Goal: Task Accomplishment & Management: Complete application form

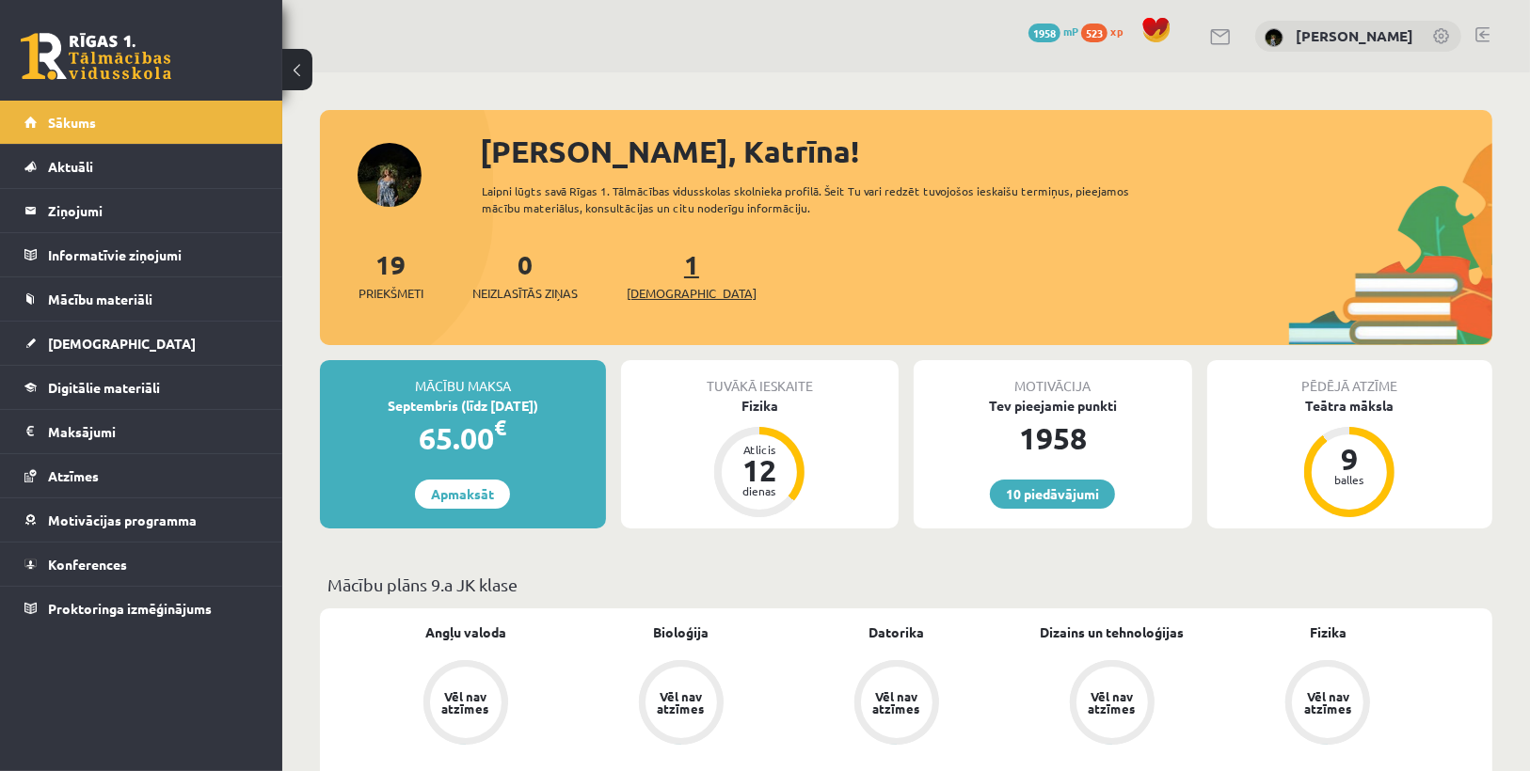
click at [648, 294] on span "[DEMOGRAPHIC_DATA]" at bounding box center [692, 293] width 130 height 19
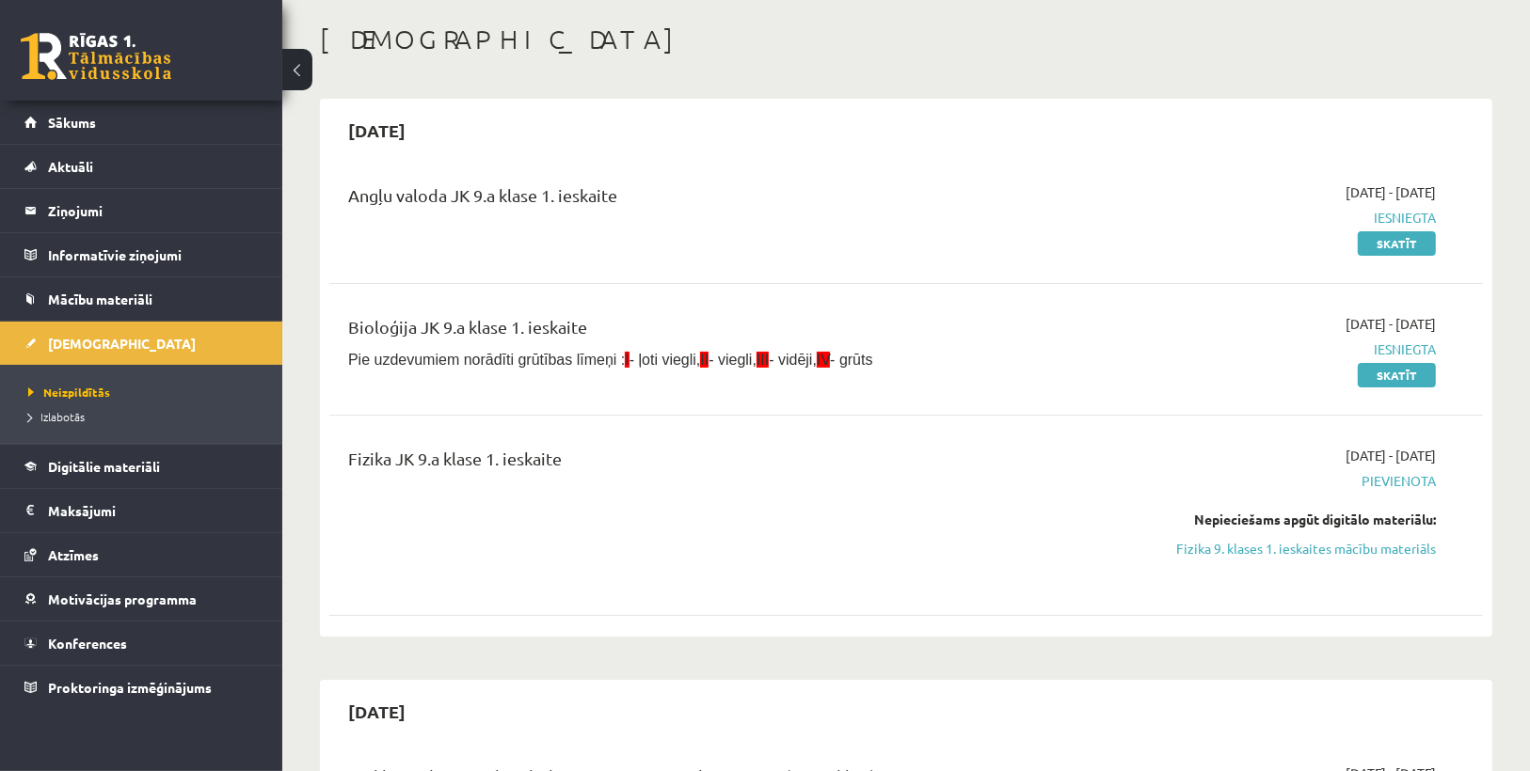
scroll to position [151, 0]
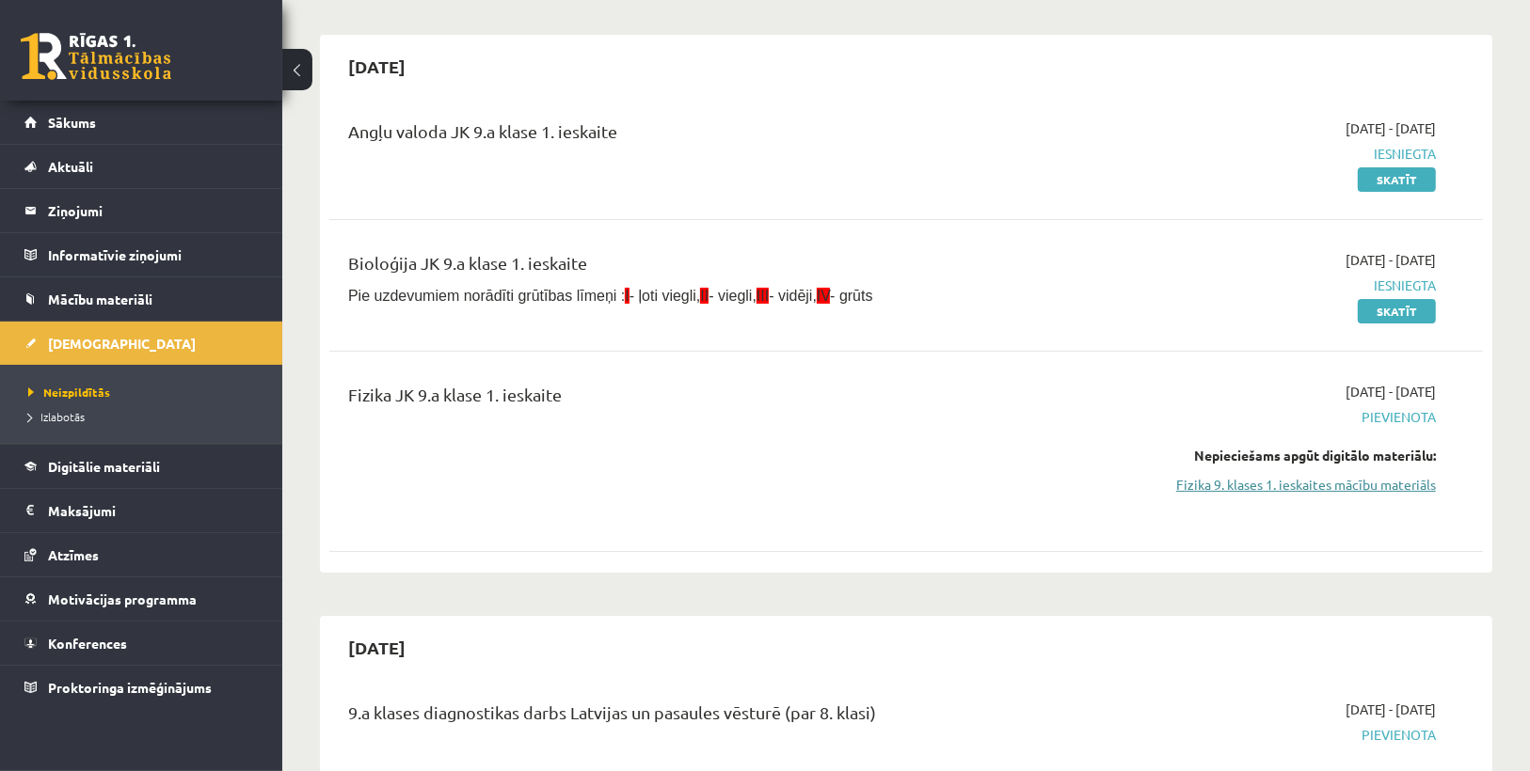
click at [1251, 488] on link "Fizika 9. klases 1. ieskaites mācību materiāls" at bounding box center [1263, 485] width 343 height 20
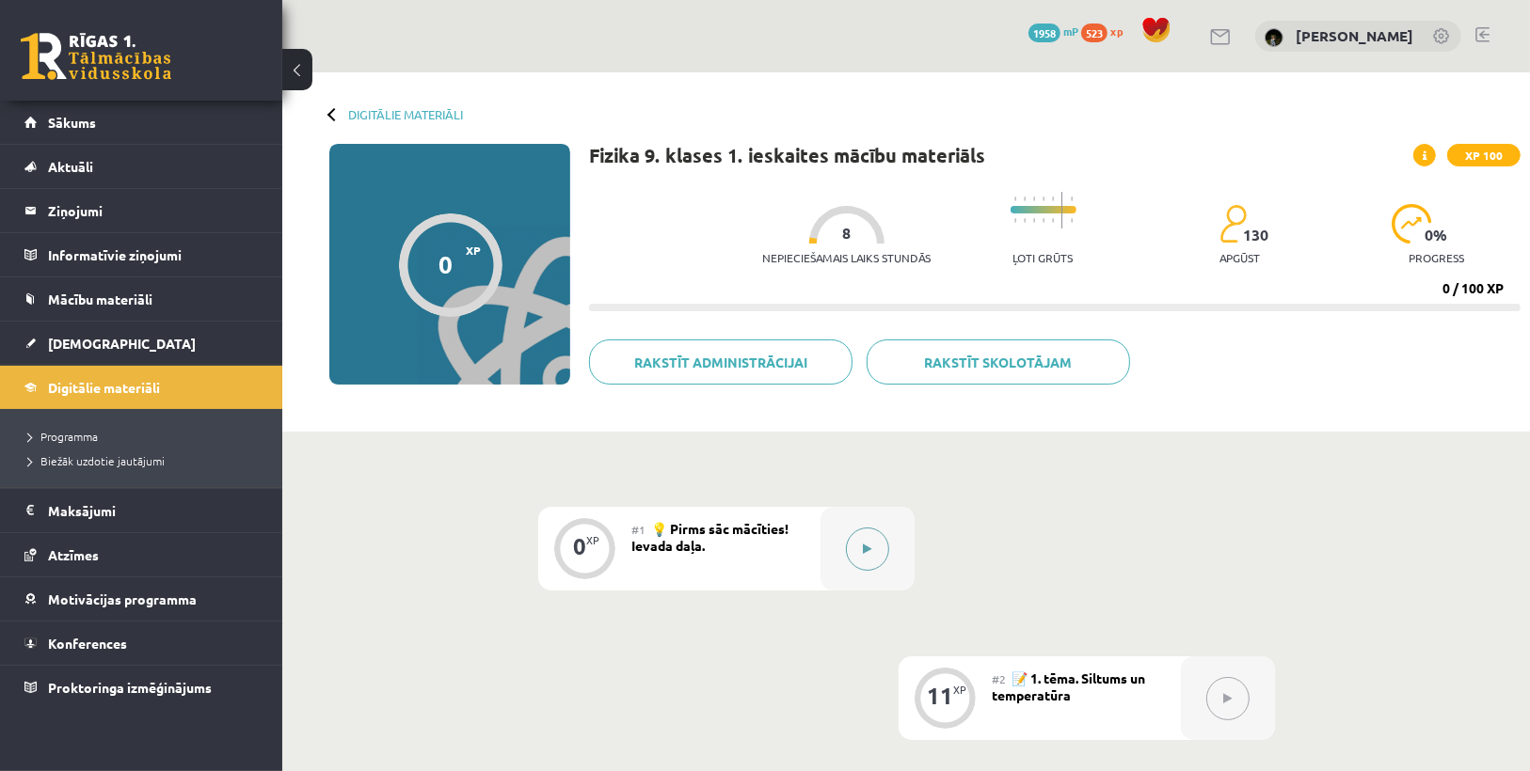
click at [874, 550] on button at bounding box center [867, 549] width 43 height 43
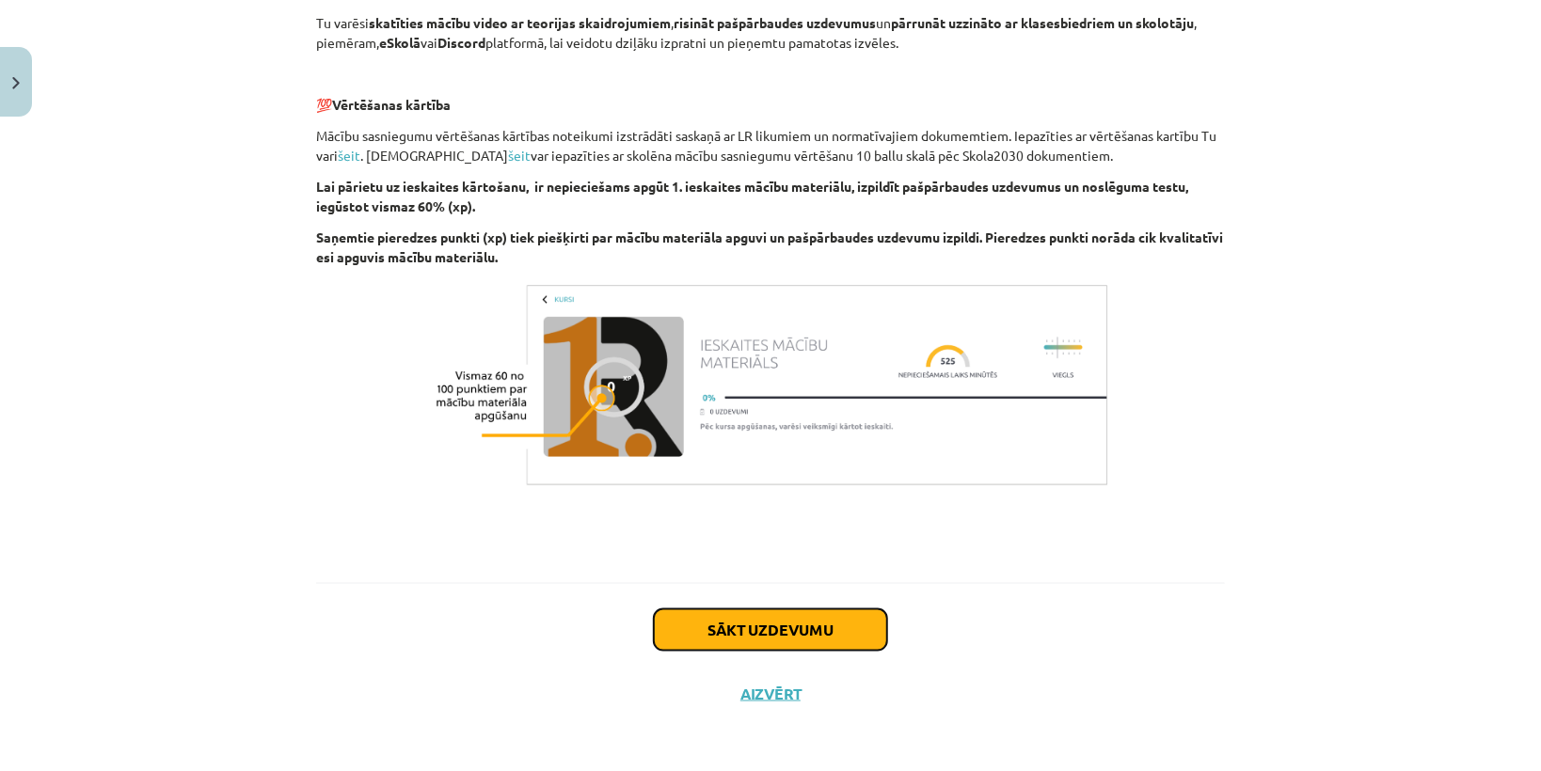
click at [772, 623] on button "Sākt uzdevumu" at bounding box center [770, 630] width 233 height 41
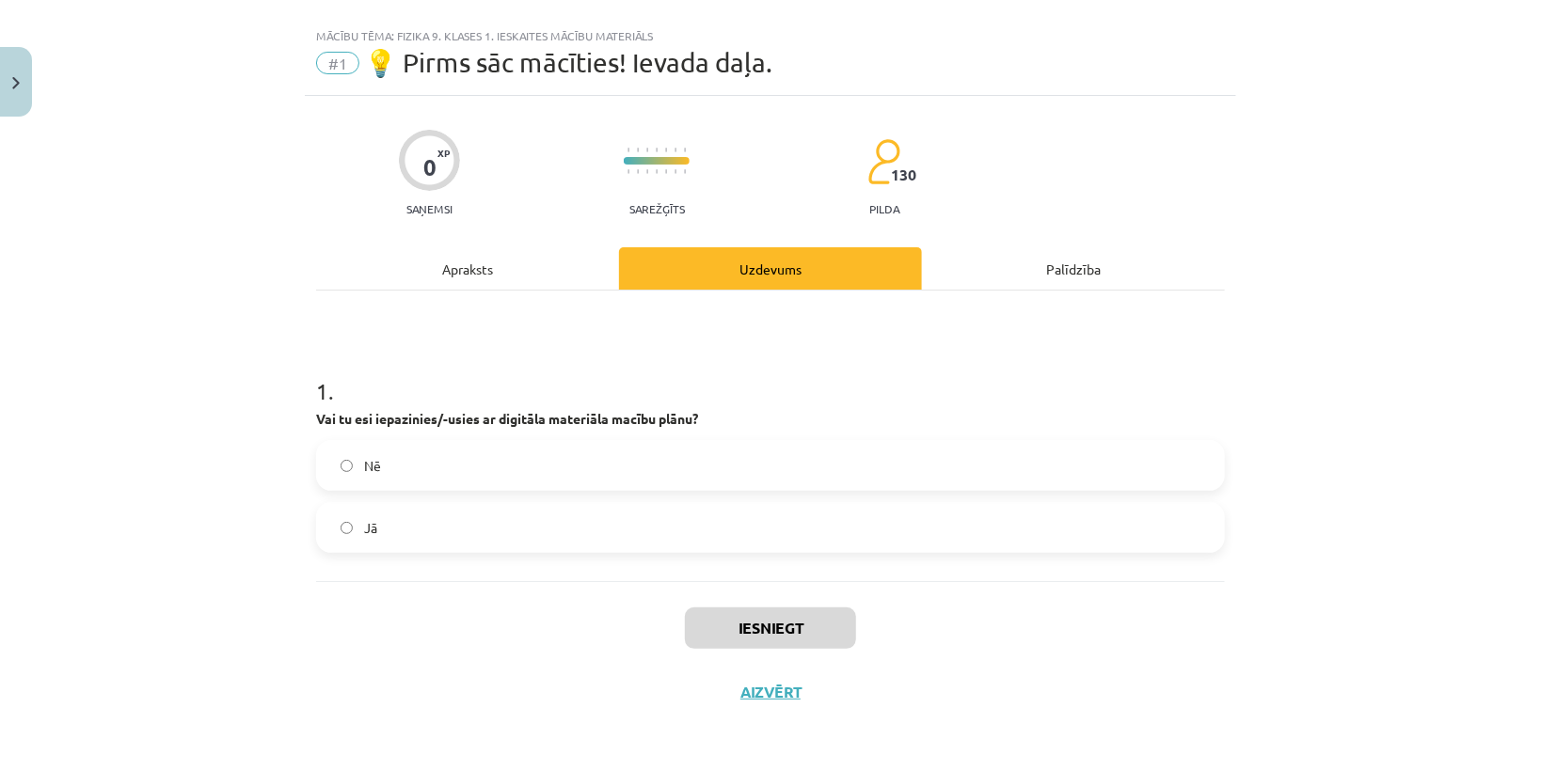
scroll to position [27, 0]
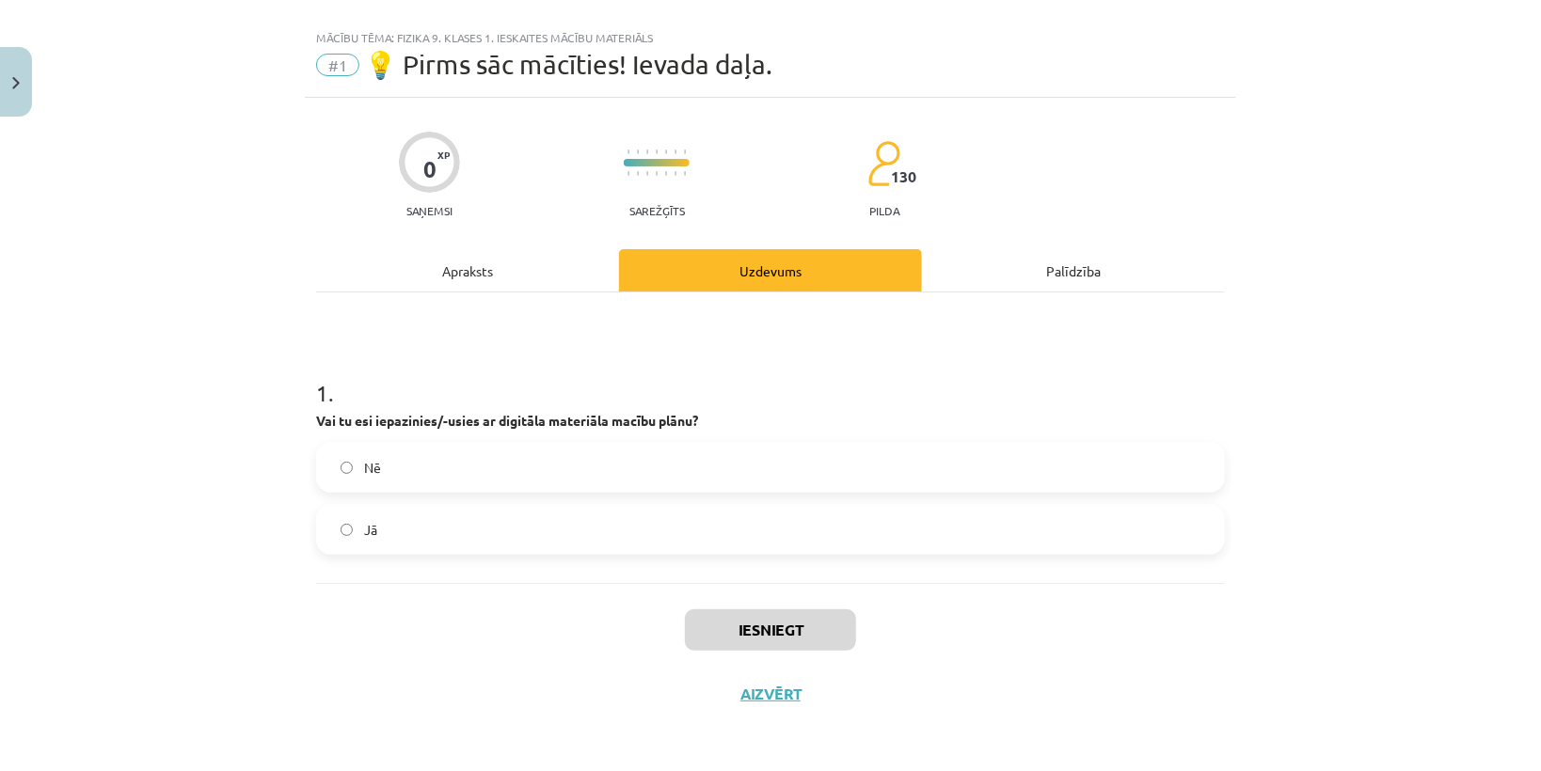
click at [743, 501] on div "Nē Jā" at bounding box center [770, 498] width 909 height 113
click at [617, 520] on label "Jā" at bounding box center [770, 529] width 905 height 47
click at [746, 622] on button "Iesniegt" at bounding box center [770, 630] width 171 height 41
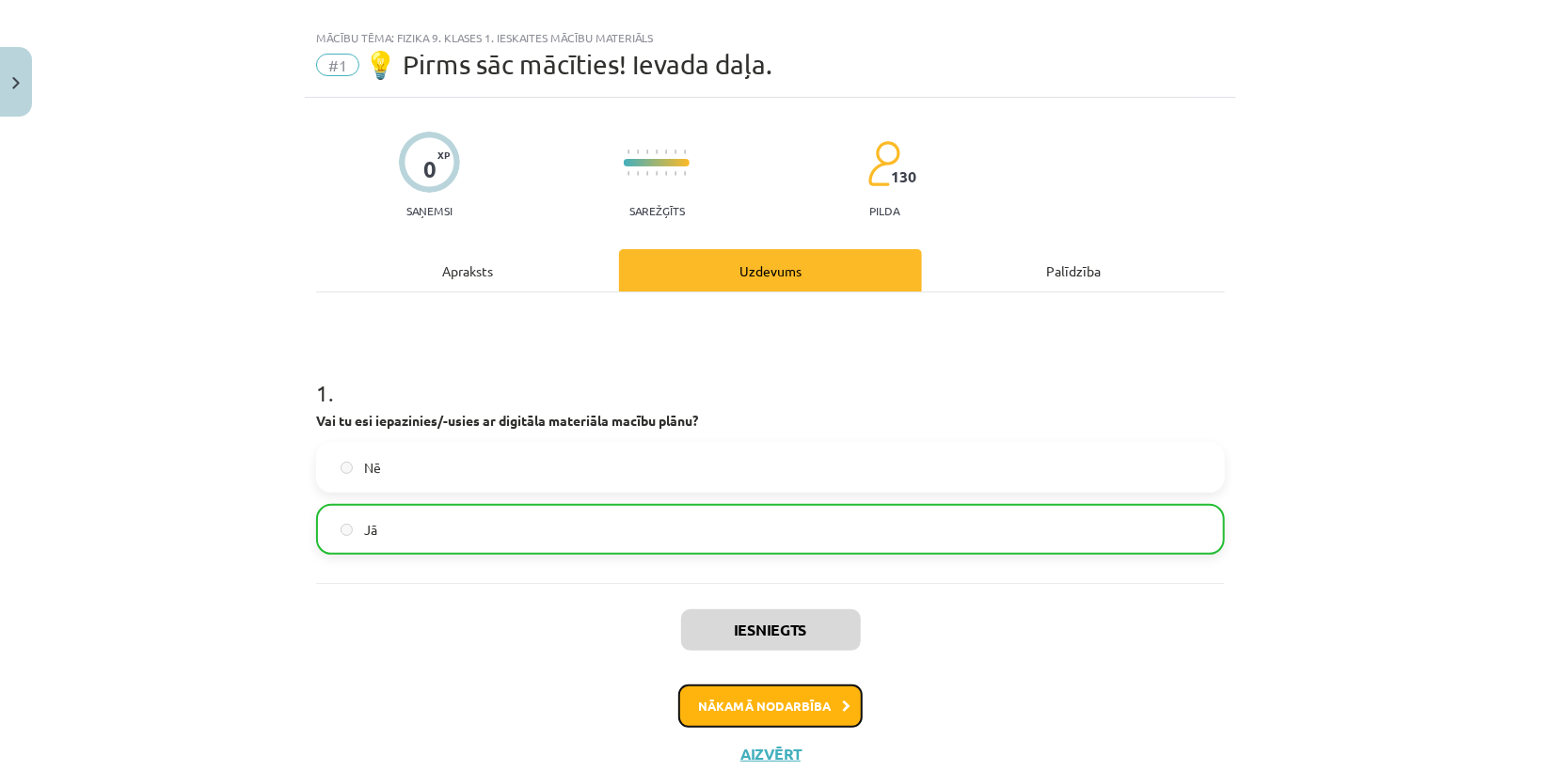
click at [806, 711] on button "Nākamā nodarbība" at bounding box center [770, 706] width 184 height 43
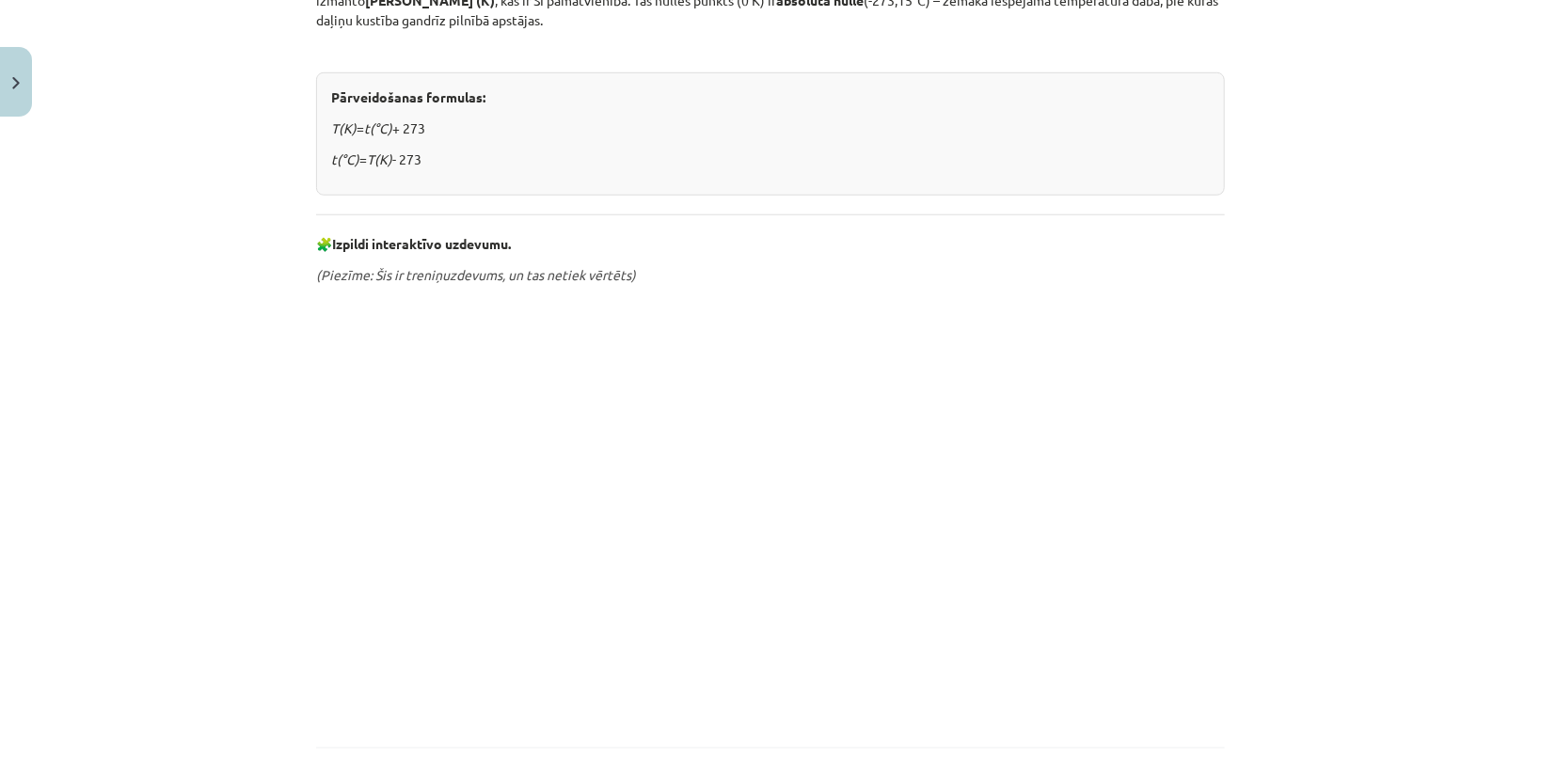
scroll to position [915, 0]
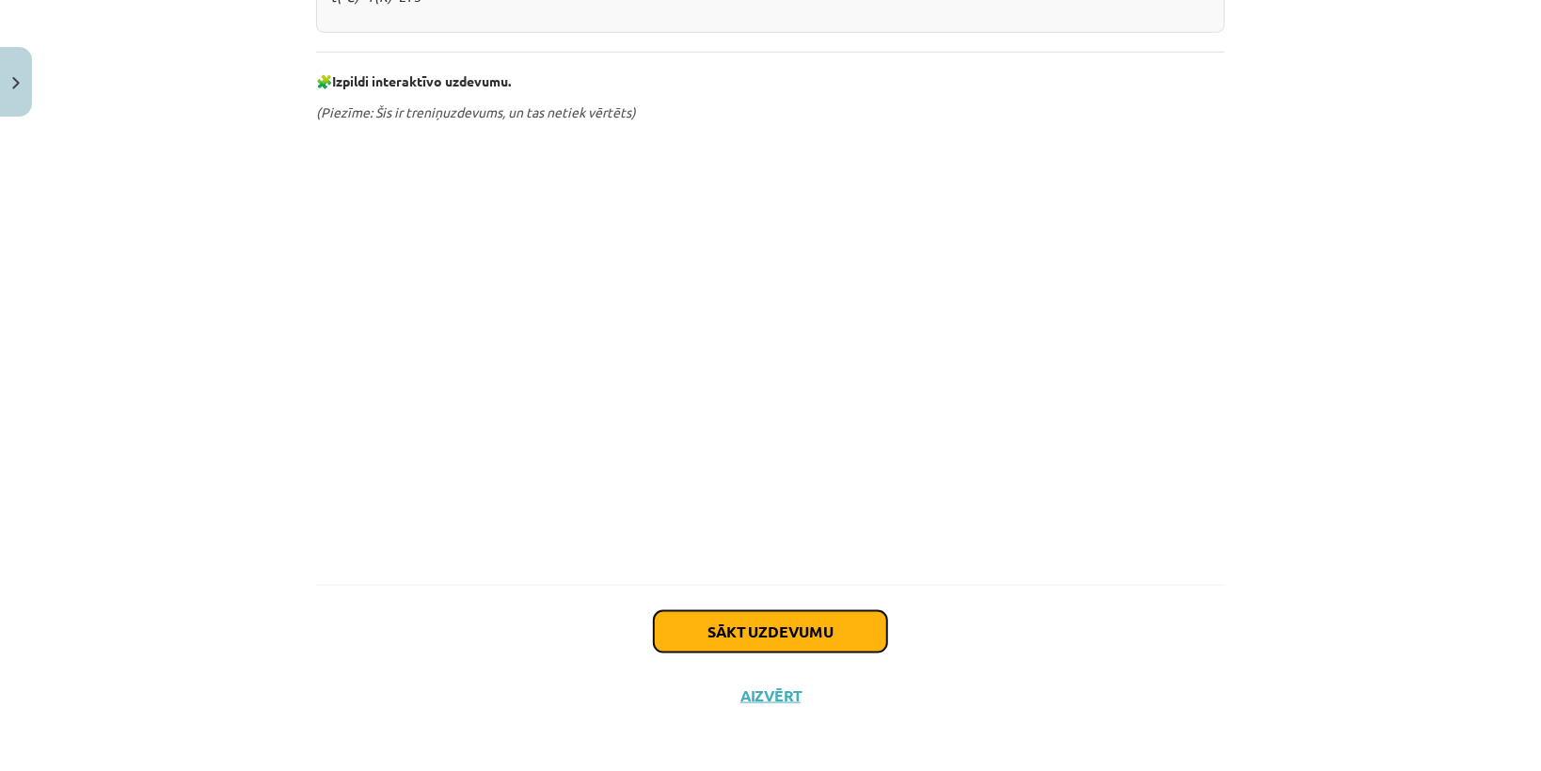
click at [814, 643] on button "Sākt uzdevumu" at bounding box center [770, 632] width 233 height 41
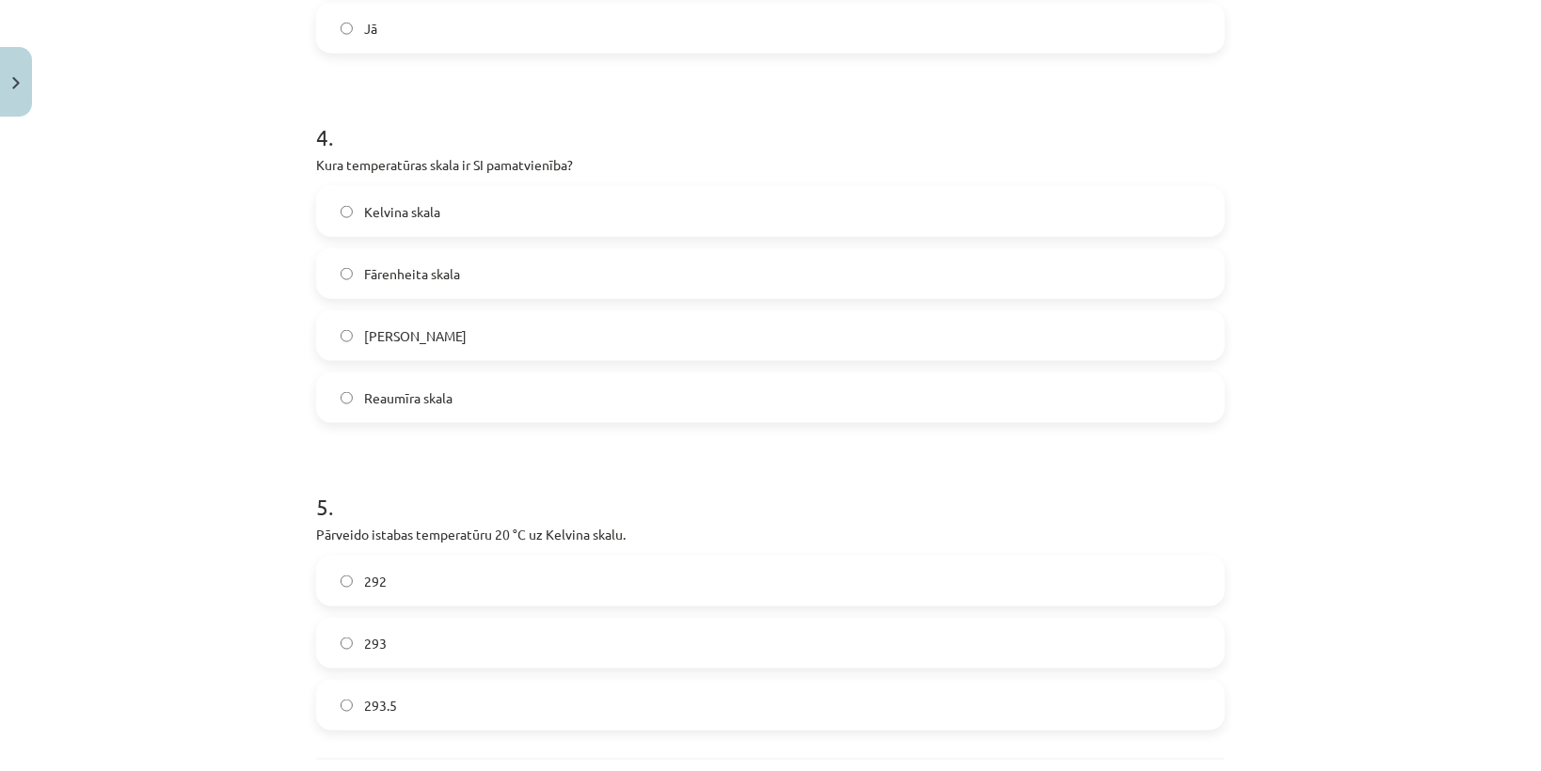
scroll to position [1320, 0]
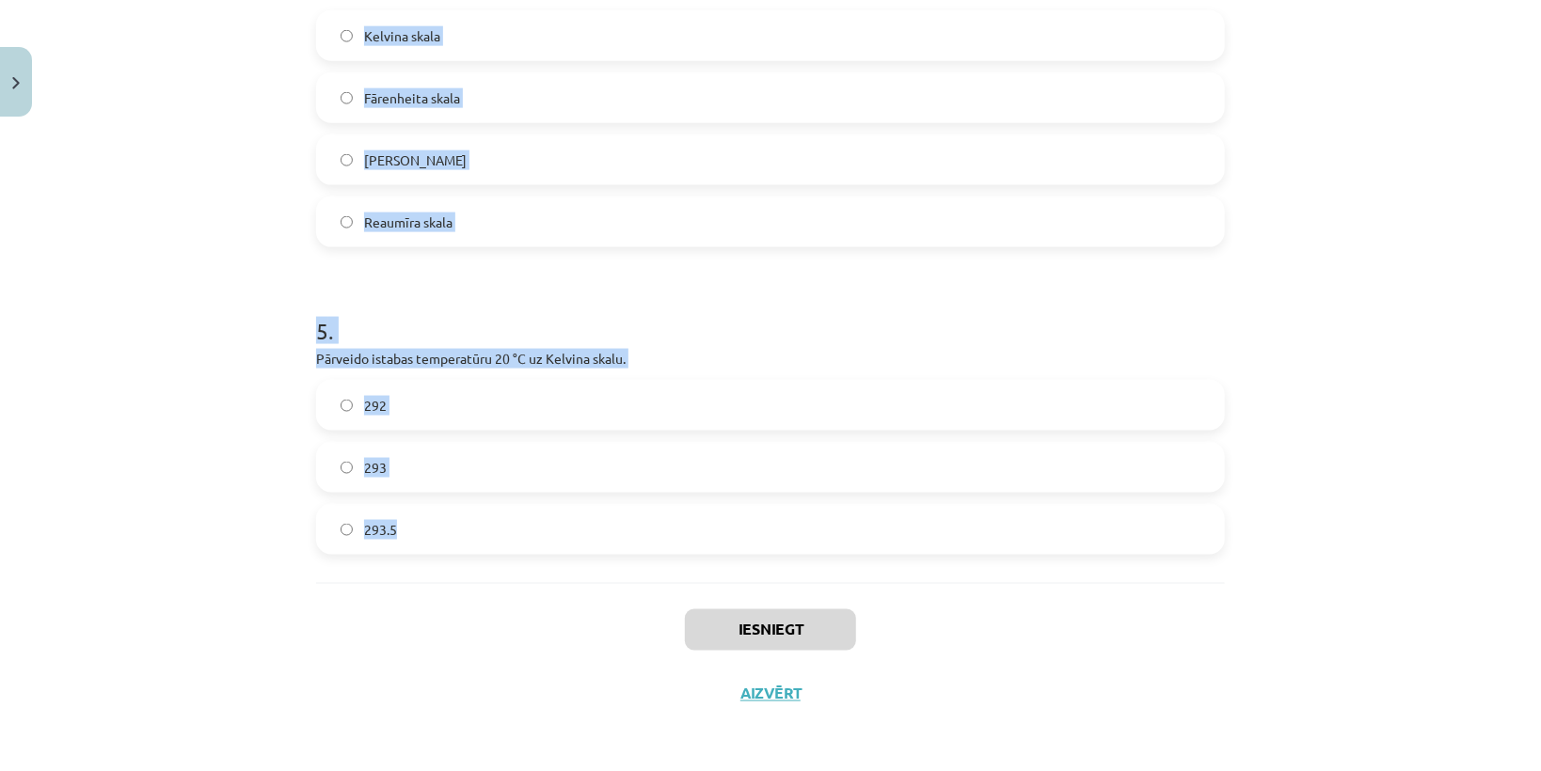
drag, startPoint x: 306, startPoint y: 391, endPoint x: 443, endPoint y: 522, distance: 189.7
copy form "Kas ir galvenais dabiskais siltuma avots uz Zemes? Radiators Ugunskurs Saule Be…"
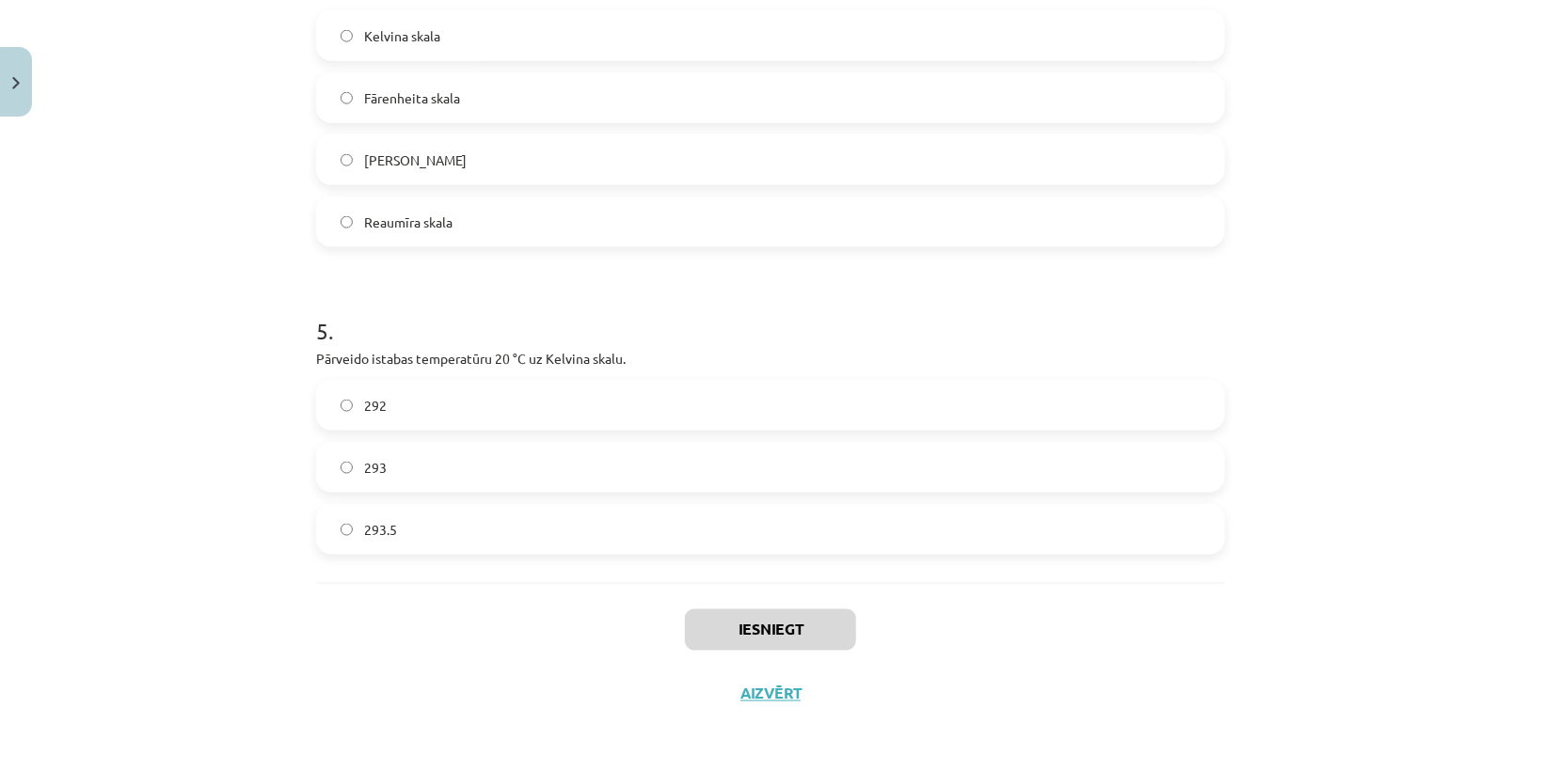
drag, startPoint x: 451, startPoint y: 594, endPoint x: 413, endPoint y: 579, distance: 40.5
click at [448, 596] on div "Iesniegt Aizvērt" at bounding box center [770, 649] width 909 height 132
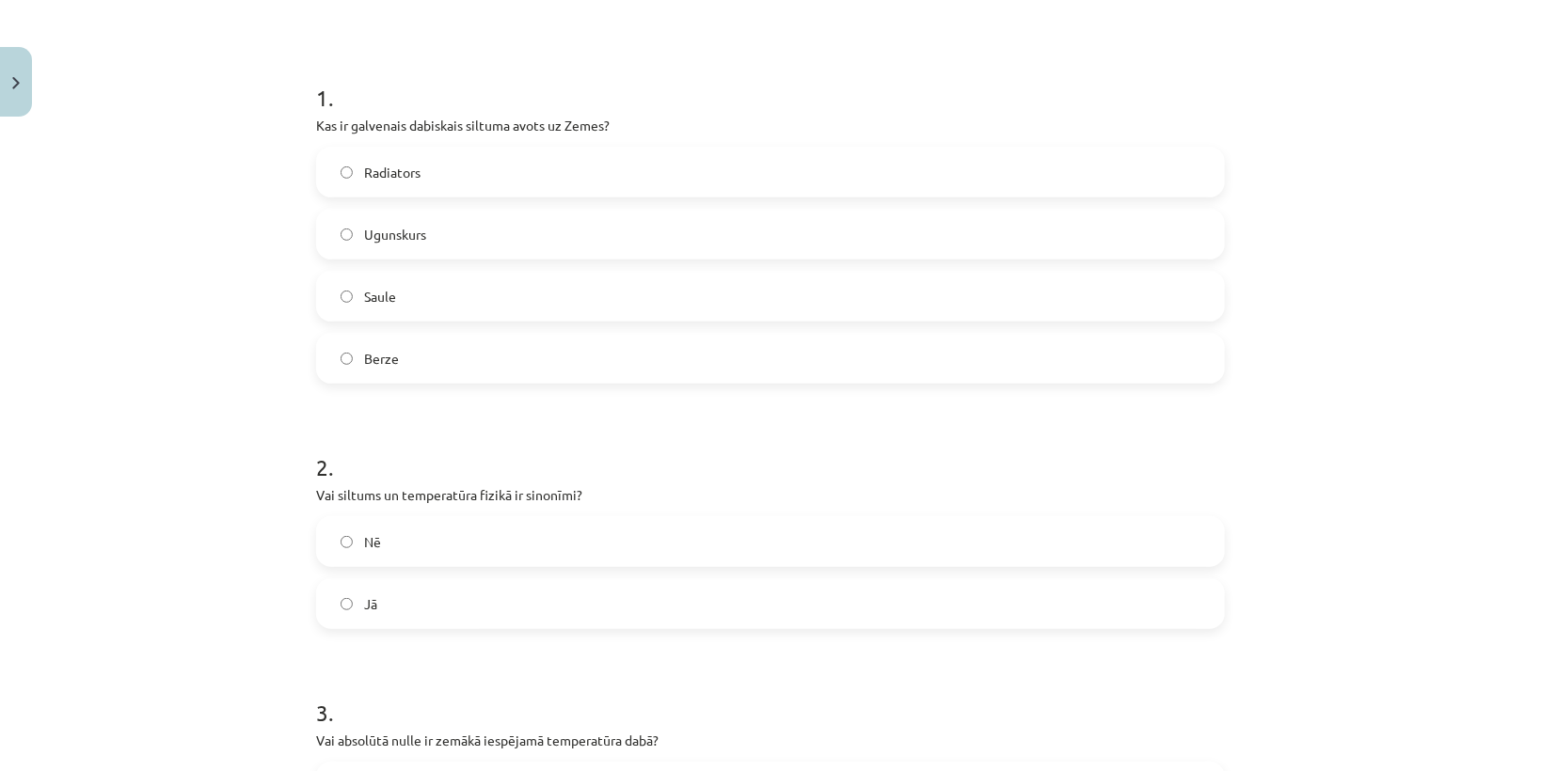
scroll to position [0, 0]
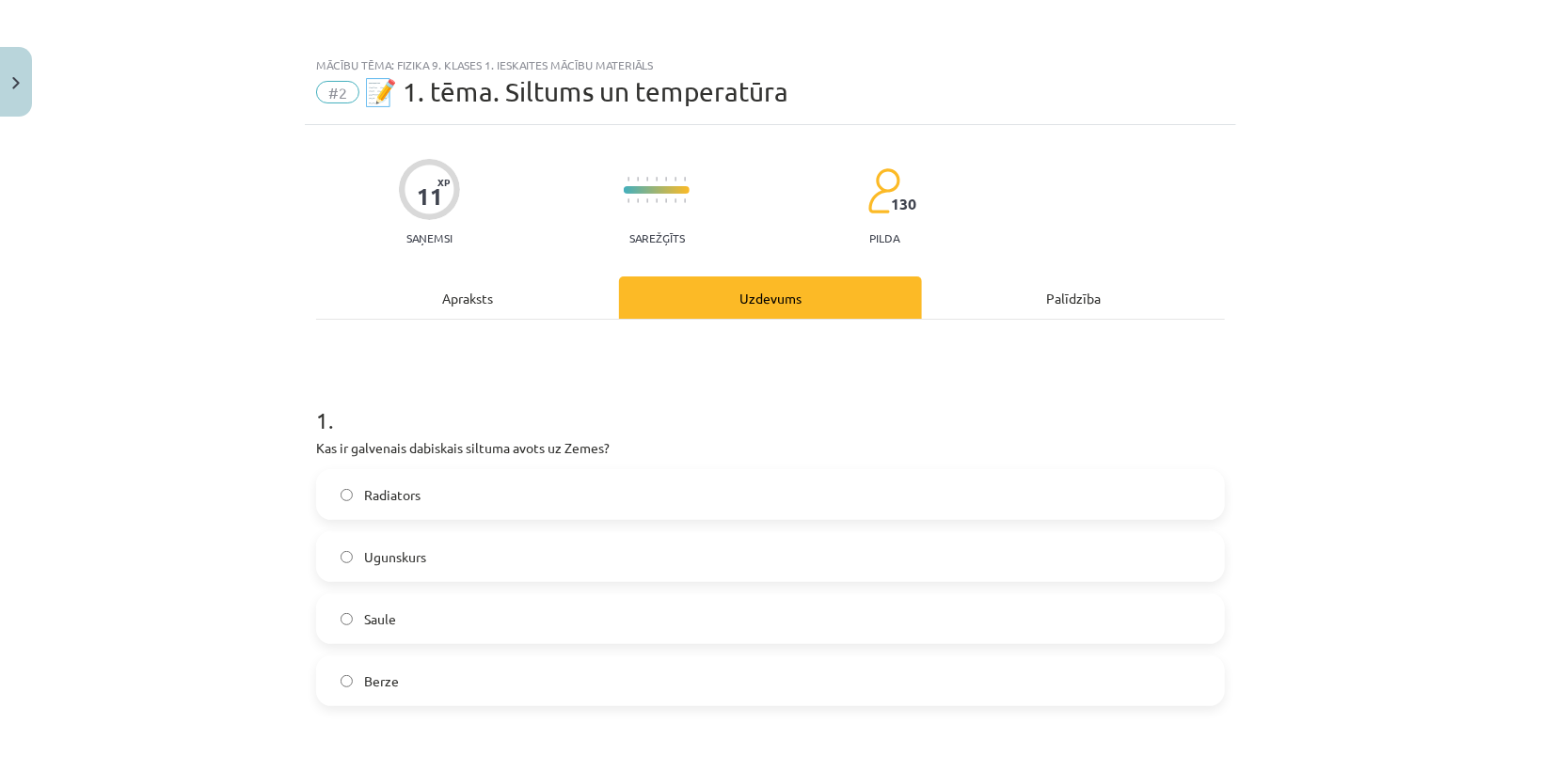
click at [387, 623] on span "Saule" at bounding box center [380, 620] width 32 height 20
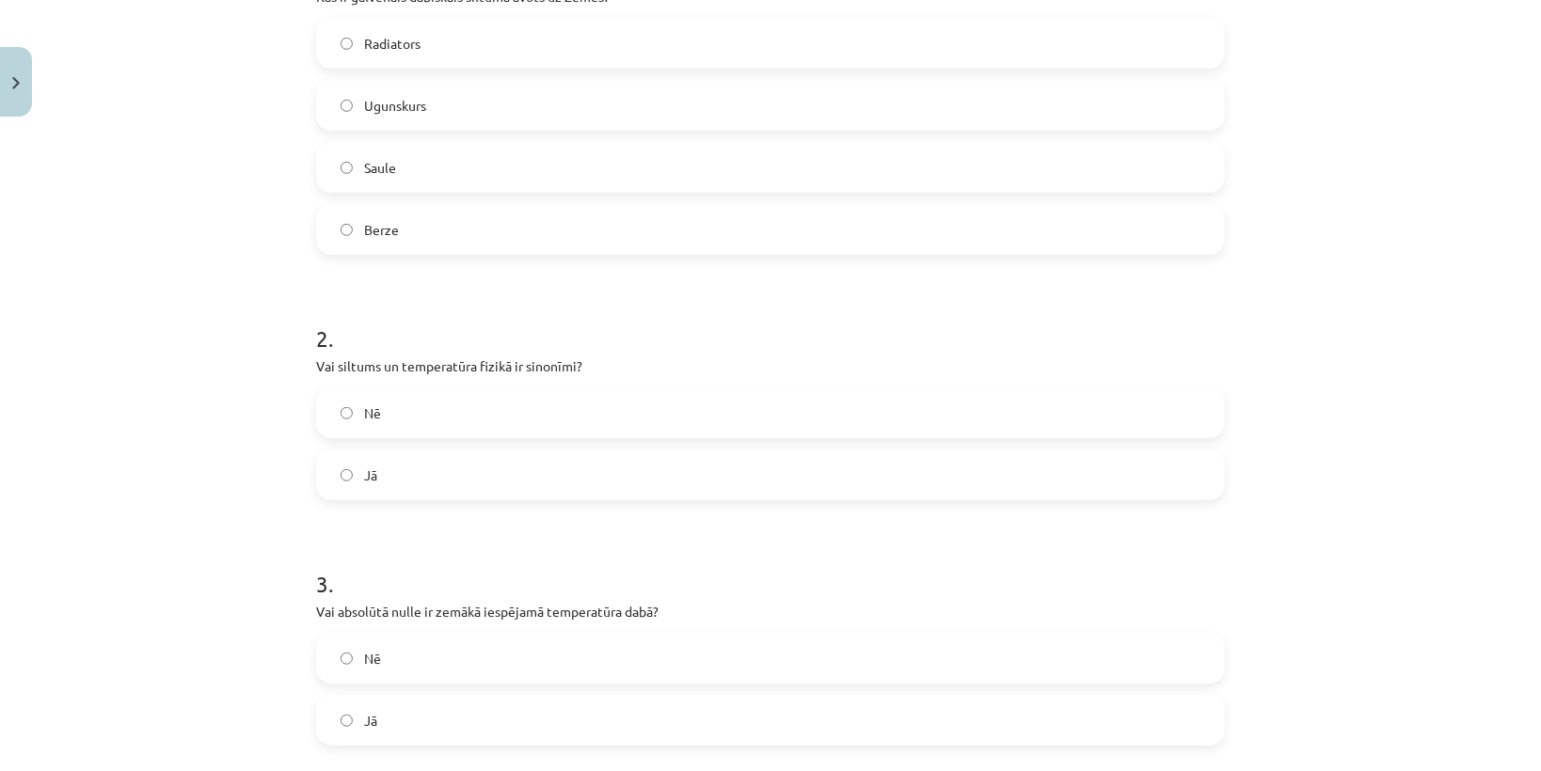
click at [338, 418] on label "Nē" at bounding box center [770, 412] width 905 height 47
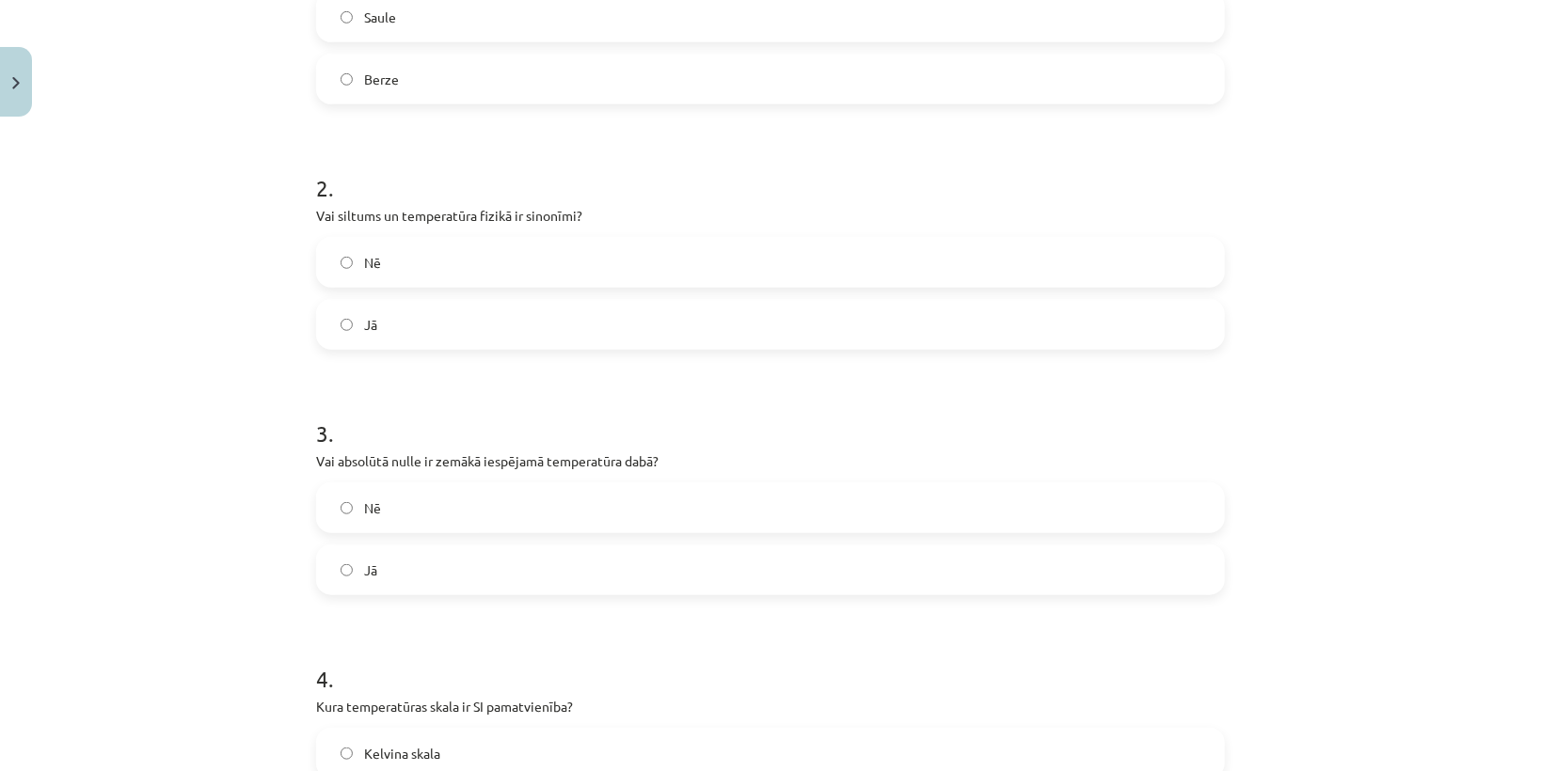
click at [345, 565] on label "Jā" at bounding box center [770, 570] width 905 height 47
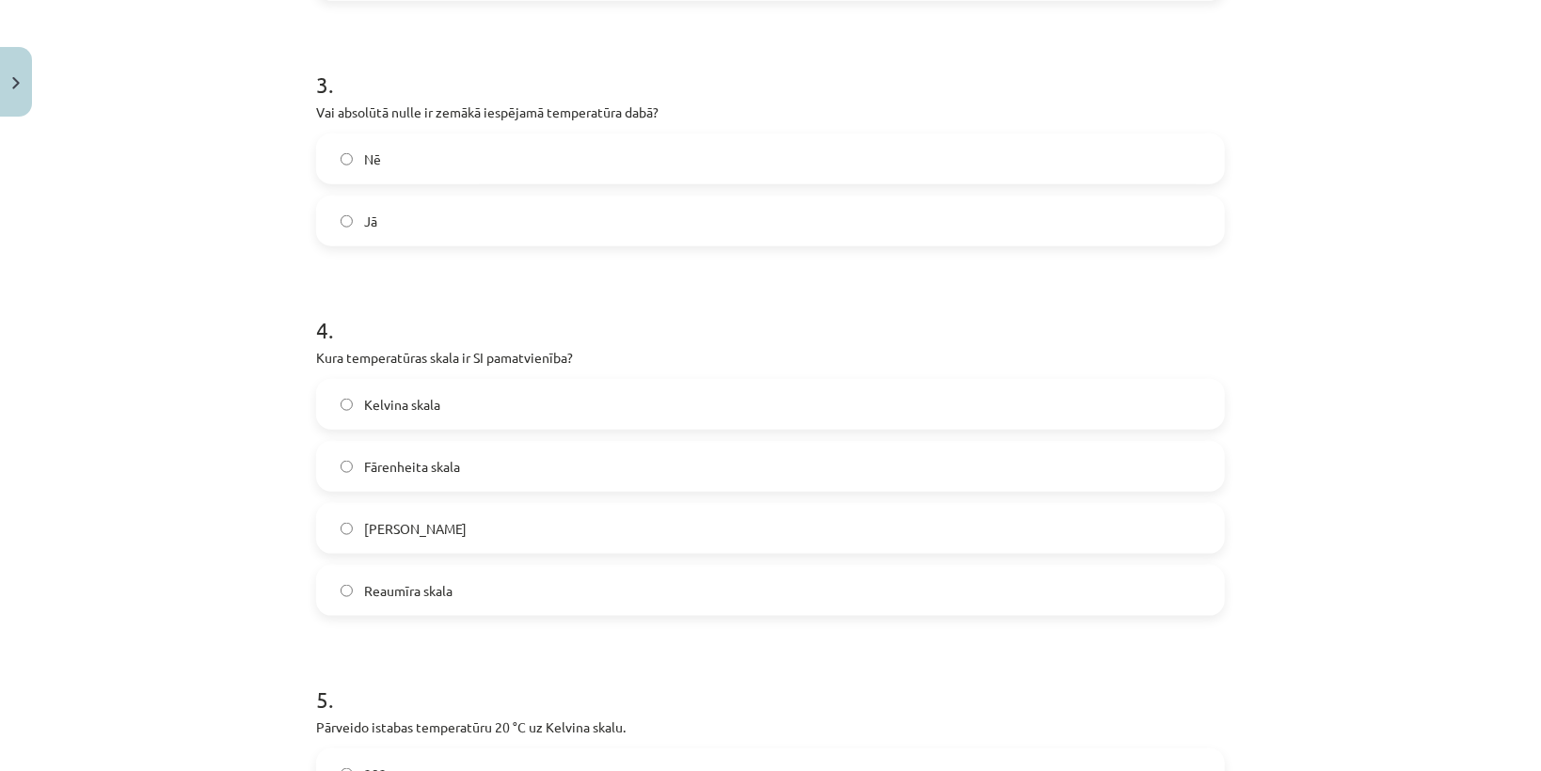
scroll to position [978, 0]
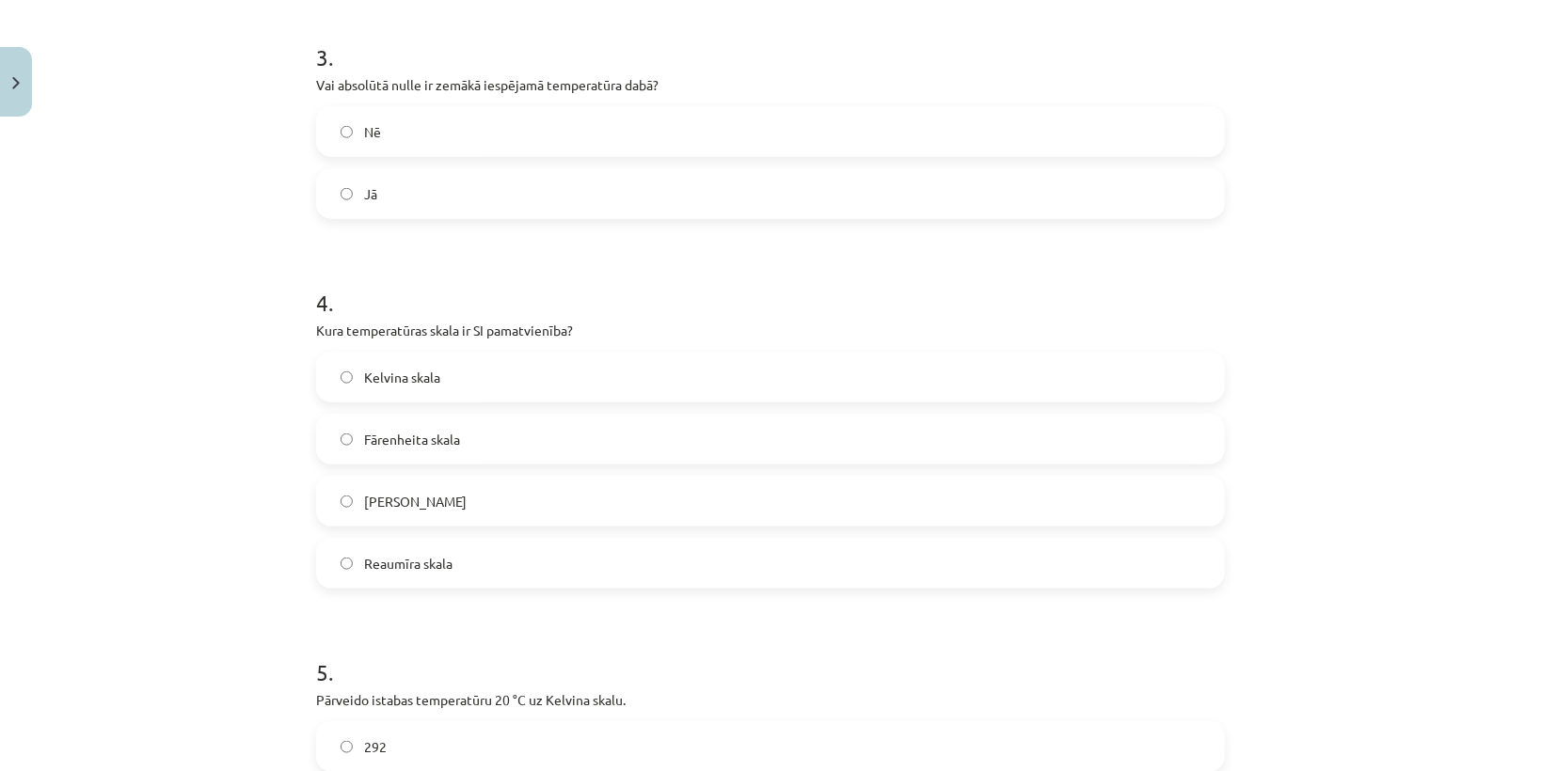
click at [418, 391] on label "Kelvina skala" at bounding box center [770, 377] width 905 height 47
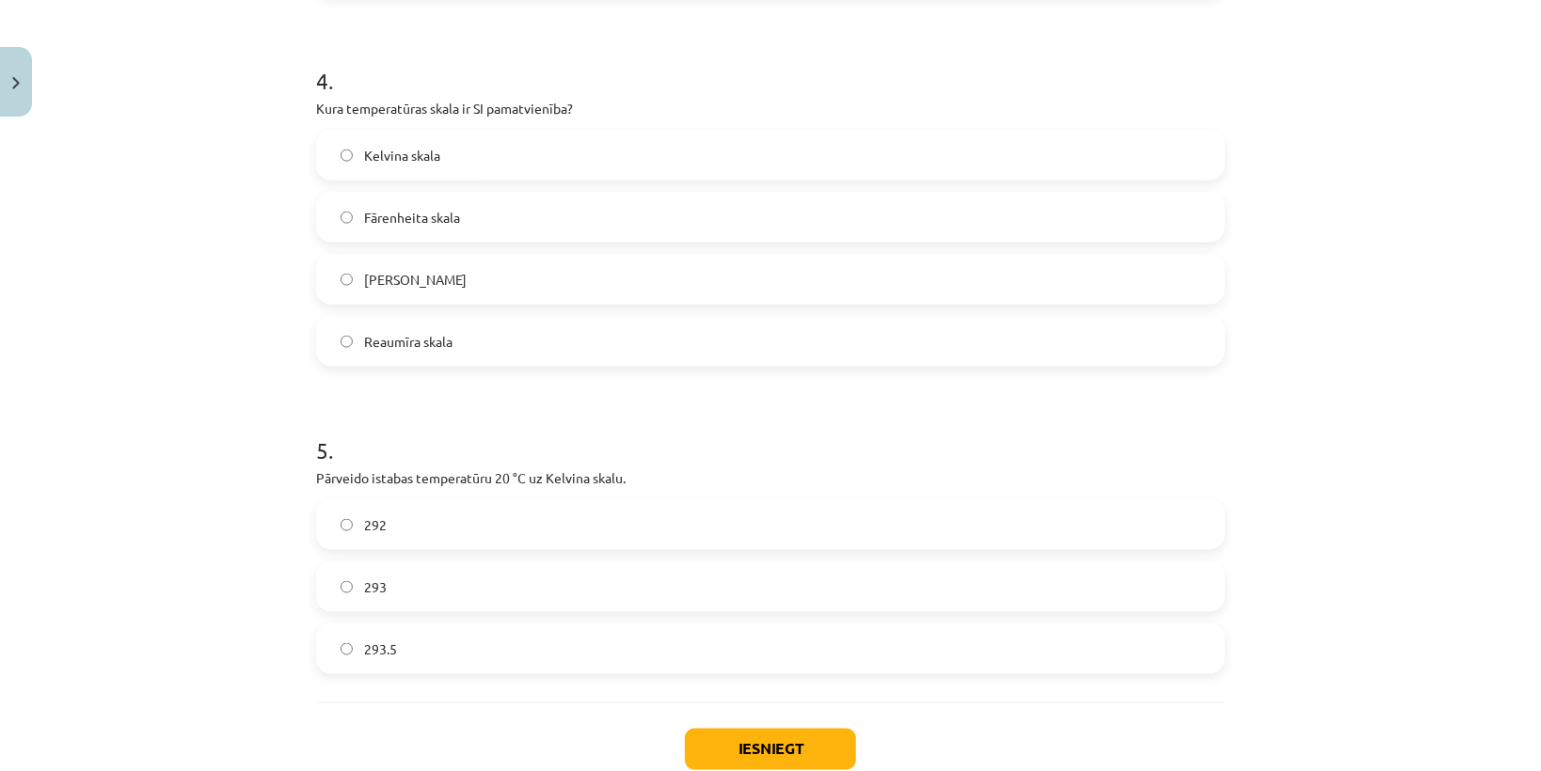
scroll to position [1320, 0]
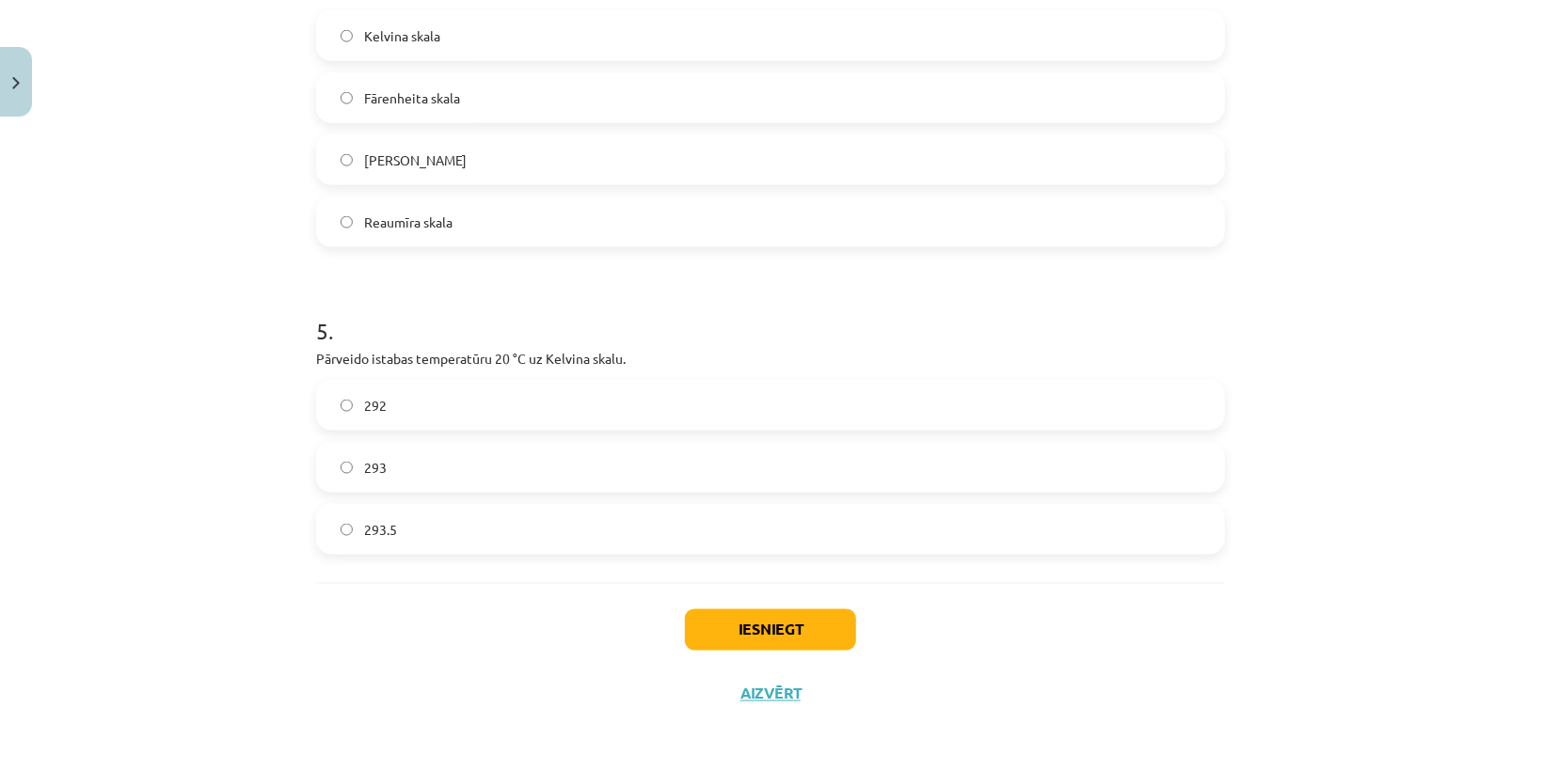
click at [386, 470] on label "293" at bounding box center [770, 467] width 905 height 47
click at [777, 619] on button "Iesniegt" at bounding box center [770, 630] width 171 height 41
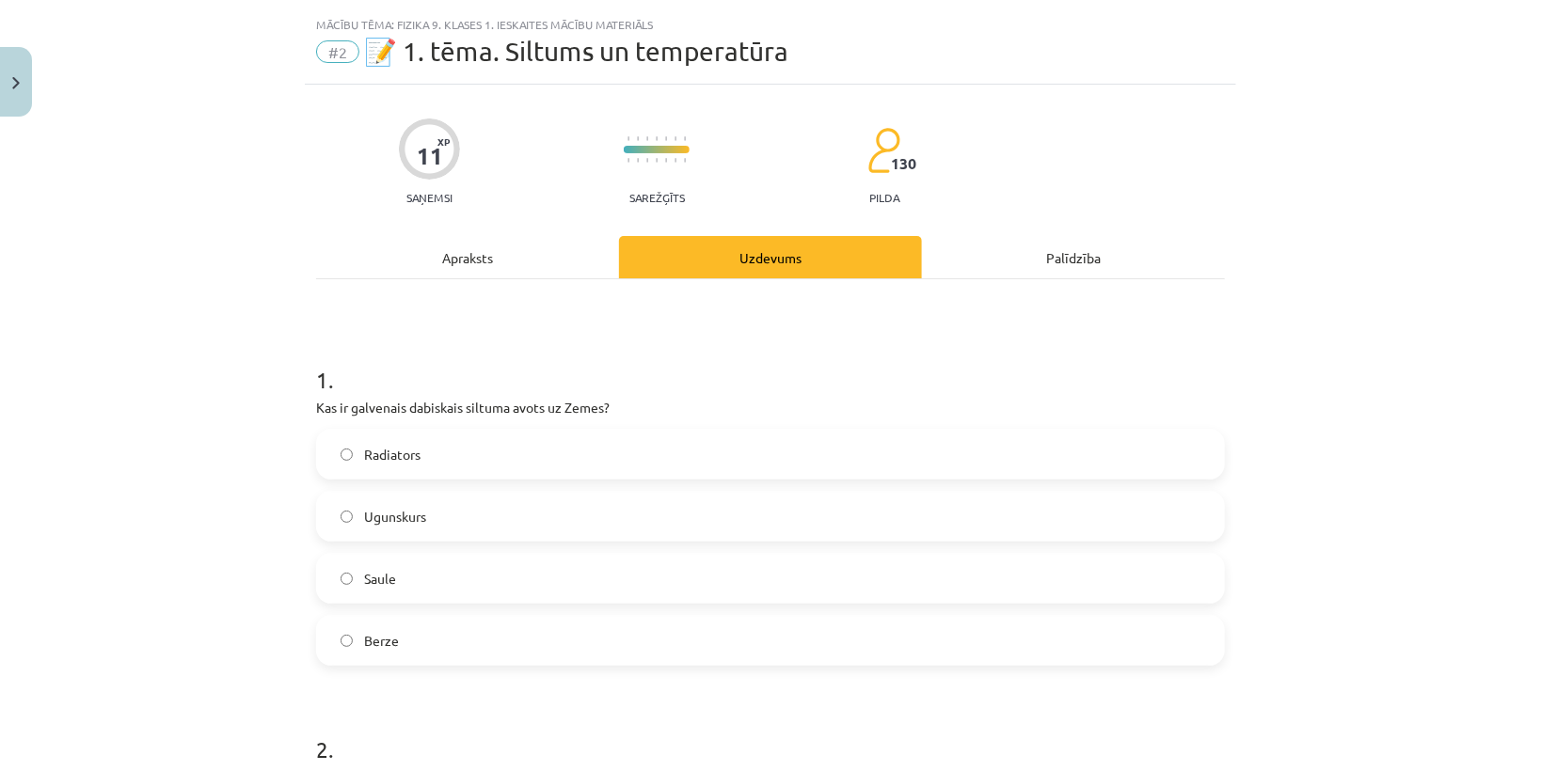
scroll to position [0, 0]
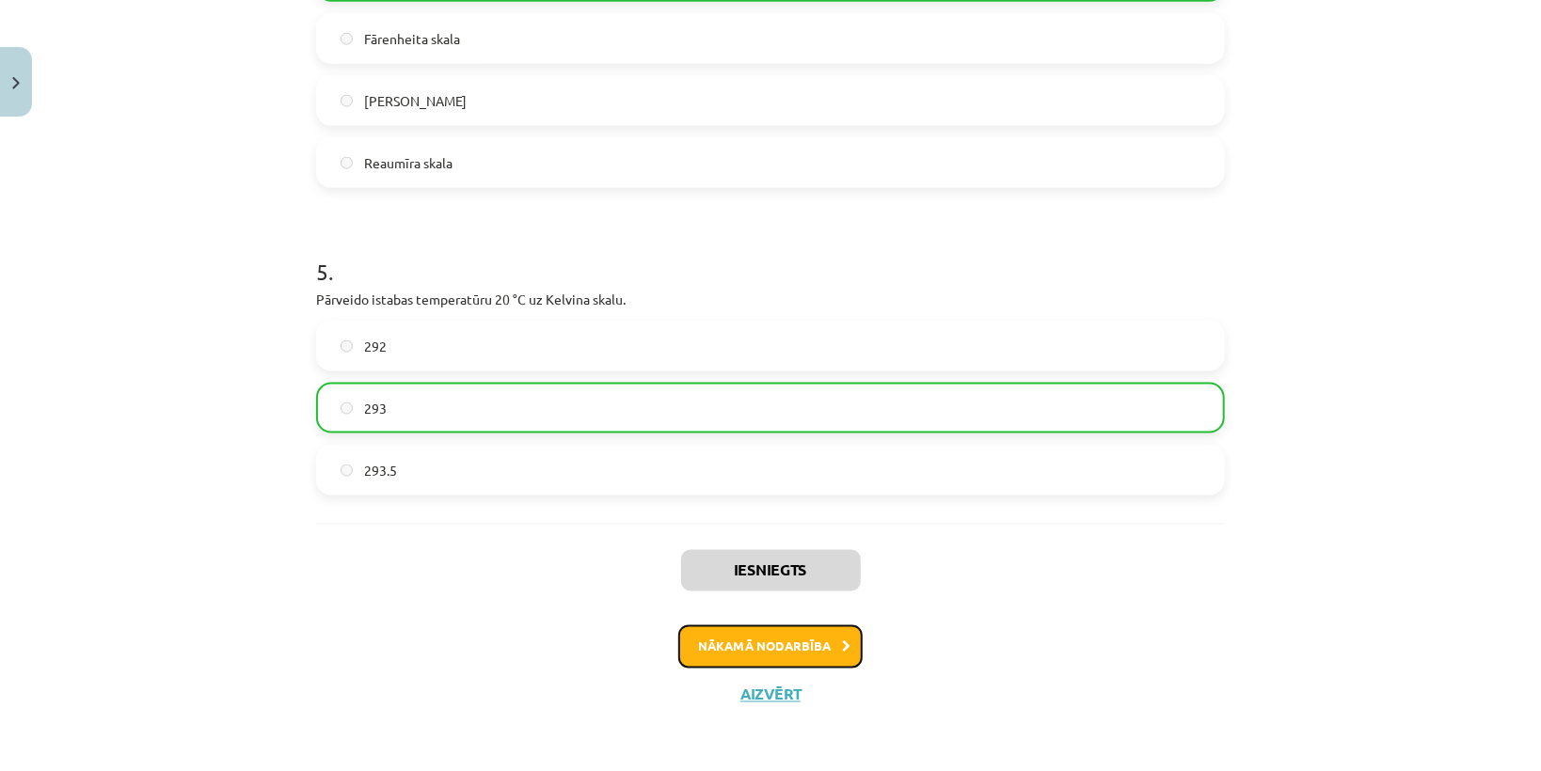
click at [787, 639] on button "Nākamā nodarbība" at bounding box center [770, 647] width 184 height 43
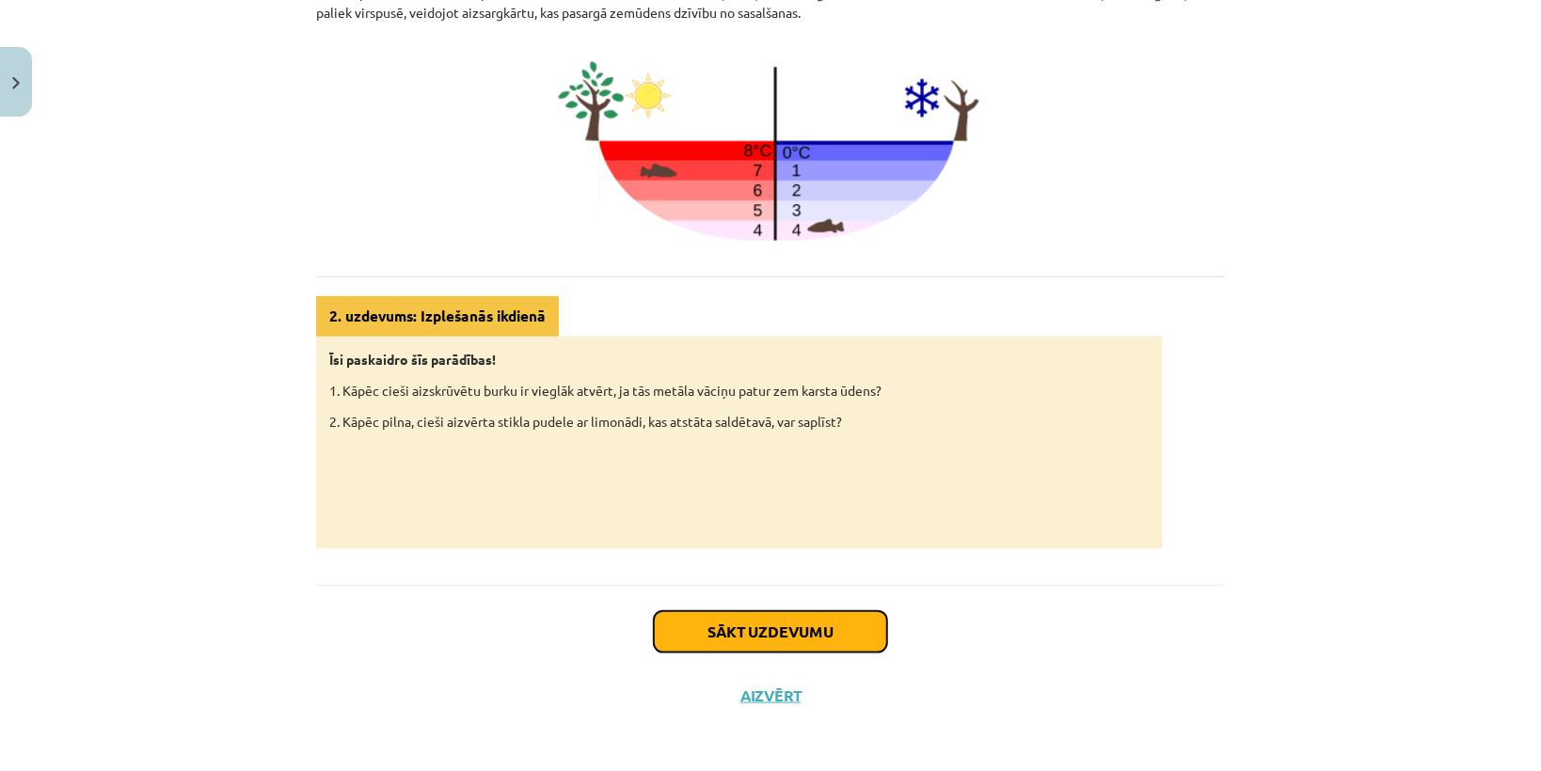
click at [833, 624] on button "Sākt uzdevumu" at bounding box center [770, 632] width 233 height 41
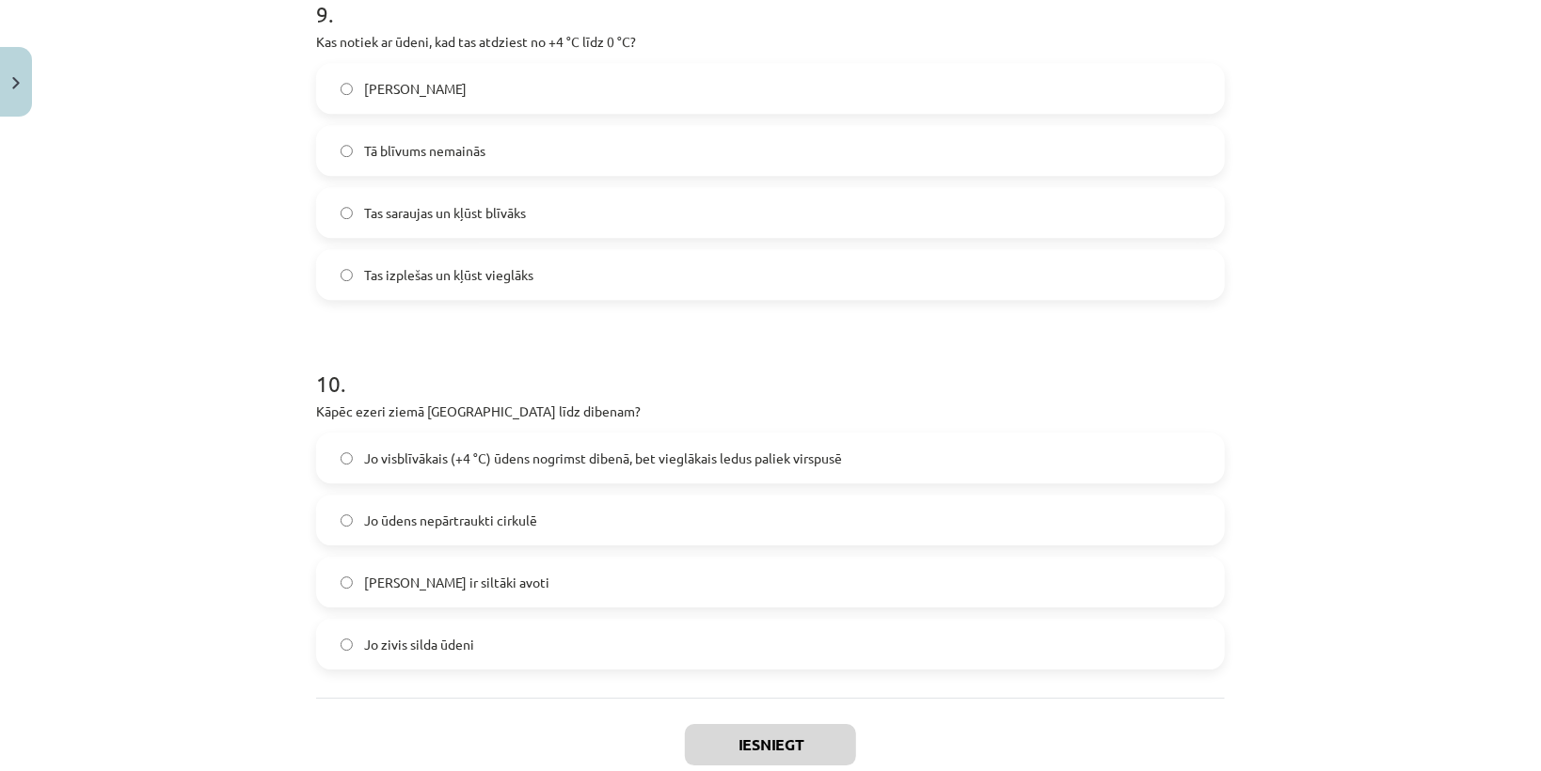
scroll to position [2982, 0]
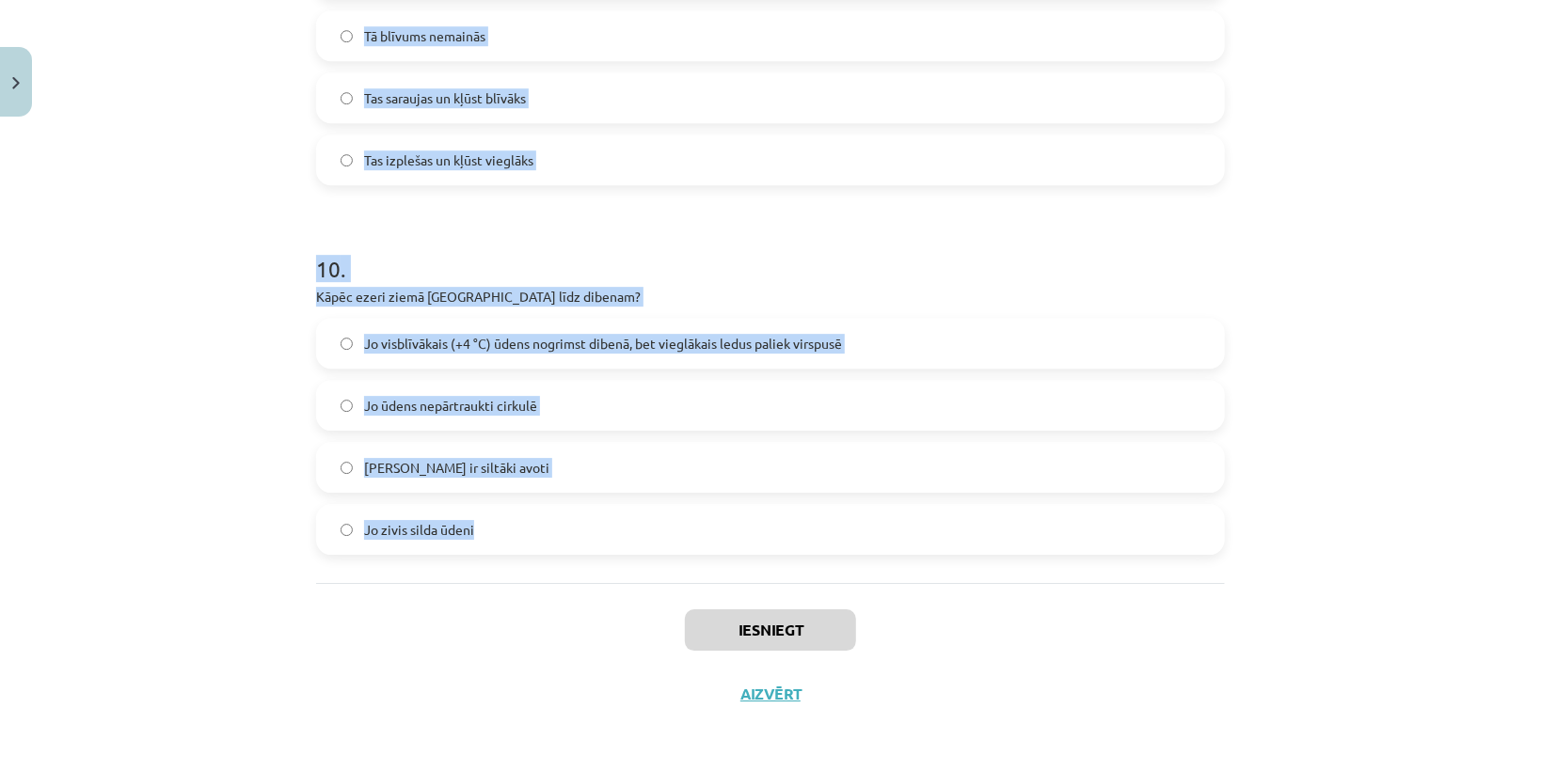
drag, startPoint x: 306, startPoint y: 389, endPoint x: 556, endPoint y: 541, distance: 293.0
copy form "Vai, sildot vielas, tās parasti saraujas? Nē Jā 2 . Vai gāzes, sildot, izplešas…"
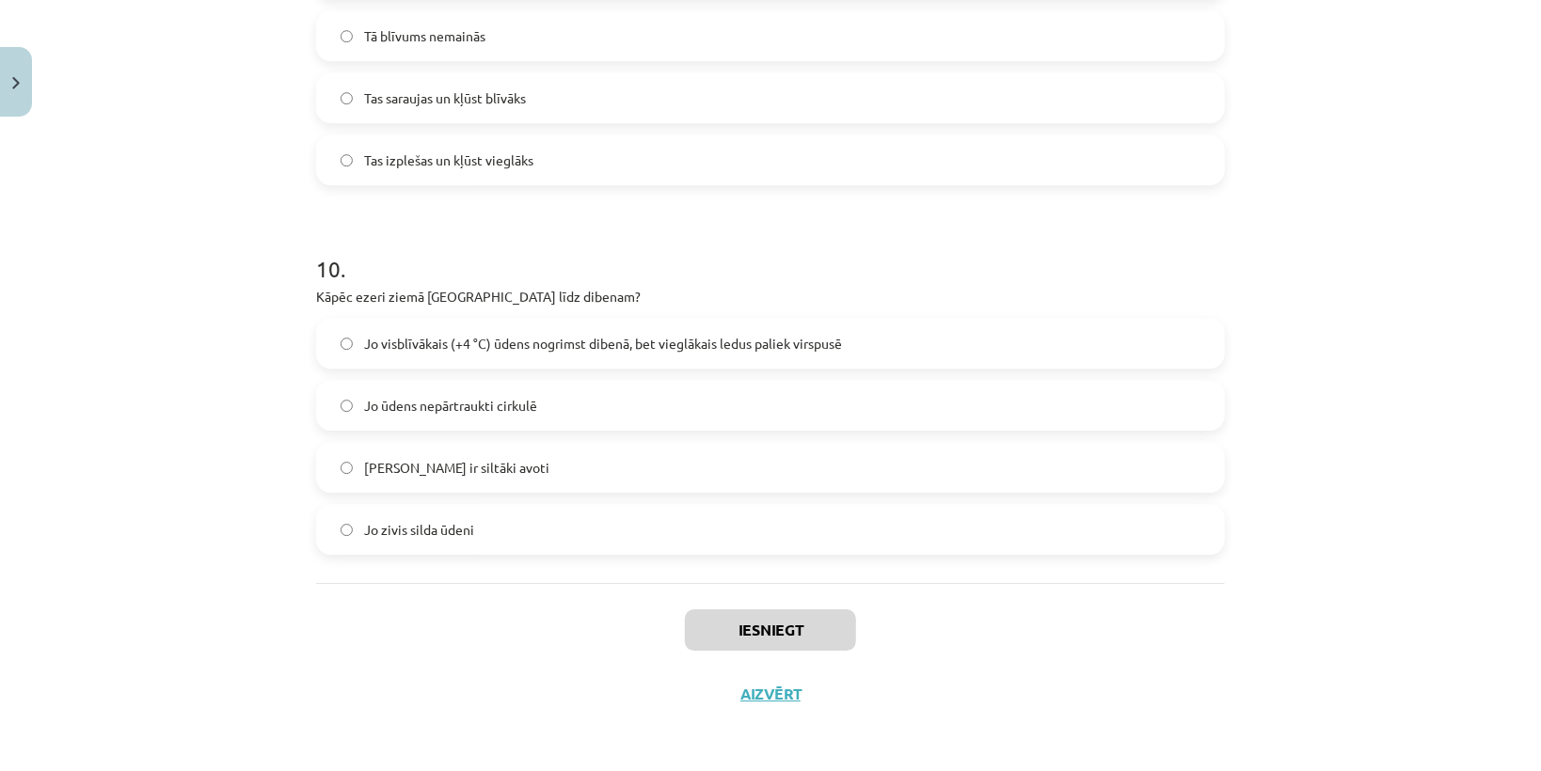
click at [580, 619] on div "Iesniegt Aizvērt" at bounding box center [770, 649] width 909 height 132
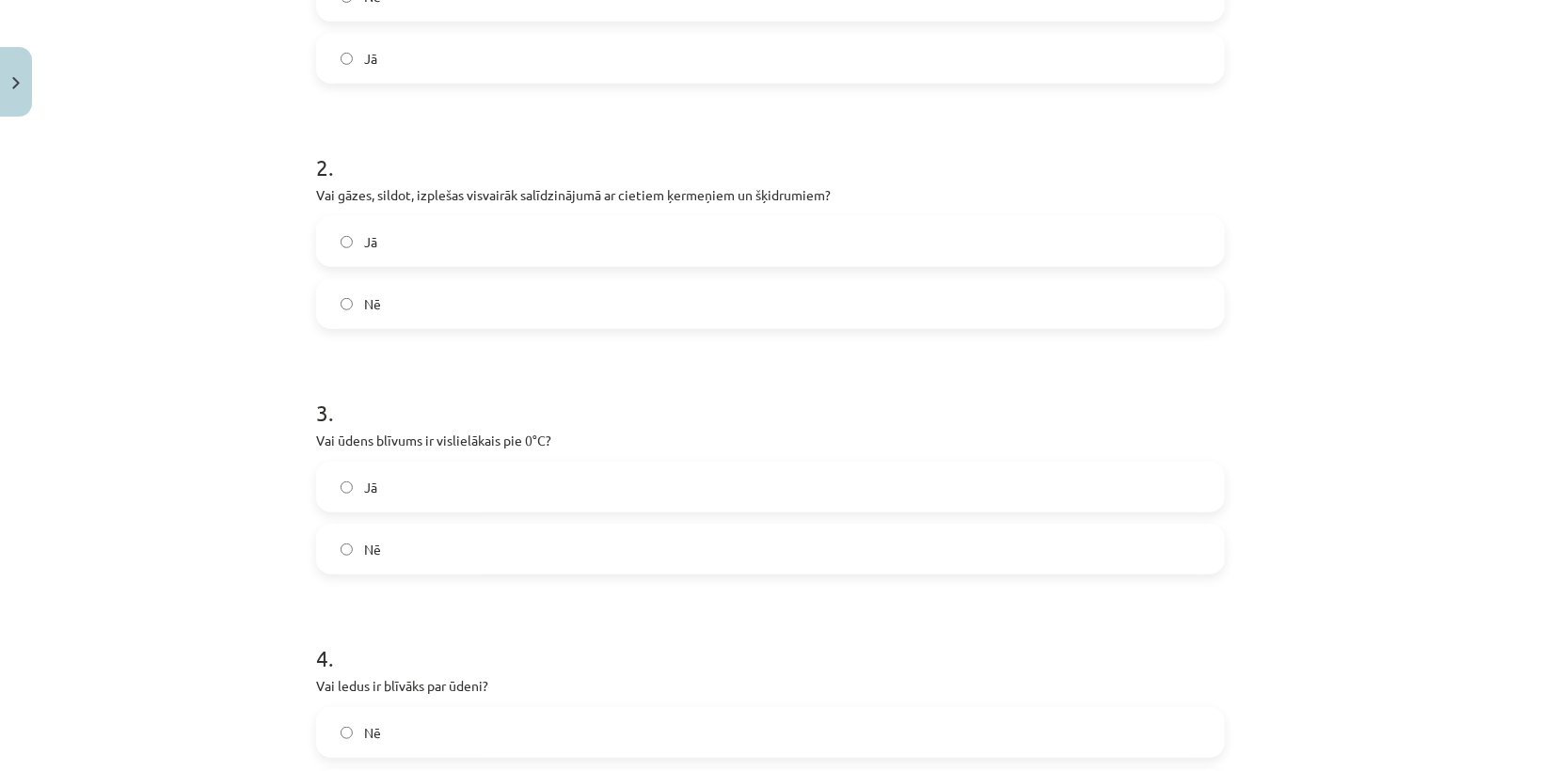
scroll to position [0, 0]
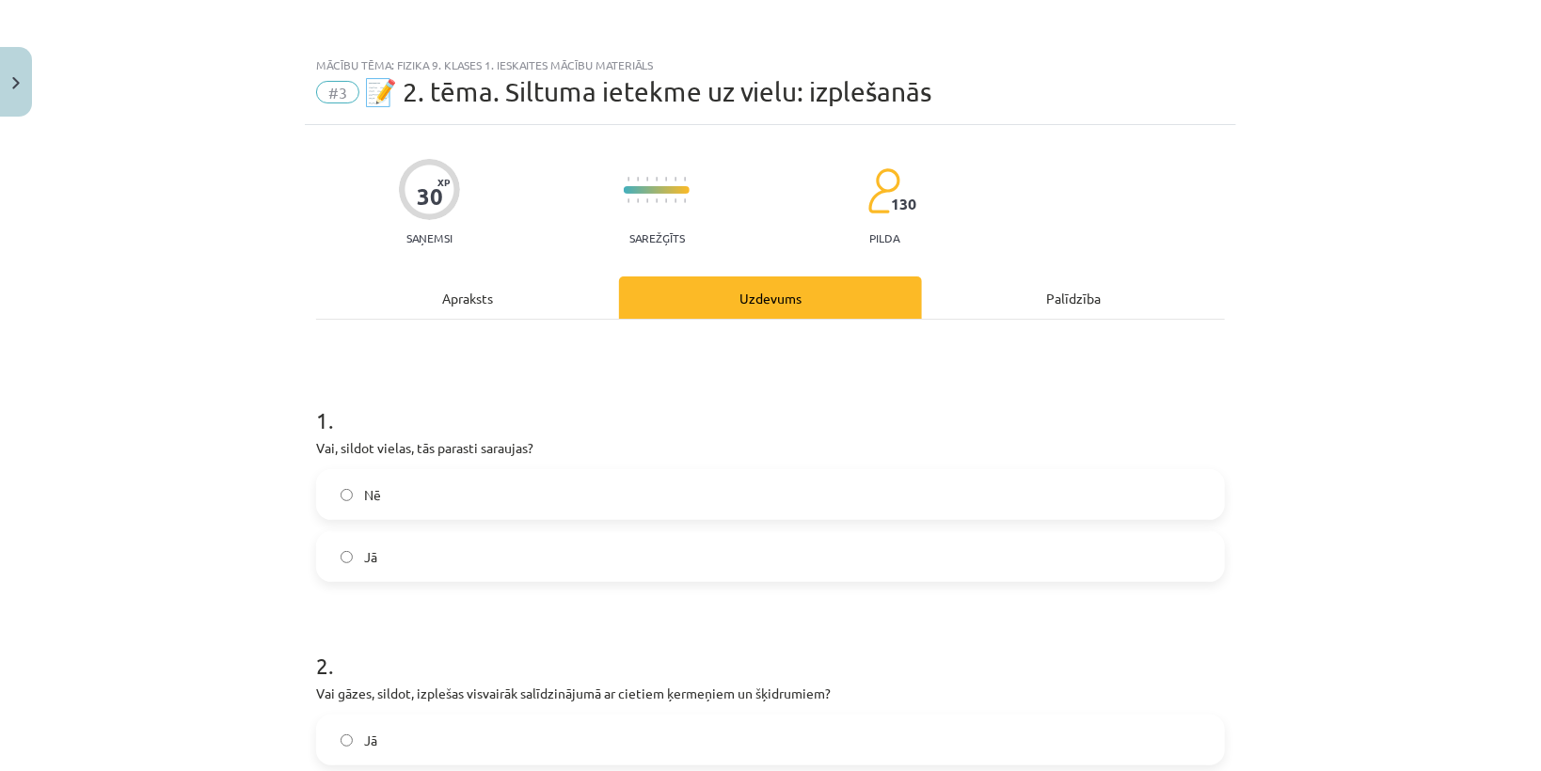
click at [324, 495] on label "Nē" at bounding box center [770, 494] width 905 height 47
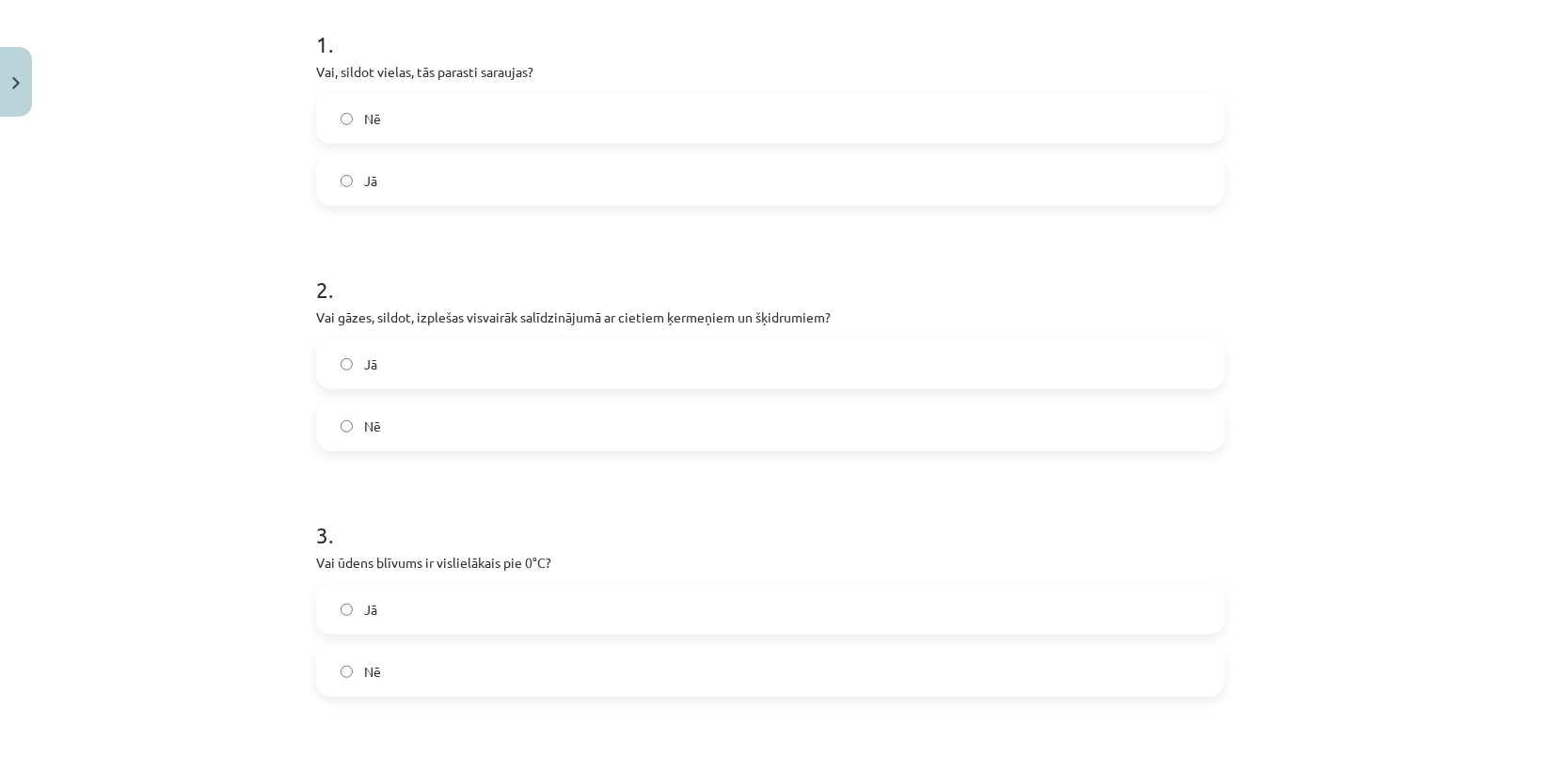
scroll to position [602, 0]
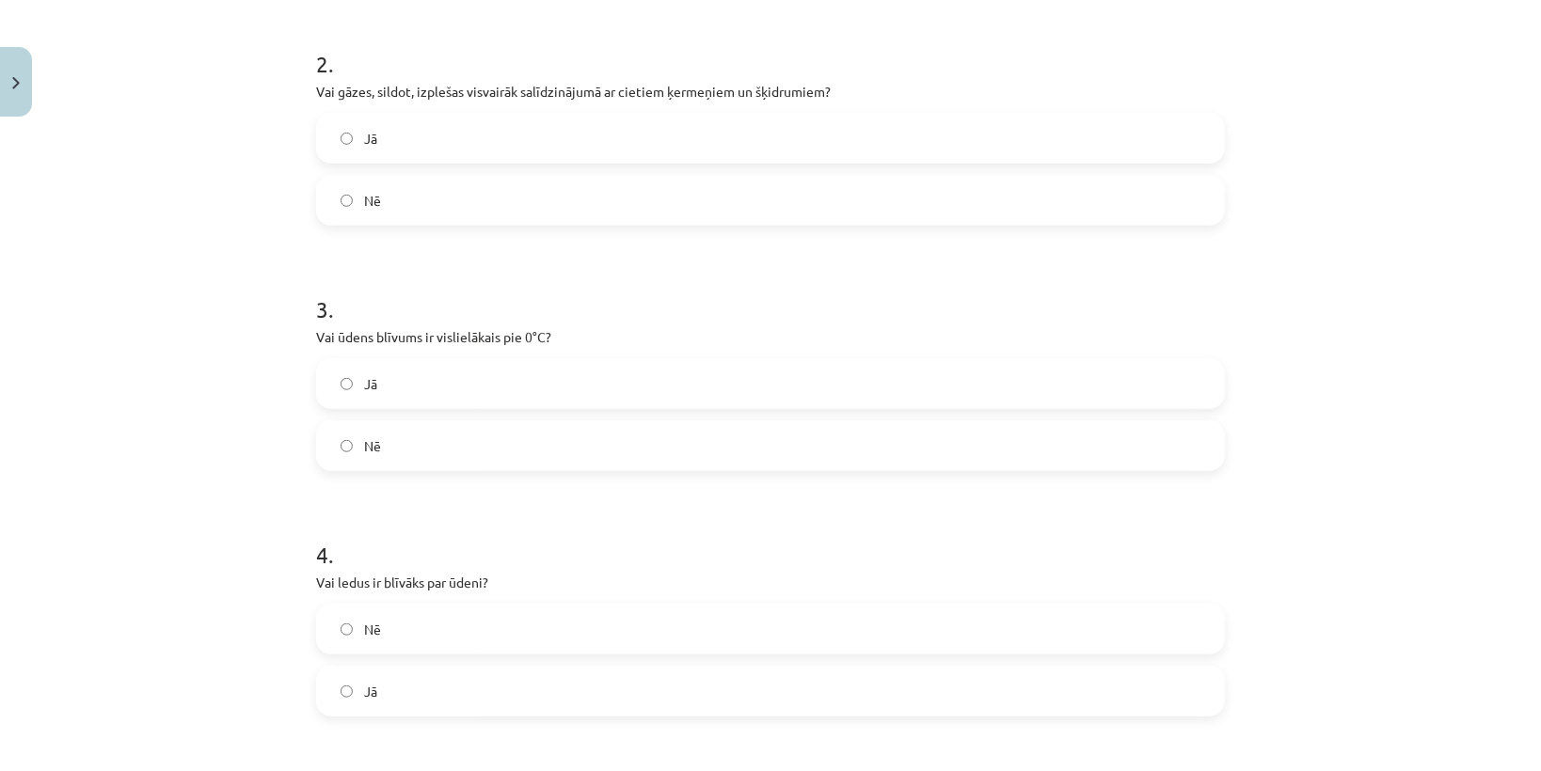
click at [341, 372] on label "Jā" at bounding box center [770, 383] width 905 height 47
click at [351, 440] on label "Nē" at bounding box center [770, 445] width 905 height 47
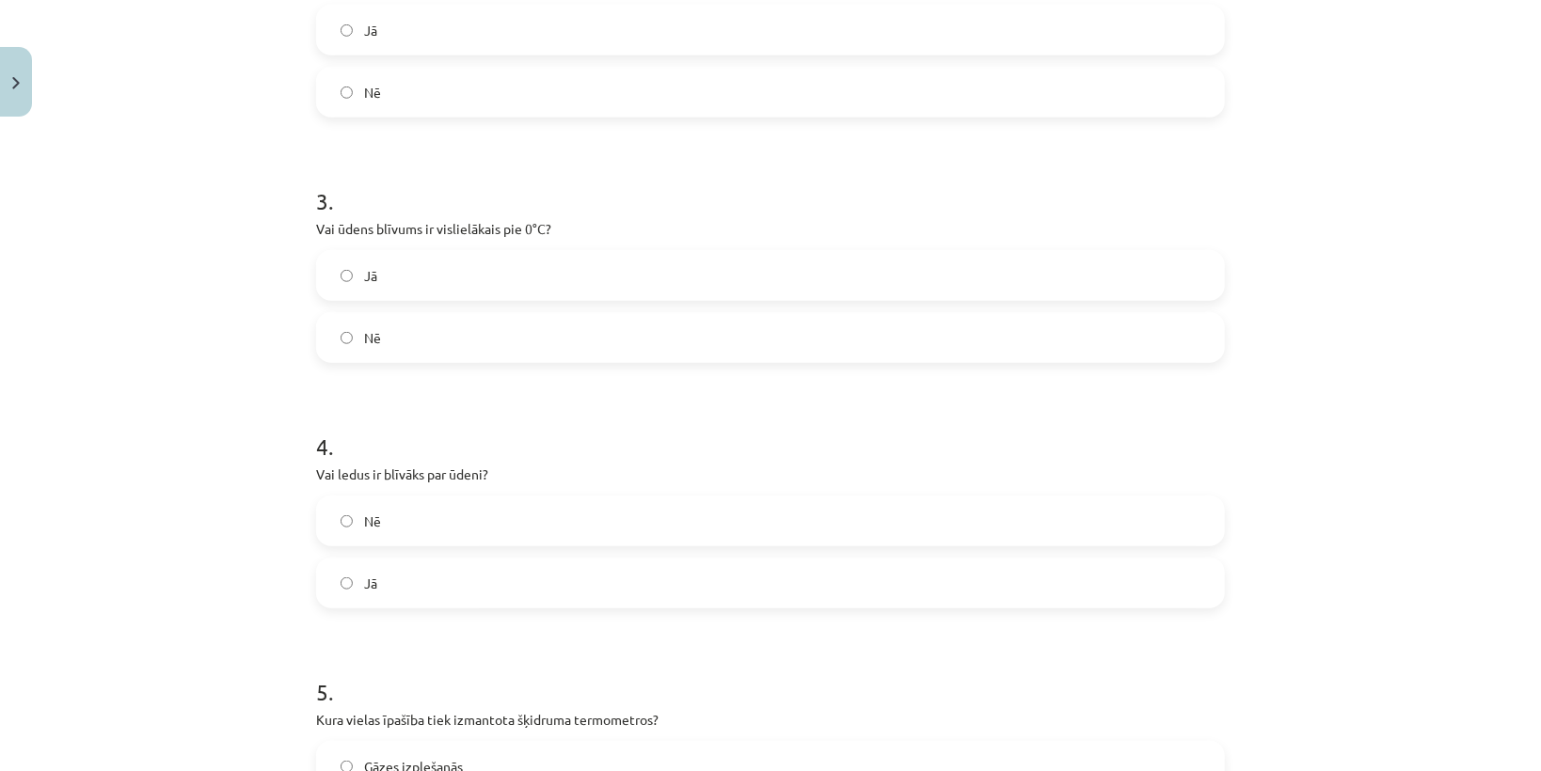
scroll to position [828, 0]
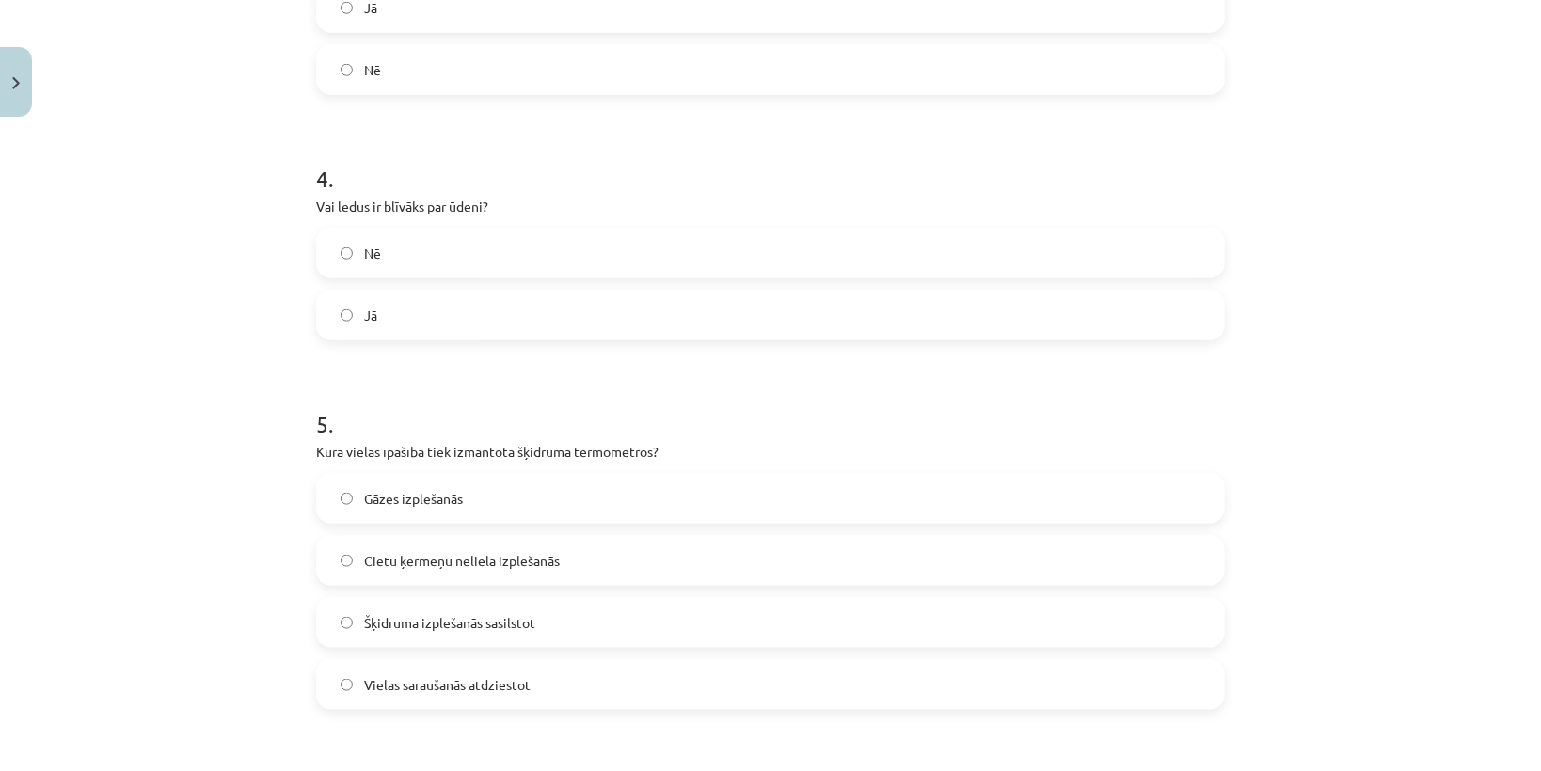
click at [391, 254] on label "Nē" at bounding box center [770, 253] width 905 height 47
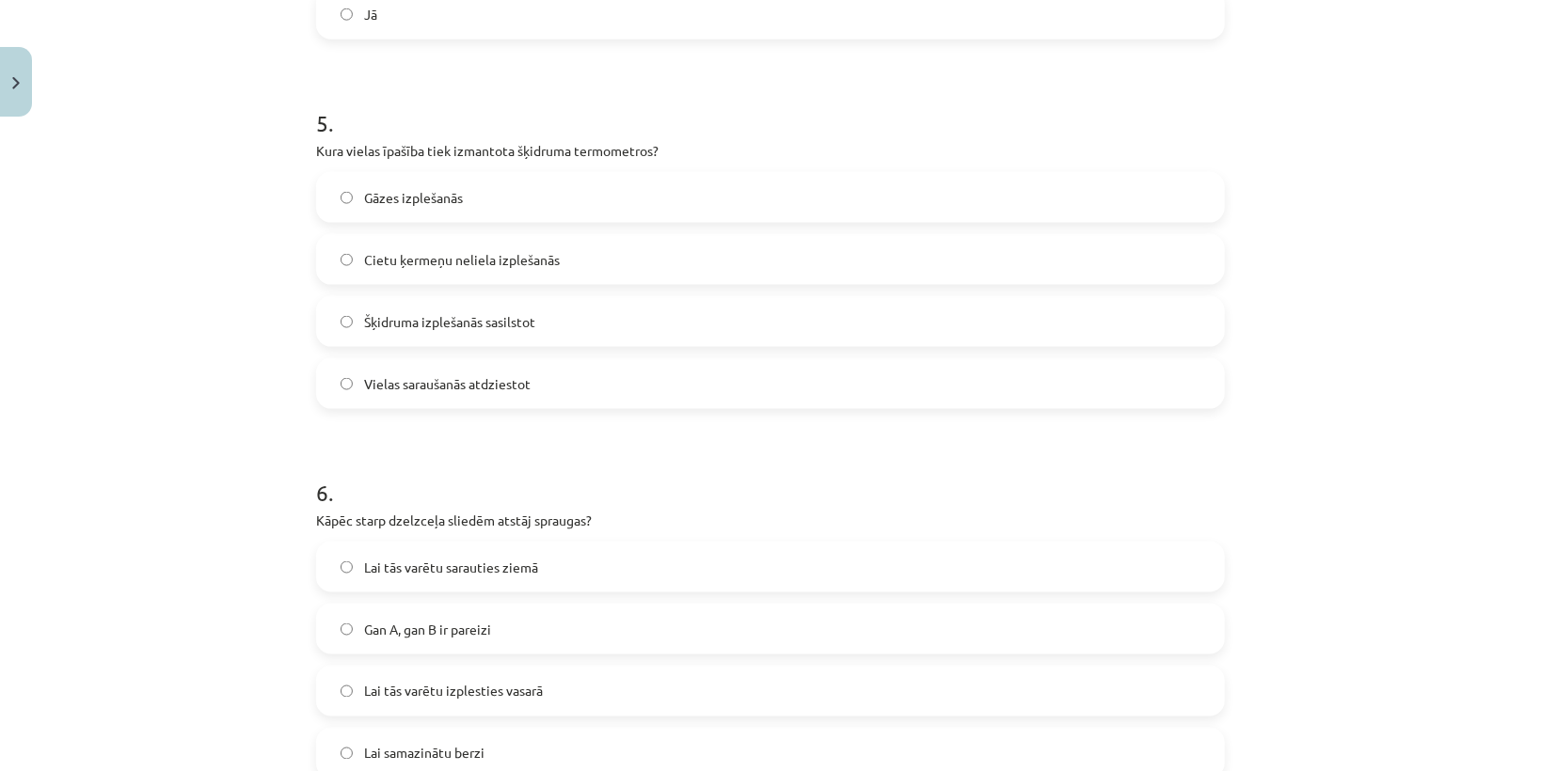
scroll to position [1280, 0]
click at [361, 305] on label "Šķidruma izplešanās sasilstot" at bounding box center [770, 321] width 905 height 47
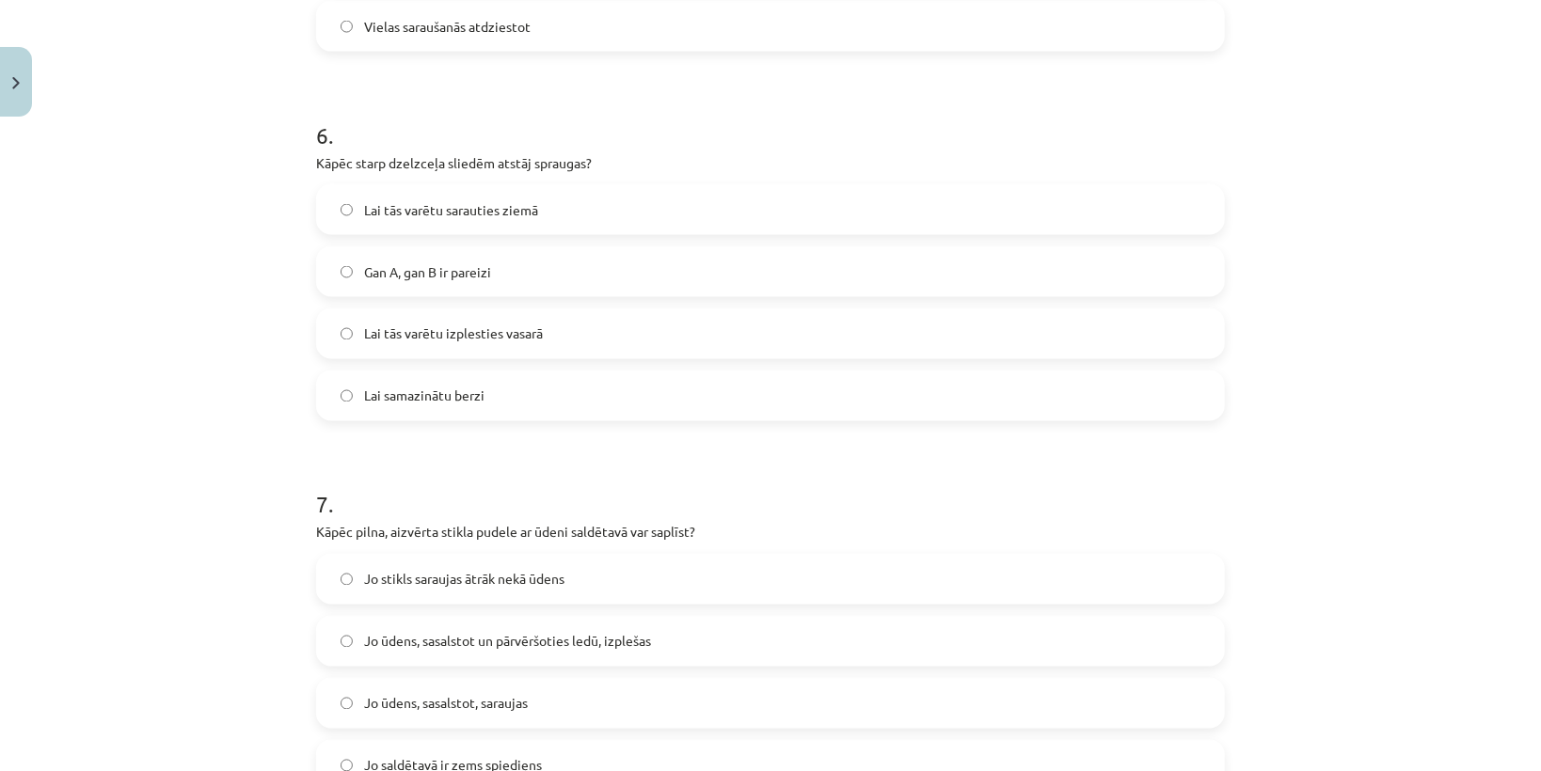
scroll to position [1656, 0]
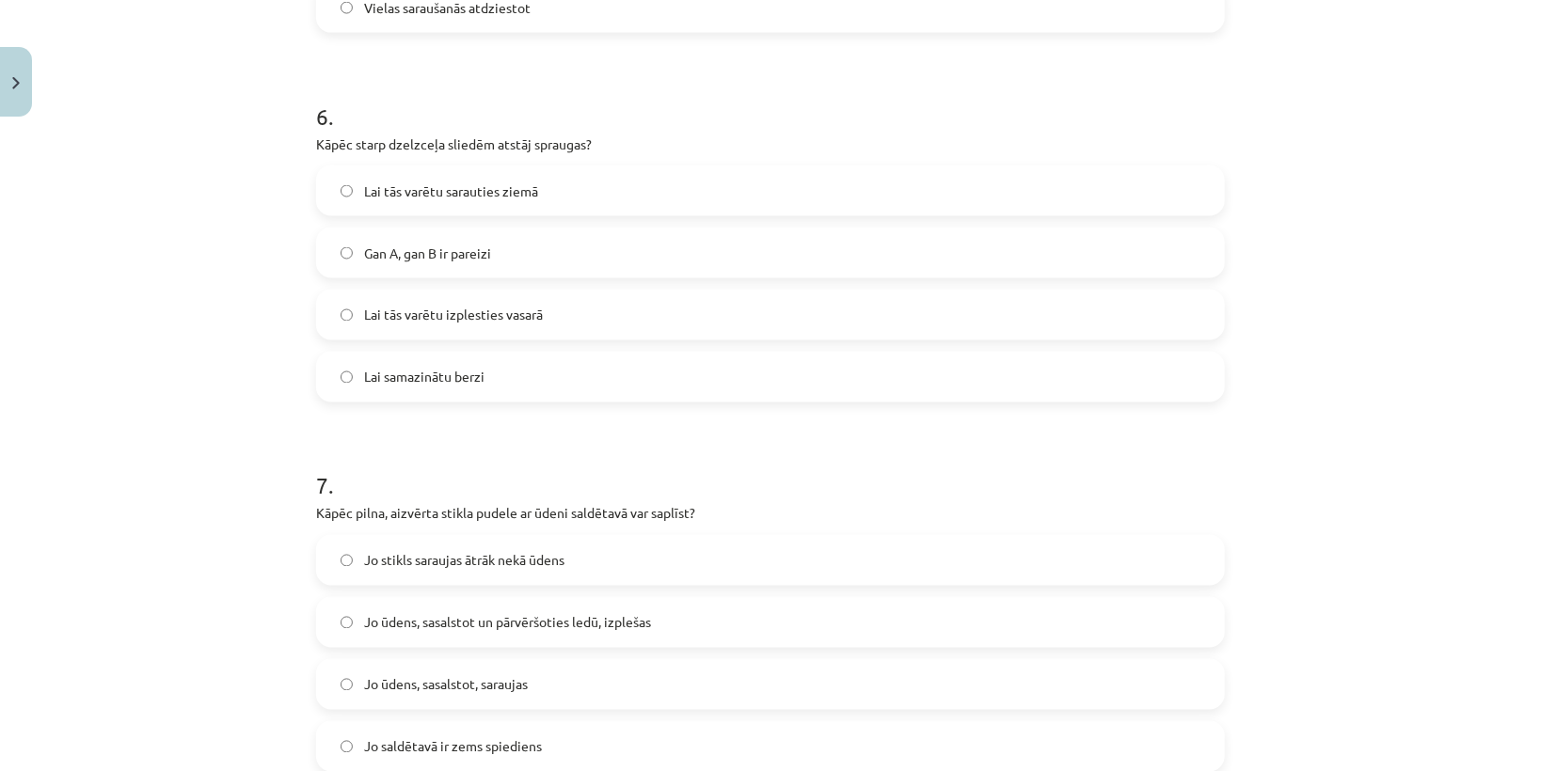
click at [392, 321] on span "Lai tās varētu izplesties vasarā" at bounding box center [453, 316] width 179 height 20
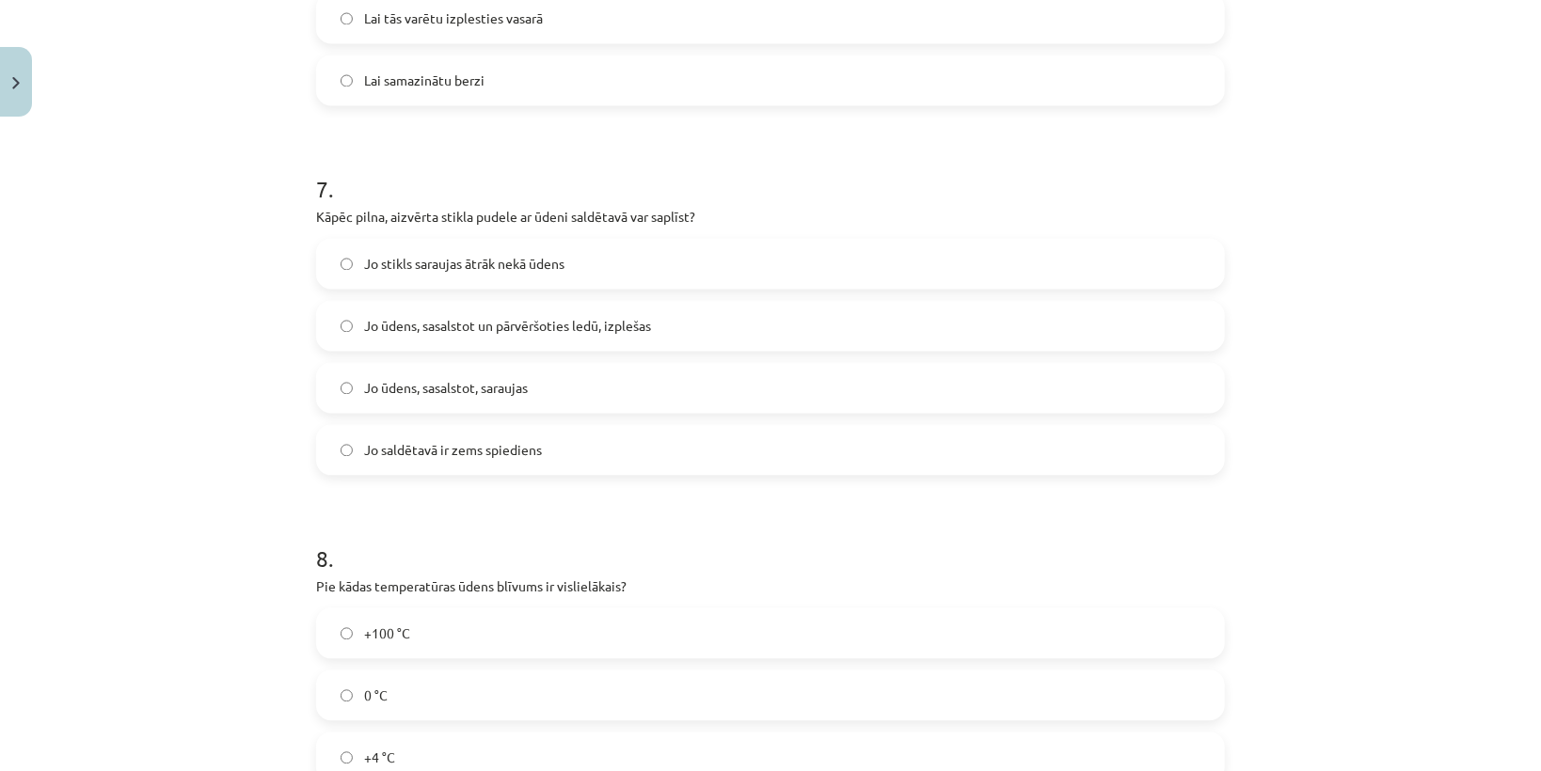
scroll to position [1957, 0]
click at [364, 329] on span "Jo ūdens, sasalstot un pārvēršoties ledū, izplešas" at bounding box center [507, 322] width 287 height 20
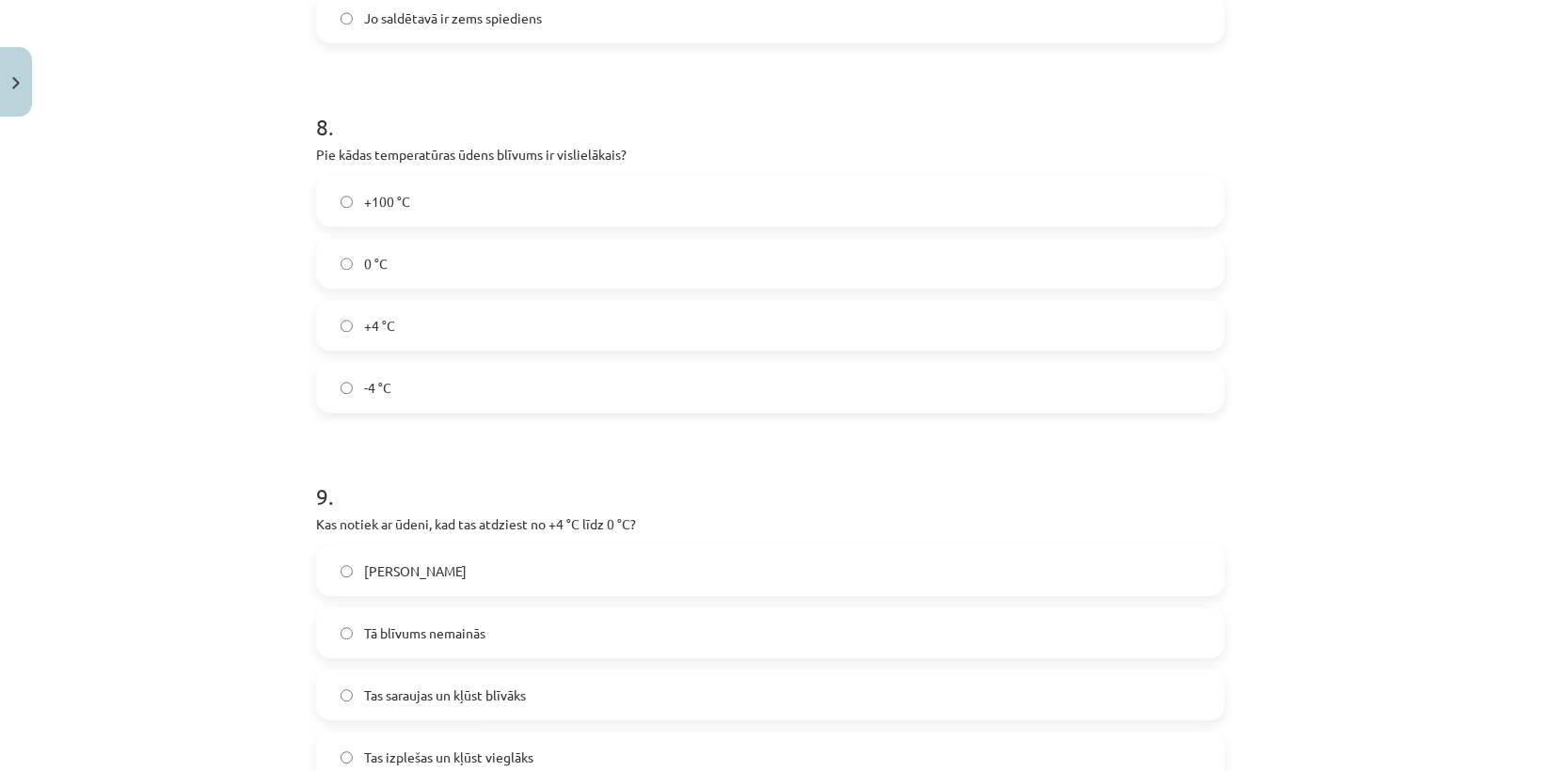
scroll to position [2408, 0]
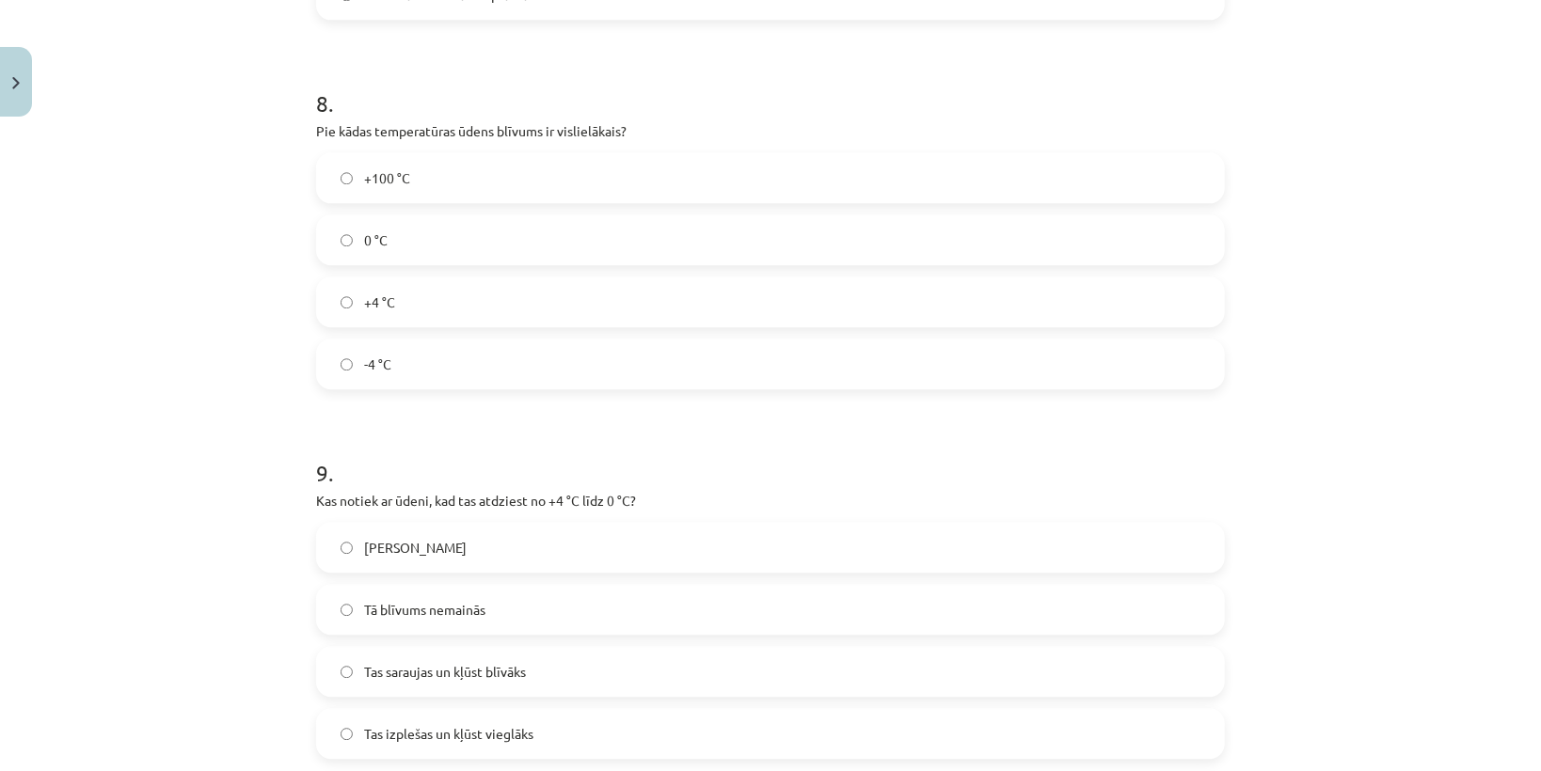
click at [475, 736] on span "Tas izplešas un kļūst vieglāks" at bounding box center [448, 734] width 169 height 20
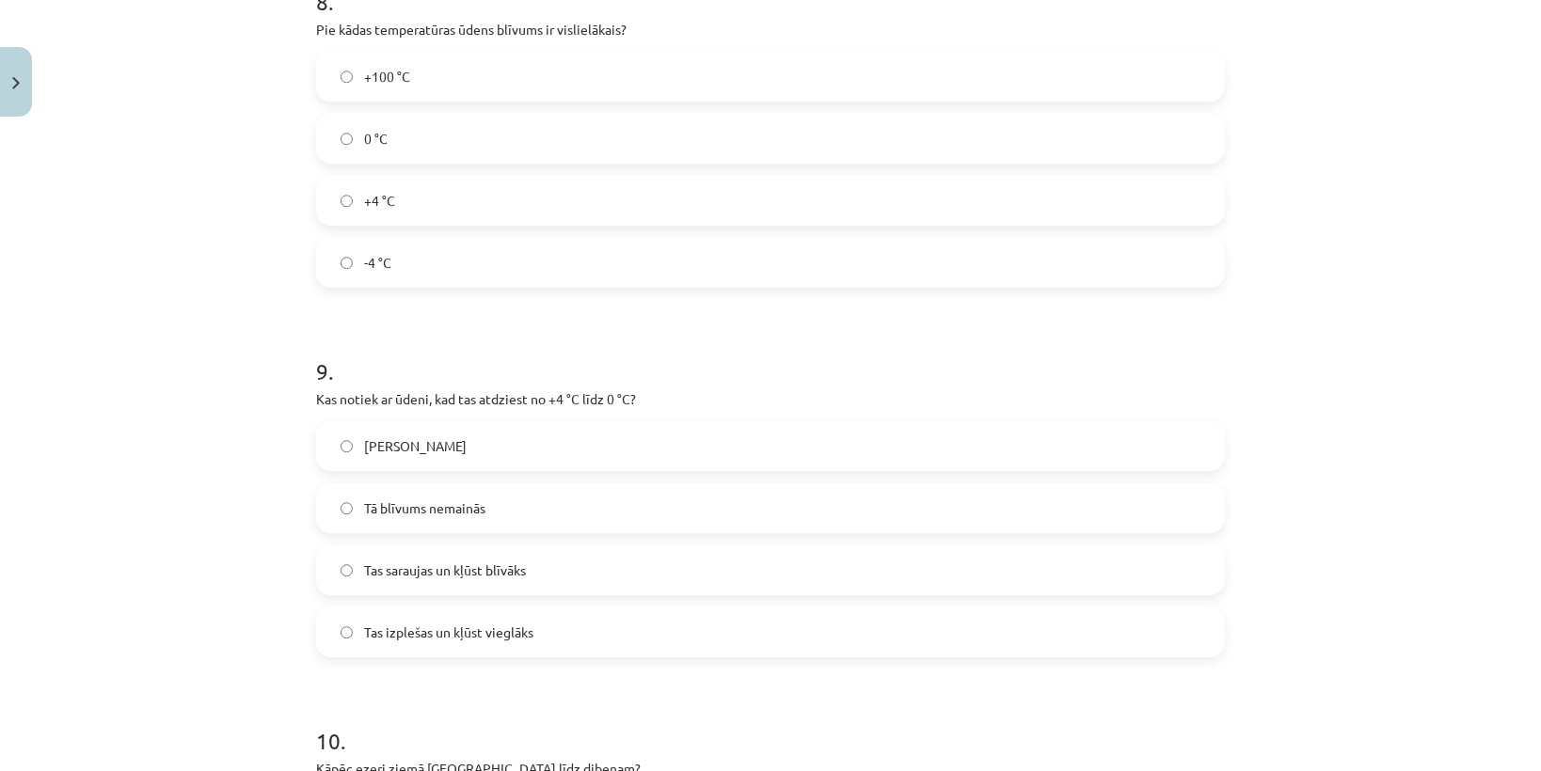
scroll to position [2484, 0]
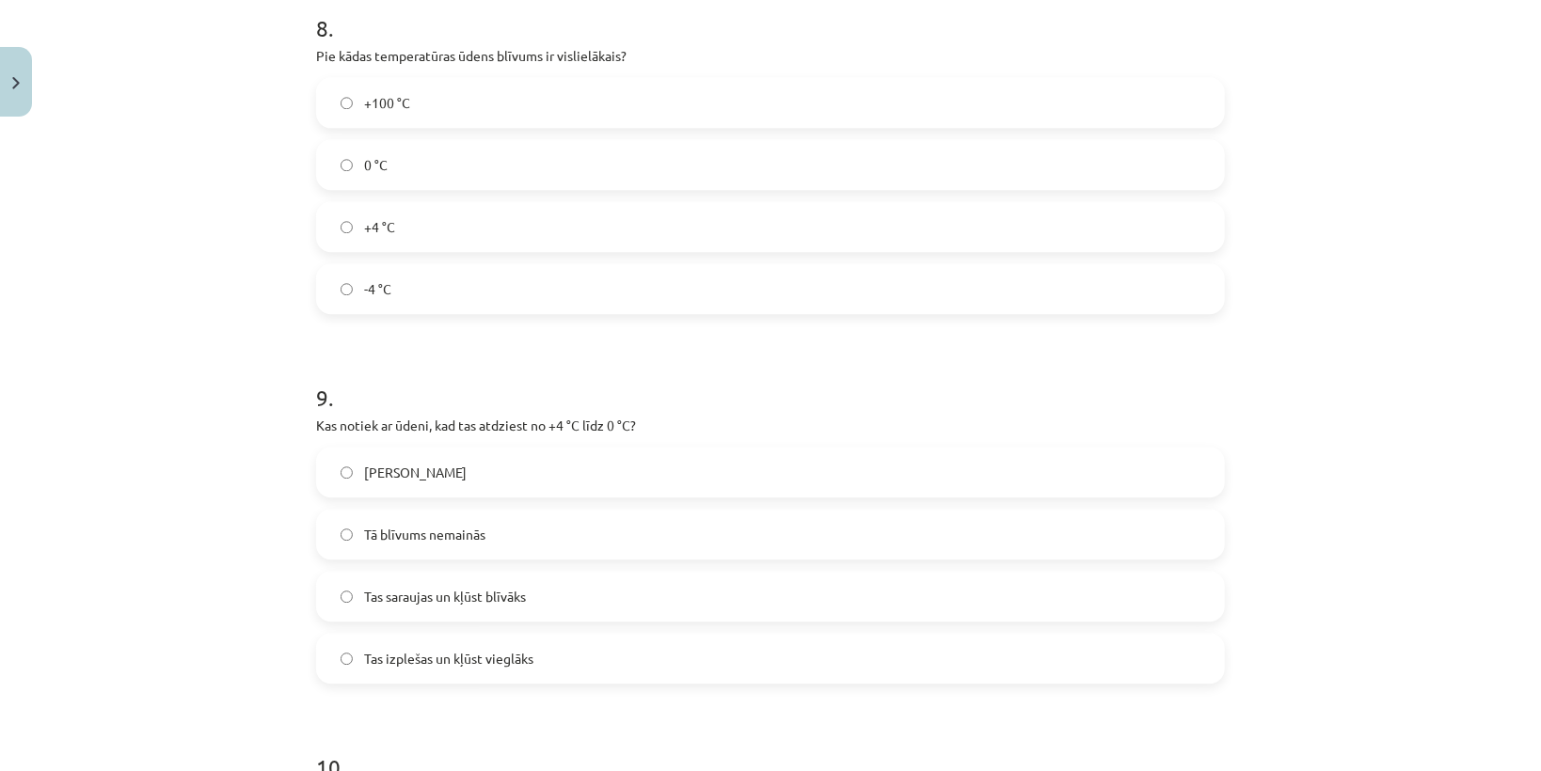
click at [405, 223] on label "+4 °C" at bounding box center [770, 226] width 905 height 47
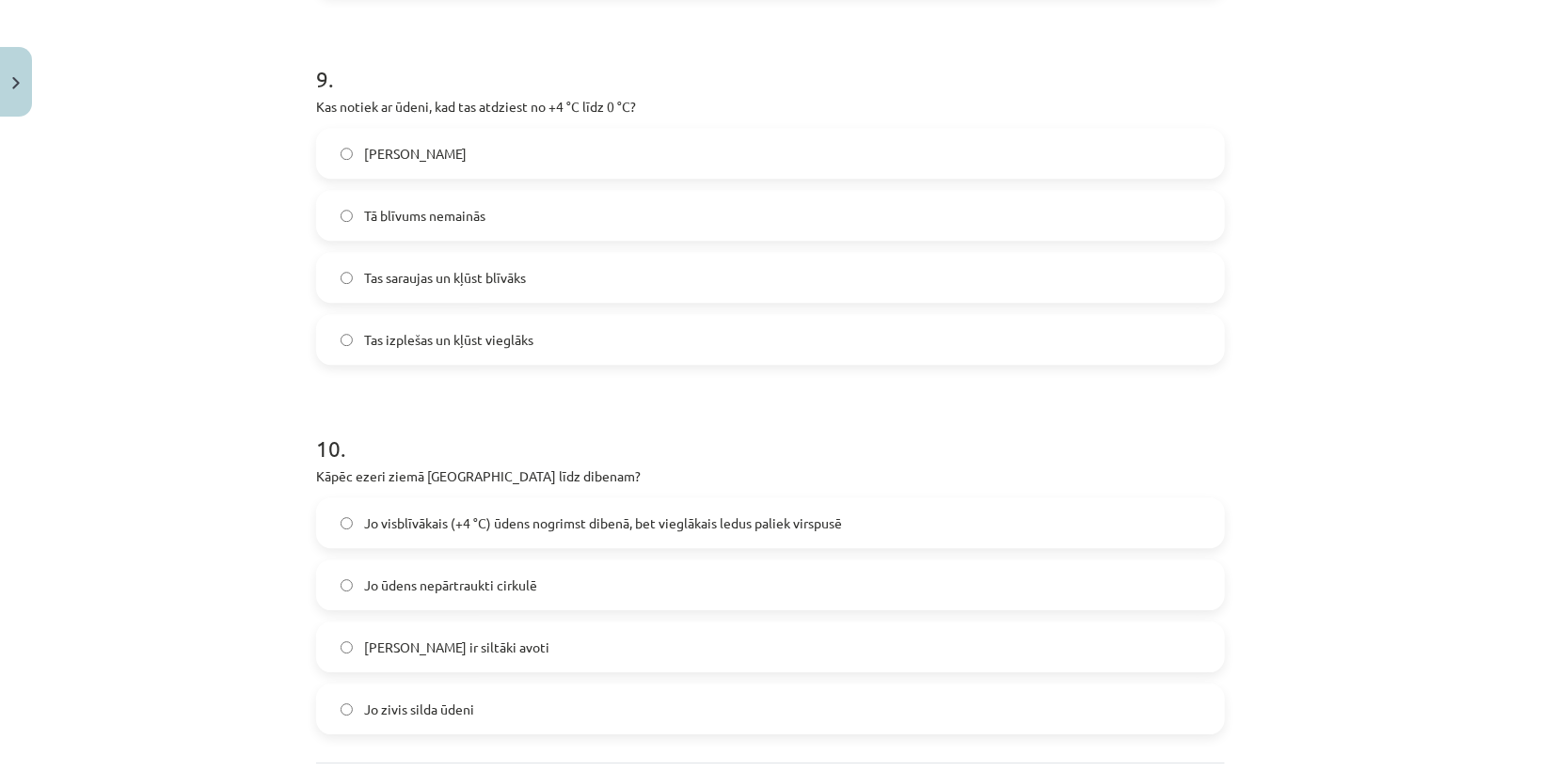
scroll to position [2982, 0]
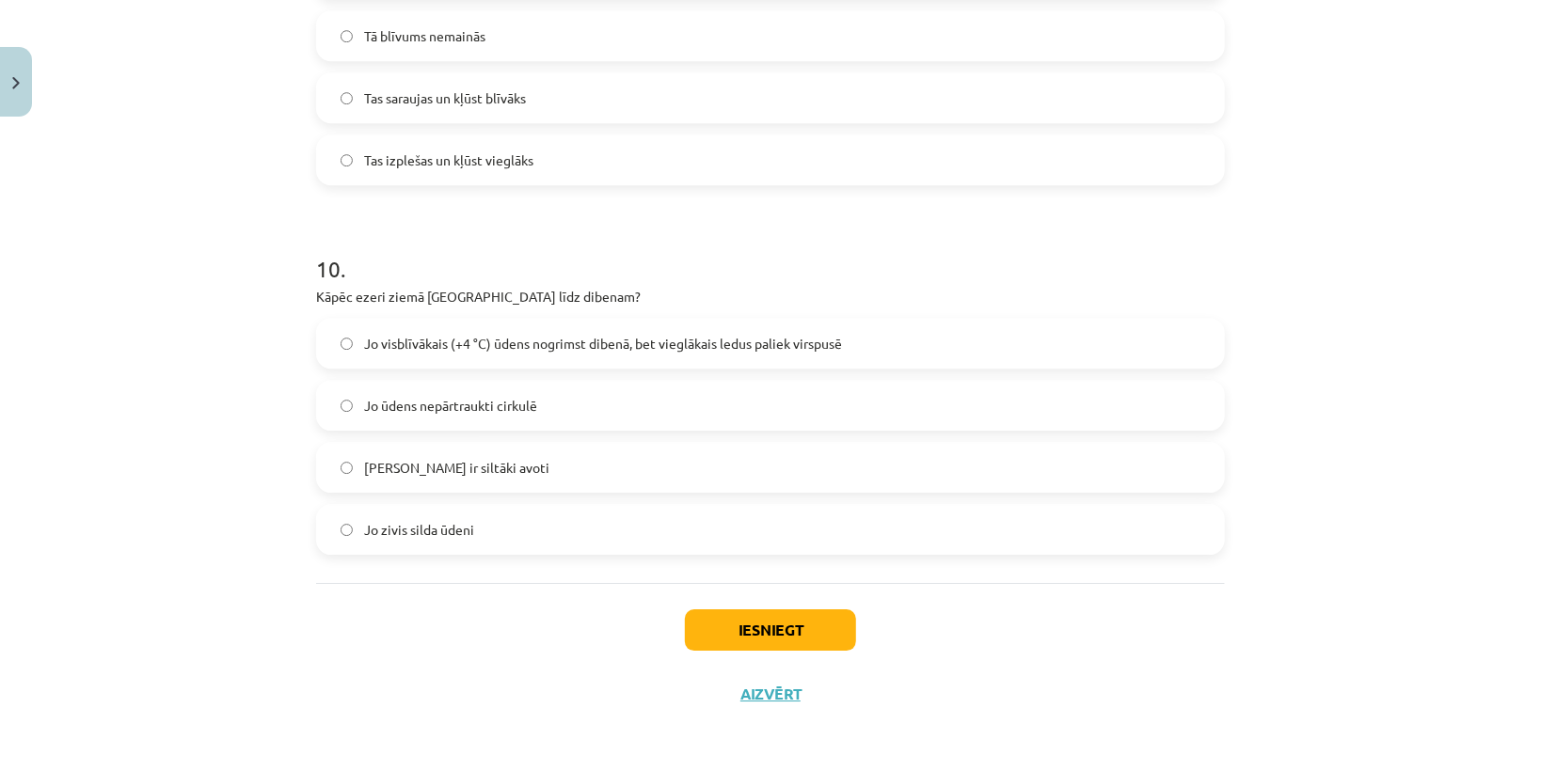
click at [408, 349] on span "Jo visblīvākais (+4 °C) ūdens nogrimst dibenā, bet vieglākais ledus paliek virs…" at bounding box center [603, 344] width 478 height 20
click at [792, 621] on button "Iesniegt" at bounding box center [770, 630] width 171 height 41
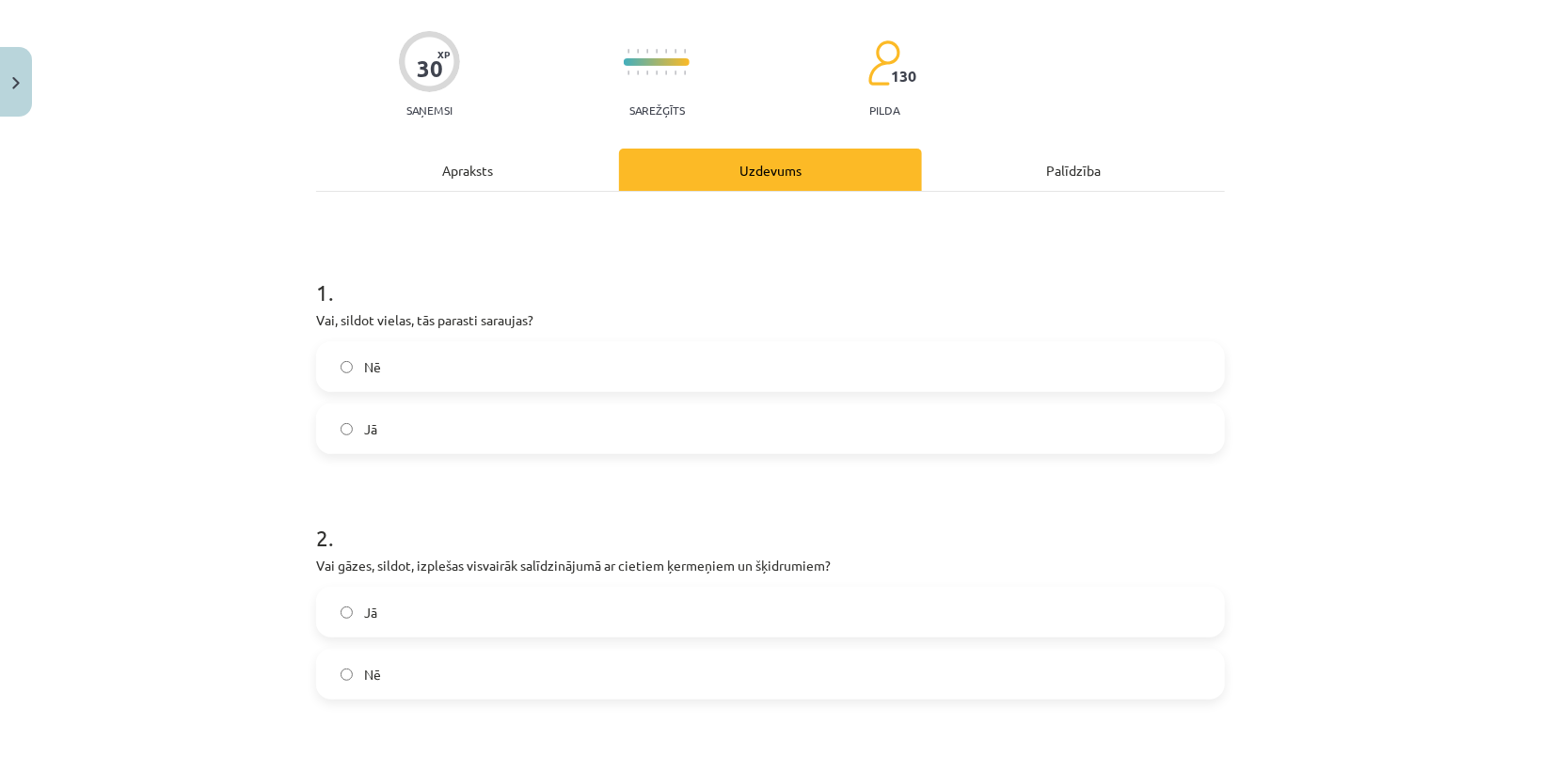
scroll to position [75, 0]
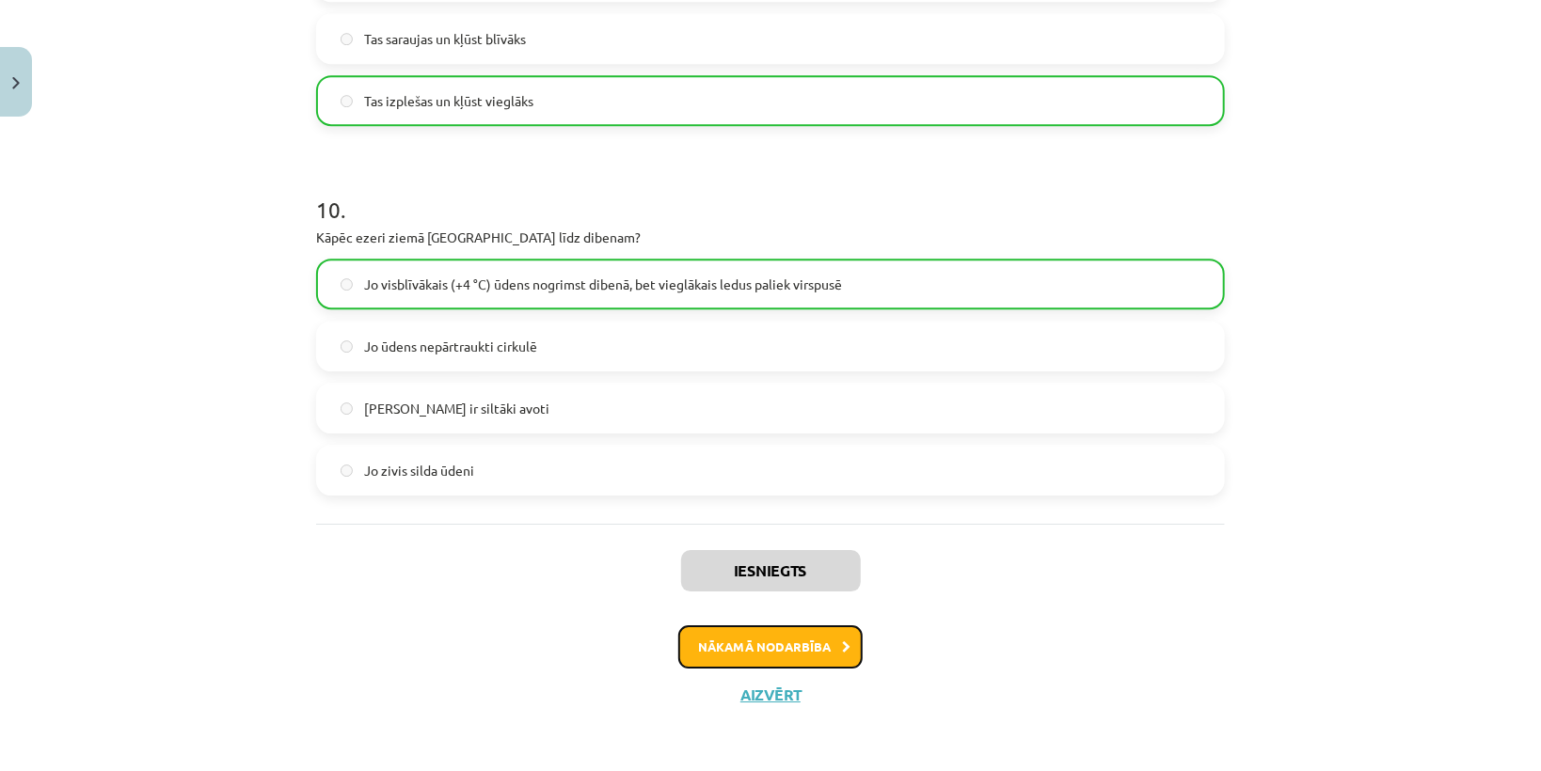
click at [812, 652] on button "Nākamā nodarbība" at bounding box center [770, 647] width 184 height 43
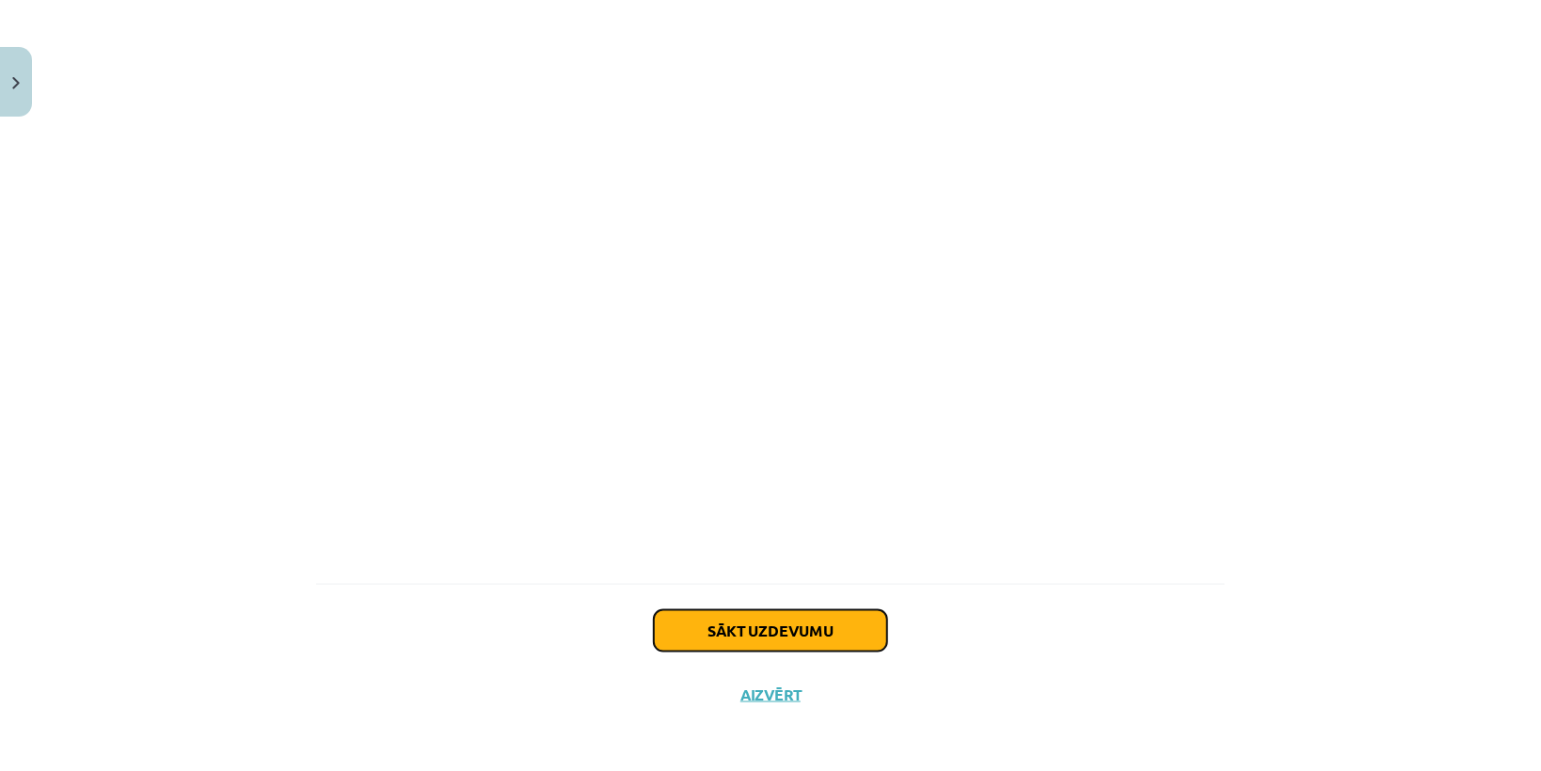
click at [825, 619] on button "Sākt uzdevumu" at bounding box center [770, 631] width 233 height 41
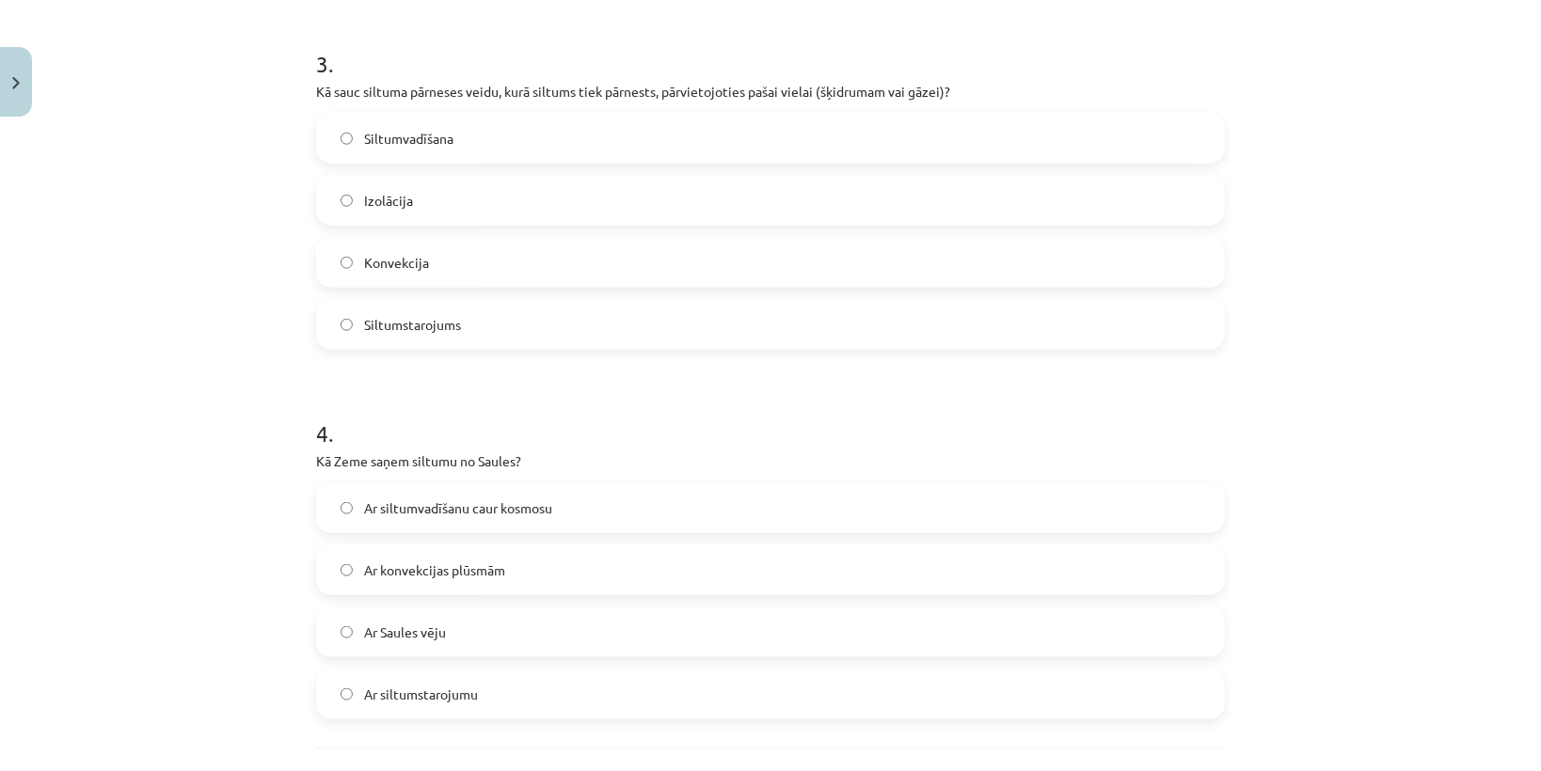
scroll to position [1012, 0]
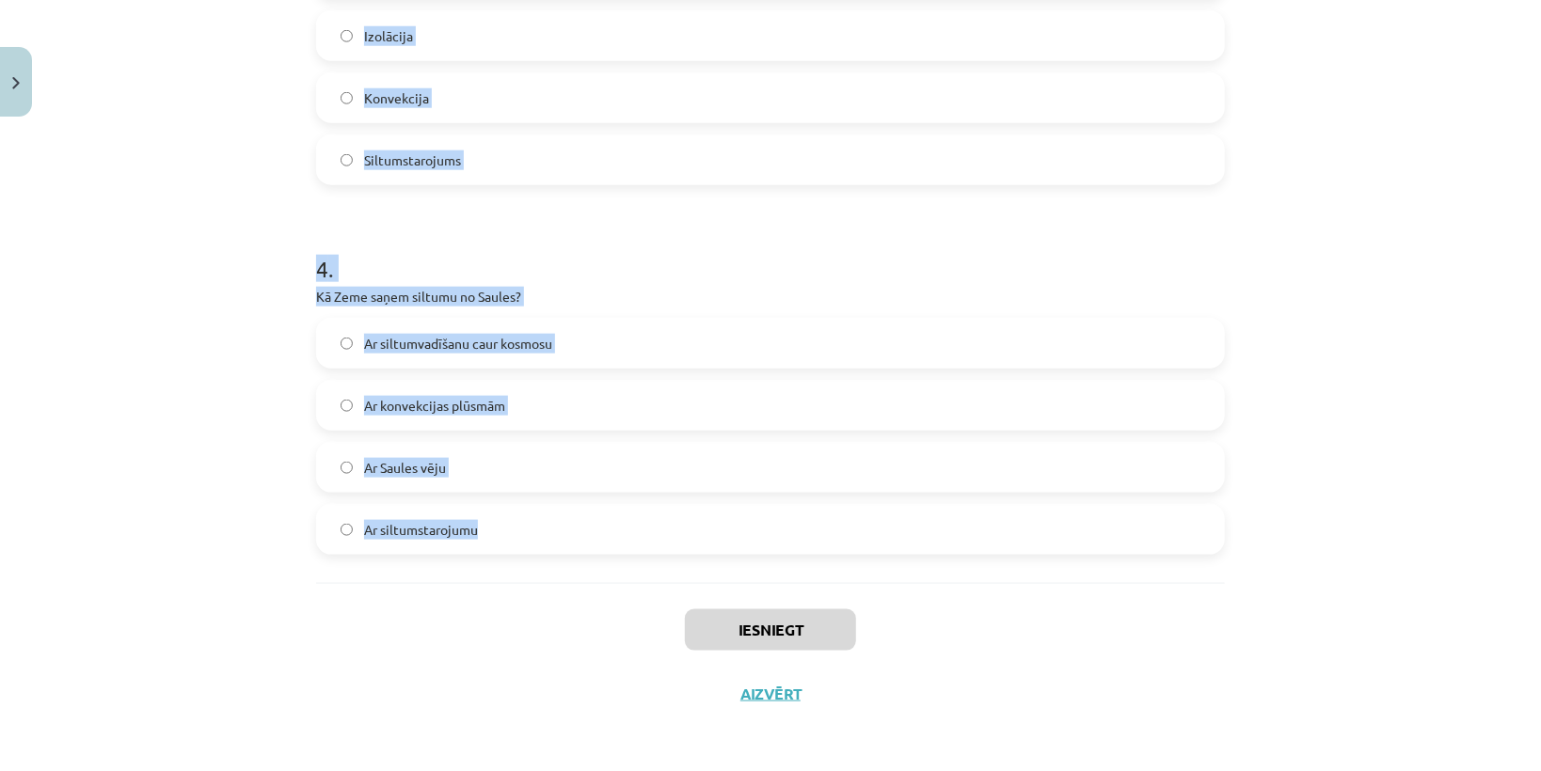
drag, startPoint x: 319, startPoint y: 395, endPoint x: 517, endPoint y: 542, distance: 246.9
copy form "ai siltumstarojums var izplatīties vakuumā? Jā Nē 2 . Vai metāli ir labi siltum…"
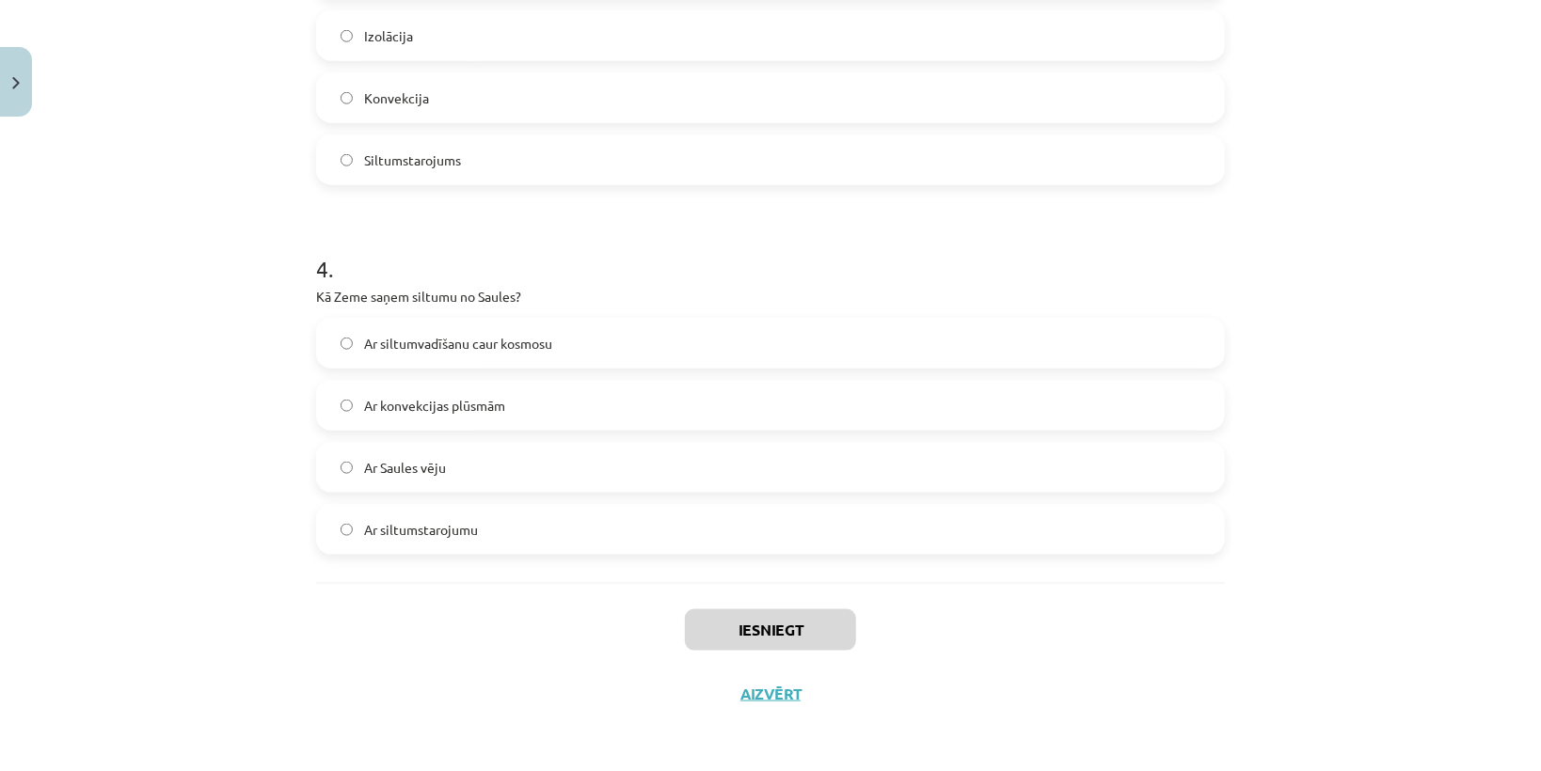
click at [547, 612] on div "Iesniegt Aizvērt" at bounding box center [770, 649] width 909 height 132
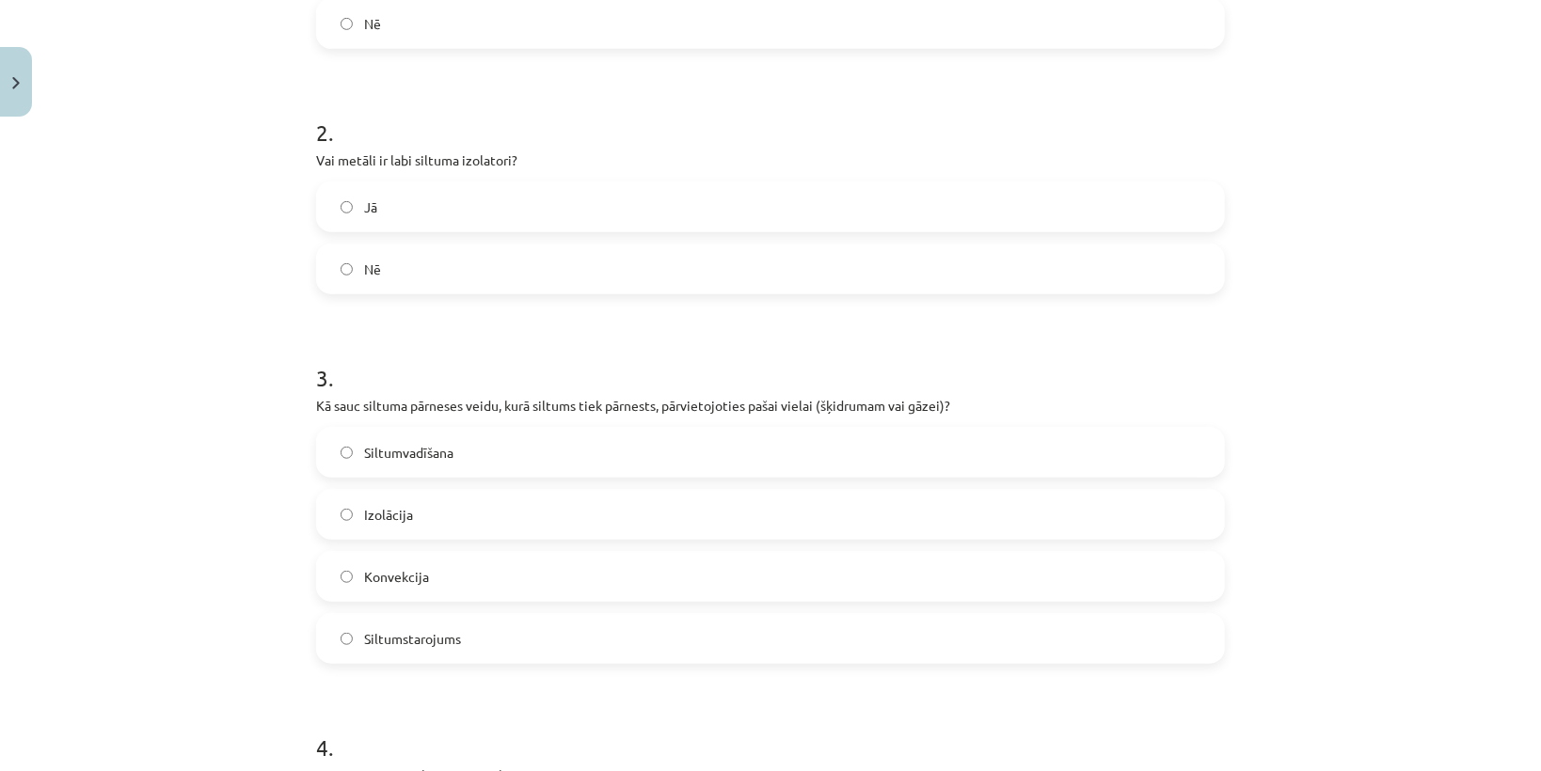
scroll to position [260, 0]
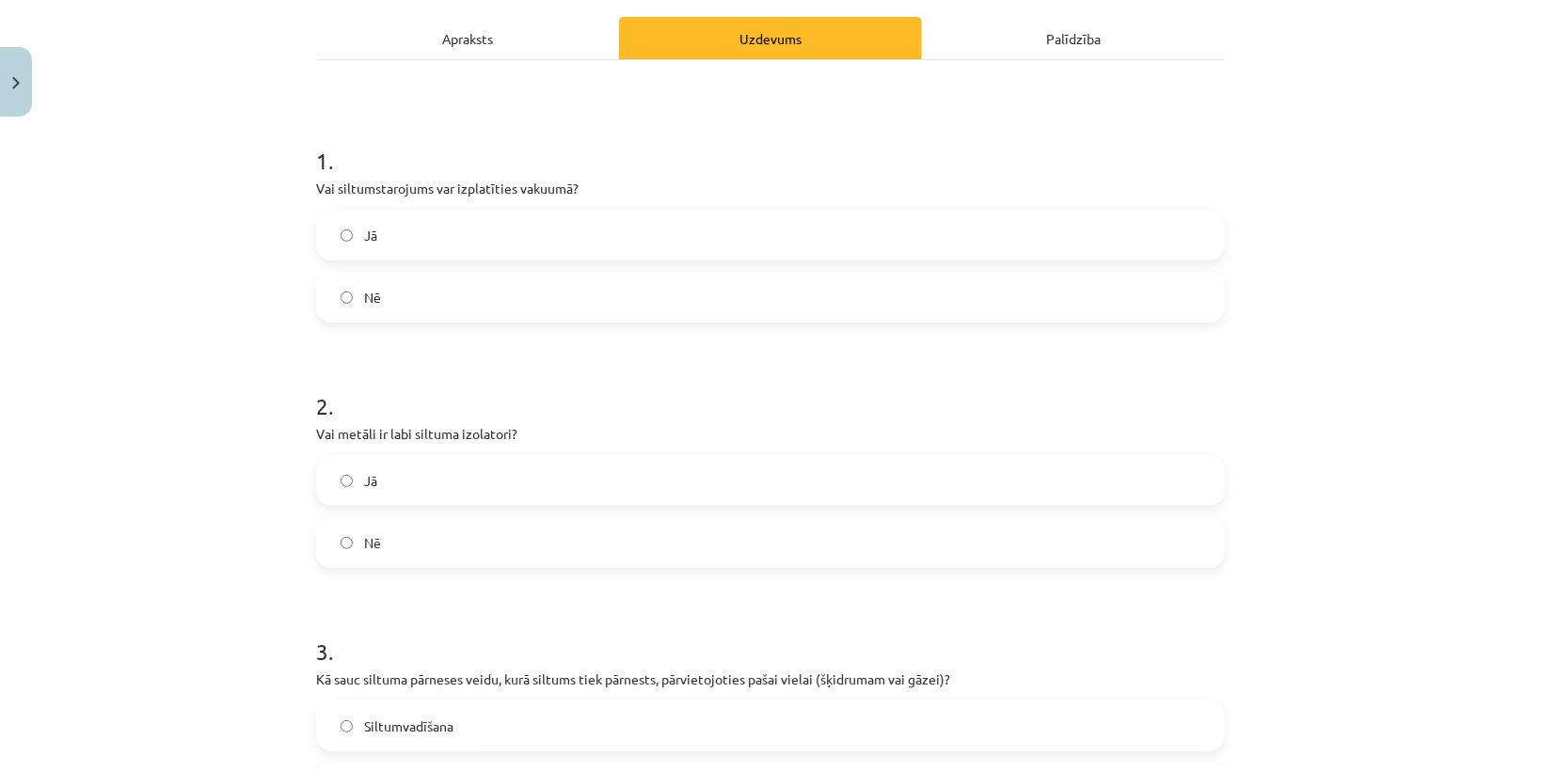
drag, startPoint x: 377, startPoint y: 237, endPoint x: 368, endPoint y: 361, distance: 124.5
click at [376, 241] on label "Jā" at bounding box center [770, 235] width 905 height 47
click at [391, 524] on label "Nē" at bounding box center [770, 542] width 905 height 47
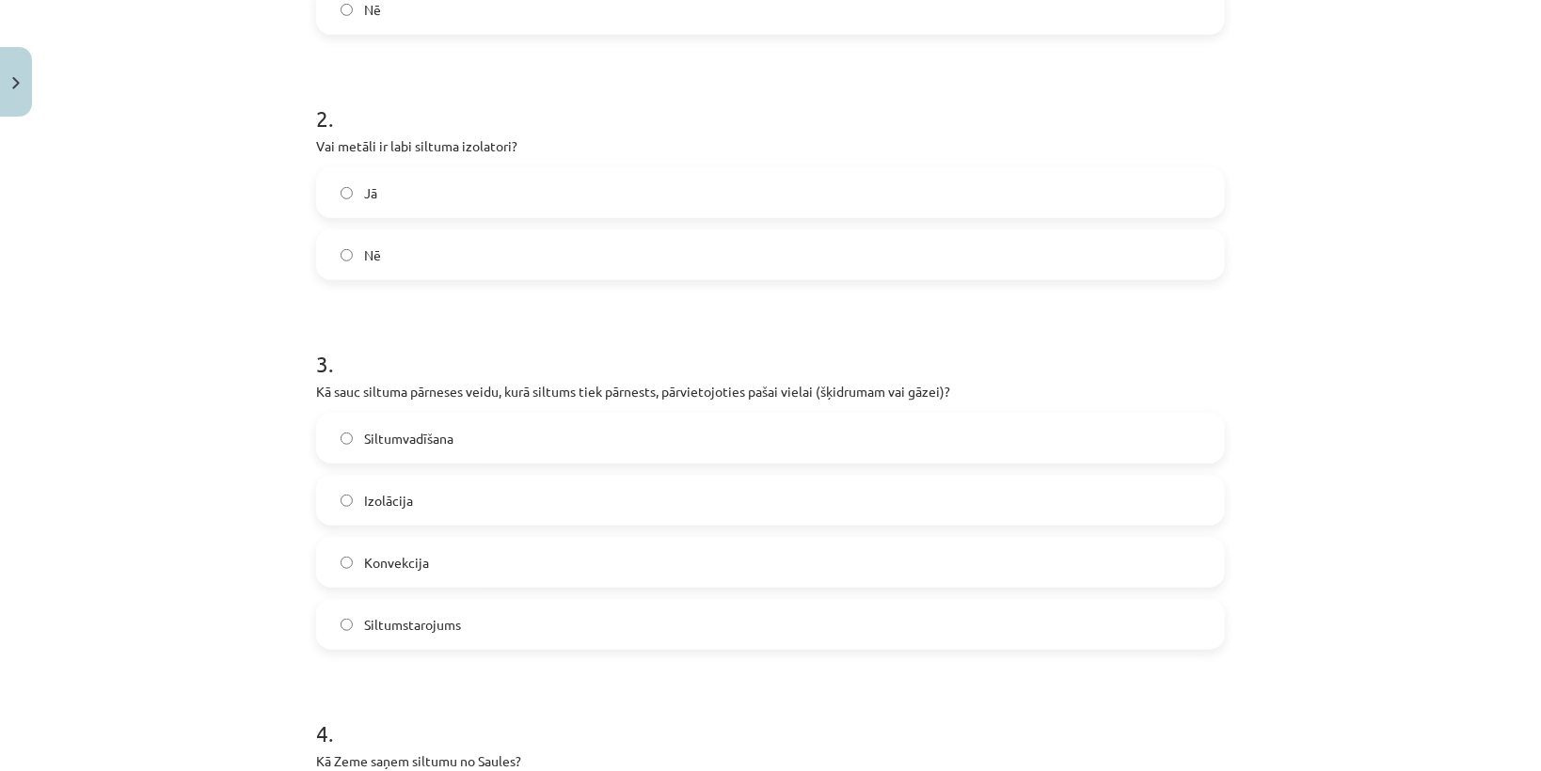
scroll to position [711, 0]
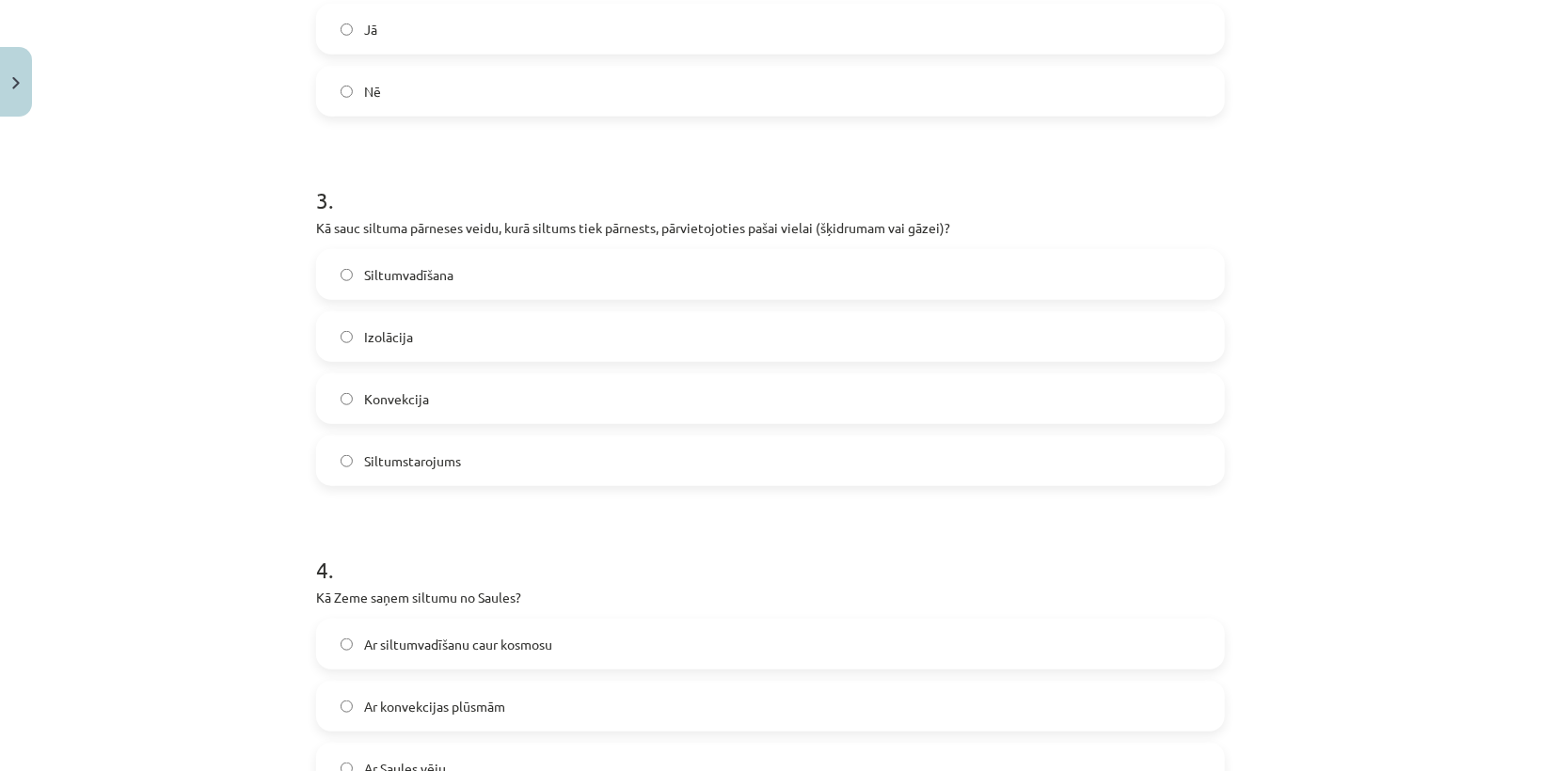
click at [391, 406] on span "Konvekcija" at bounding box center [396, 399] width 65 height 20
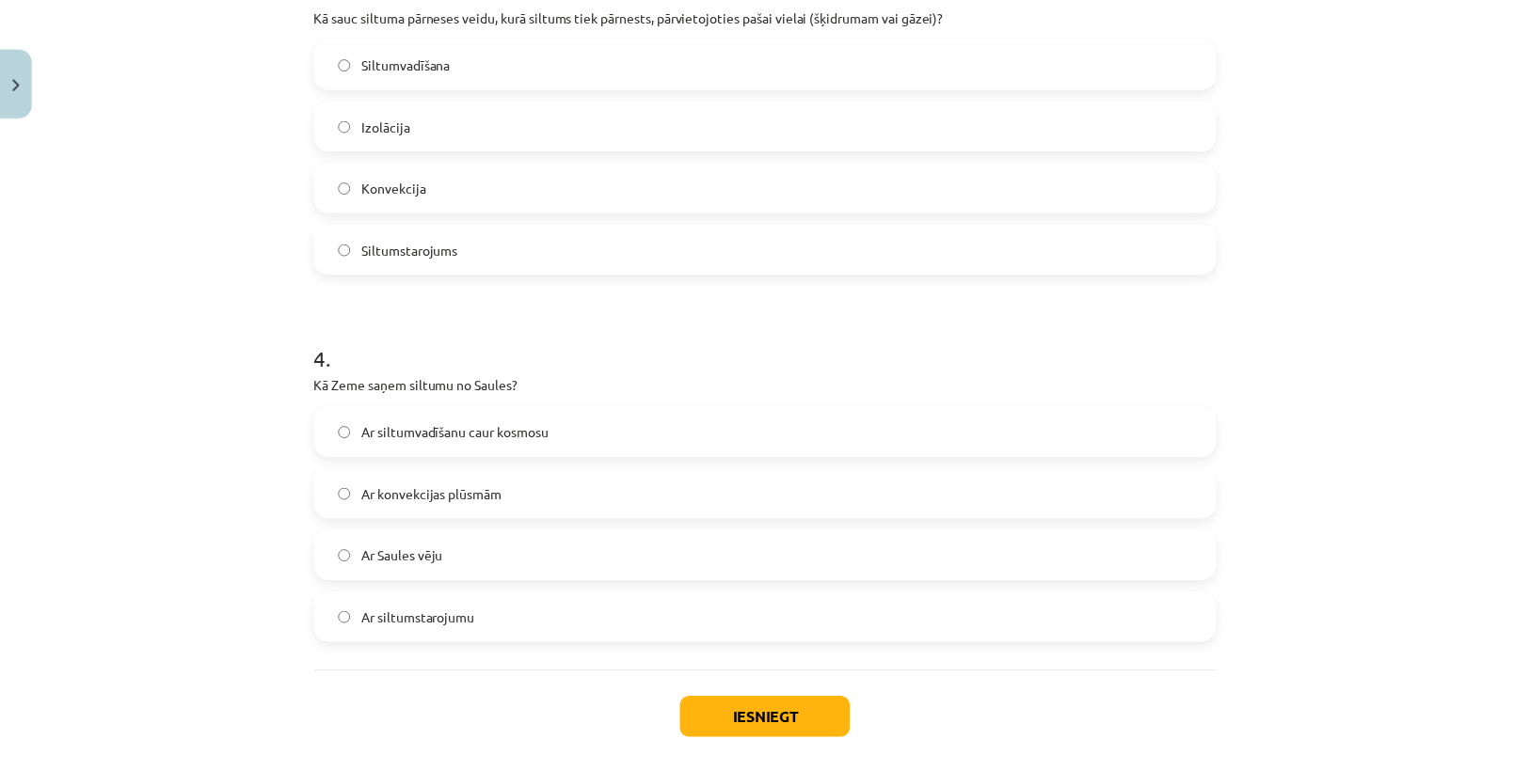
scroll to position [1012, 0]
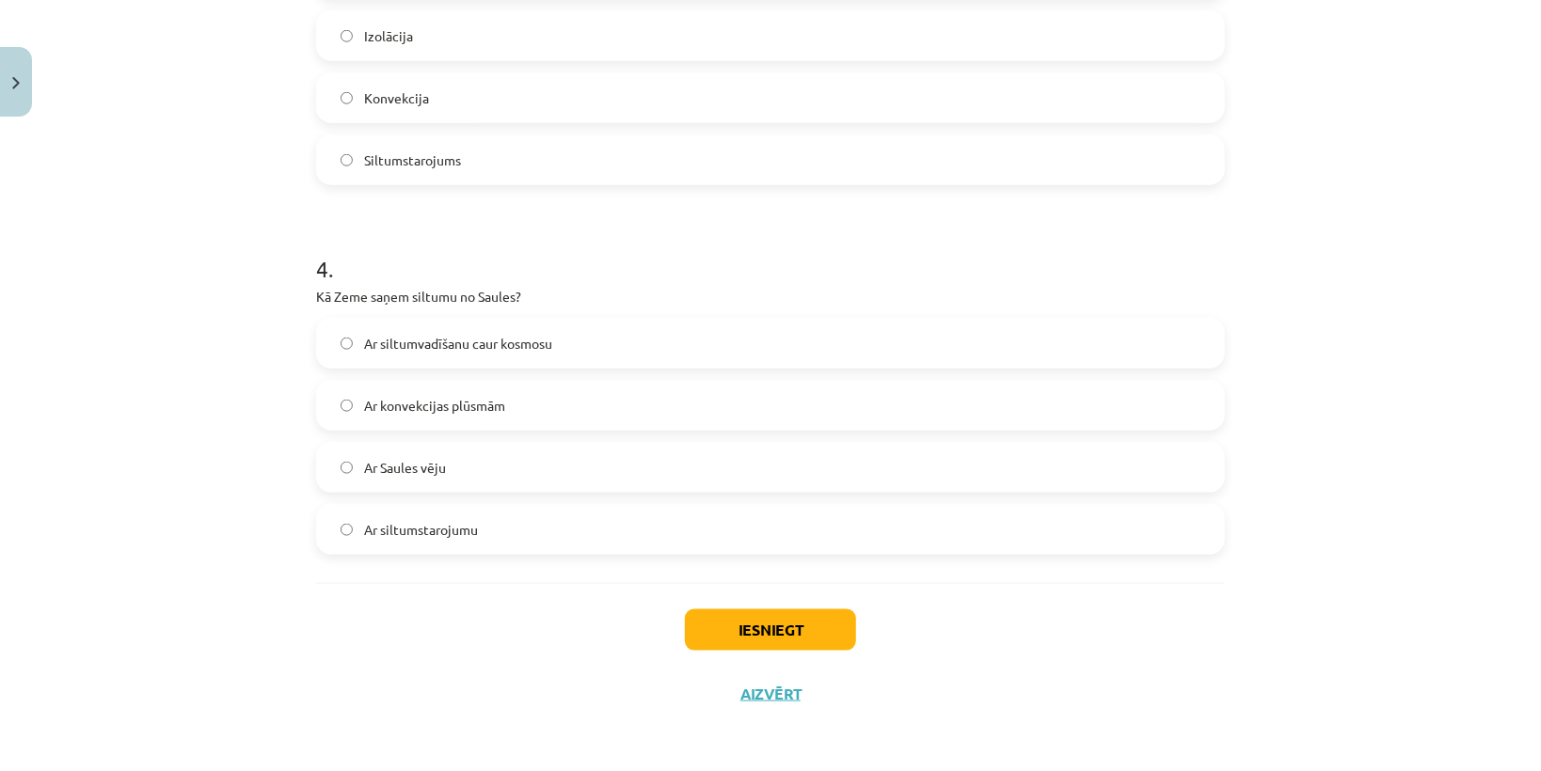
click at [385, 350] on span "Ar siltumvadīšanu caur kosmosu" at bounding box center [458, 344] width 188 height 20
click at [443, 525] on span "Ar siltumstarojumu" at bounding box center [421, 530] width 114 height 20
click at [723, 626] on button "Iesniegt" at bounding box center [770, 630] width 171 height 41
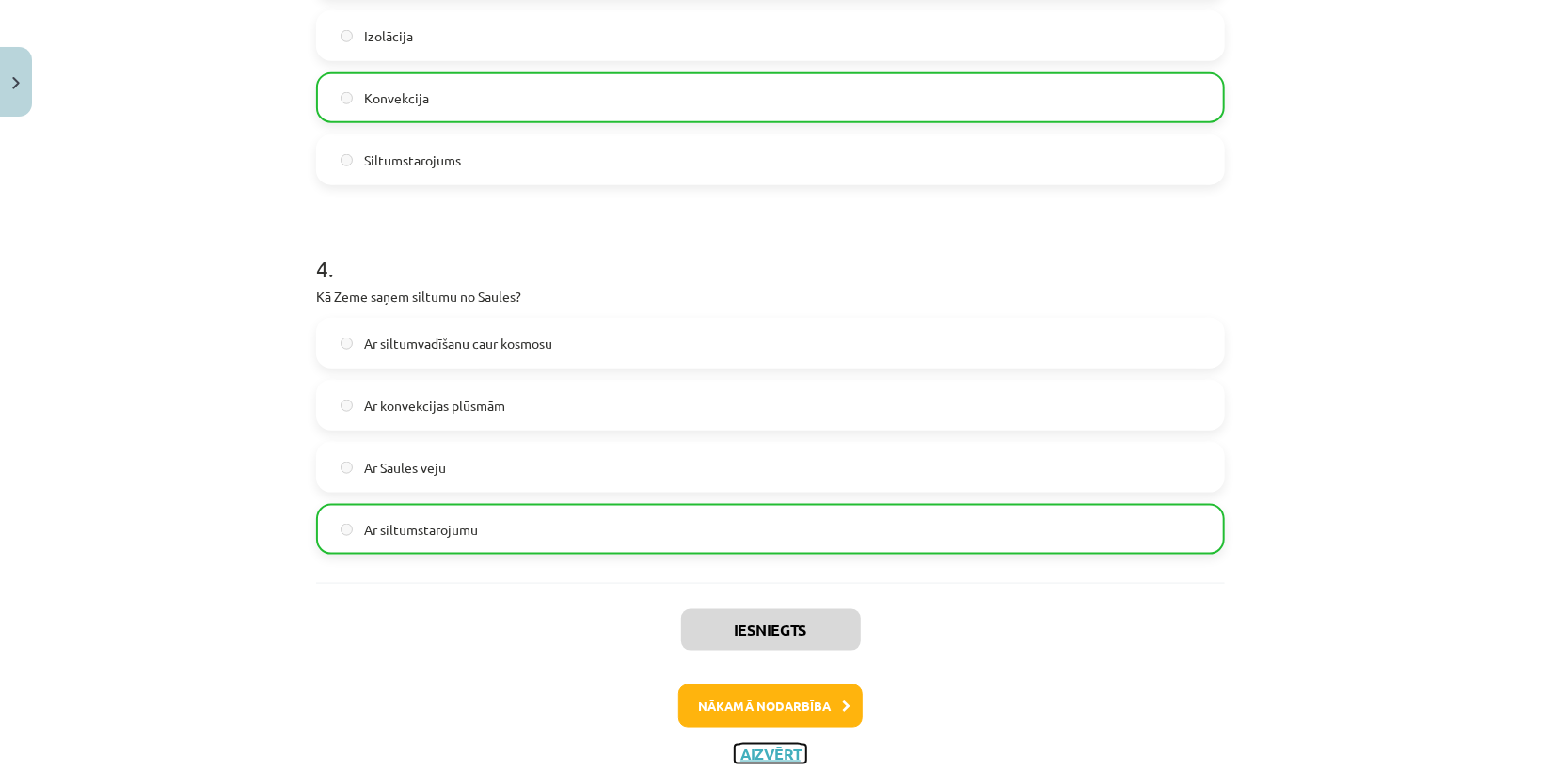
click at [784, 754] on button "Aizvērt" at bounding box center [771, 754] width 72 height 19
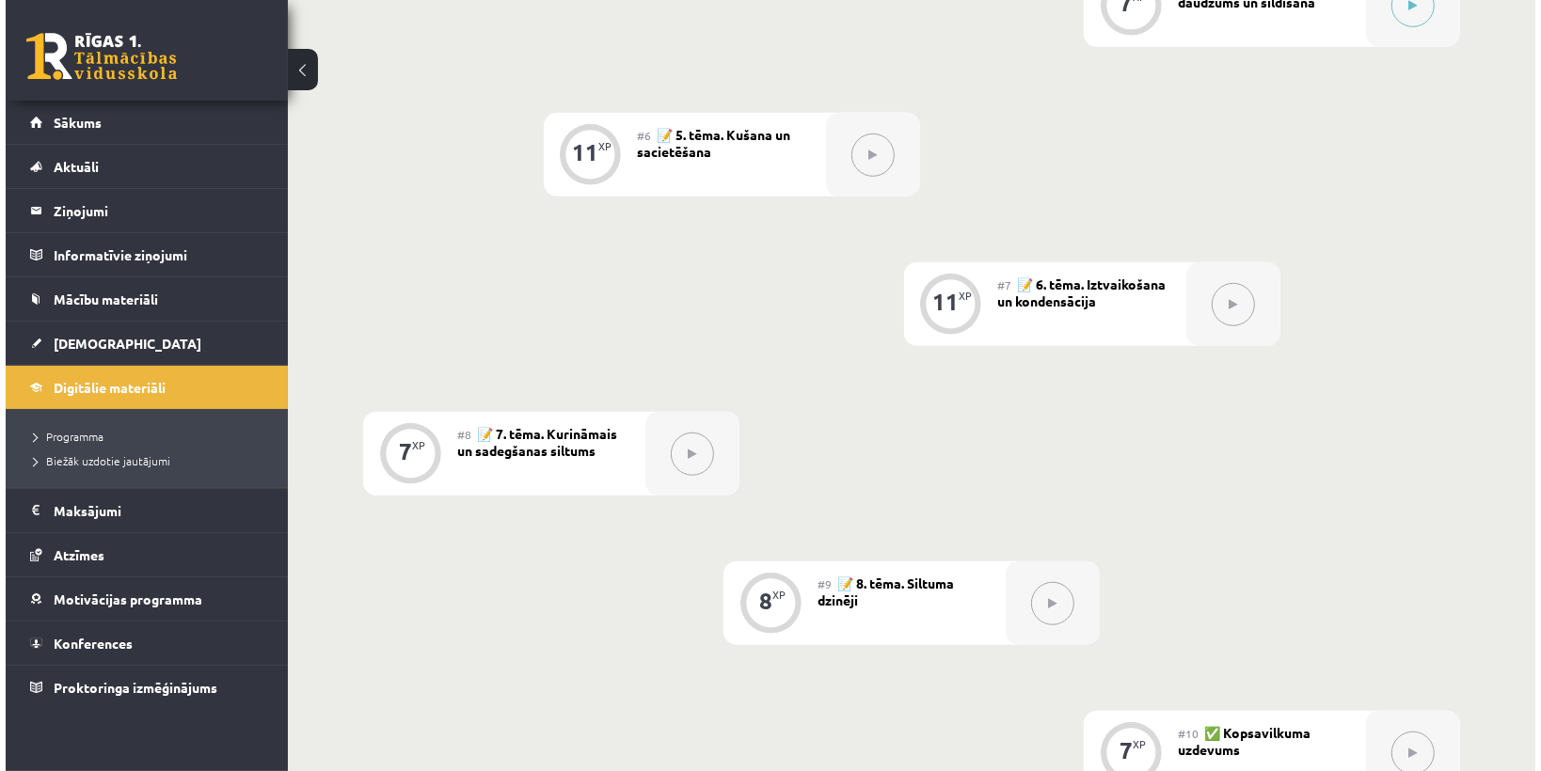
scroll to position [1054, 0]
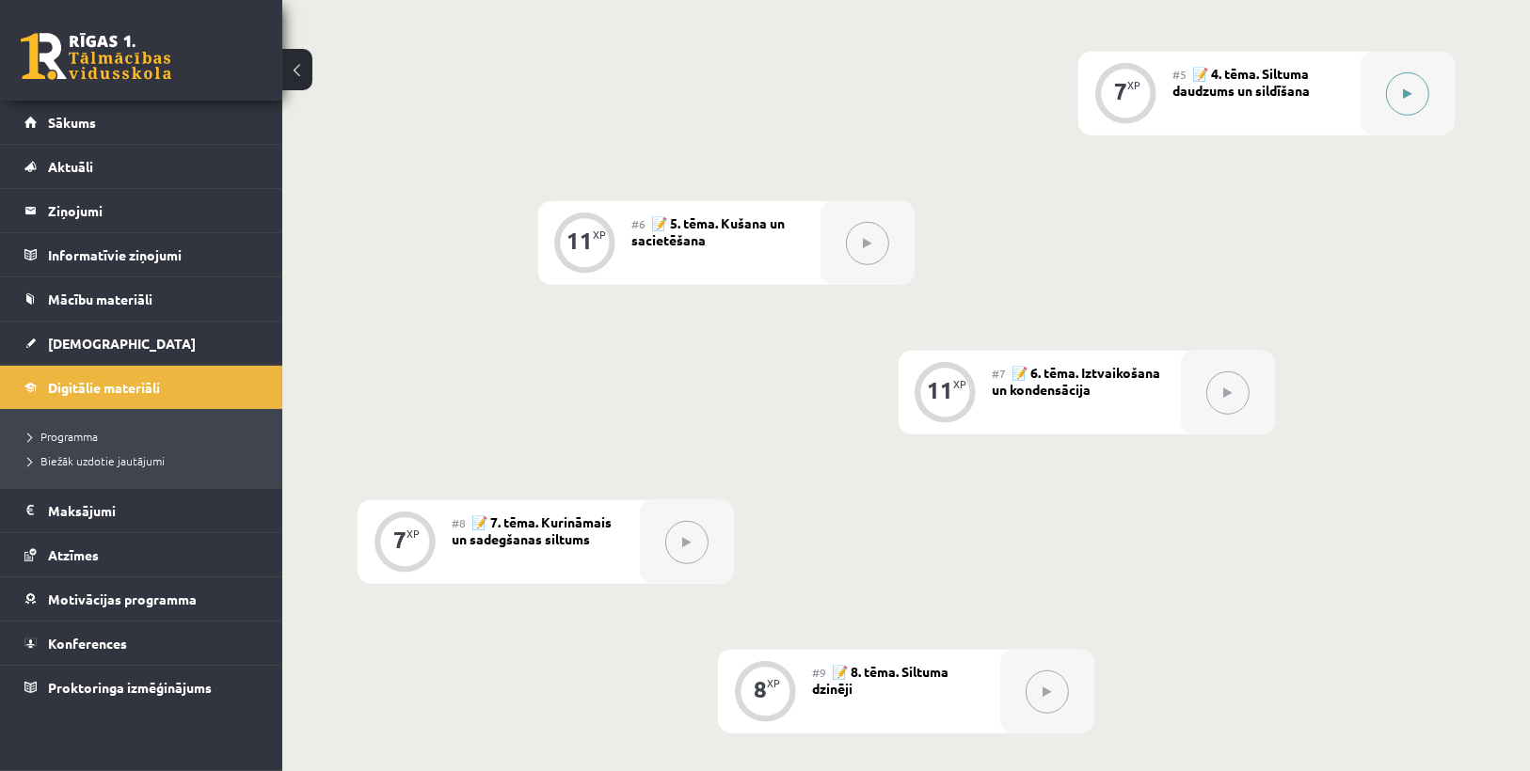
click at [1375, 73] on div at bounding box center [1407, 94] width 94 height 84
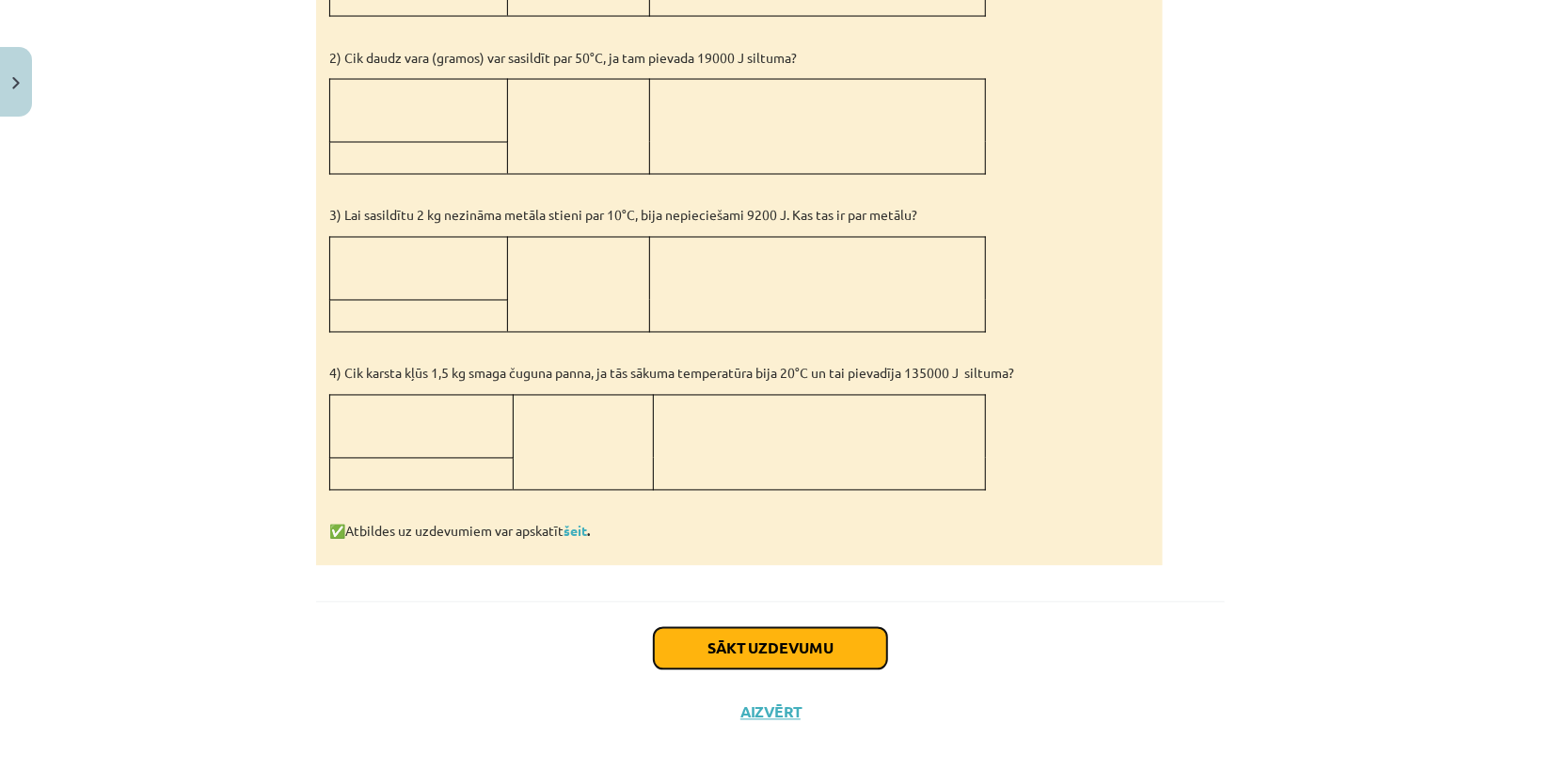
click at [777, 636] on button "Sākt uzdevumu" at bounding box center [770, 648] width 233 height 41
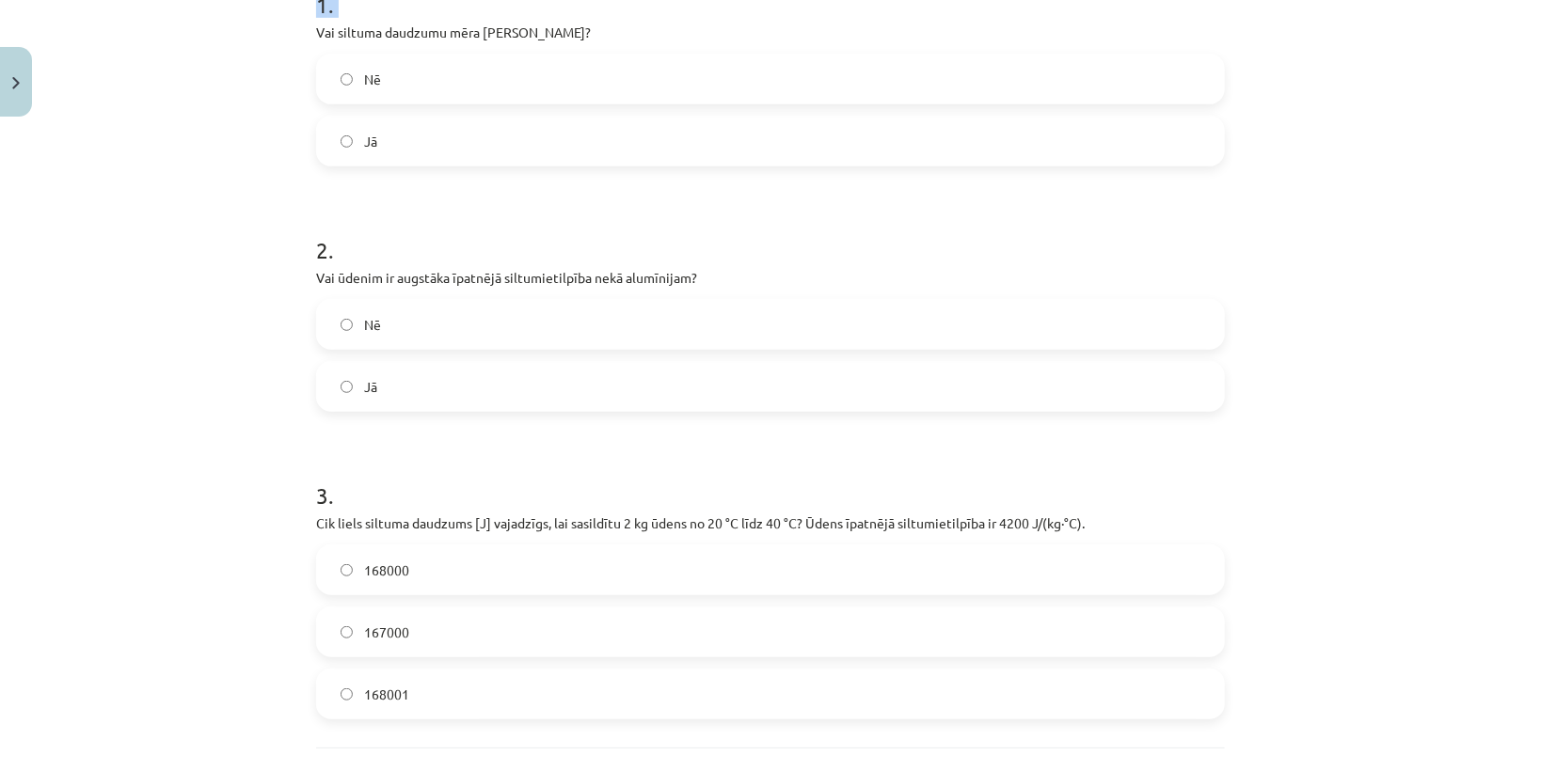
scroll to position [580, 0]
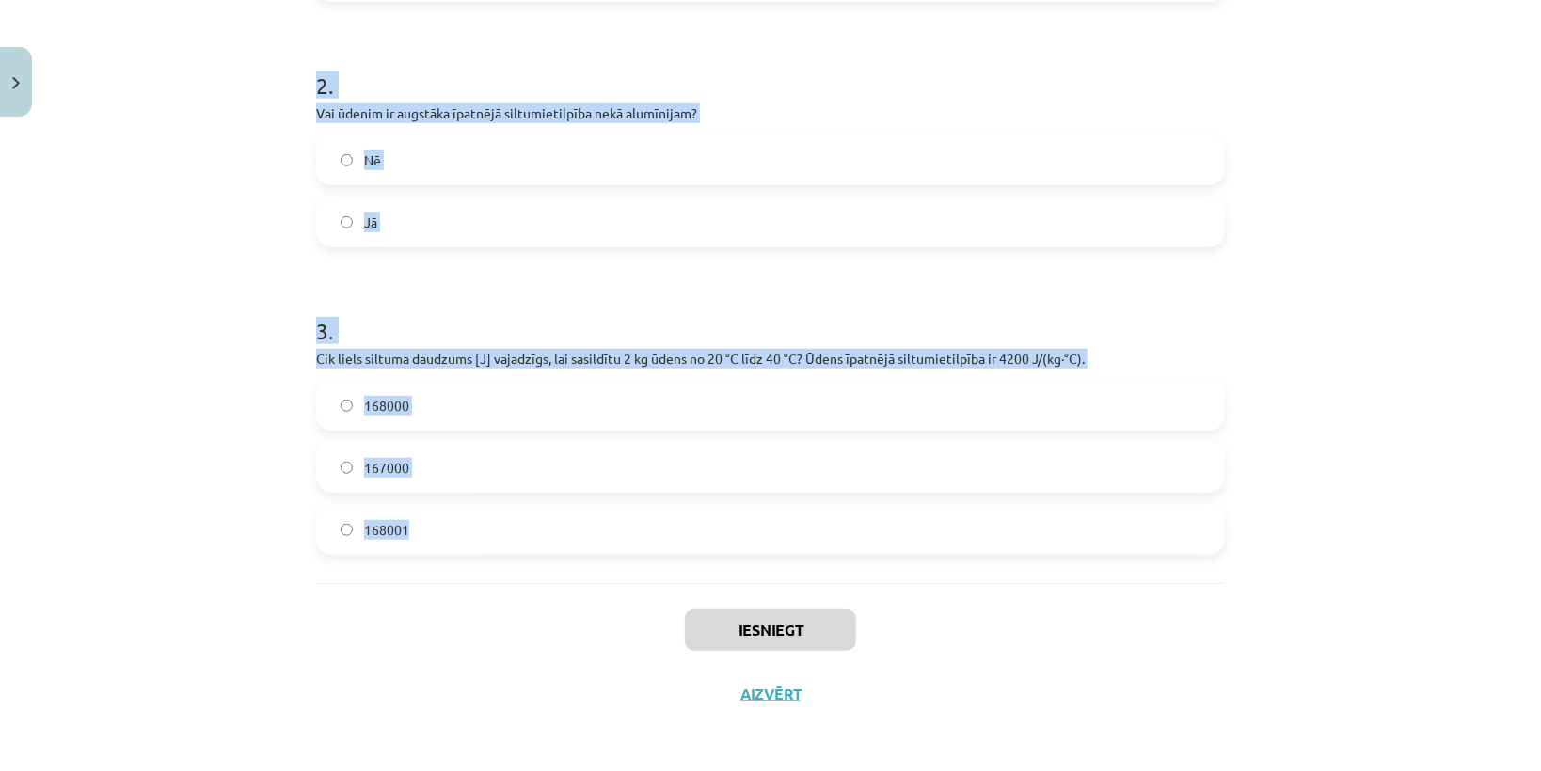
drag, startPoint x: 310, startPoint y: 391, endPoint x: 470, endPoint y: 576, distance: 244.1
click at [470, 576] on div "1 . Vai siltuma daudzumu mēra Celsija grādos? Nē Jā 2 . Vai ūdenim ir augstāka …" at bounding box center [770, 161] width 909 height 844
copy form "Vai siltuma daudzumu mēra Celsija grādos? Nē Jā 2 . Vai ūdenim ir augstāka īpat…"
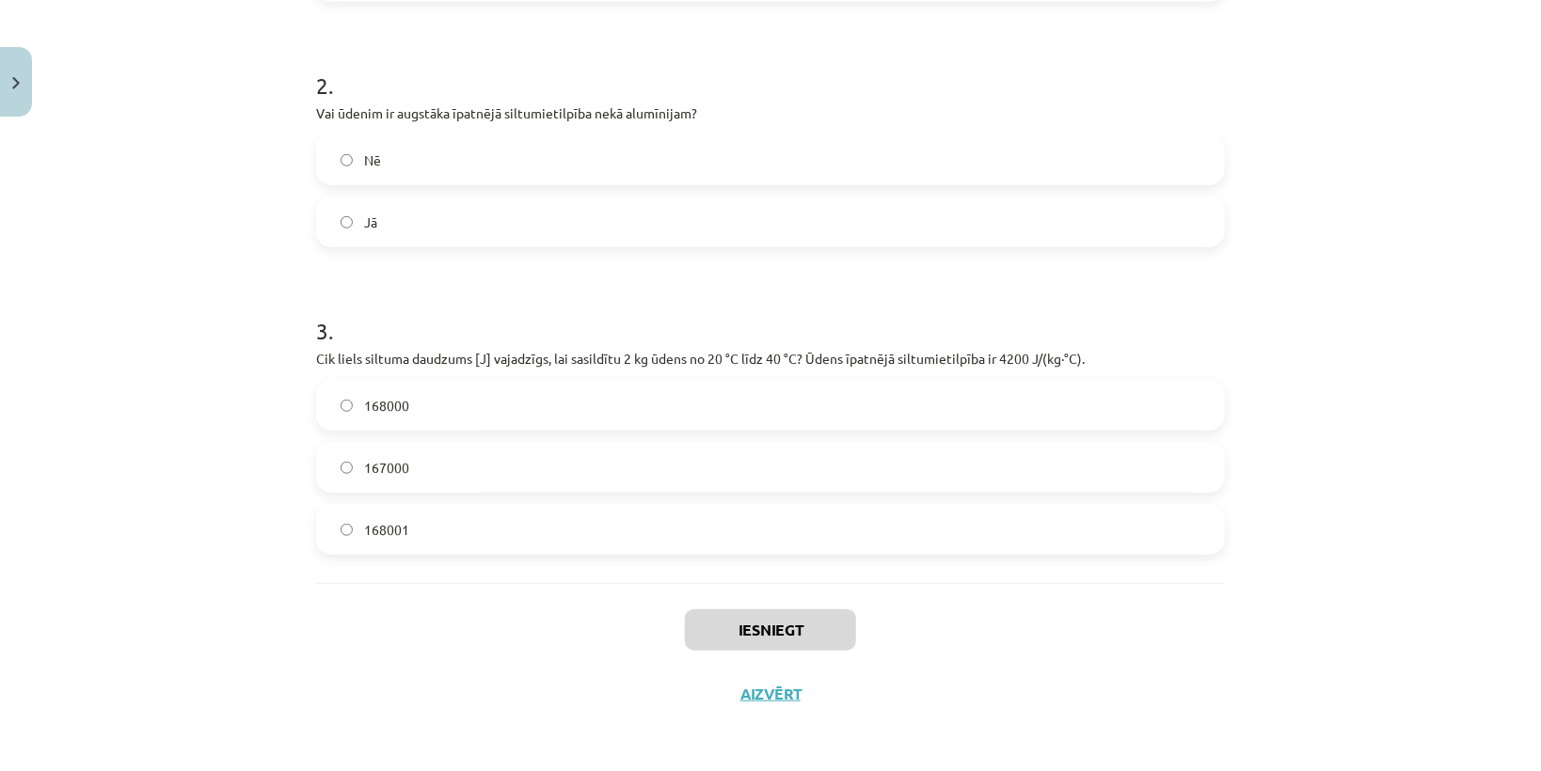
click at [493, 585] on div "Iesniegt Aizvērt" at bounding box center [770, 649] width 909 height 132
click at [385, 408] on span "168000" at bounding box center [386, 406] width 45 height 20
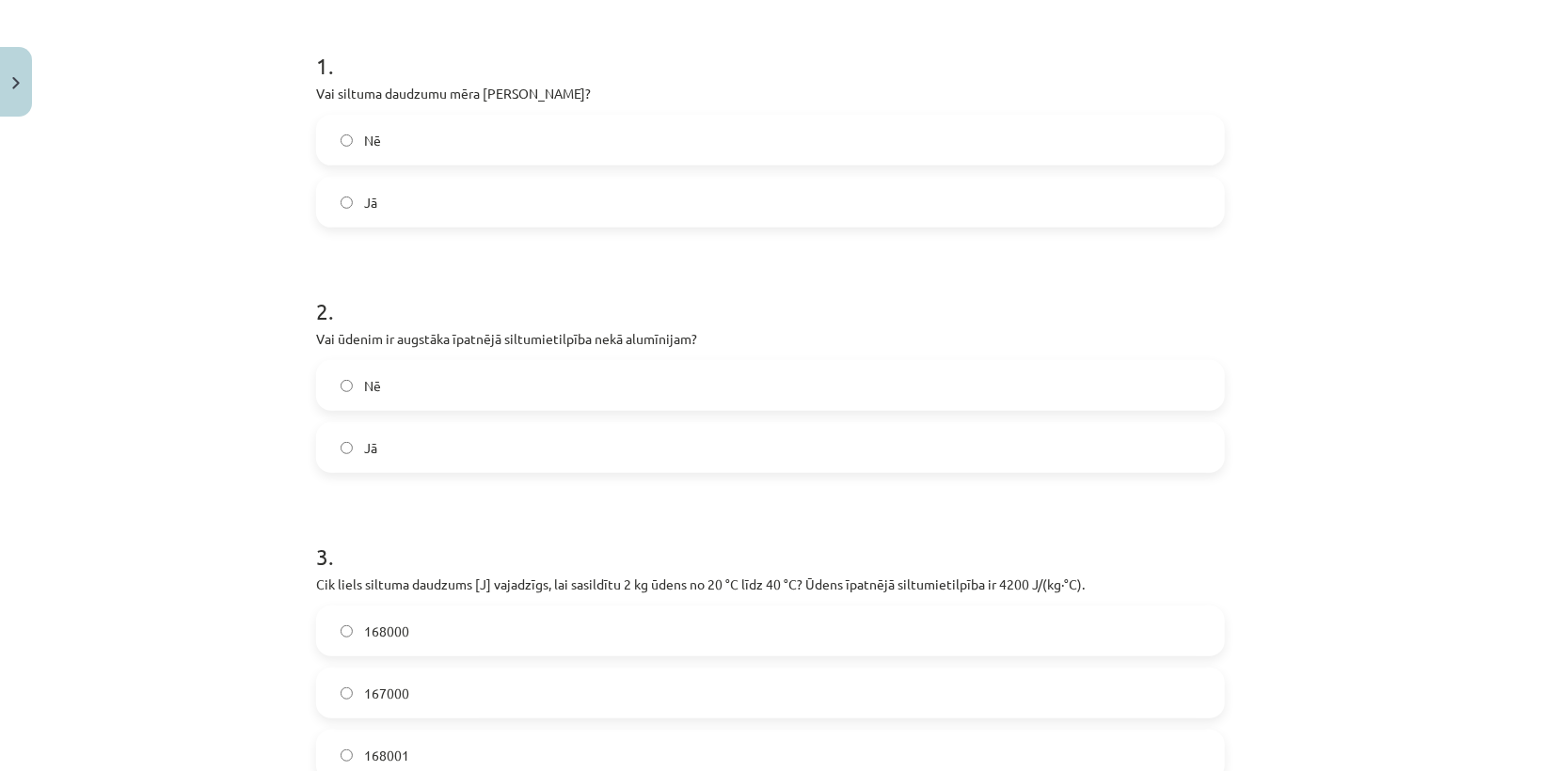
scroll to position [129, 0]
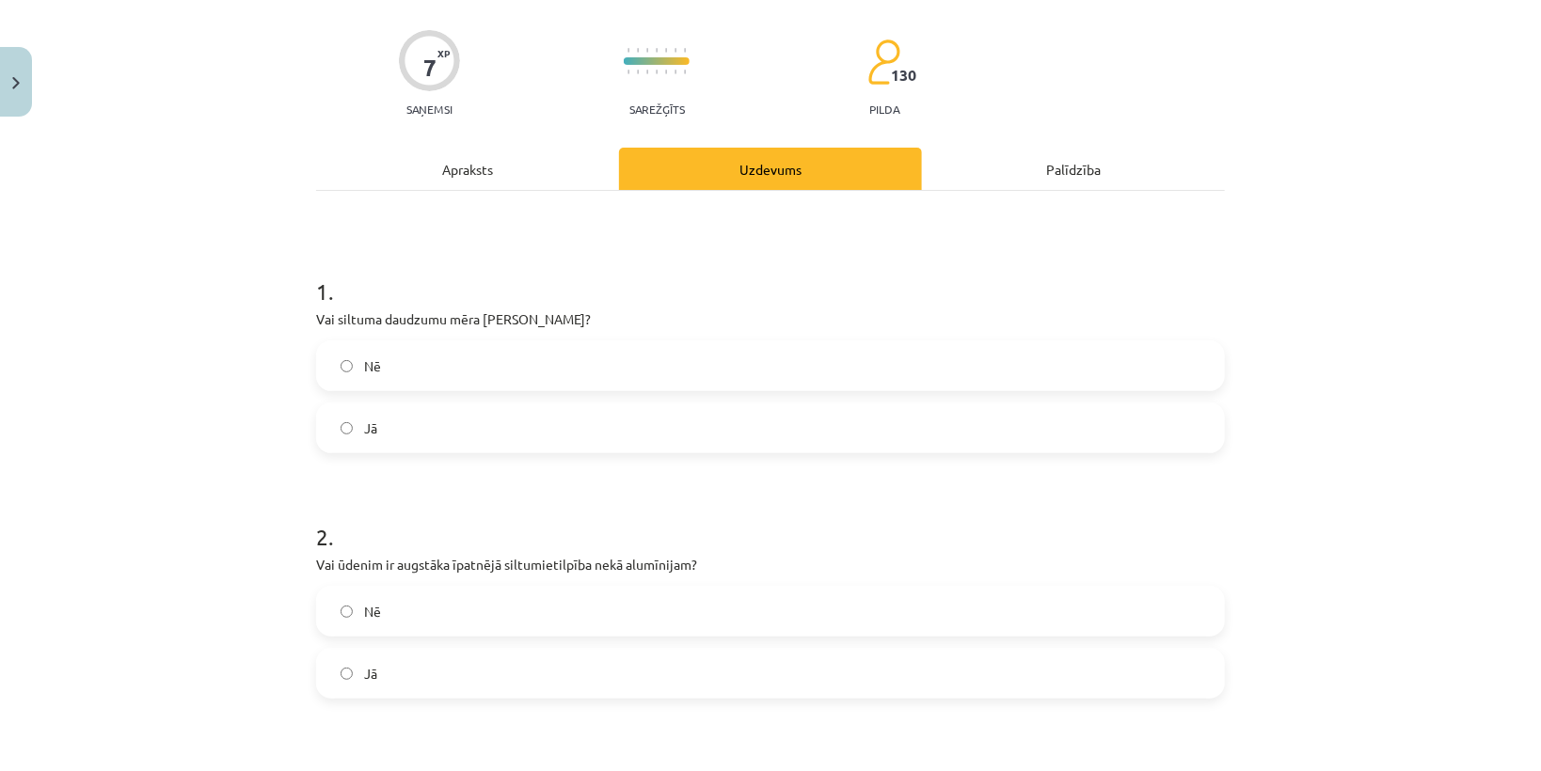
click at [377, 369] on label "Nē" at bounding box center [770, 365] width 905 height 47
click at [391, 608] on label "Nē" at bounding box center [770, 611] width 905 height 47
click at [376, 660] on label "Jā" at bounding box center [770, 673] width 905 height 47
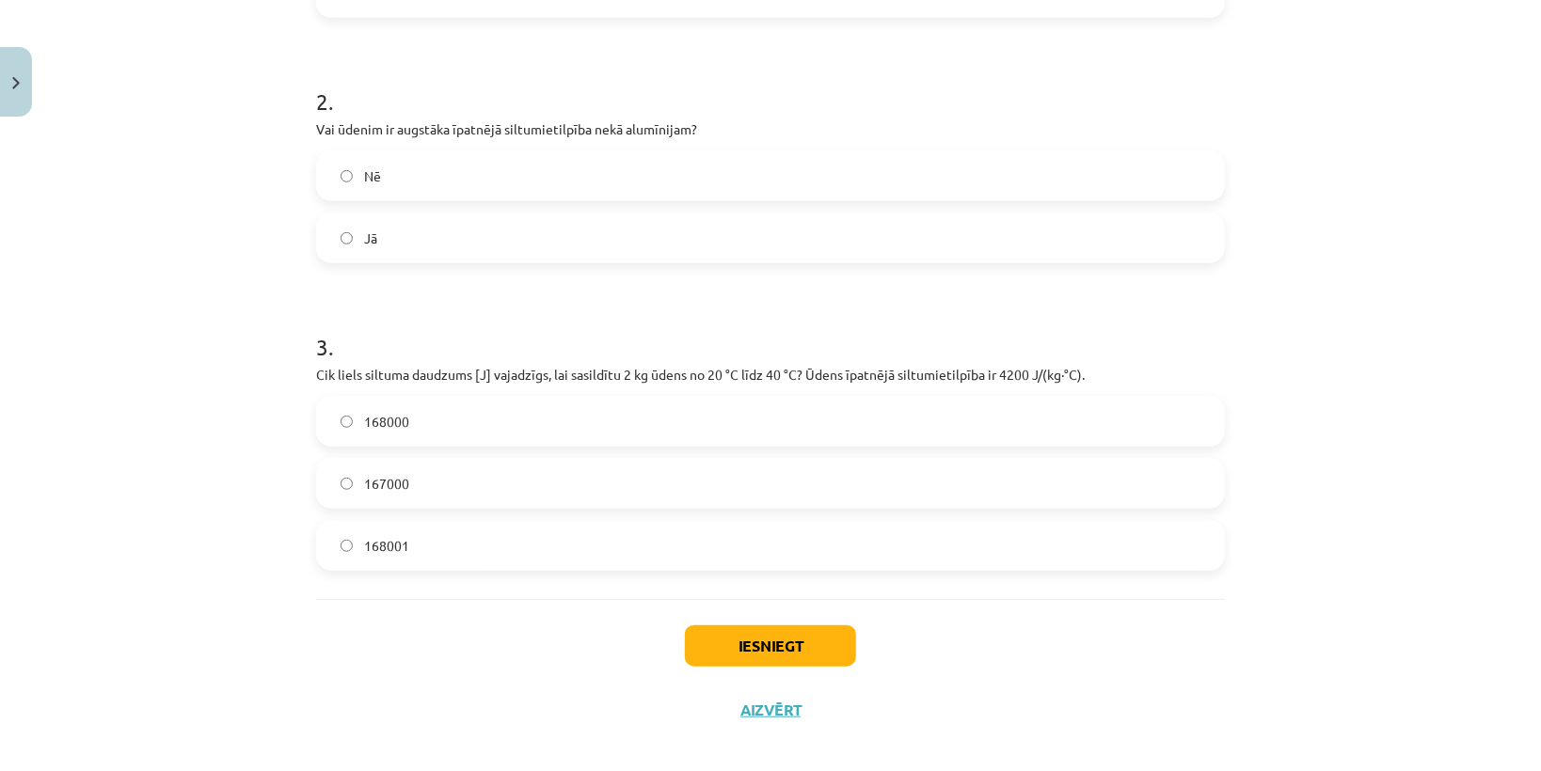
scroll to position [580, 0]
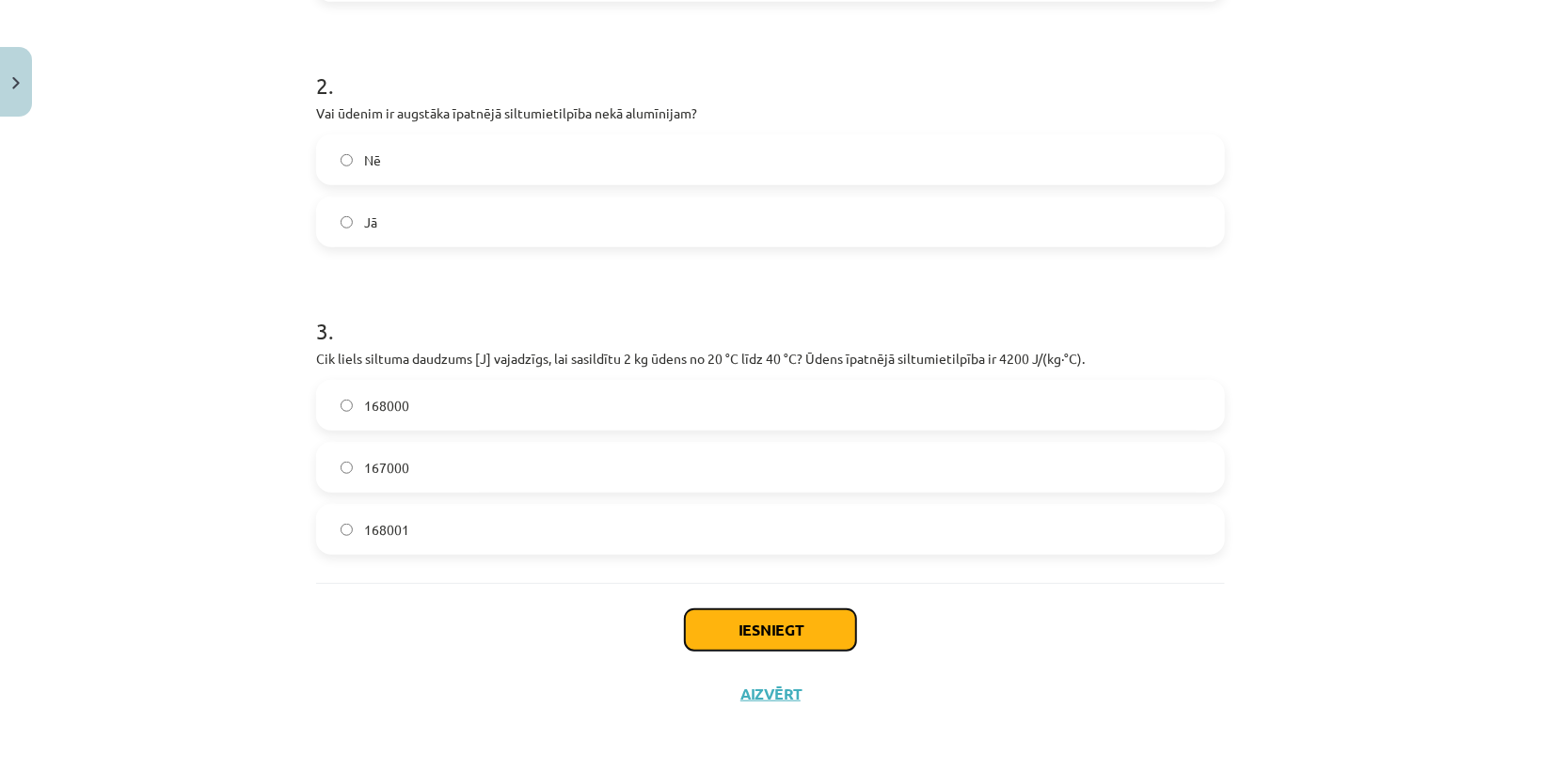
click at [785, 637] on button "Iesniegt" at bounding box center [770, 630] width 171 height 41
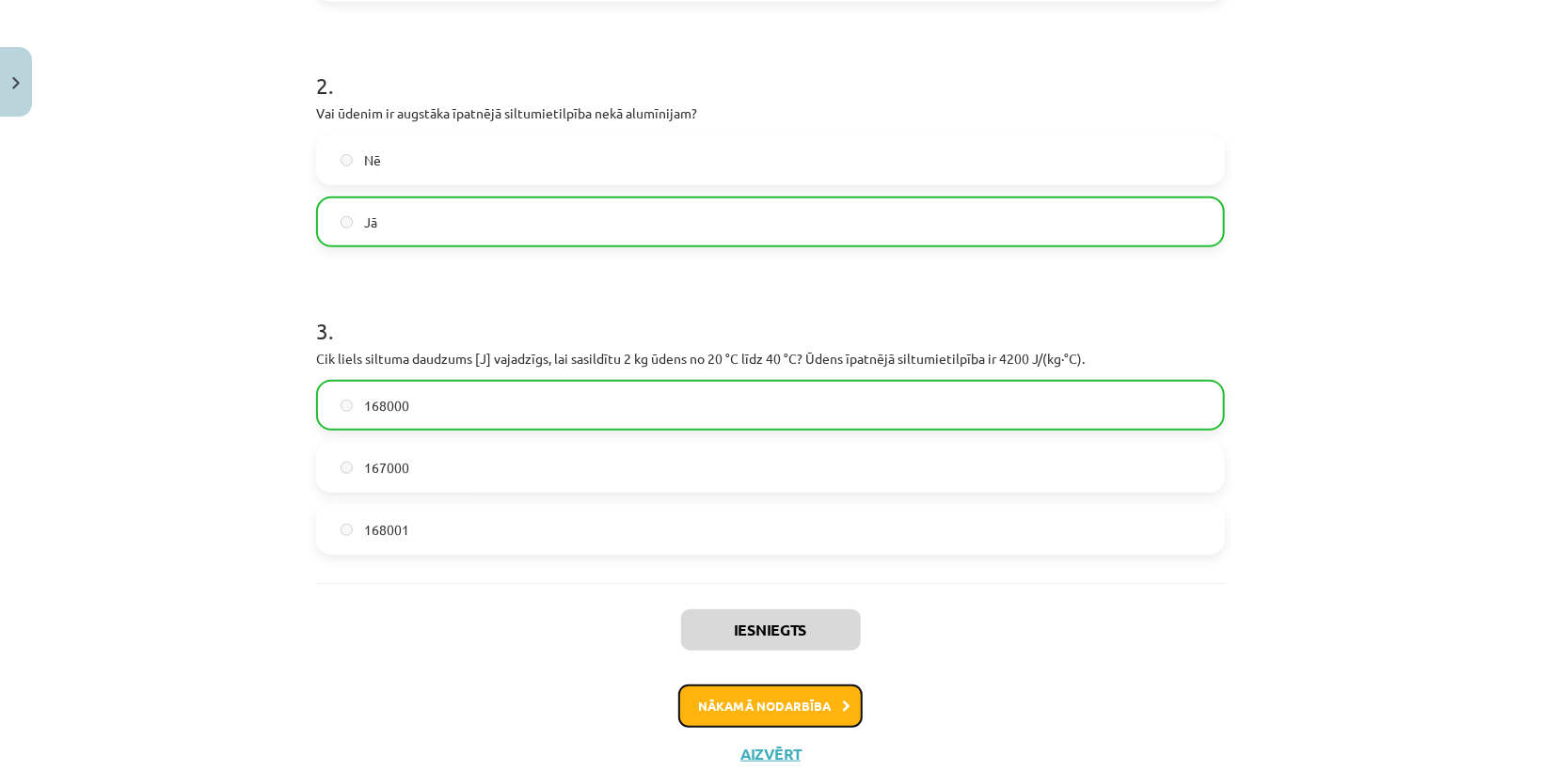
click at [763, 696] on button "Nākamā nodarbība" at bounding box center [770, 706] width 184 height 43
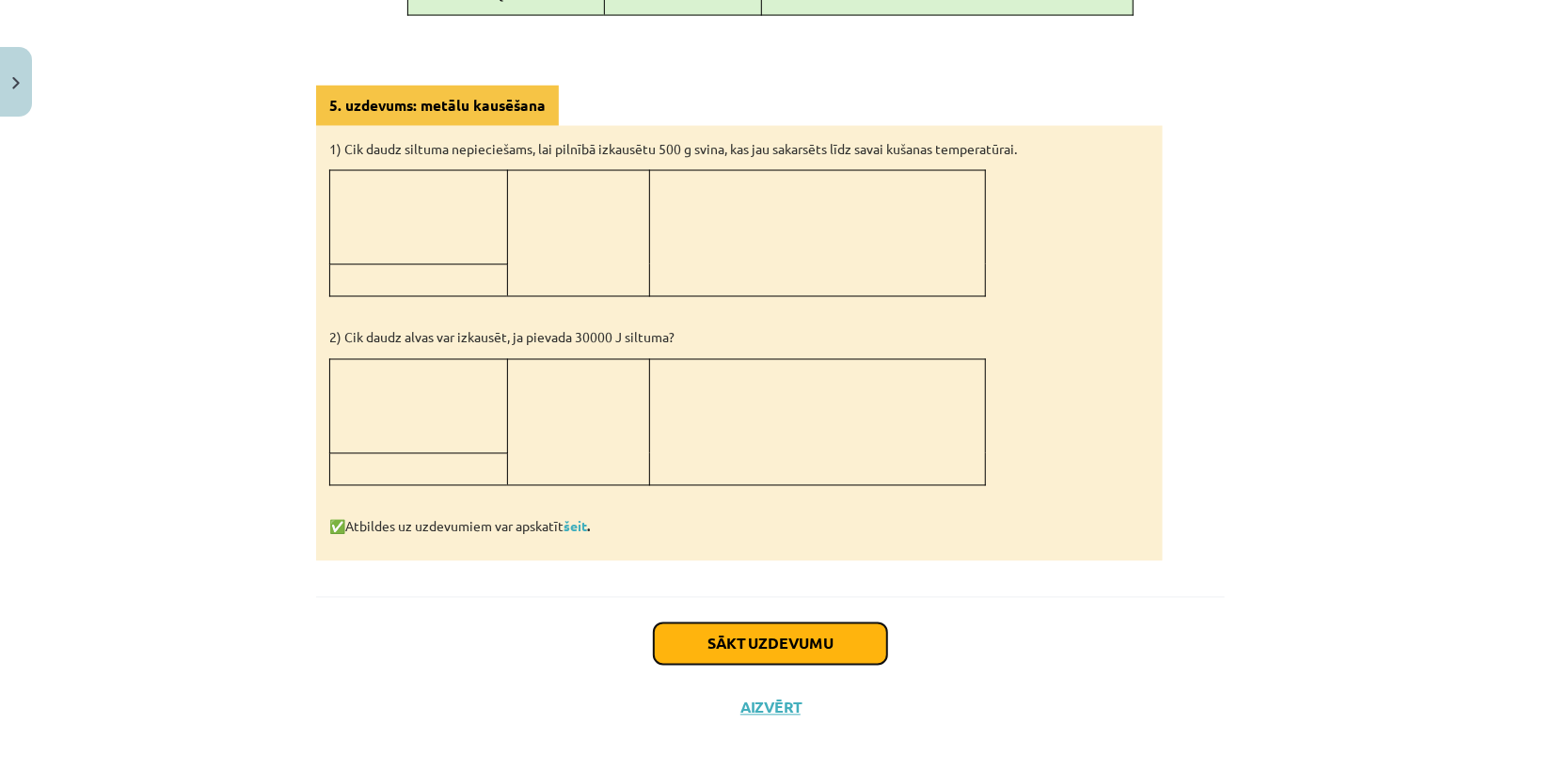
click at [711, 625] on button "Sākt uzdevumu" at bounding box center [770, 644] width 233 height 41
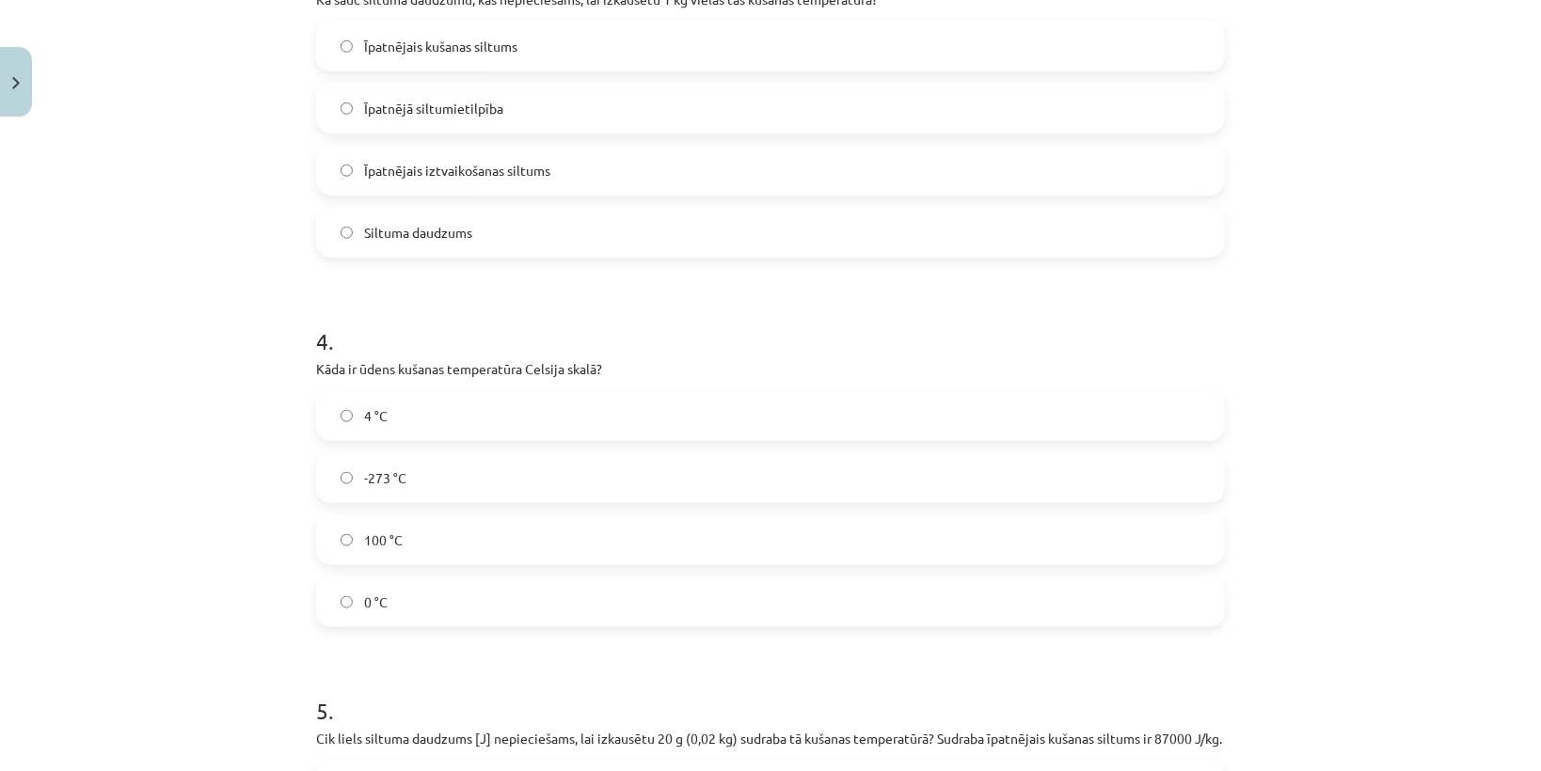
scroll to position [1340, 0]
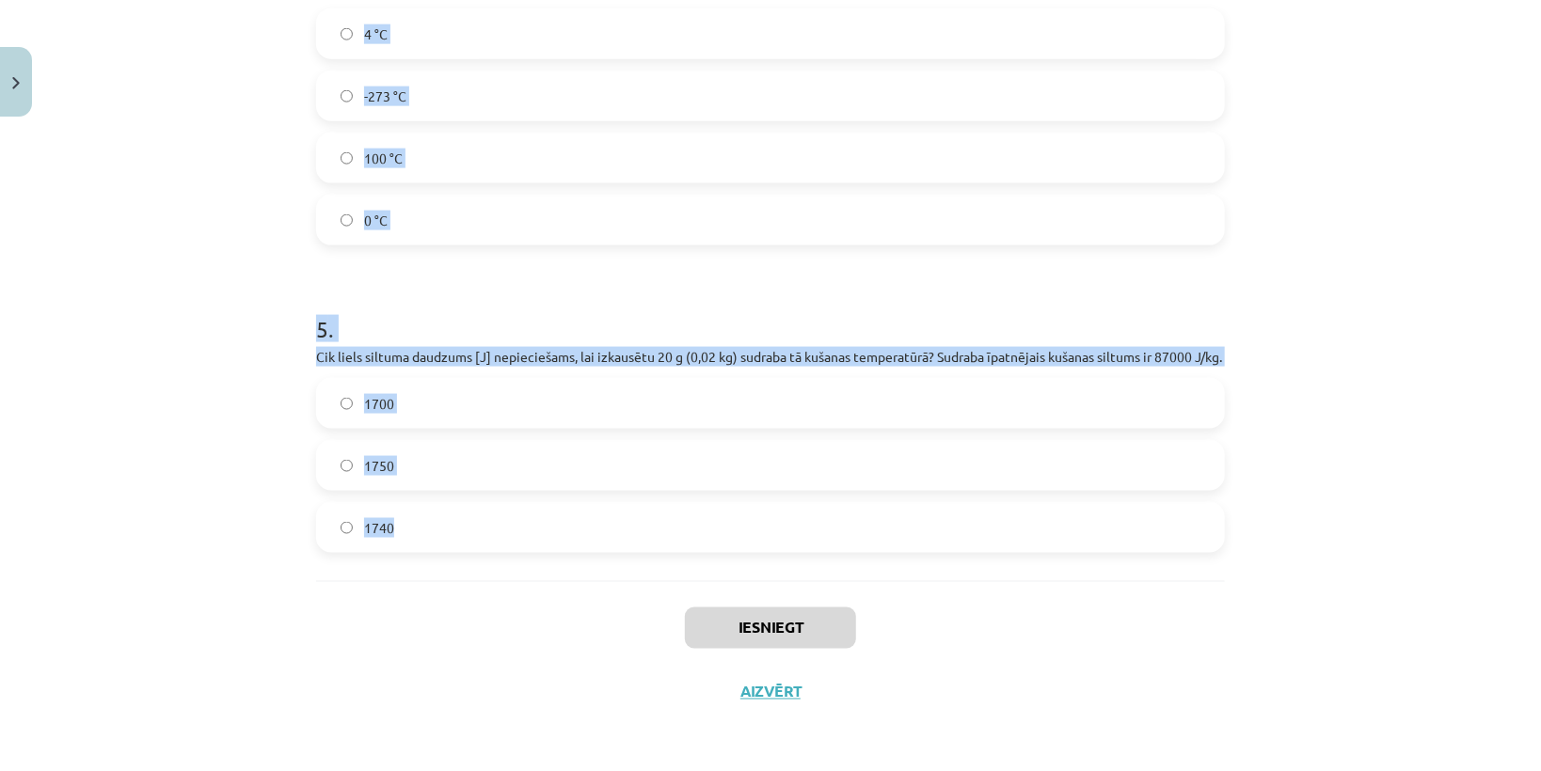
drag, startPoint x: 309, startPoint y: 396, endPoint x: 437, endPoint y: 528, distance: 183.6
copy form "Vai kušanas procesā vielas temperatūra nepārtraukti paaugstinās? Jā Nē 2 . Vai,…"
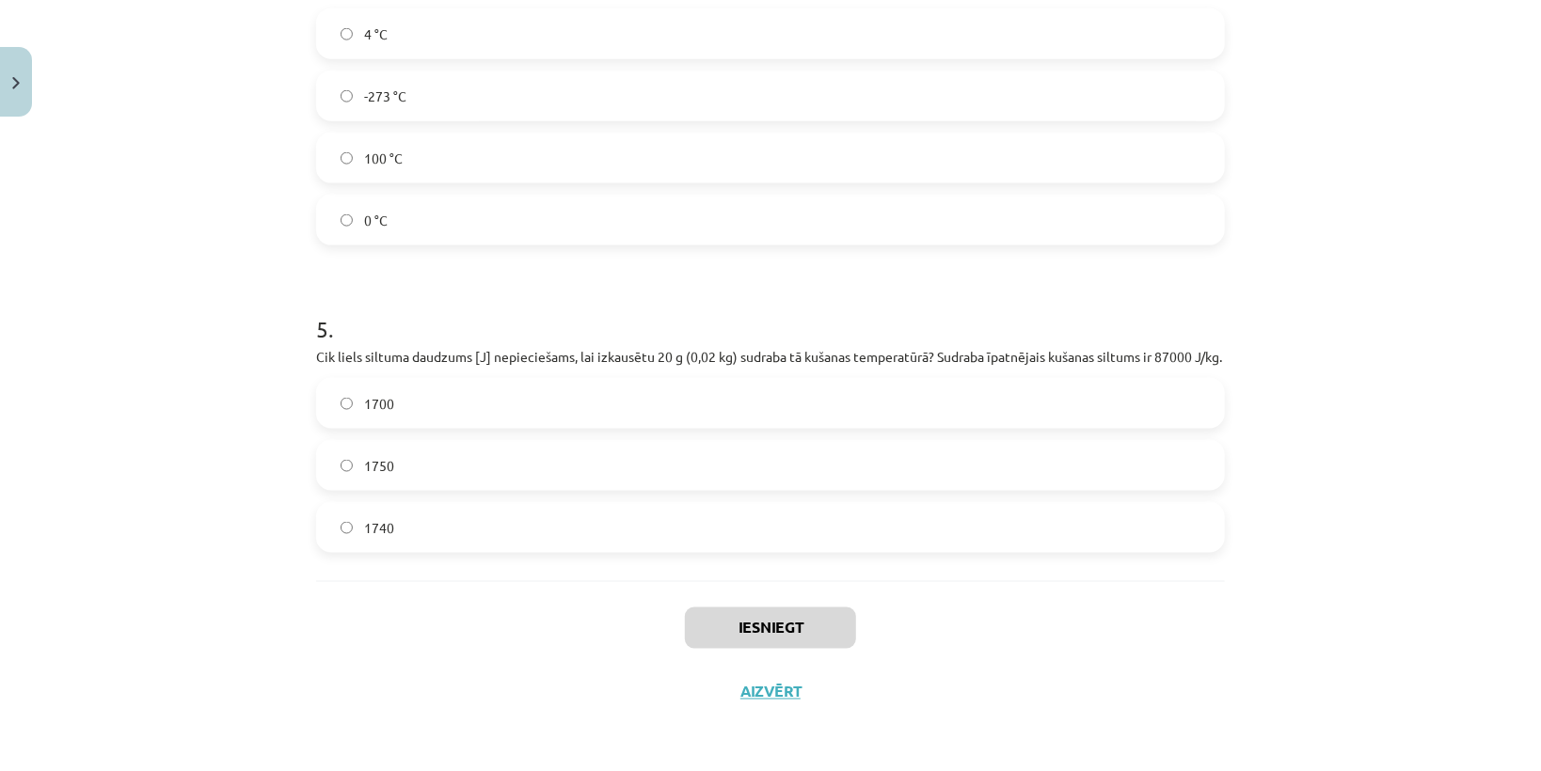
click at [454, 620] on div "Iesniegt Aizvērt" at bounding box center [770, 647] width 909 height 132
click at [416, 538] on label "1740" at bounding box center [770, 527] width 905 height 47
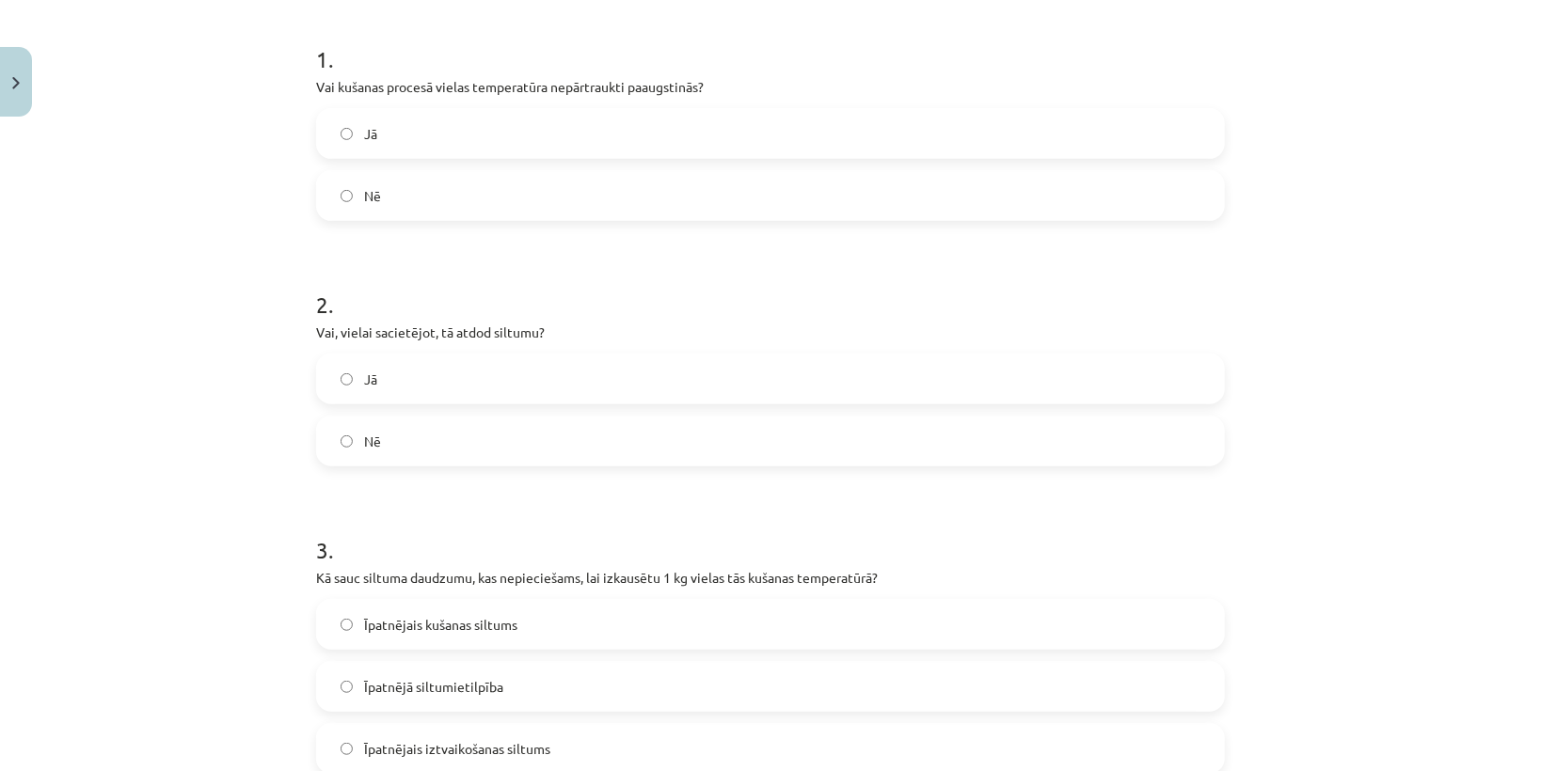
scroll to position [135, 0]
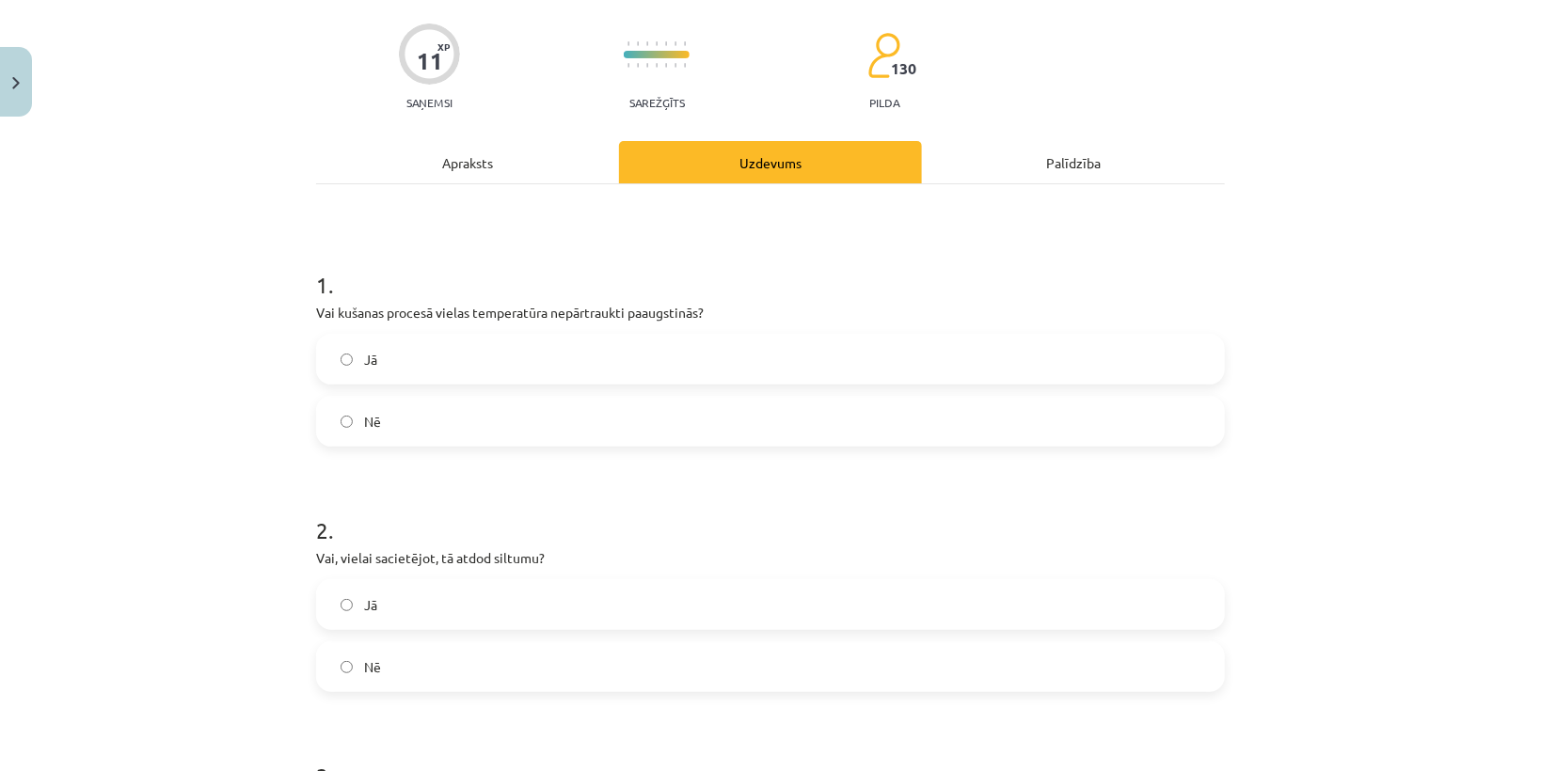
click at [368, 420] on span "Nē" at bounding box center [372, 422] width 17 height 20
click at [373, 593] on label "Jā" at bounding box center [770, 604] width 905 height 47
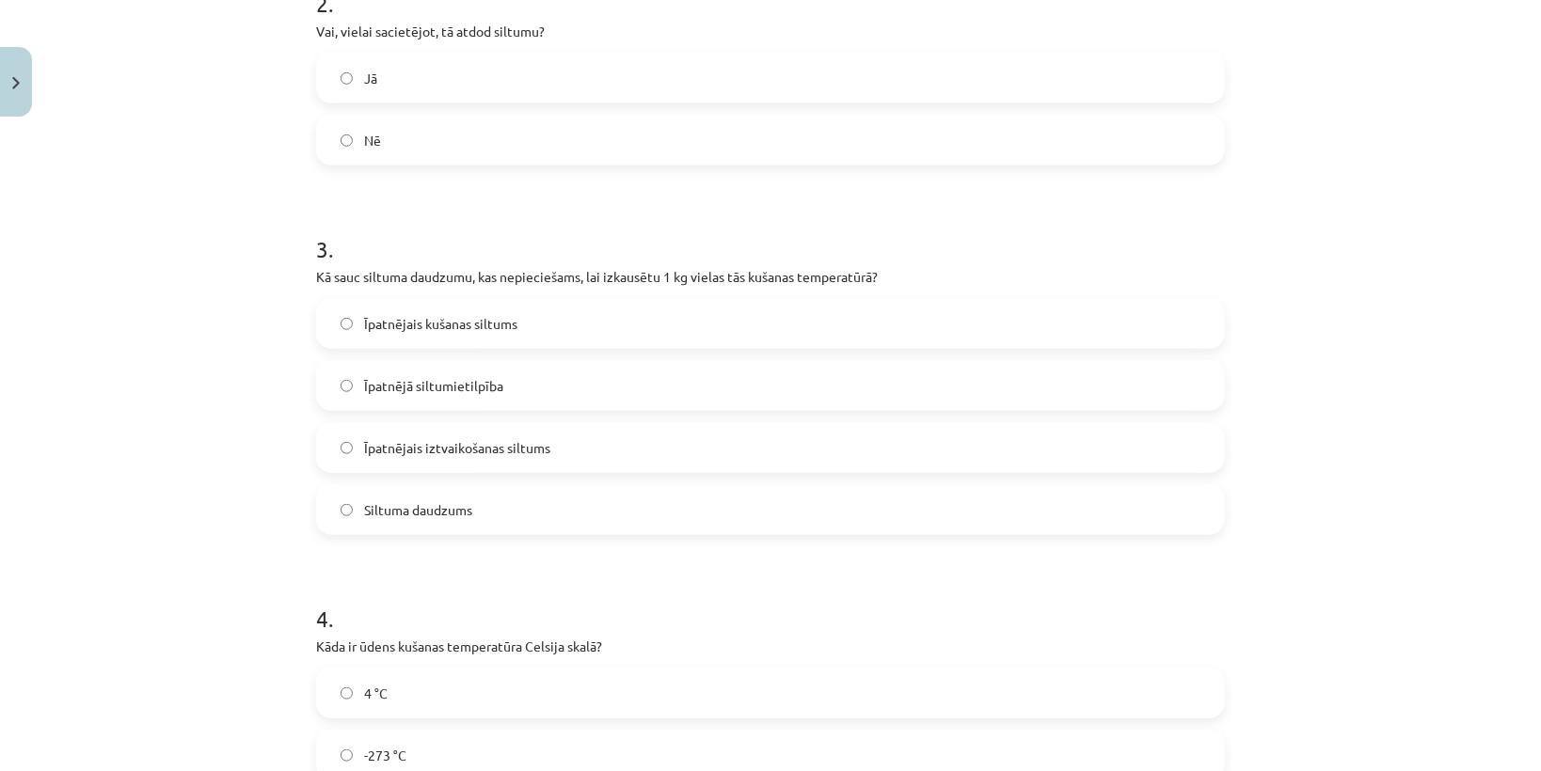
click at [496, 318] on span "Īpatnējais kušanas siltums" at bounding box center [440, 324] width 153 height 20
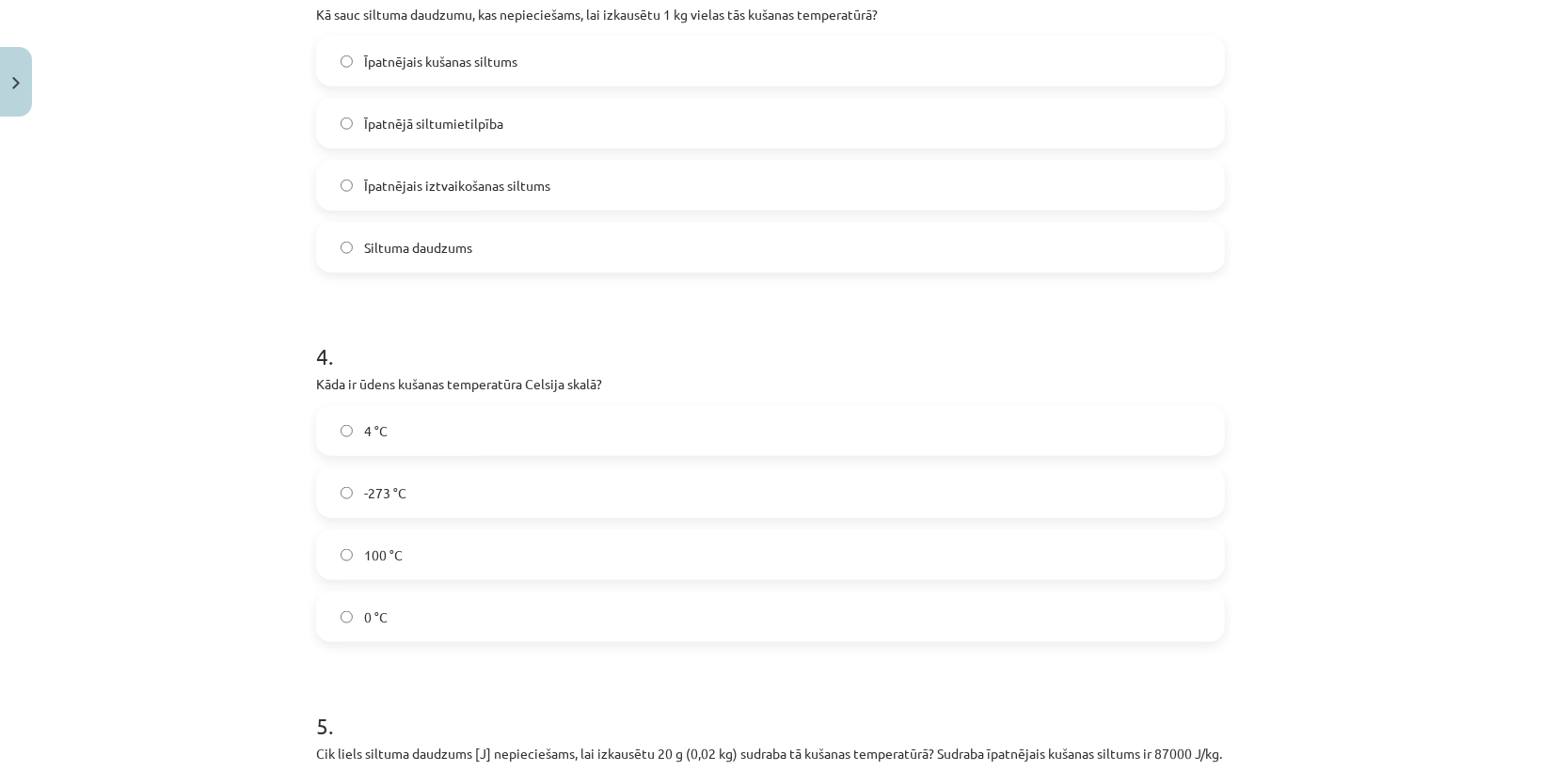
scroll to position [963, 0]
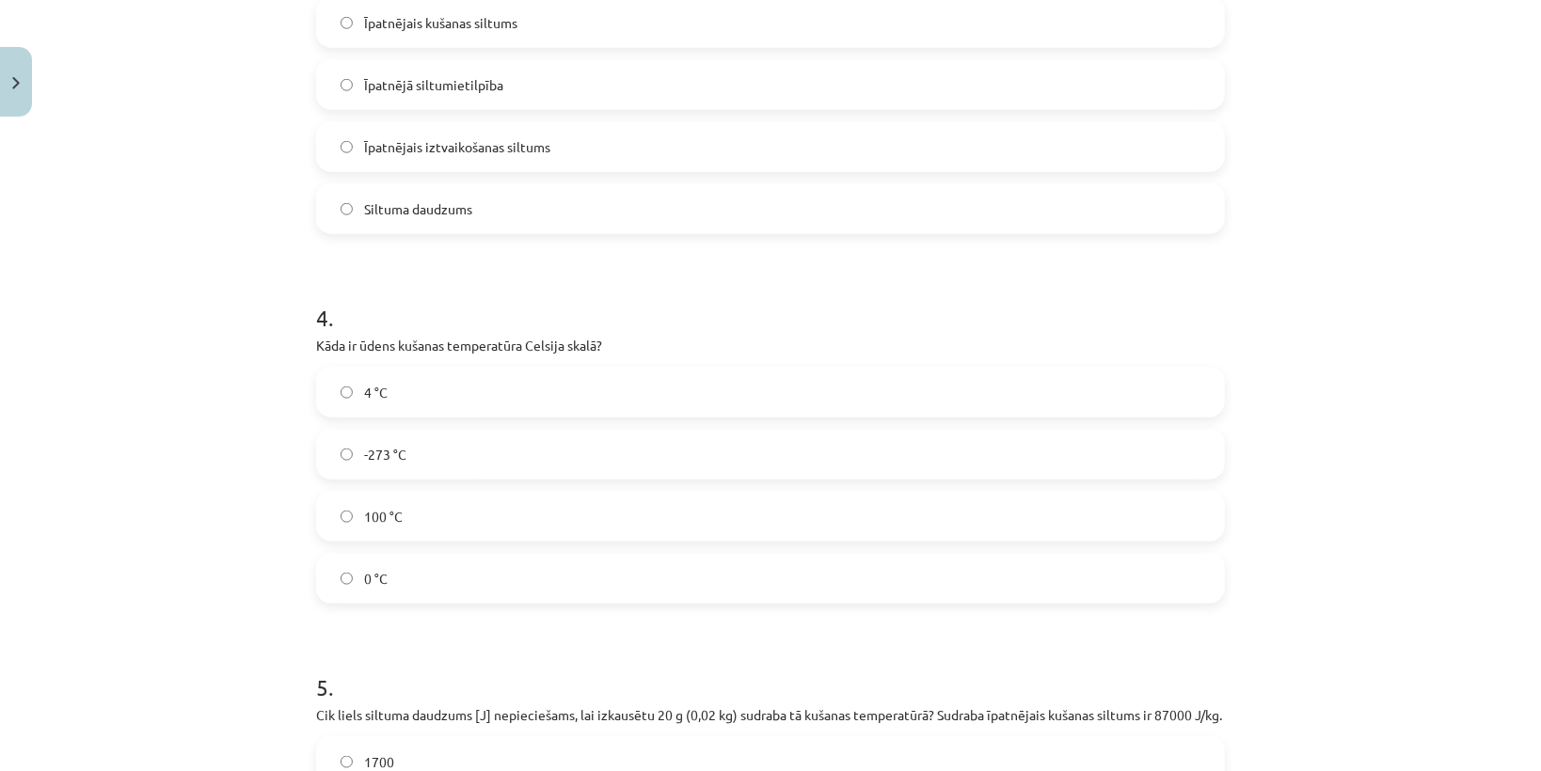
click at [431, 596] on label "0 °C" at bounding box center [770, 578] width 905 height 47
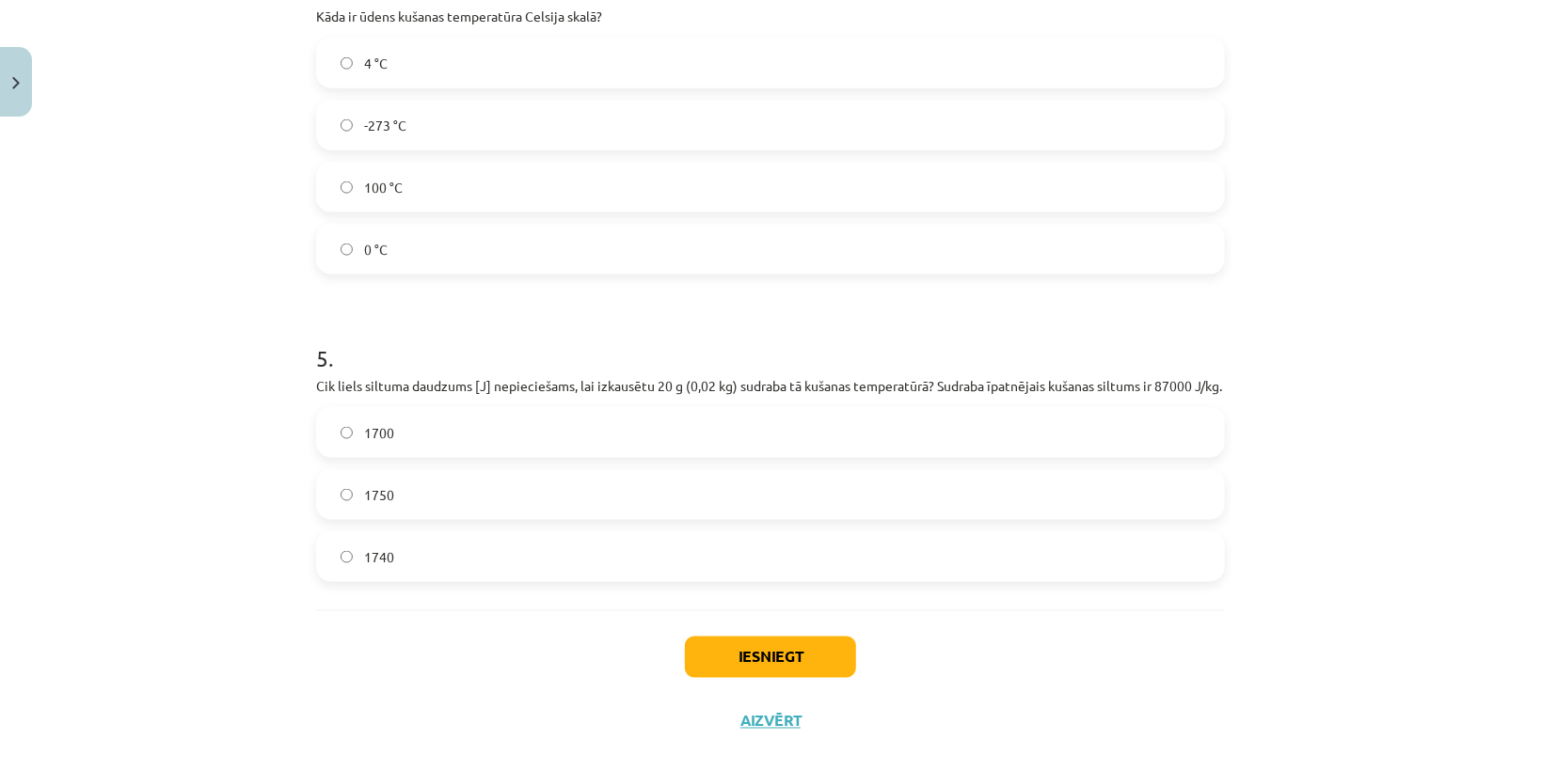
scroll to position [1340, 0]
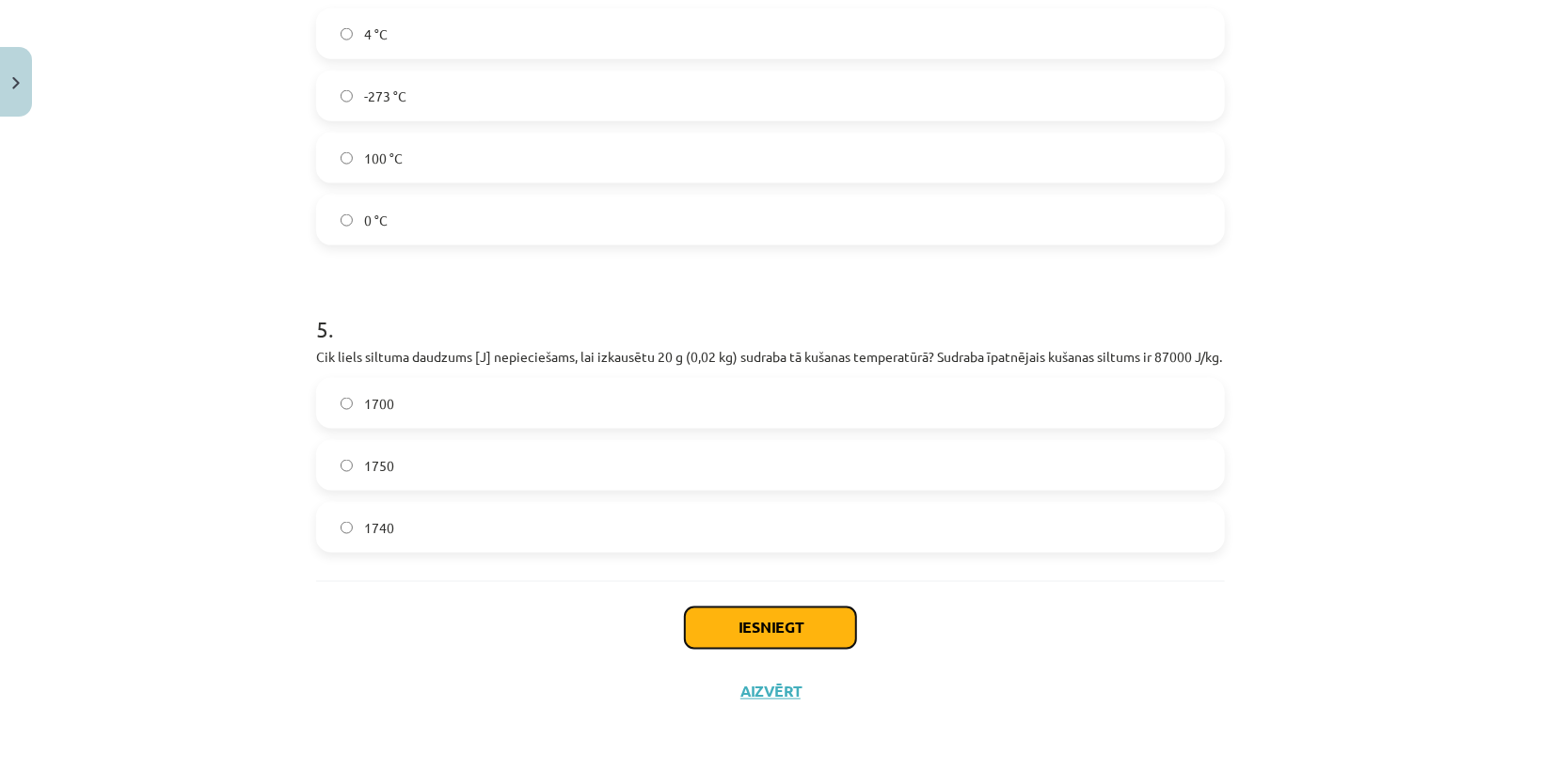
click at [807, 622] on button "Iesniegt" at bounding box center [770, 628] width 171 height 41
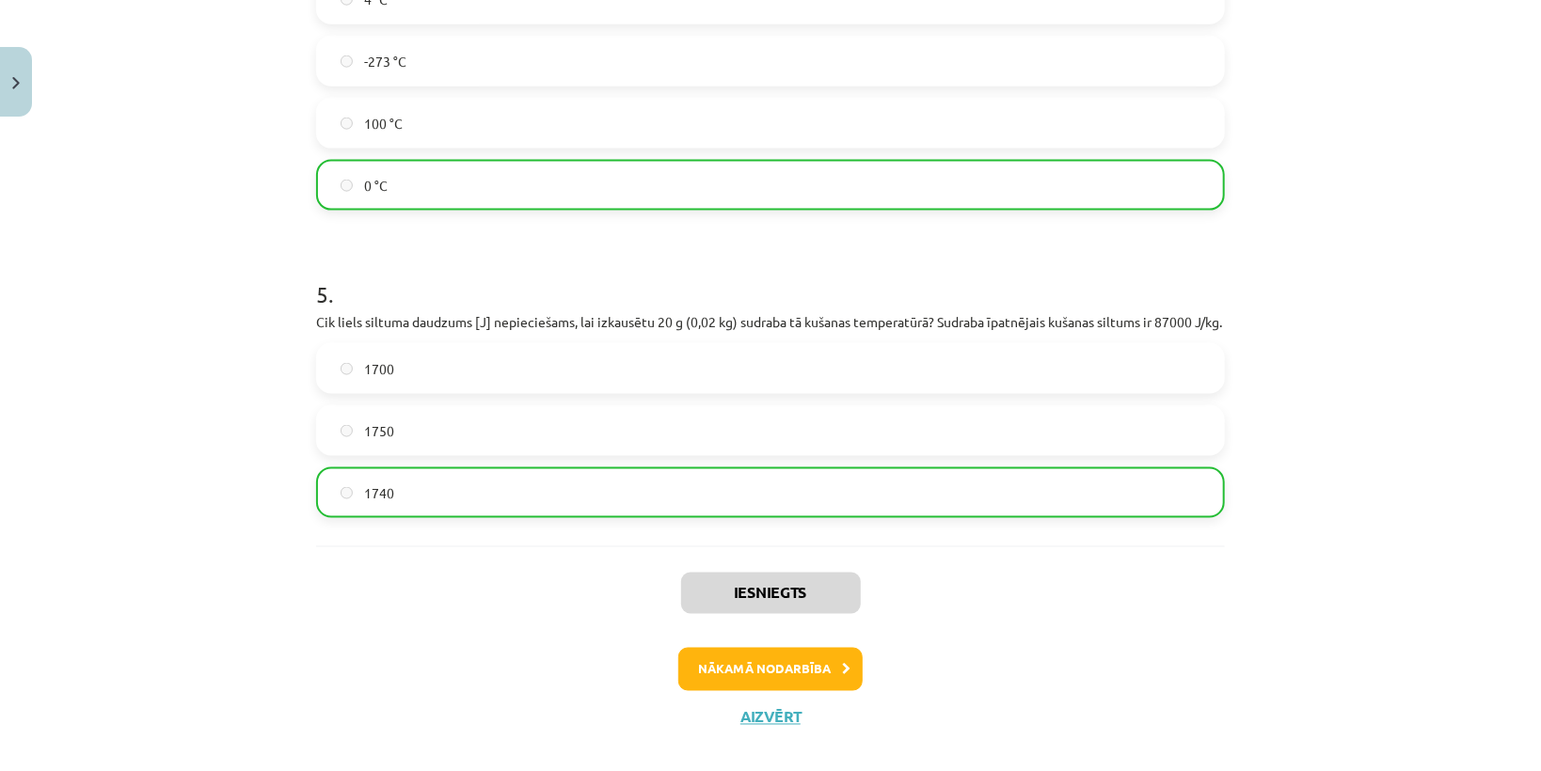
scroll to position [1324, 0]
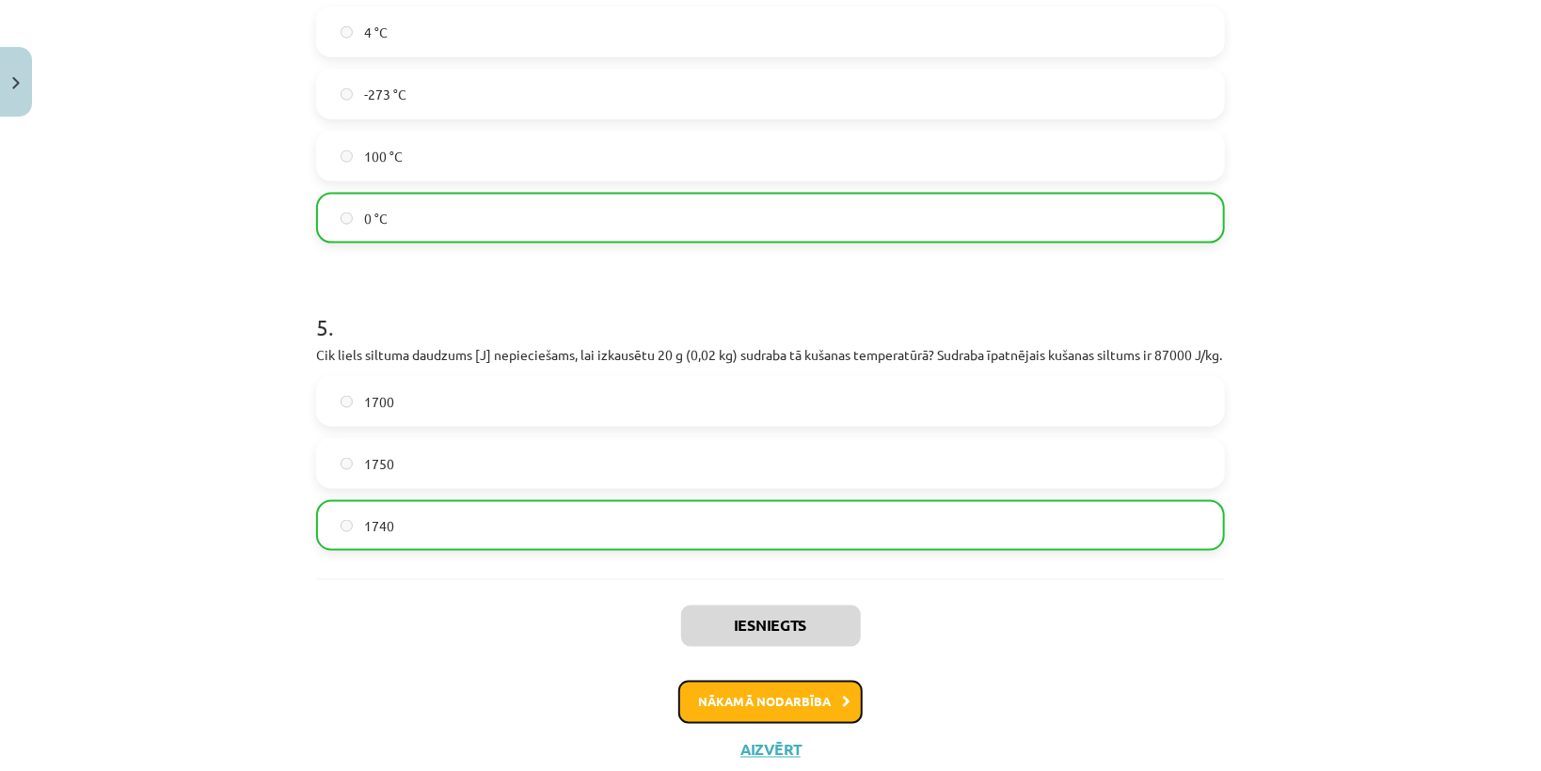
click at [828, 718] on button "Nākamā nodarbība" at bounding box center [770, 702] width 184 height 43
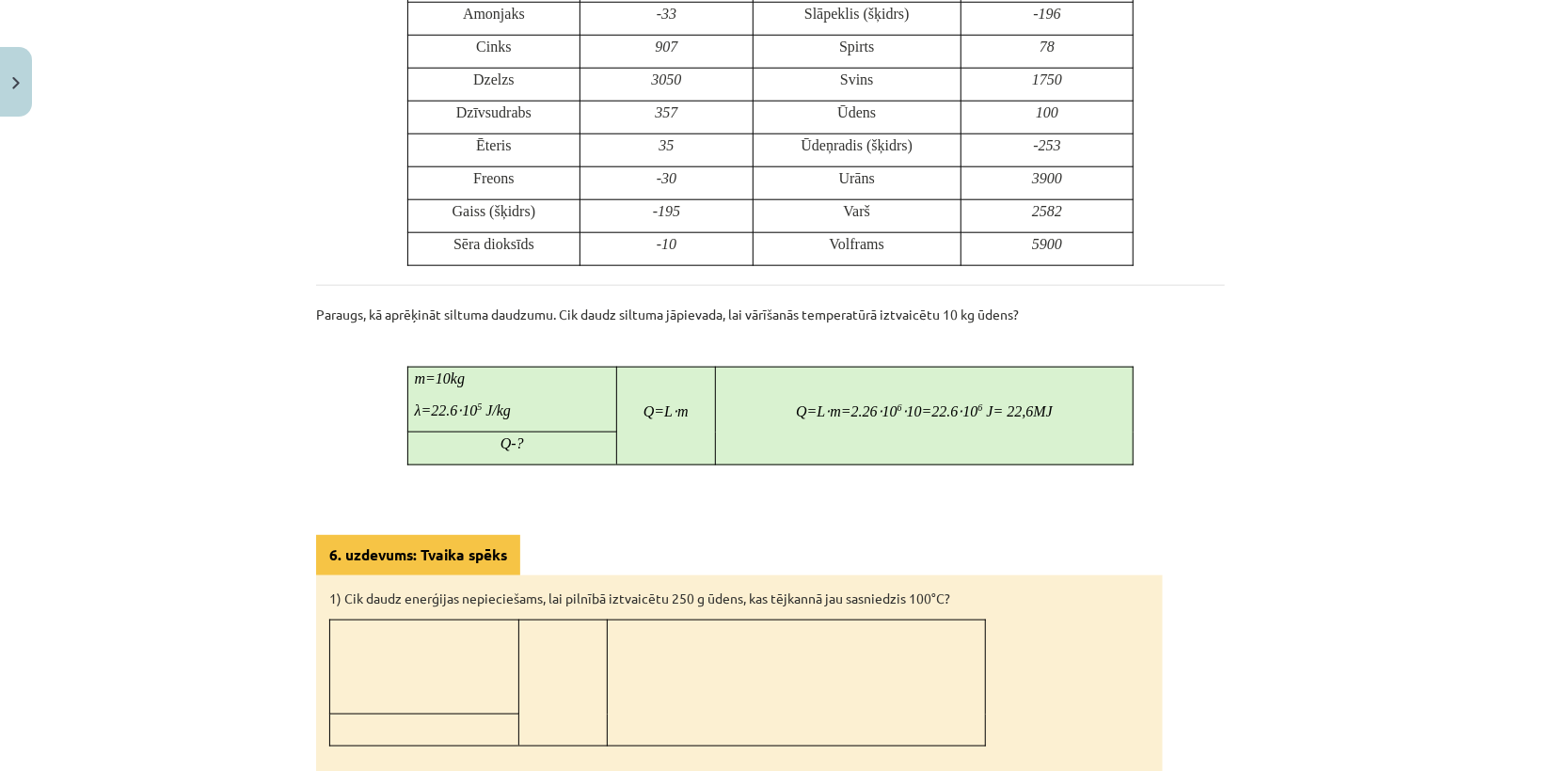
scroll to position [1445, 0]
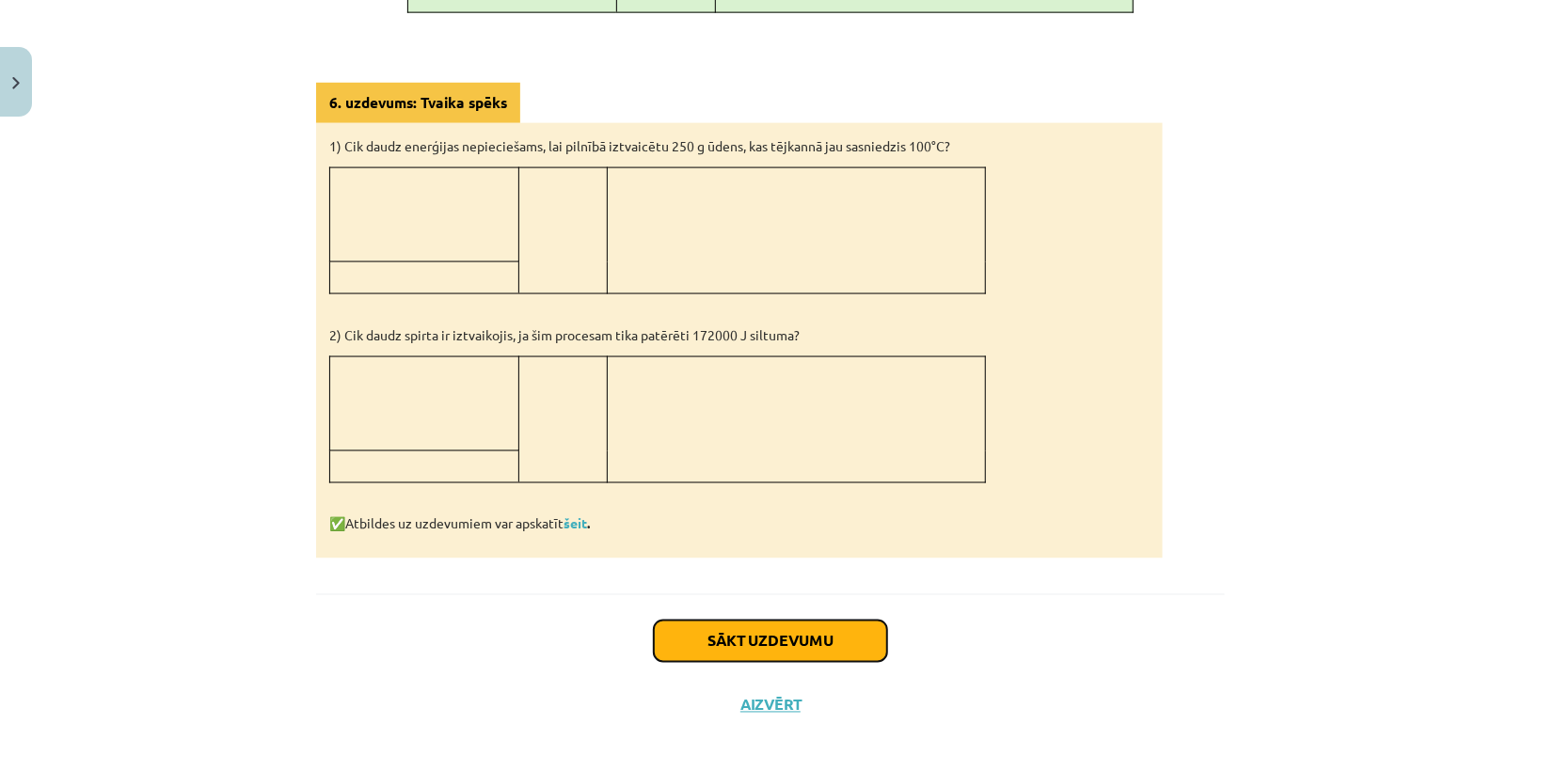
click at [771, 625] on button "Sākt uzdevumu" at bounding box center [770, 641] width 233 height 41
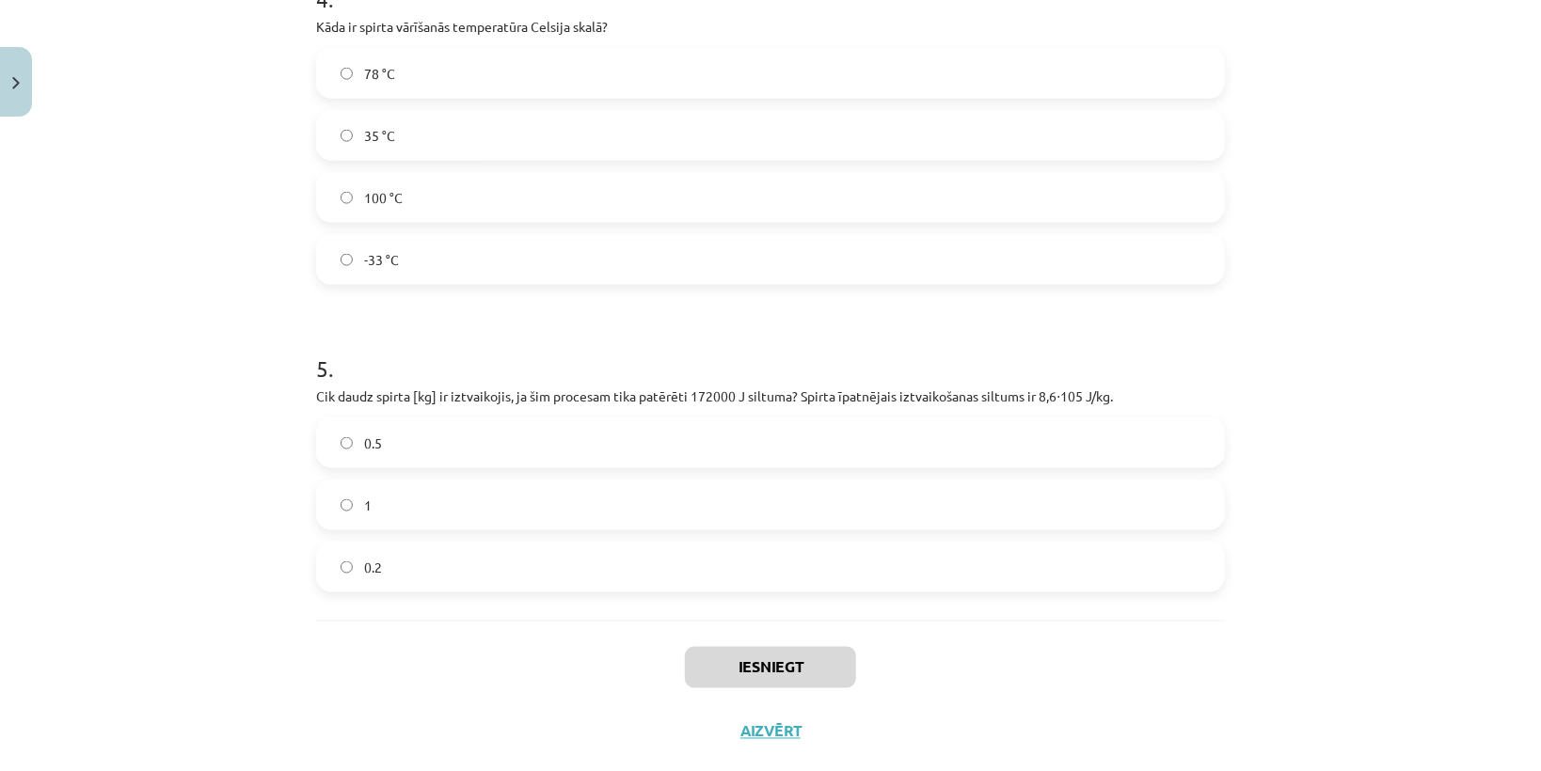
scroll to position [1320, 0]
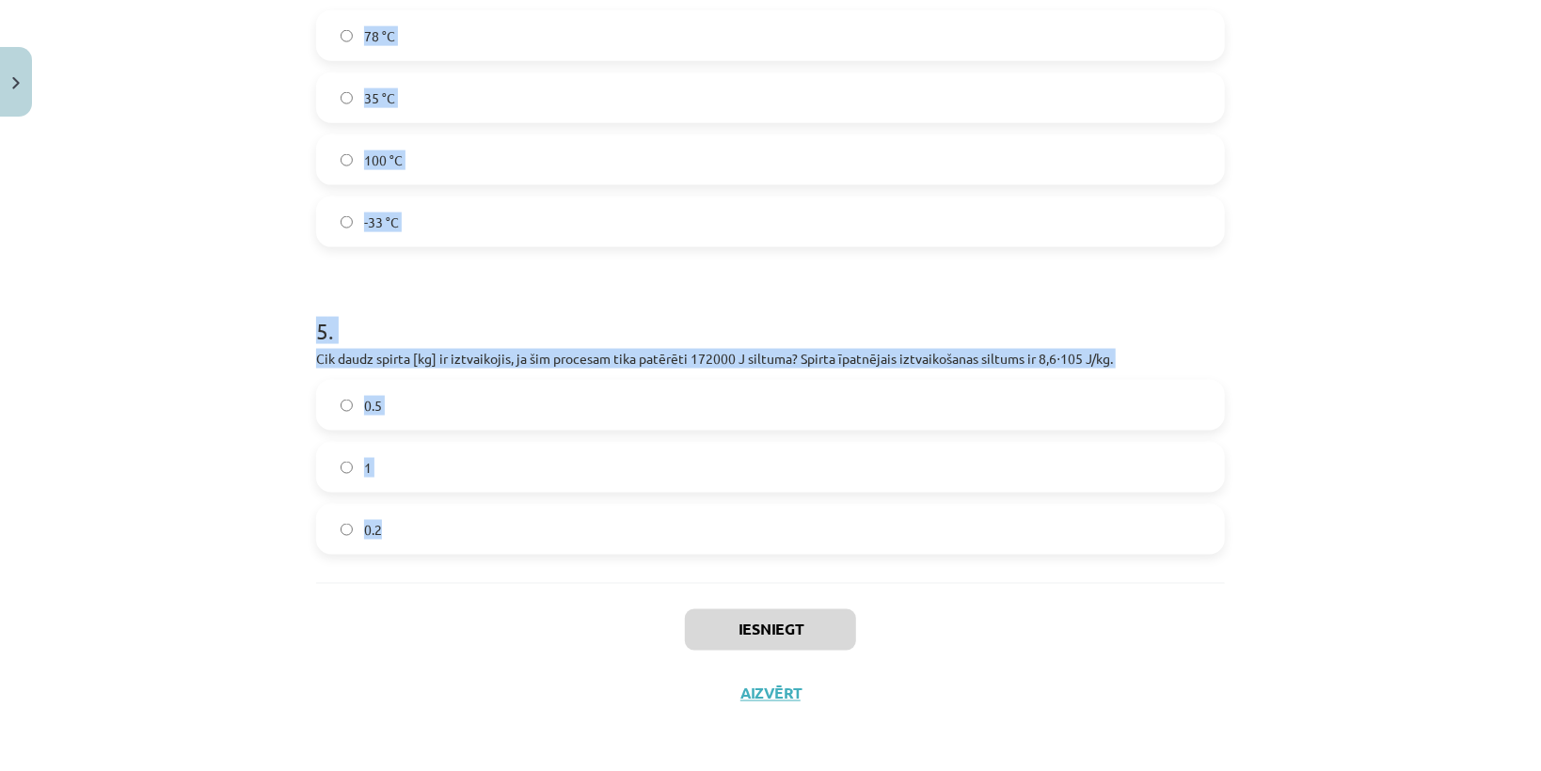
drag, startPoint x: 310, startPoint y: 443, endPoint x: 558, endPoint y: 561, distance: 274.8
copy form "Vai ūdens vārīšanās procesā tā temperatūra pārsniedz 100 °C? Jā Nē 2 . Vai kond…"
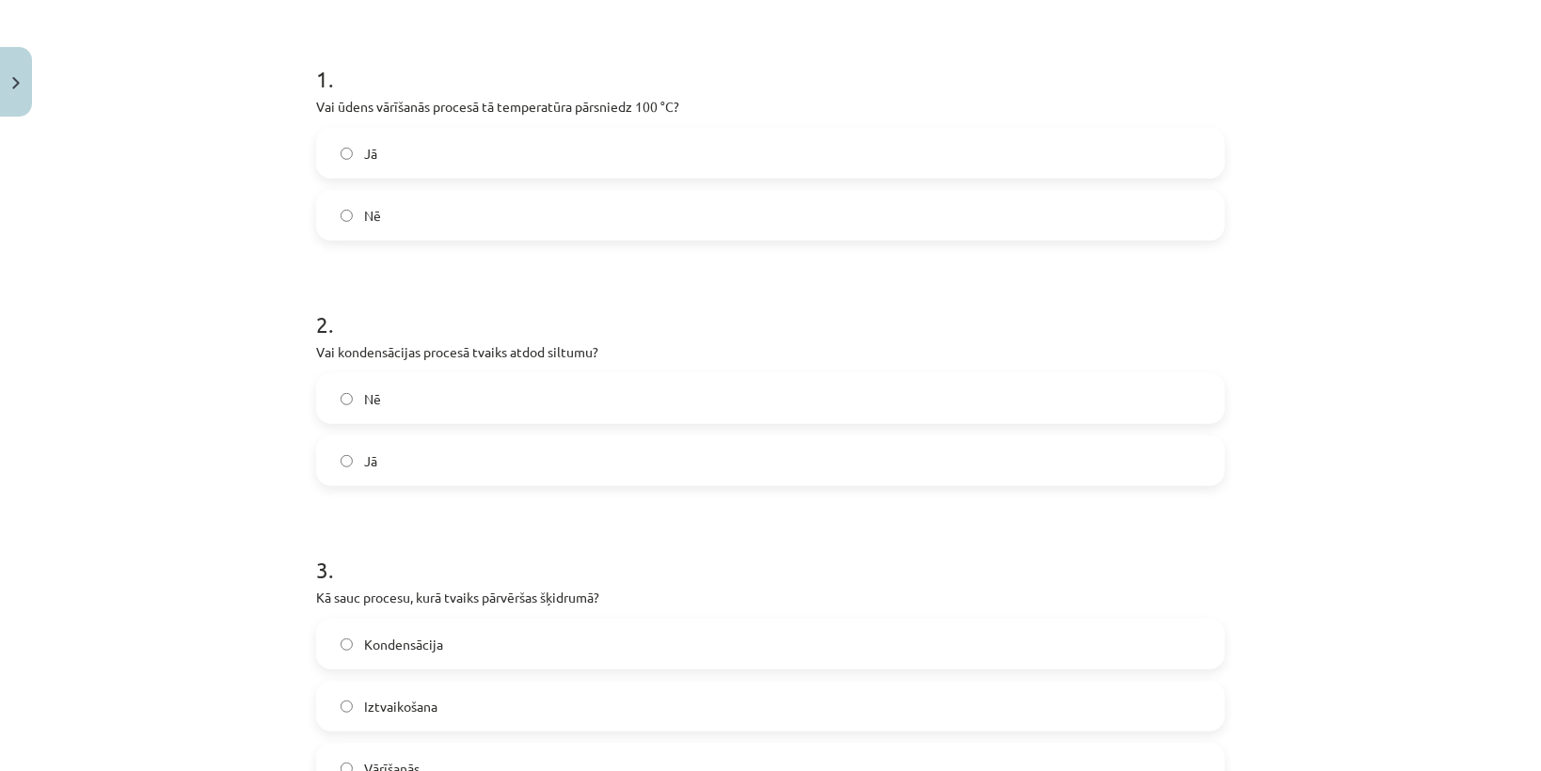
scroll to position [0, 0]
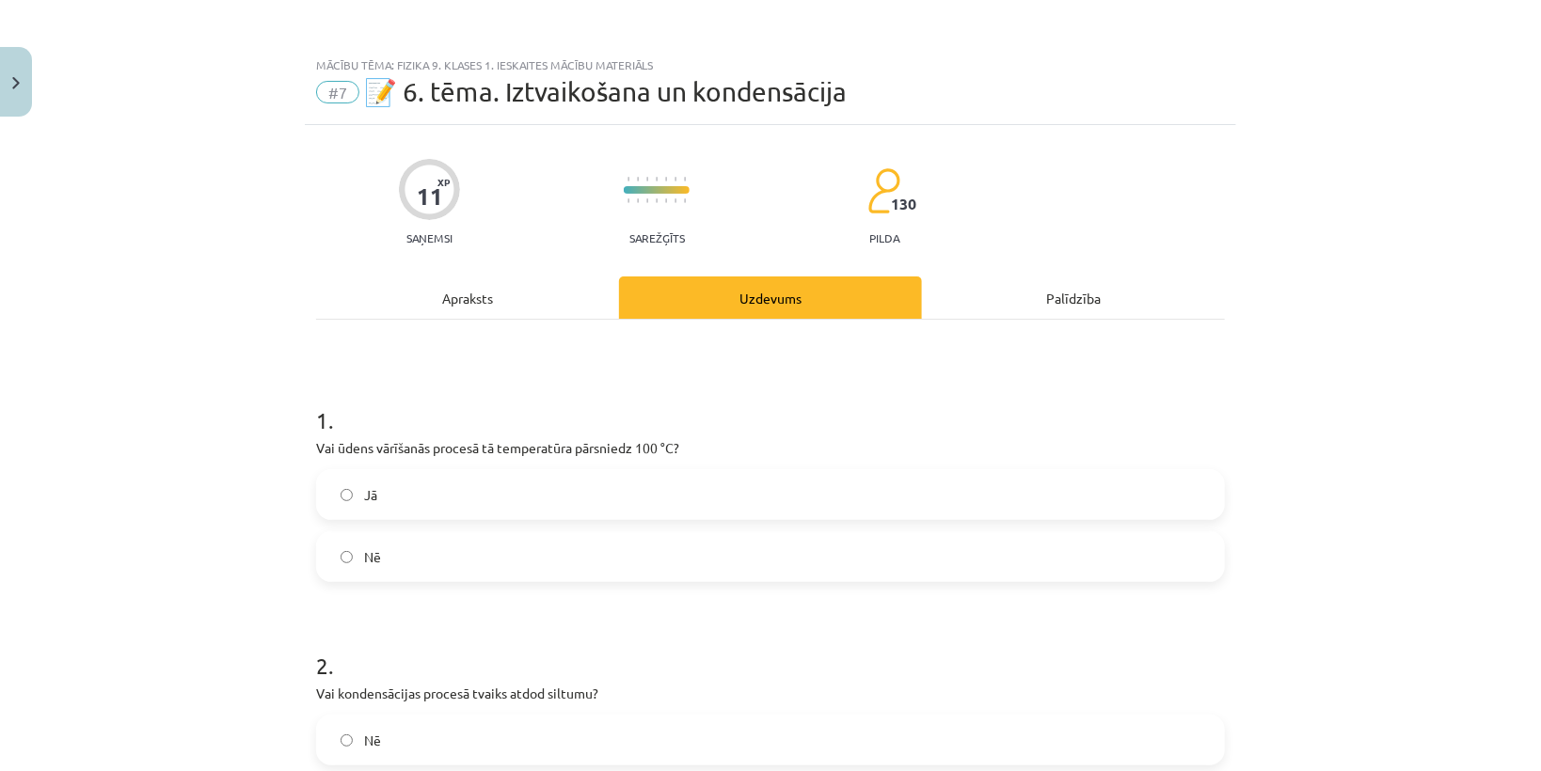
click at [366, 480] on label "Jā" at bounding box center [770, 494] width 905 height 47
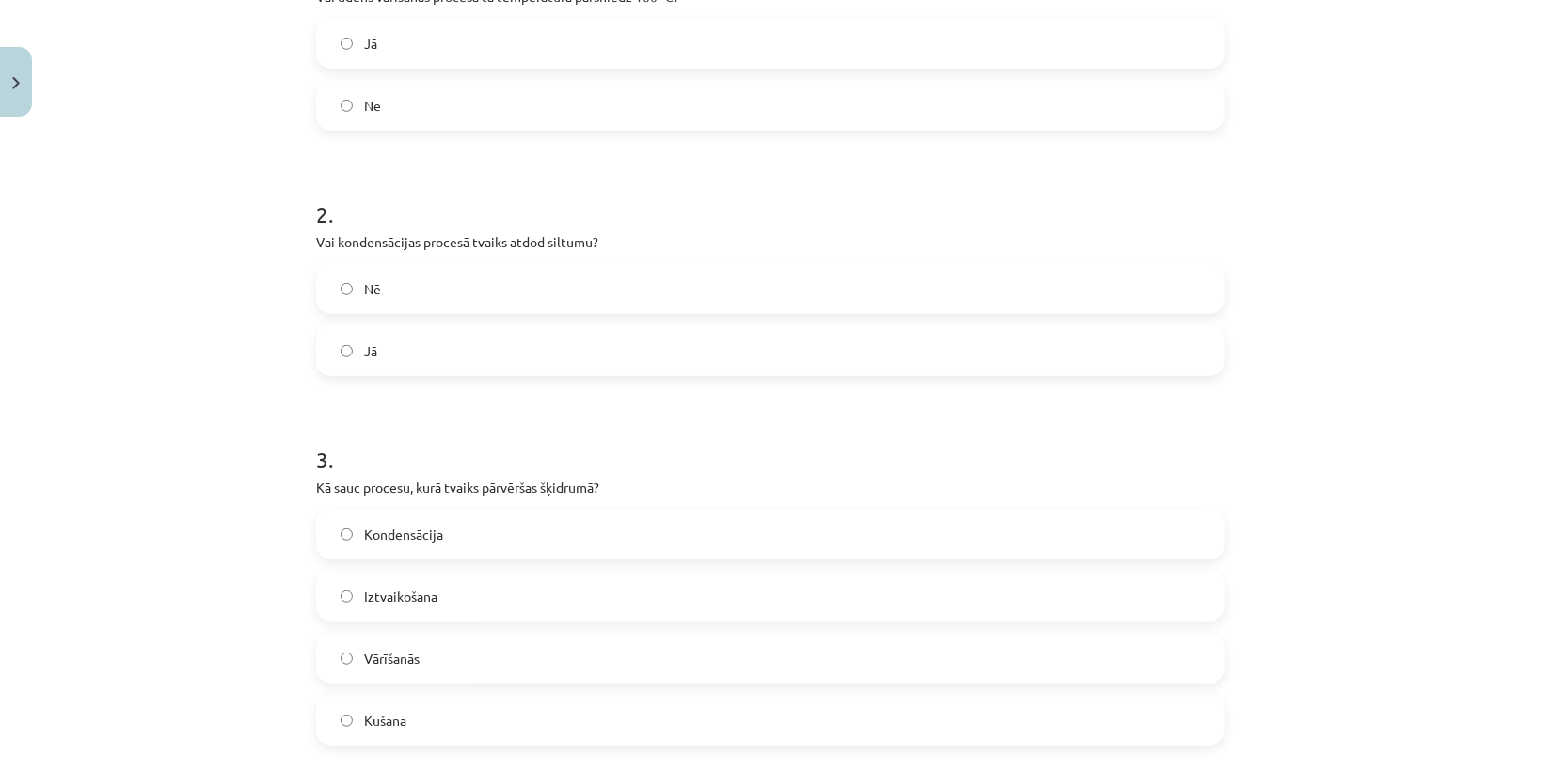
click at [350, 351] on label "Jā" at bounding box center [770, 350] width 905 height 47
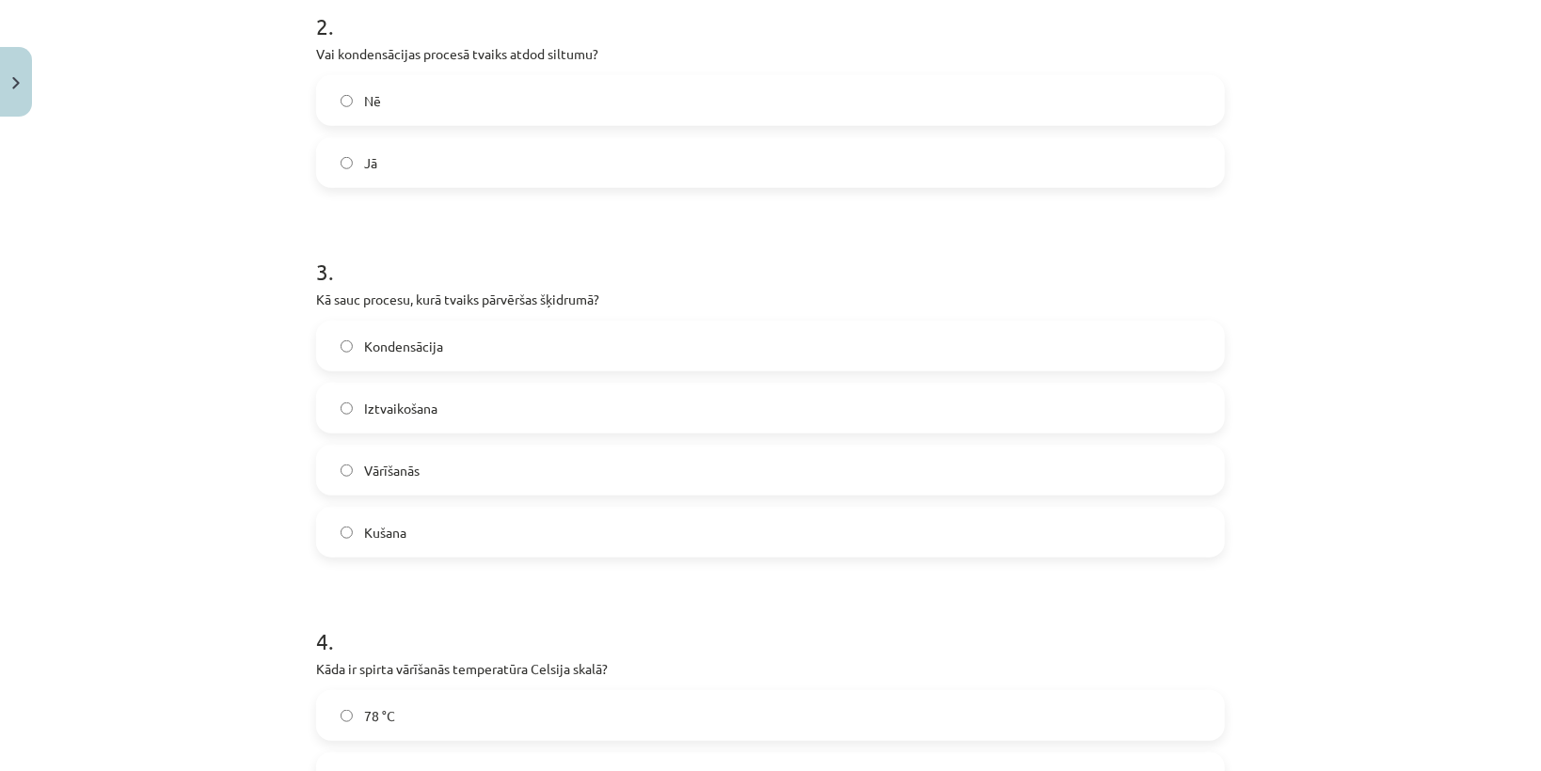
scroll to position [828, 0]
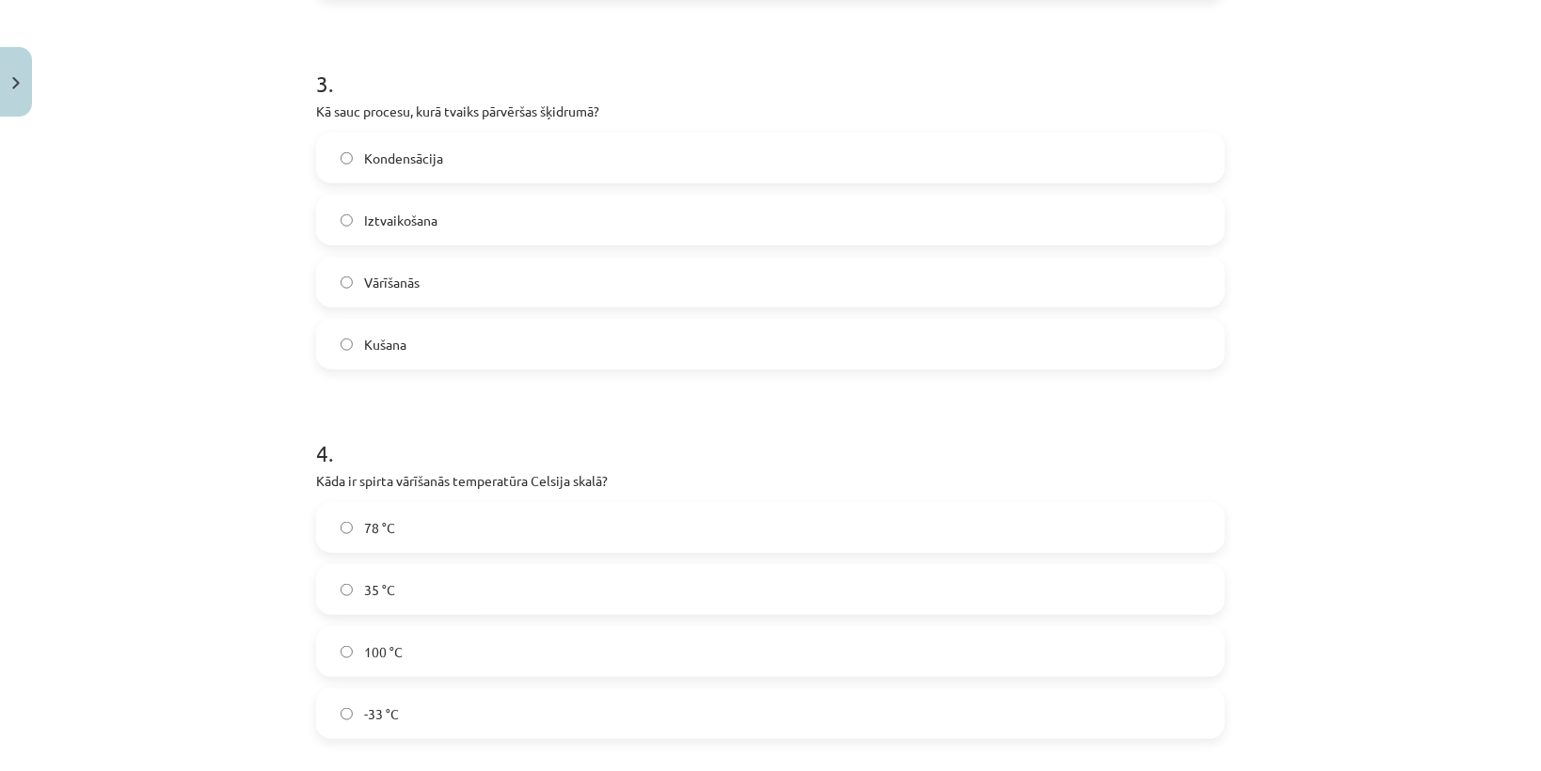
click at [354, 165] on label "Kondensācija" at bounding box center [770, 158] width 905 height 47
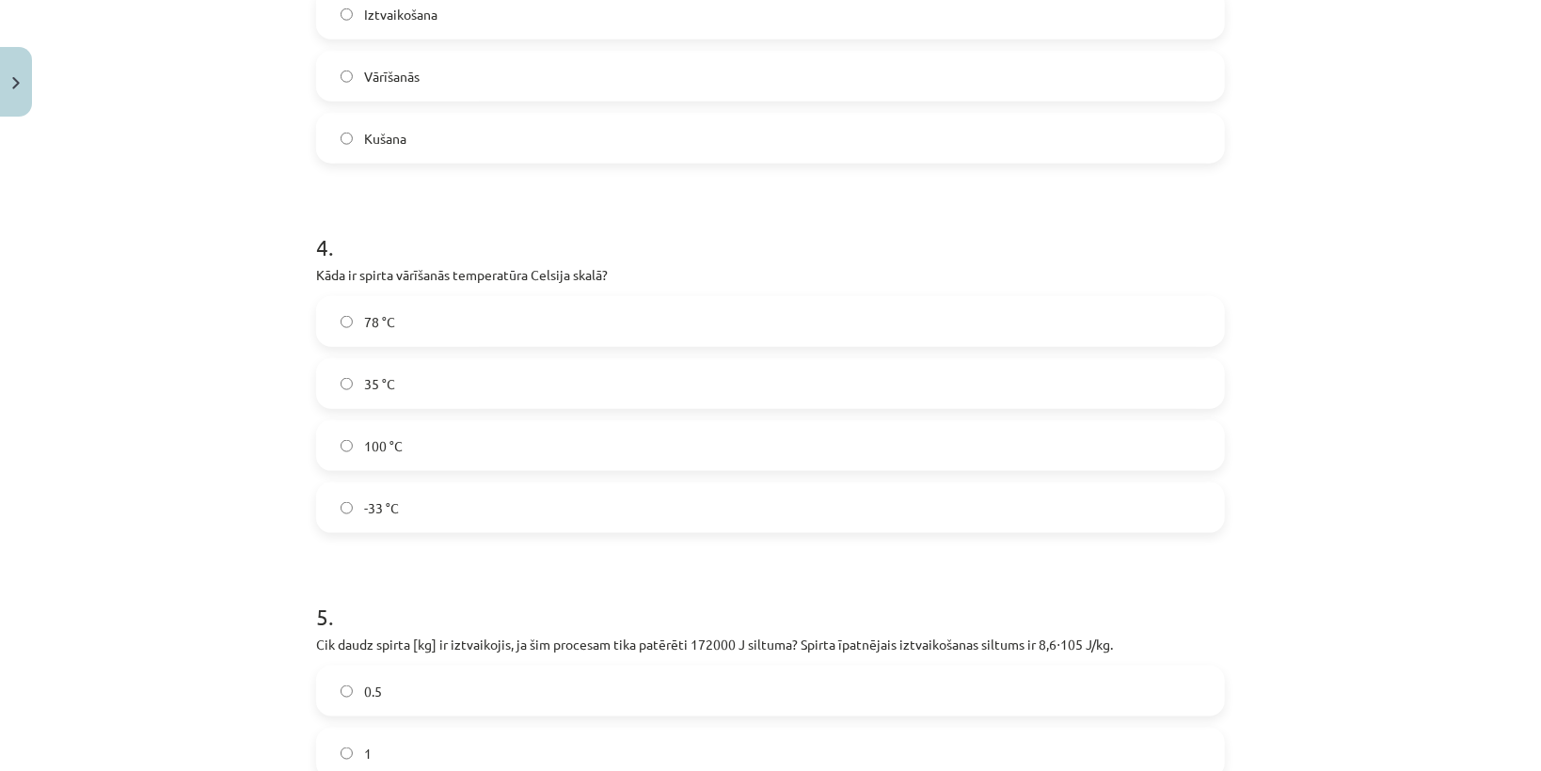
scroll to position [1204, 0]
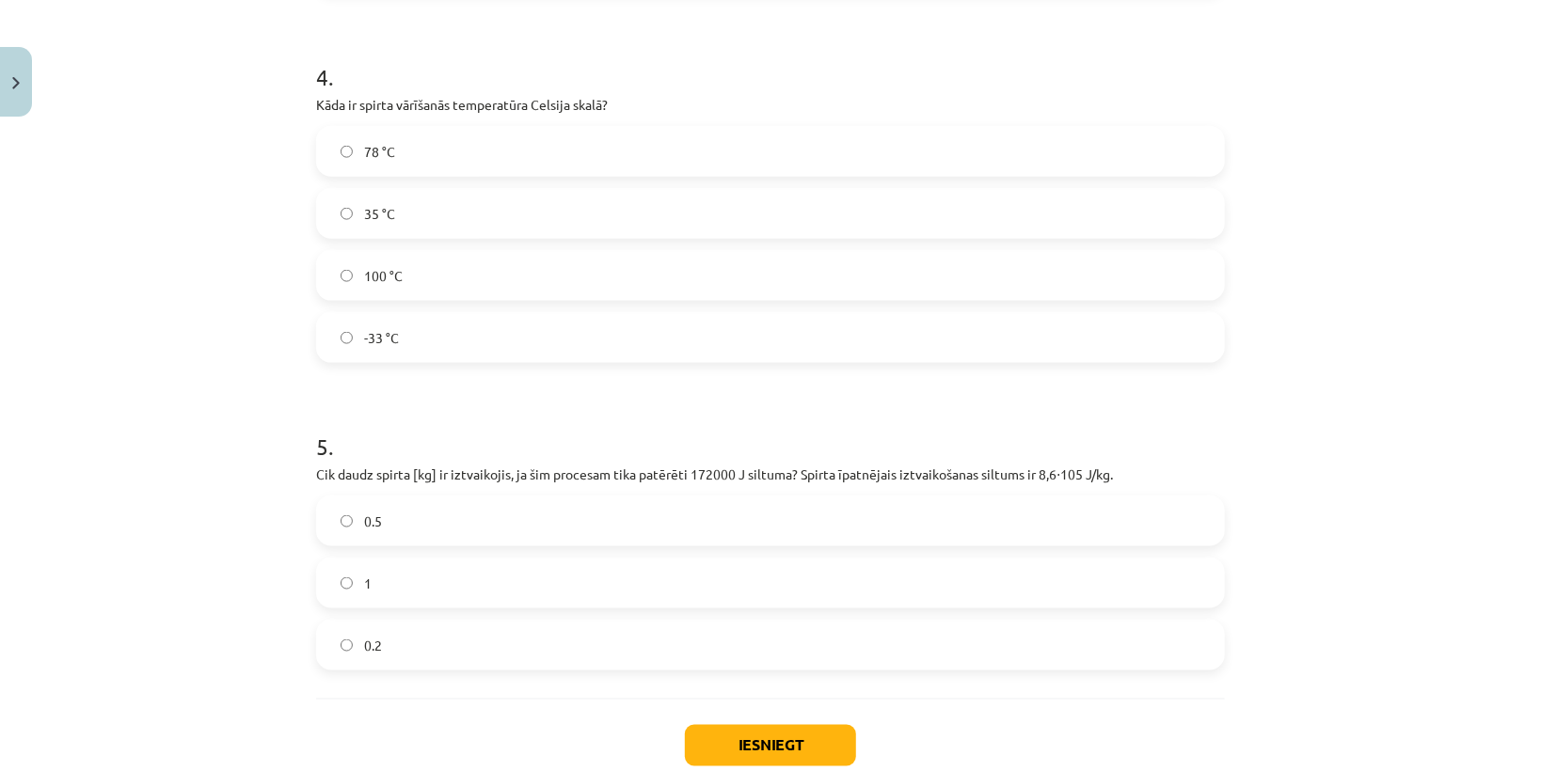
click at [372, 151] on span "78 °C" at bounding box center [379, 152] width 31 height 20
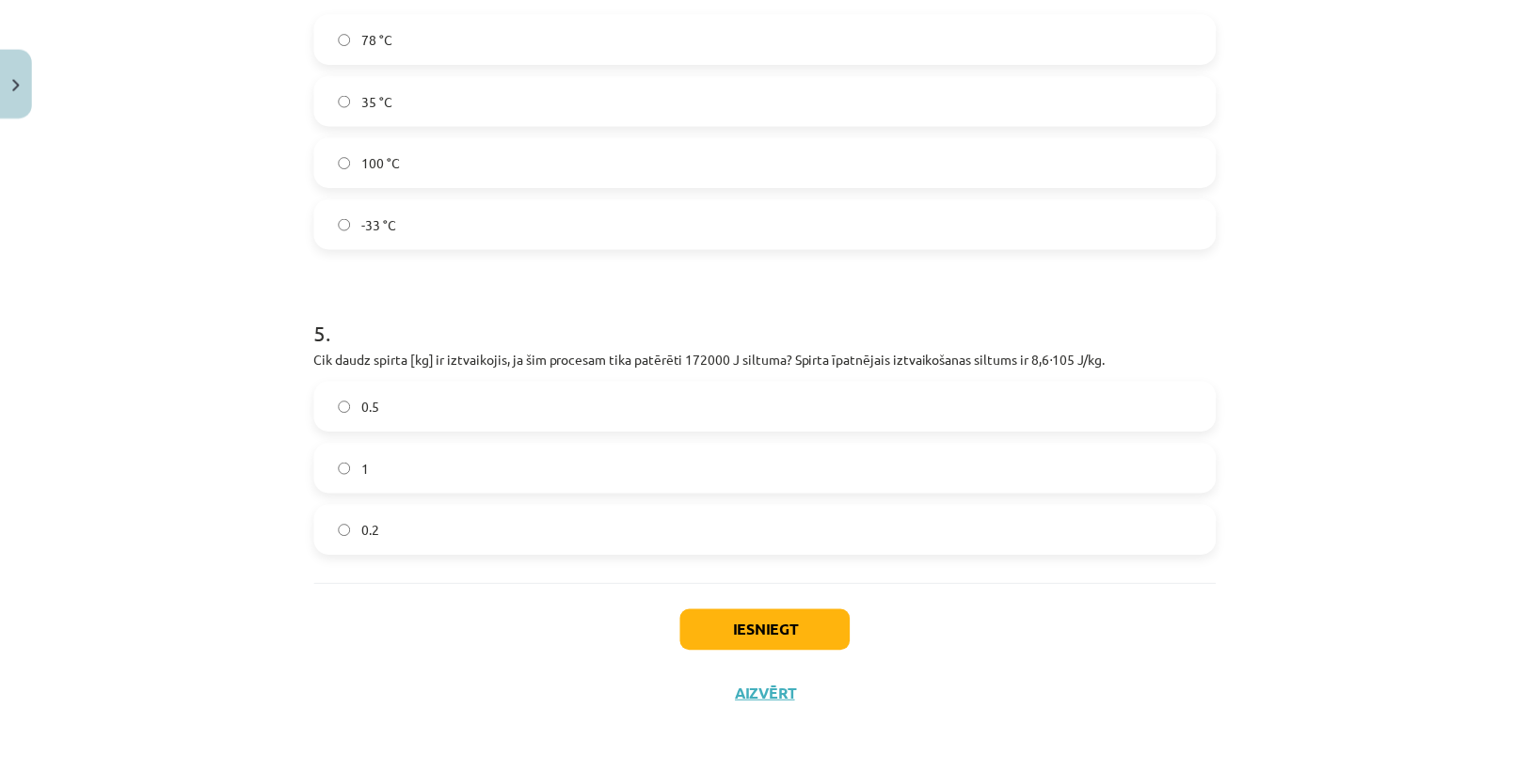
scroll to position [1320, 0]
drag, startPoint x: 392, startPoint y: 530, endPoint x: 405, endPoint y: 547, distance: 21.5
click at [391, 530] on label "0.2" at bounding box center [770, 529] width 905 height 47
click at [706, 626] on button "Iesniegt" at bounding box center [770, 630] width 171 height 41
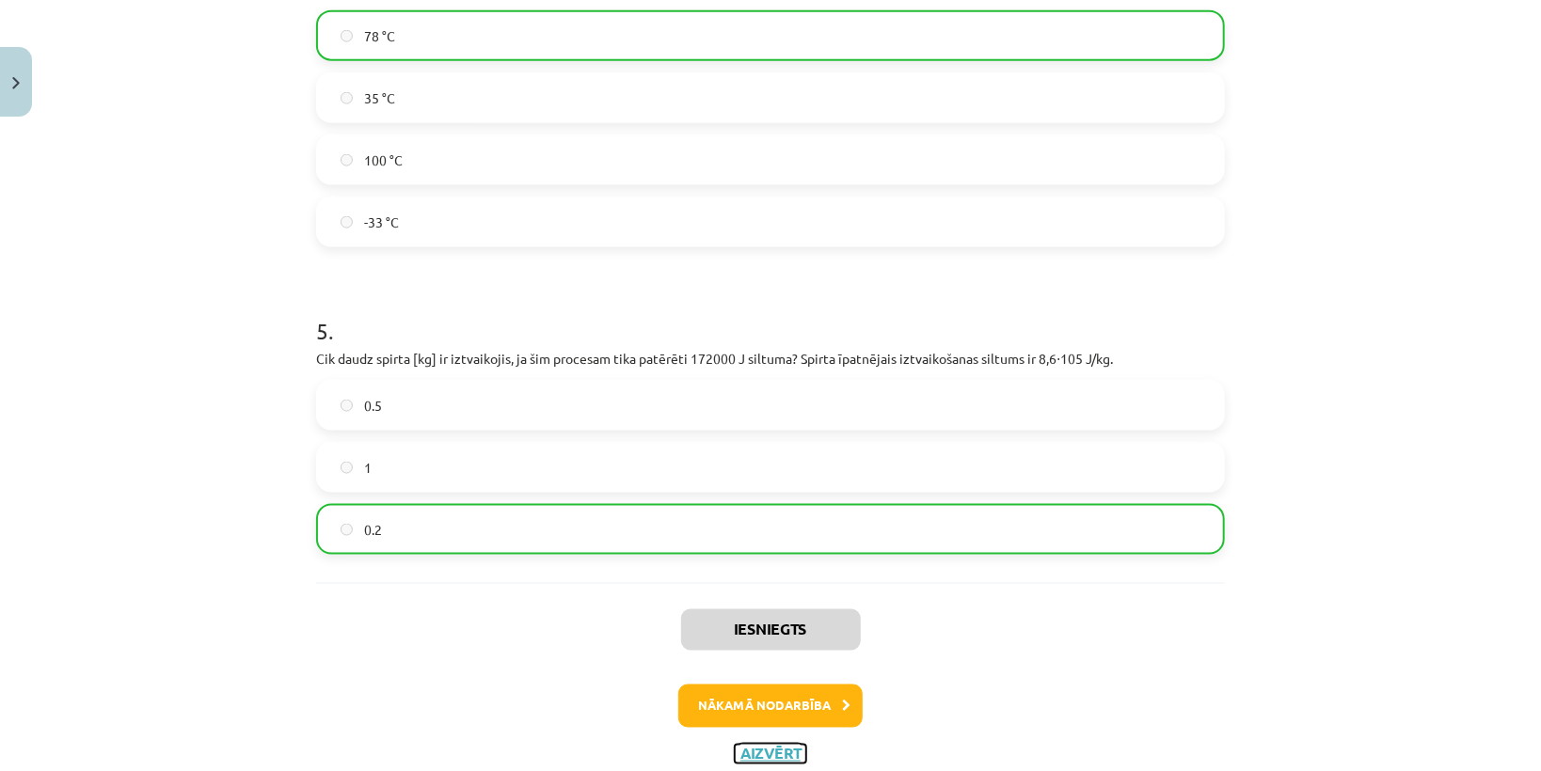
click at [777, 755] on button "Aizvērt" at bounding box center [771, 754] width 72 height 19
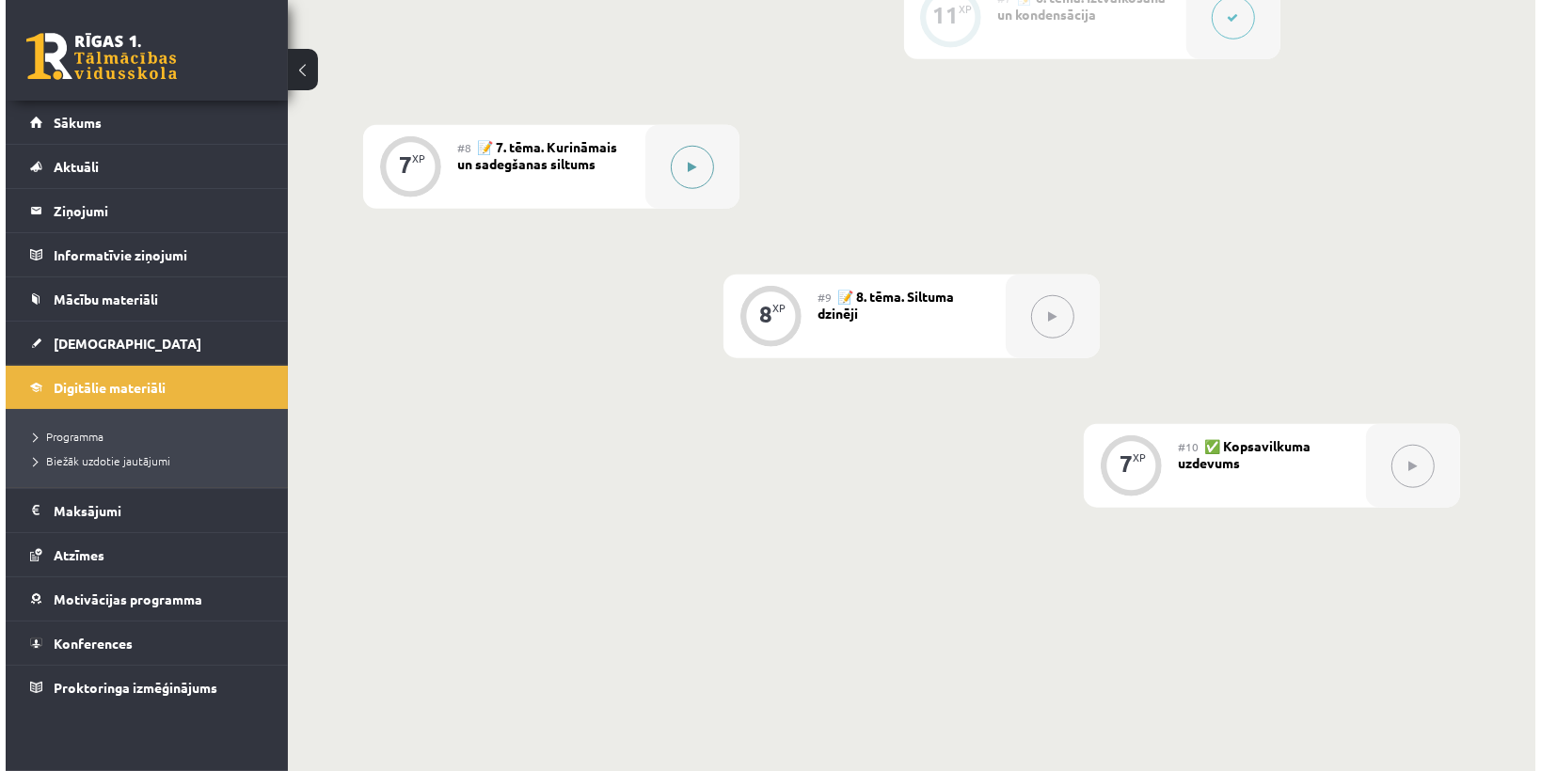
scroll to position [1494, 0]
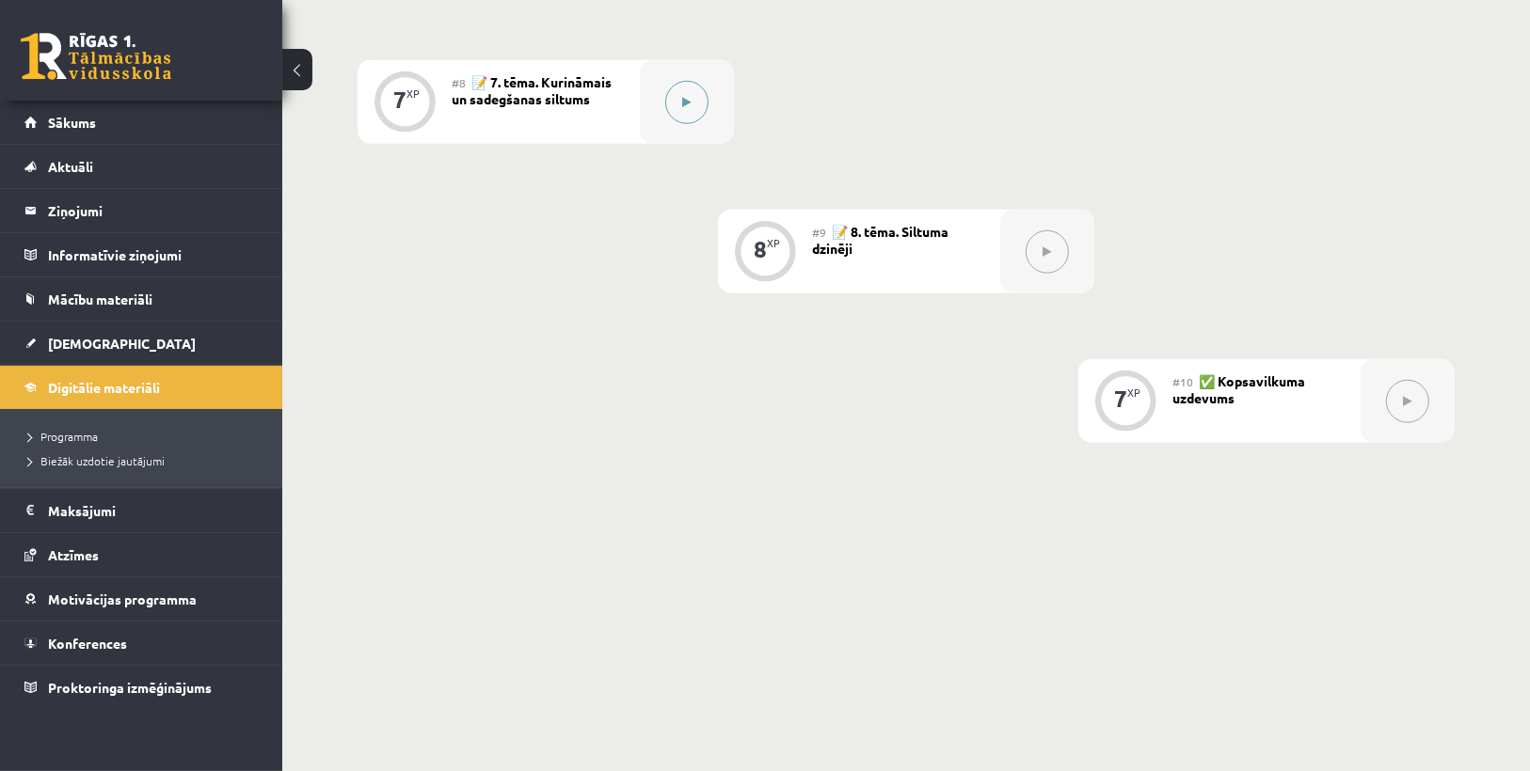
click at [667, 92] on button at bounding box center [686, 102] width 43 height 43
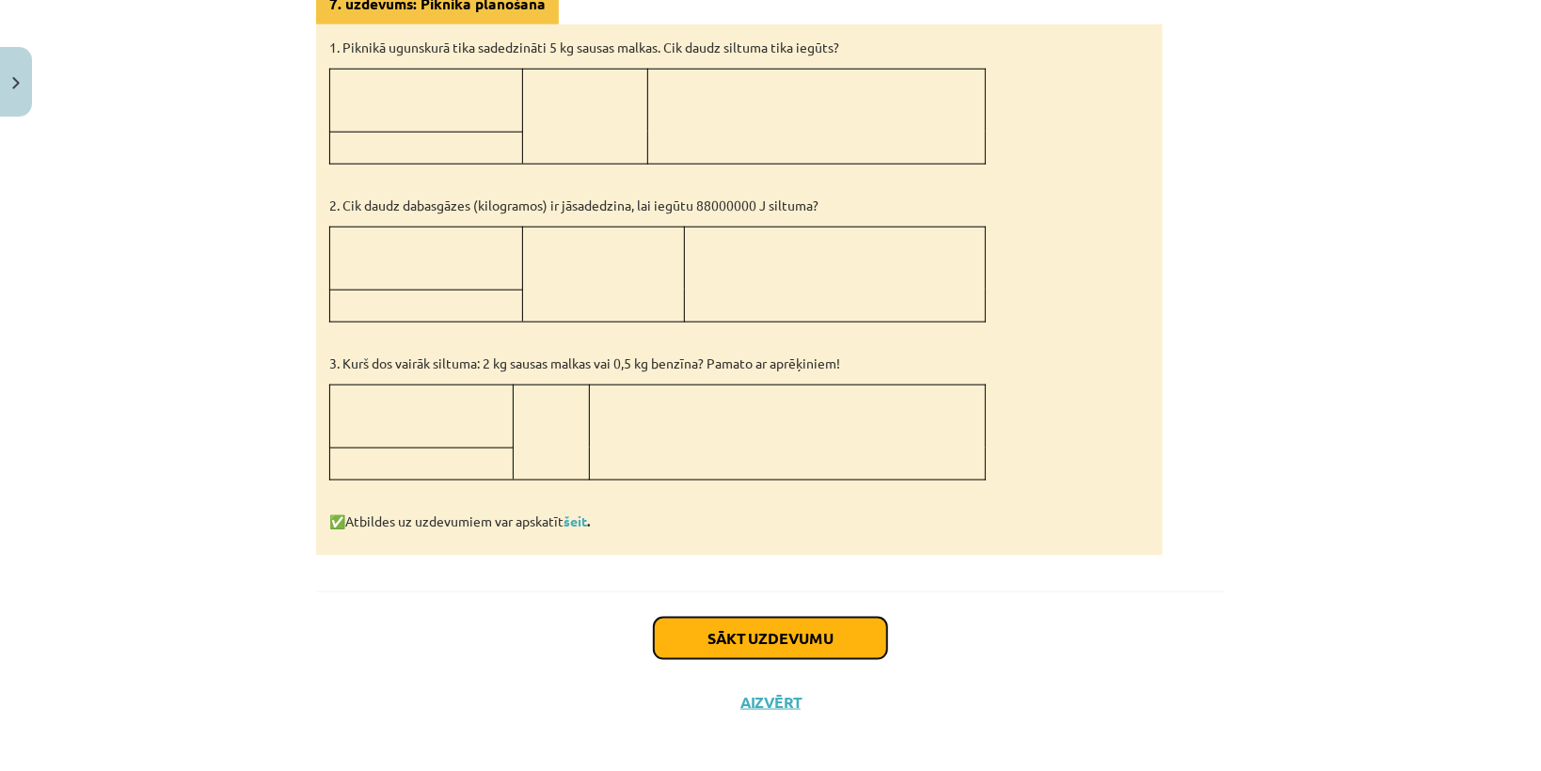
click at [873, 618] on button "Sākt uzdevumu" at bounding box center [770, 638] width 233 height 41
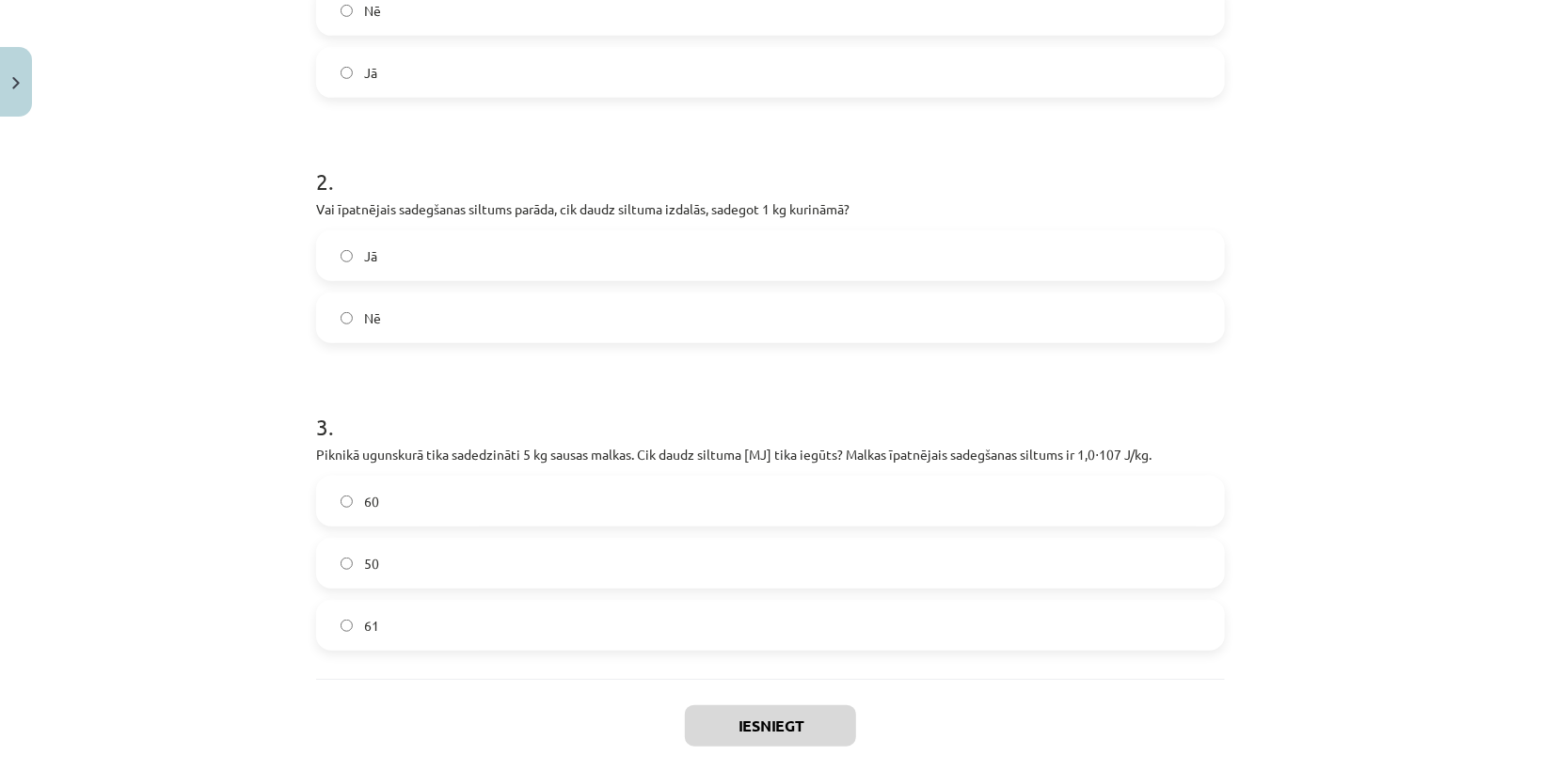
scroll to position [580, 0]
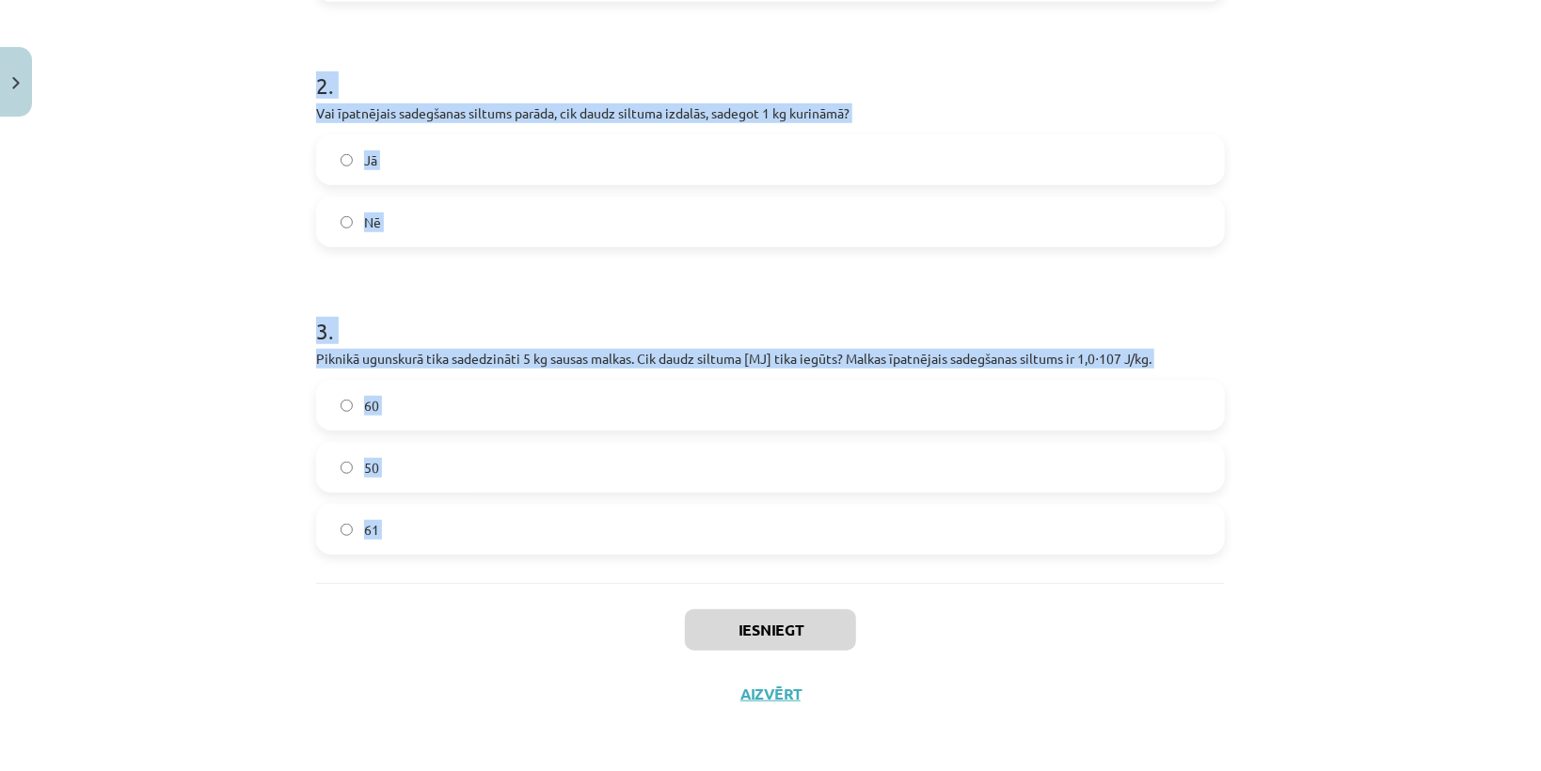
drag, startPoint x: 304, startPoint y: 393, endPoint x: 505, endPoint y: 591, distance: 282.1
click at [505, 591] on div "7 XP Saņemsi Sarežģīts 130 pilda Apraksts Uzdevums Palīdzība 1 . Vai, sadedzino…" at bounding box center [770, 136] width 931 height 1182
copy form "Vai, sadedzinot 1 kg sausas malkas, iegūst vairāk siltuma nekā, sadedzinot 1 kg…"
click at [549, 610] on div "Iesniegt Aizvērt" at bounding box center [770, 649] width 909 height 132
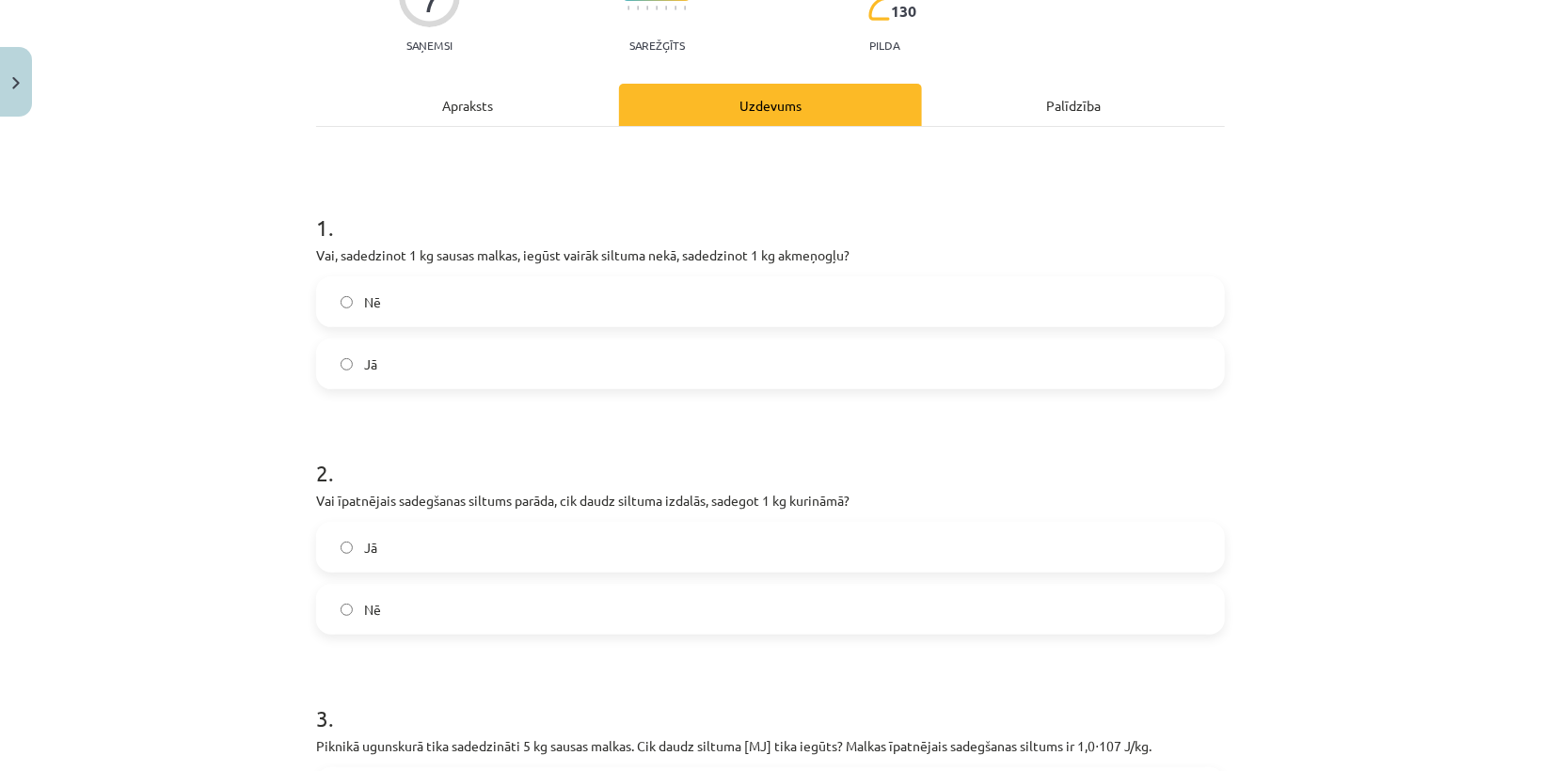
scroll to position [129, 0]
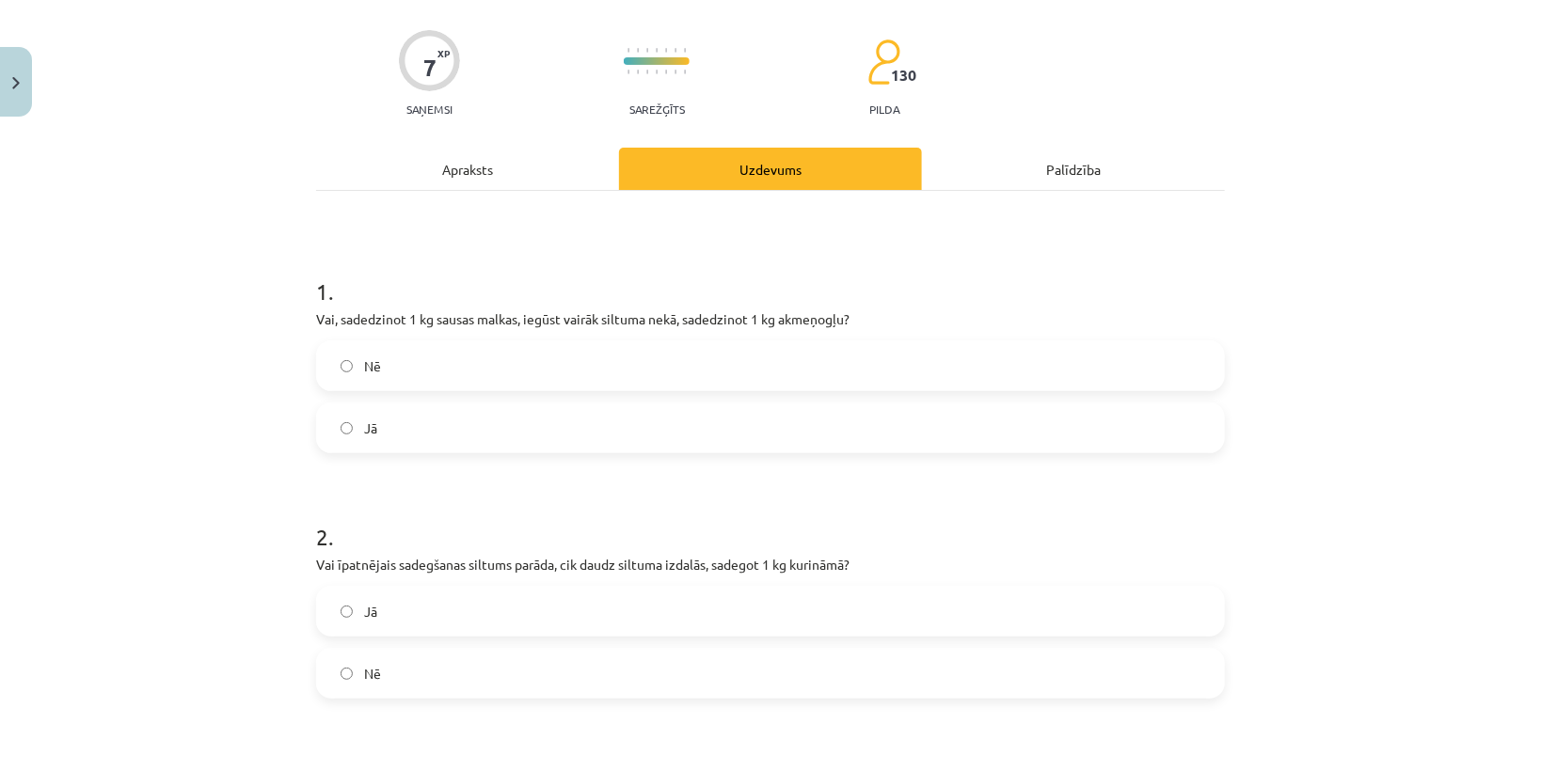
click at [413, 380] on label "Nē" at bounding box center [770, 365] width 905 height 47
click at [418, 600] on label "Jā" at bounding box center [770, 611] width 905 height 47
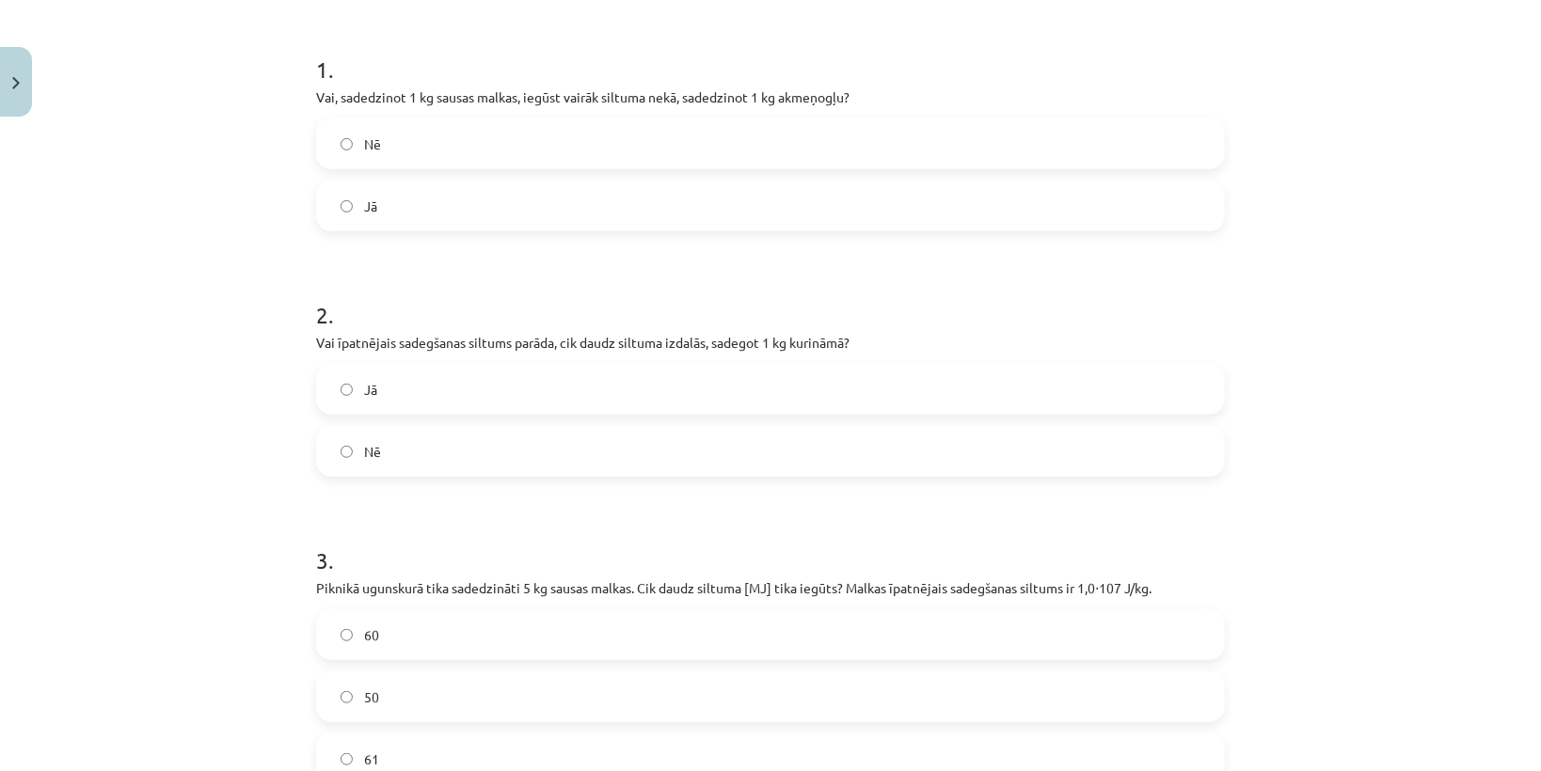
scroll to position [430, 0]
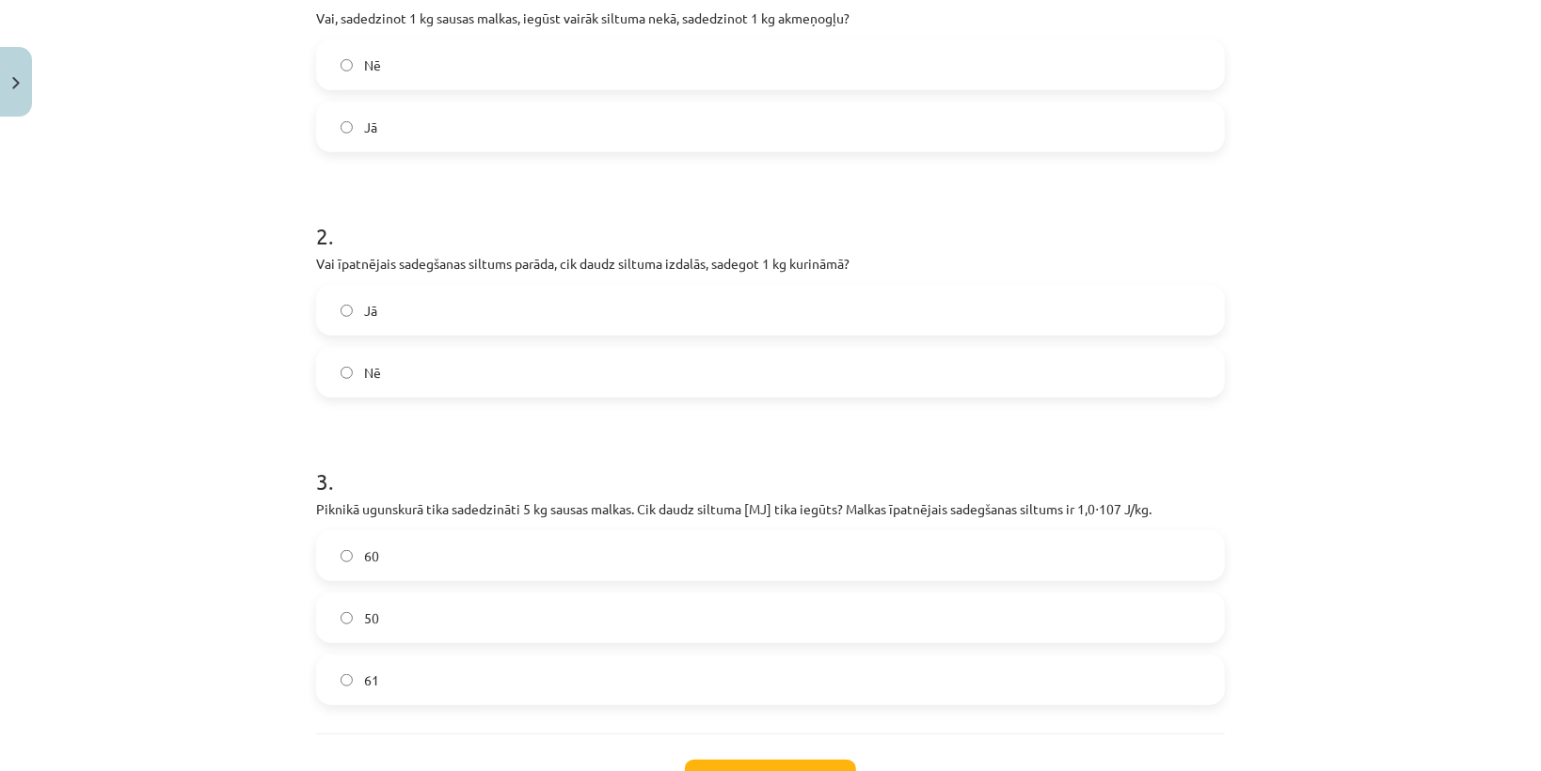
click at [399, 619] on label "50" at bounding box center [770, 618] width 905 height 47
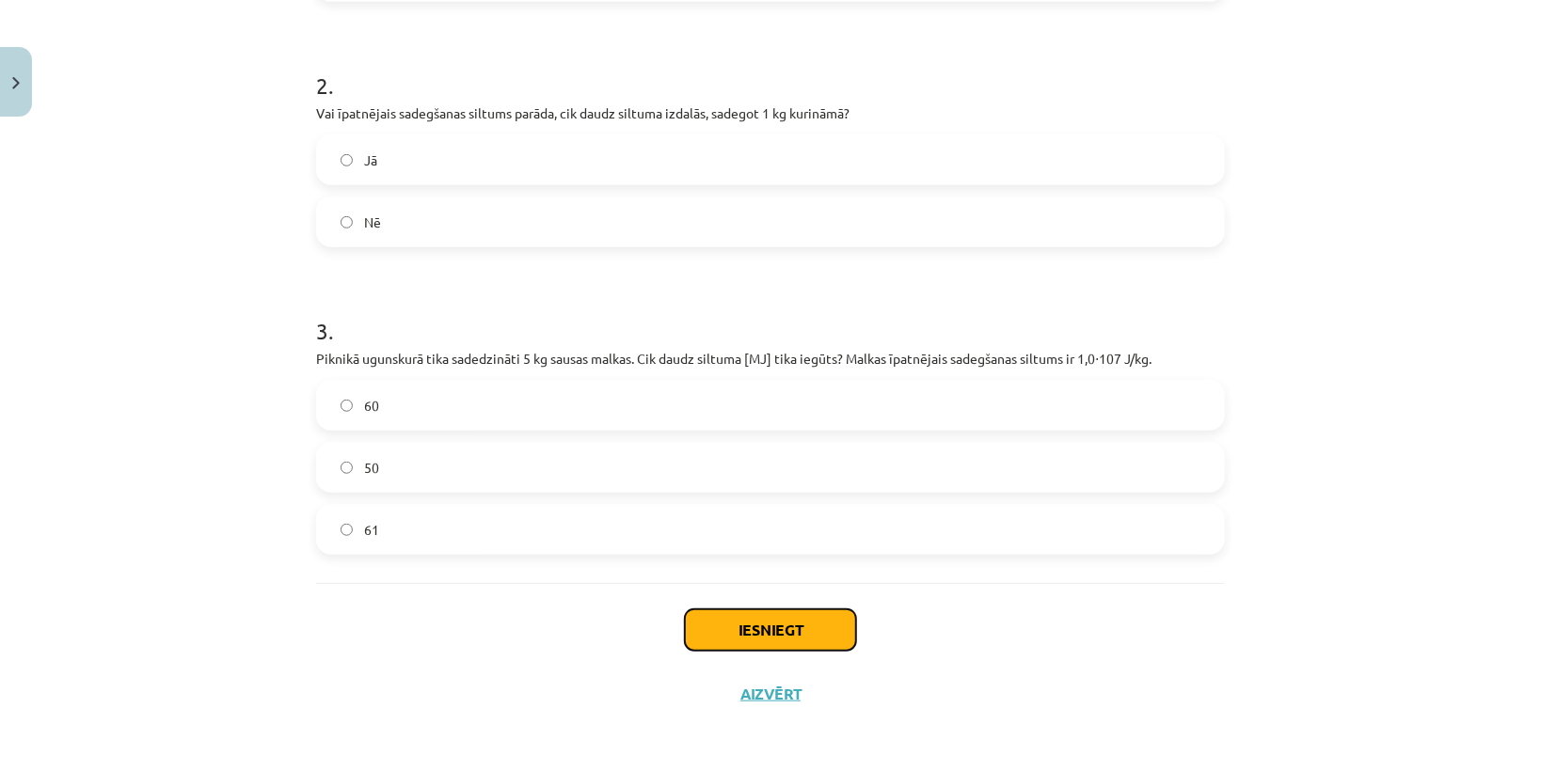
click at [800, 642] on button "Iesniegt" at bounding box center [770, 630] width 171 height 41
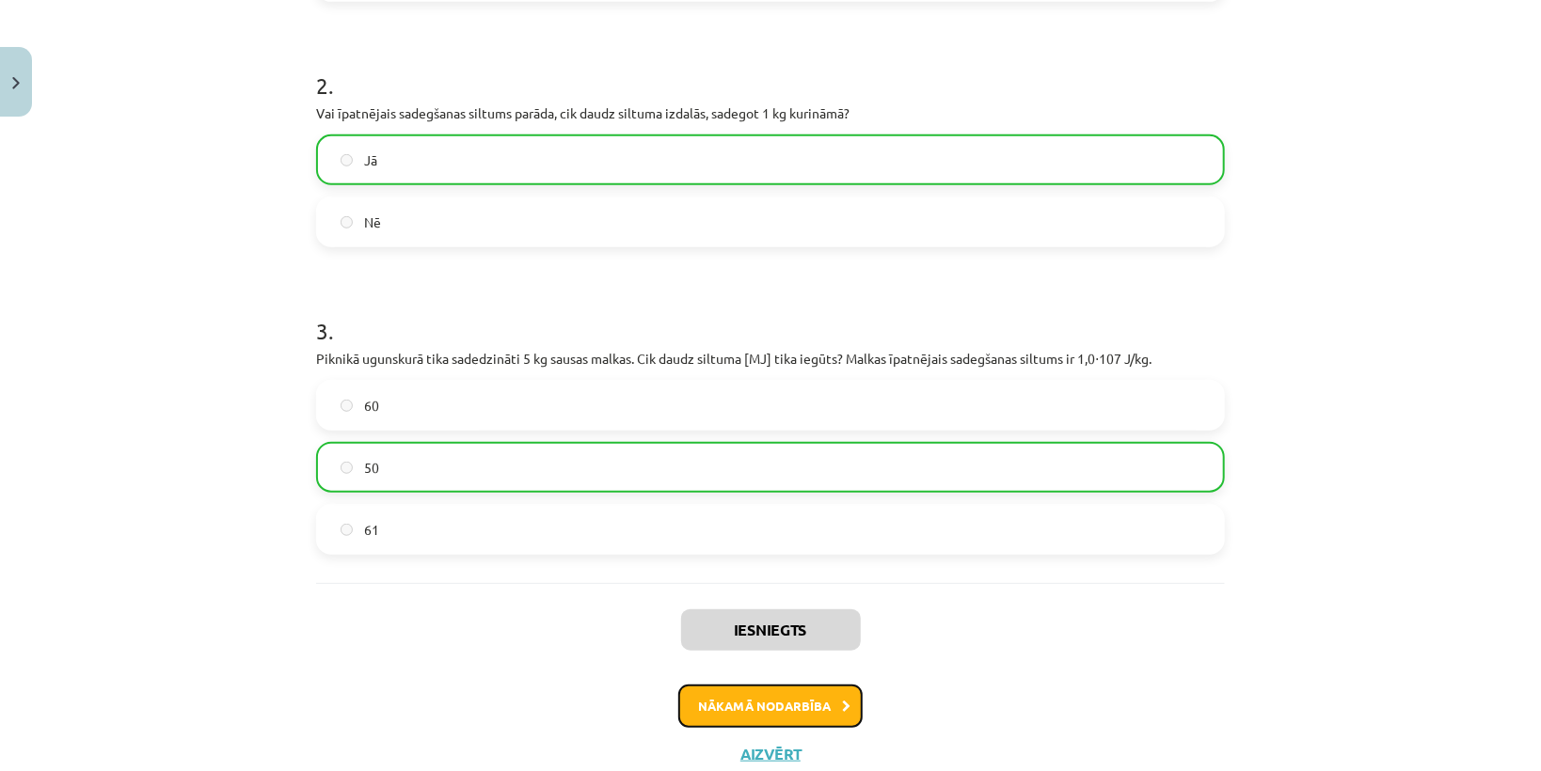
click at [826, 701] on button "Nākamā nodarbība" at bounding box center [770, 706] width 184 height 43
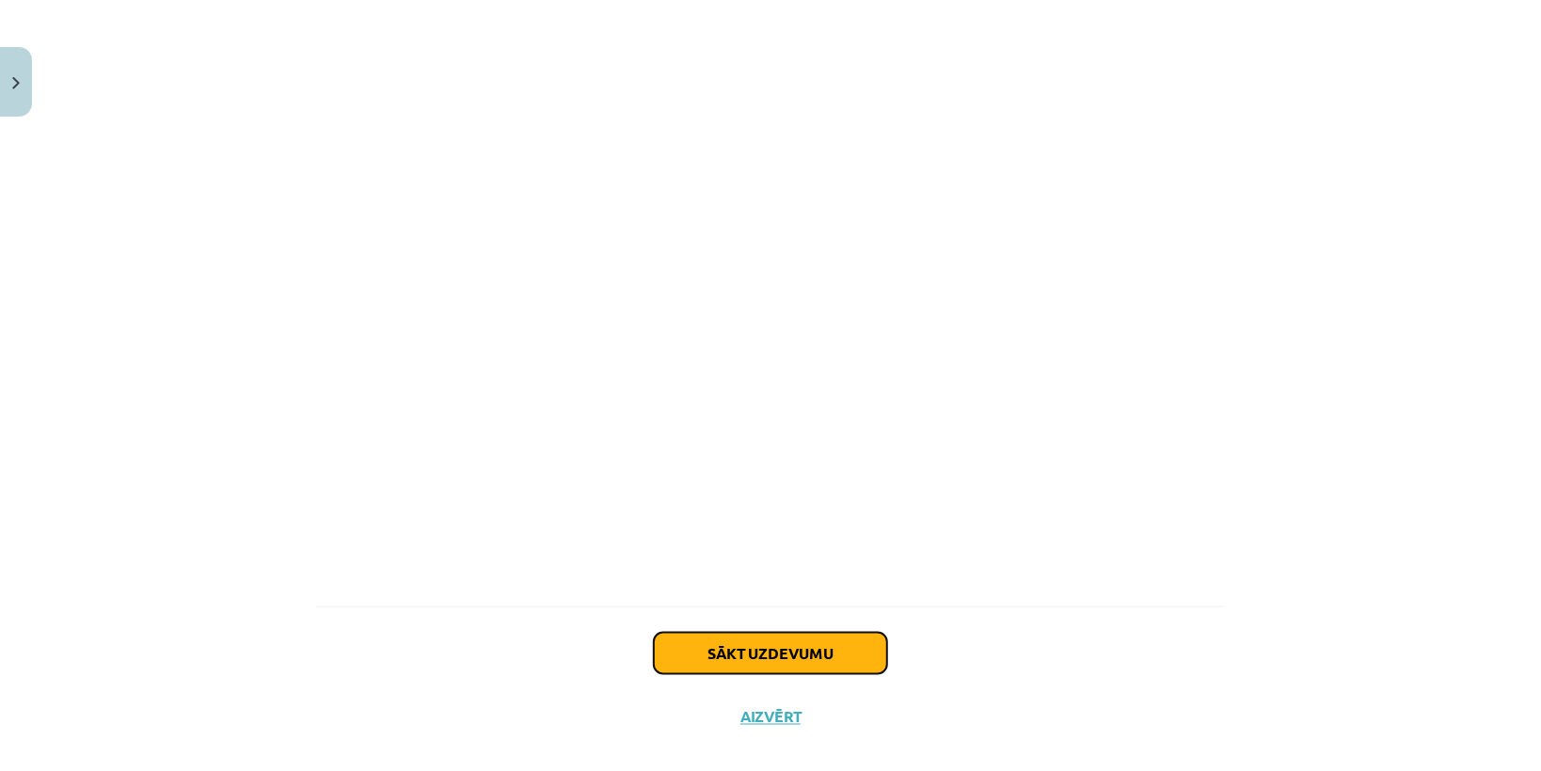
click at [751, 641] on button "Sākt uzdevumu" at bounding box center [770, 653] width 233 height 41
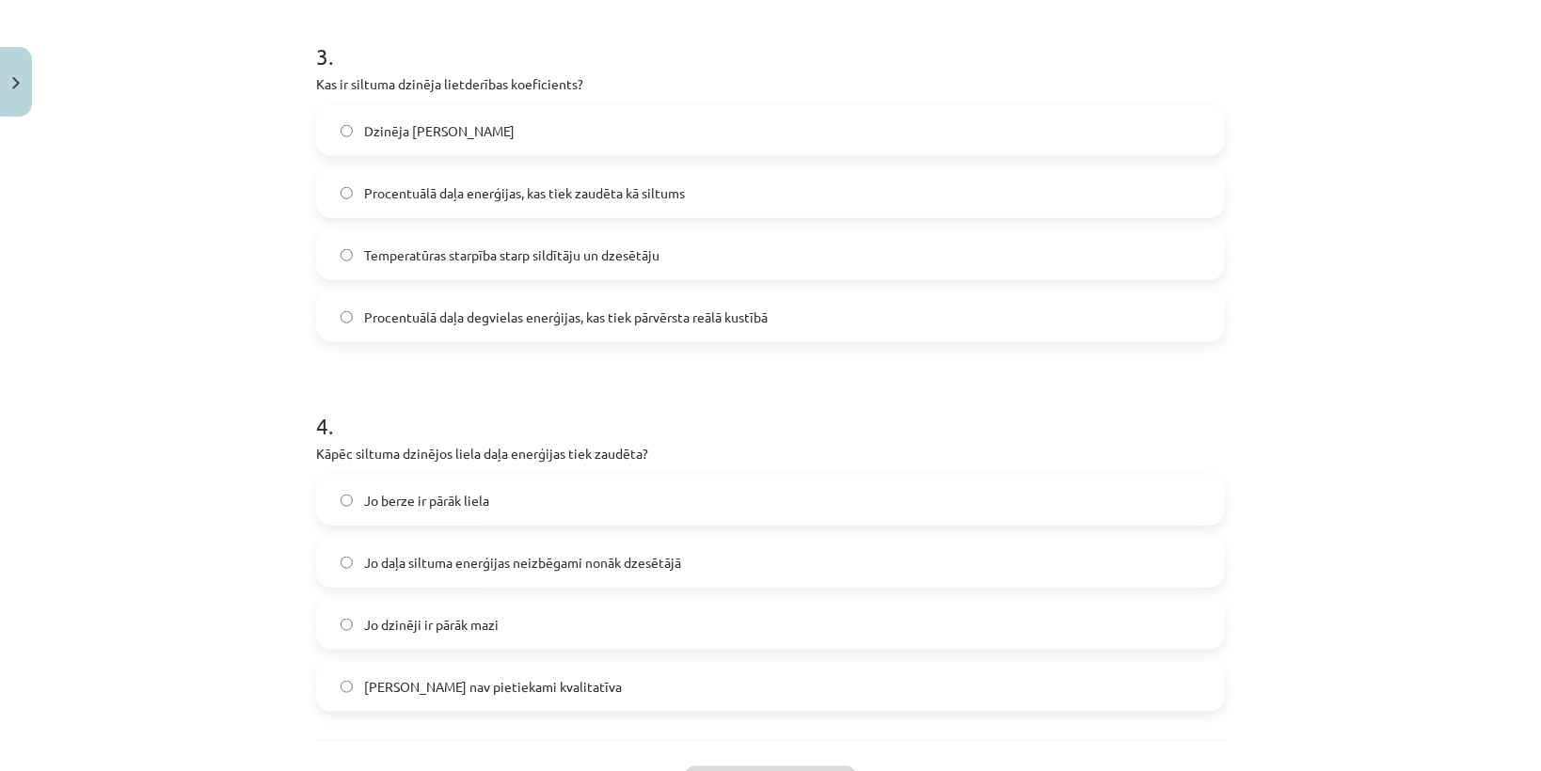
scroll to position [1012, 0]
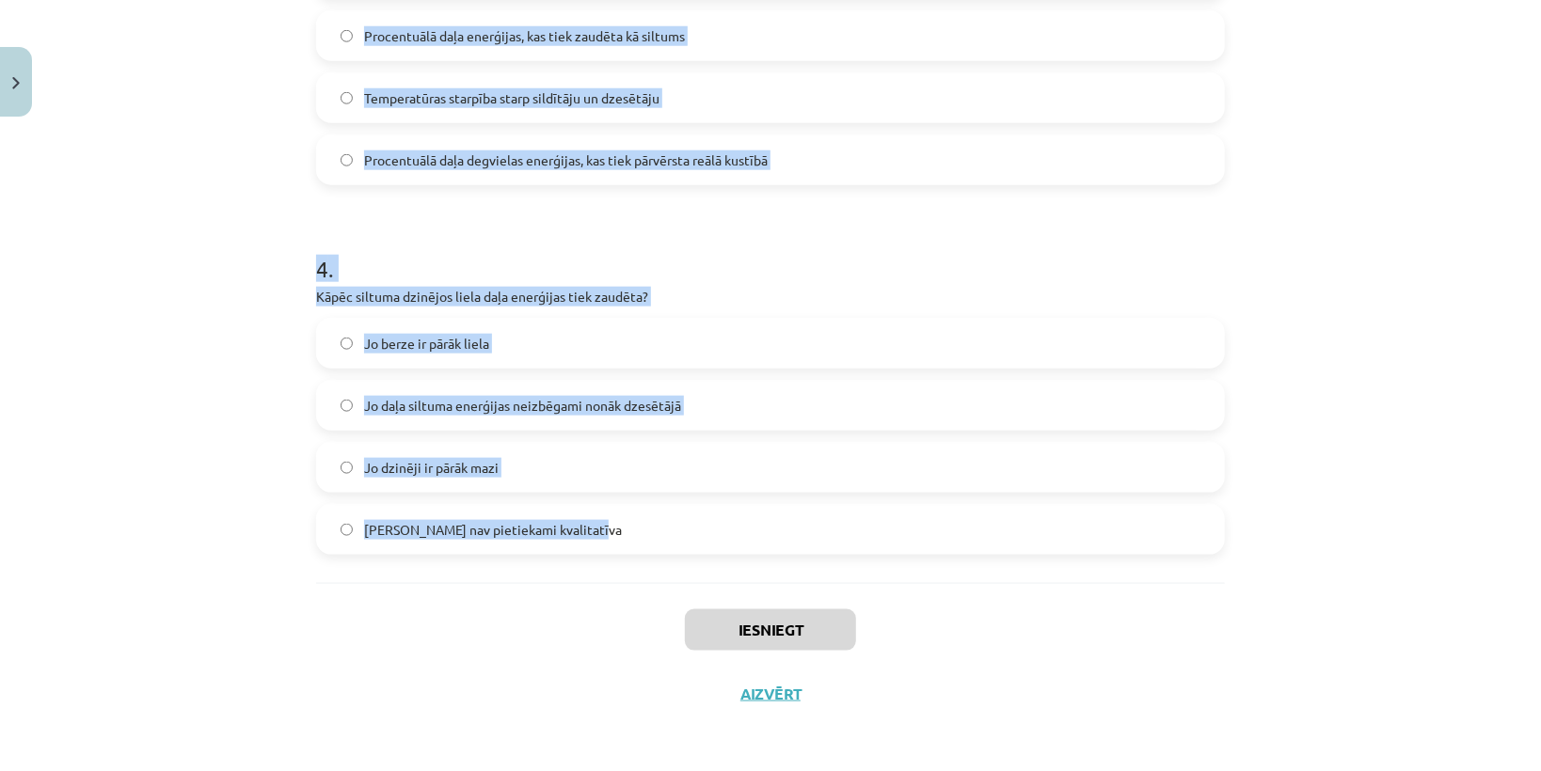
drag, startPoint x: 310, startPoint y: 402, endPoint x: 691, endPoint y: 532, distance: 401.7
copy form "Vai siltuma dzinēji spēj visu siltuma enerģiju no degvielas pārvērst 100% lietd…"
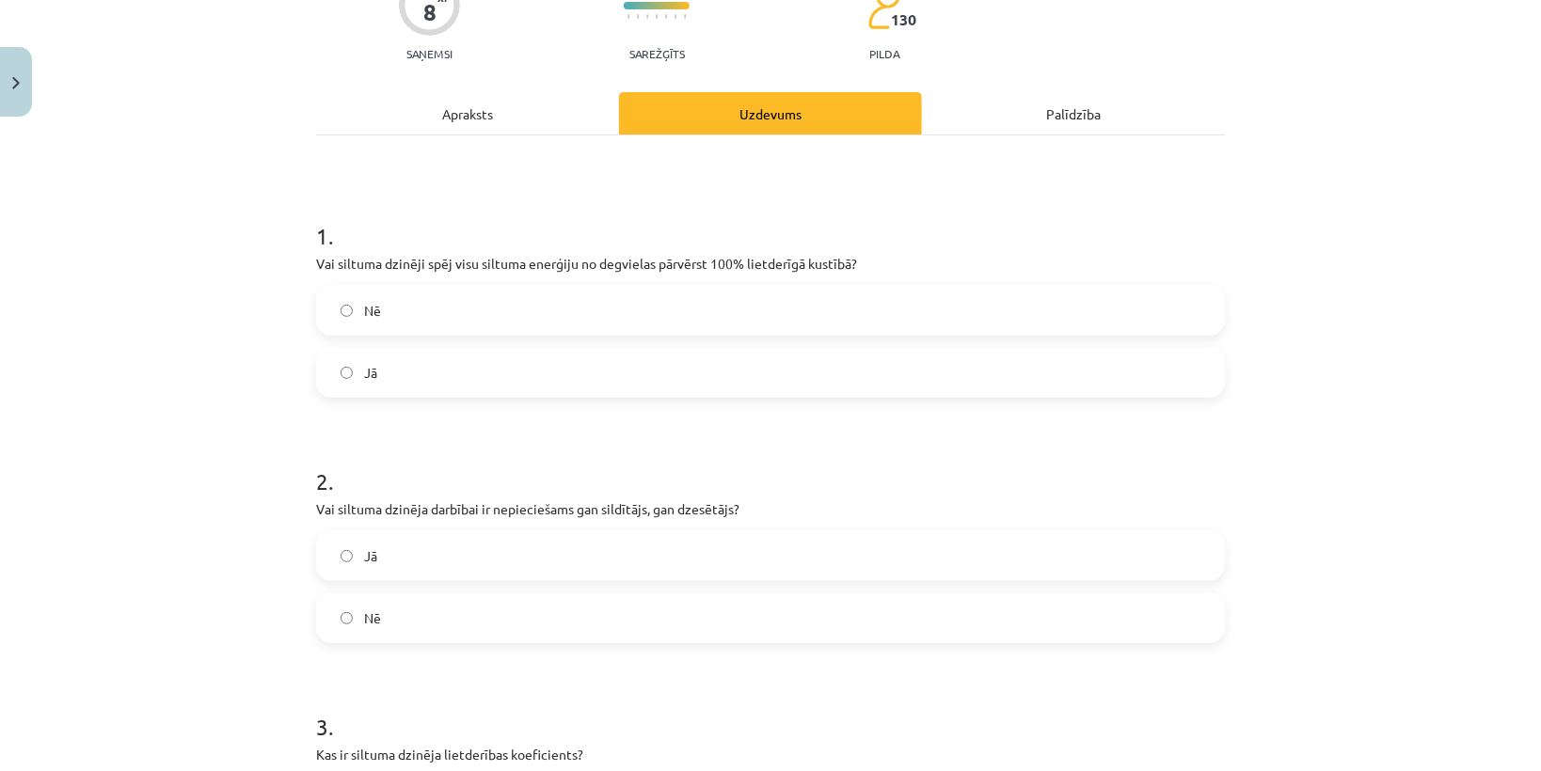
scroll to position [0, 0]
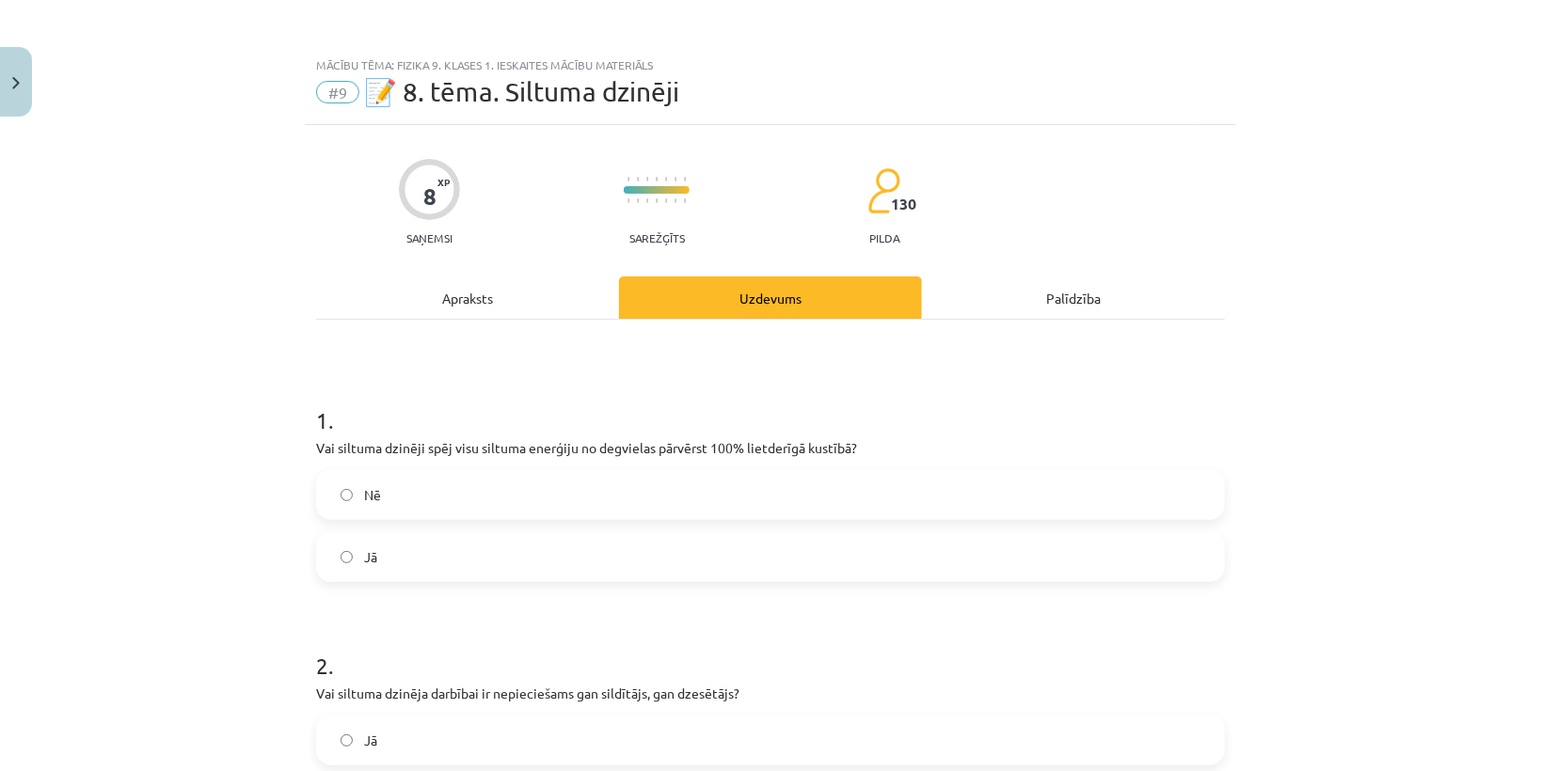
click at [431, 492] on label "Nē" at bounding box center [770, 494] width 905 height 47
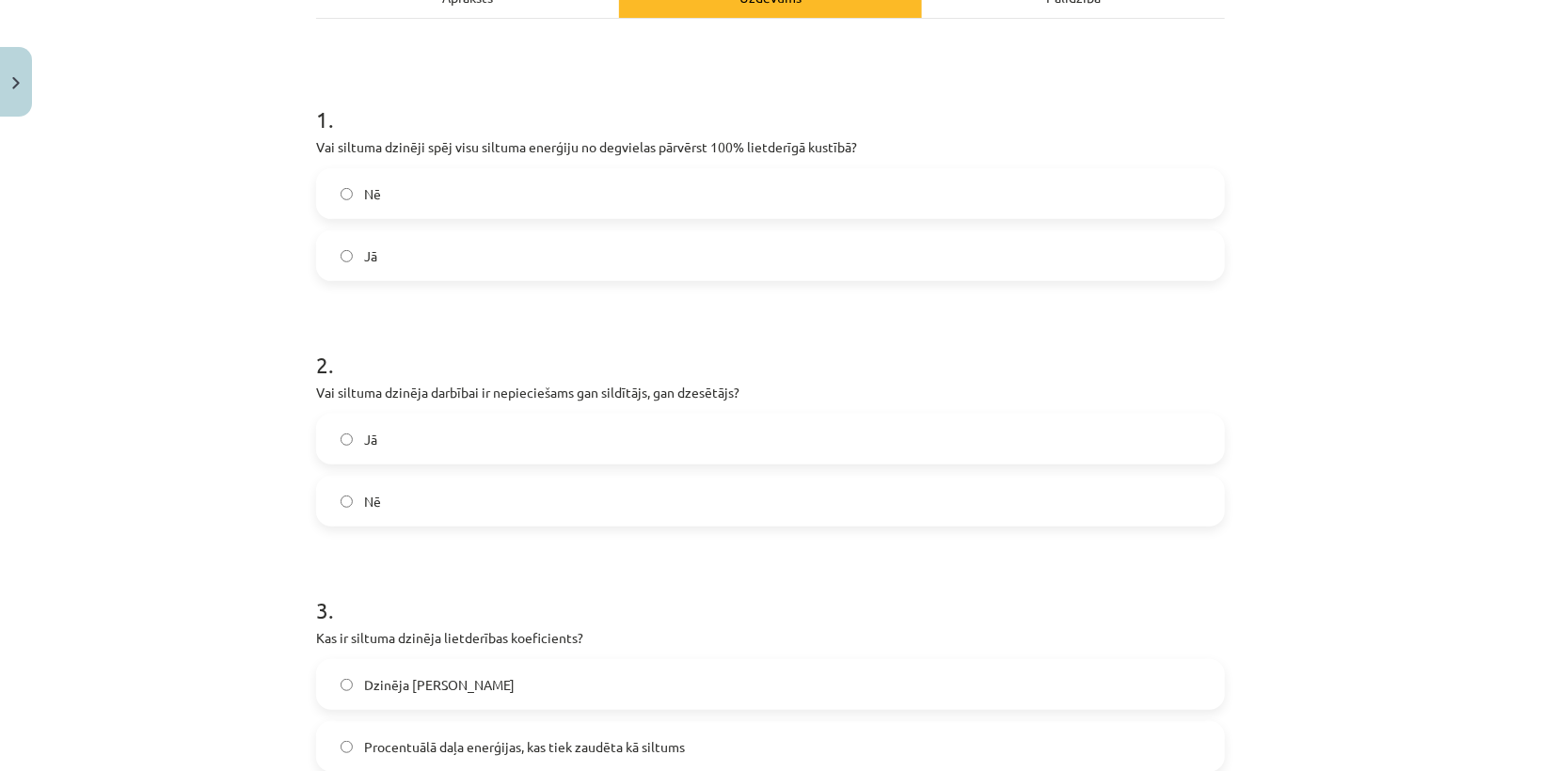
click at [384, 443] on label "Jā" at bounding box center [770, 439] width 905 height 47
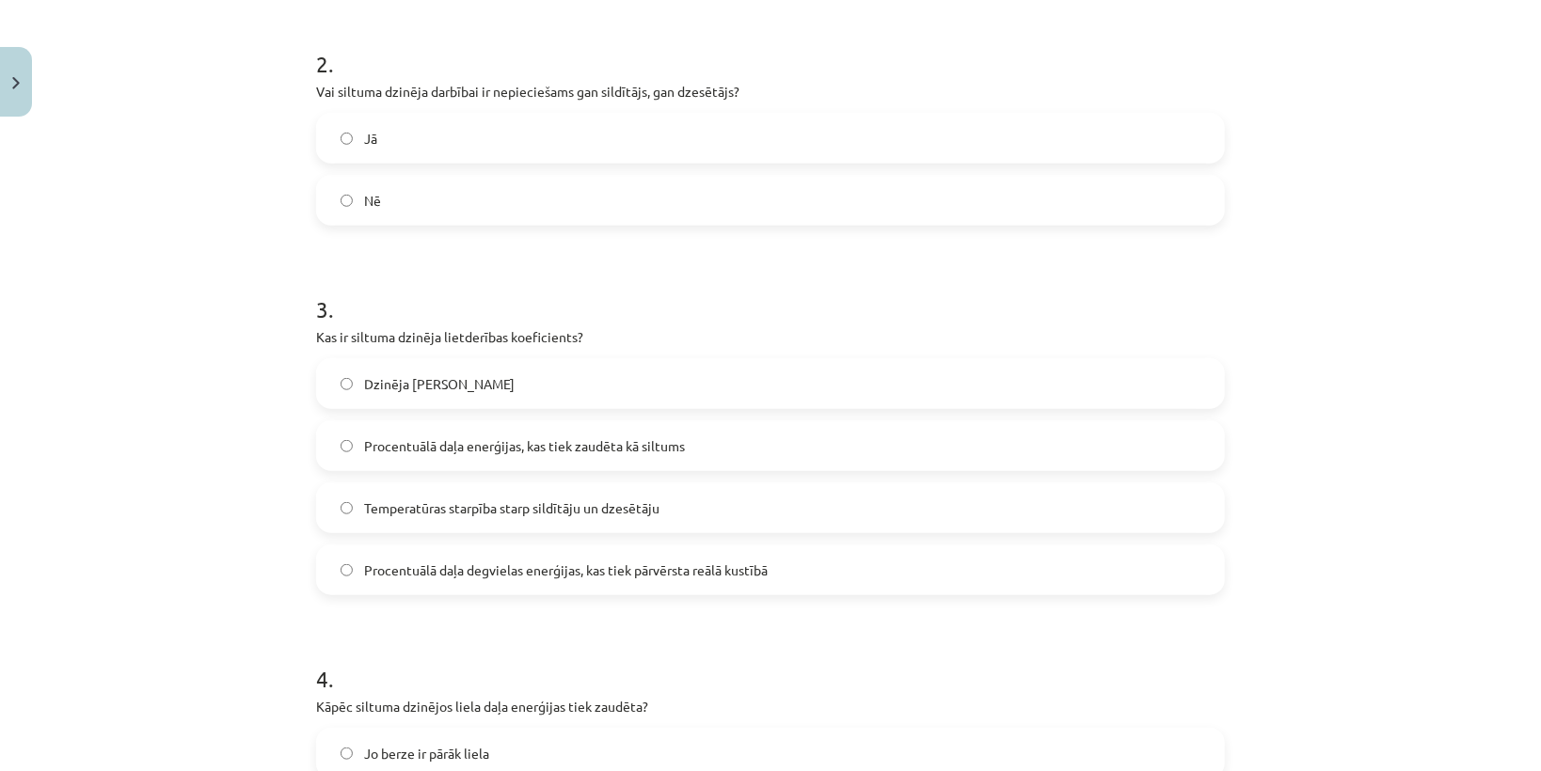
click at [396, 434] on label "Procentuālā daļa enerģijas, kas tiek zaudēta kā siltums" at bounding box center [770, 445] width 905 height 47
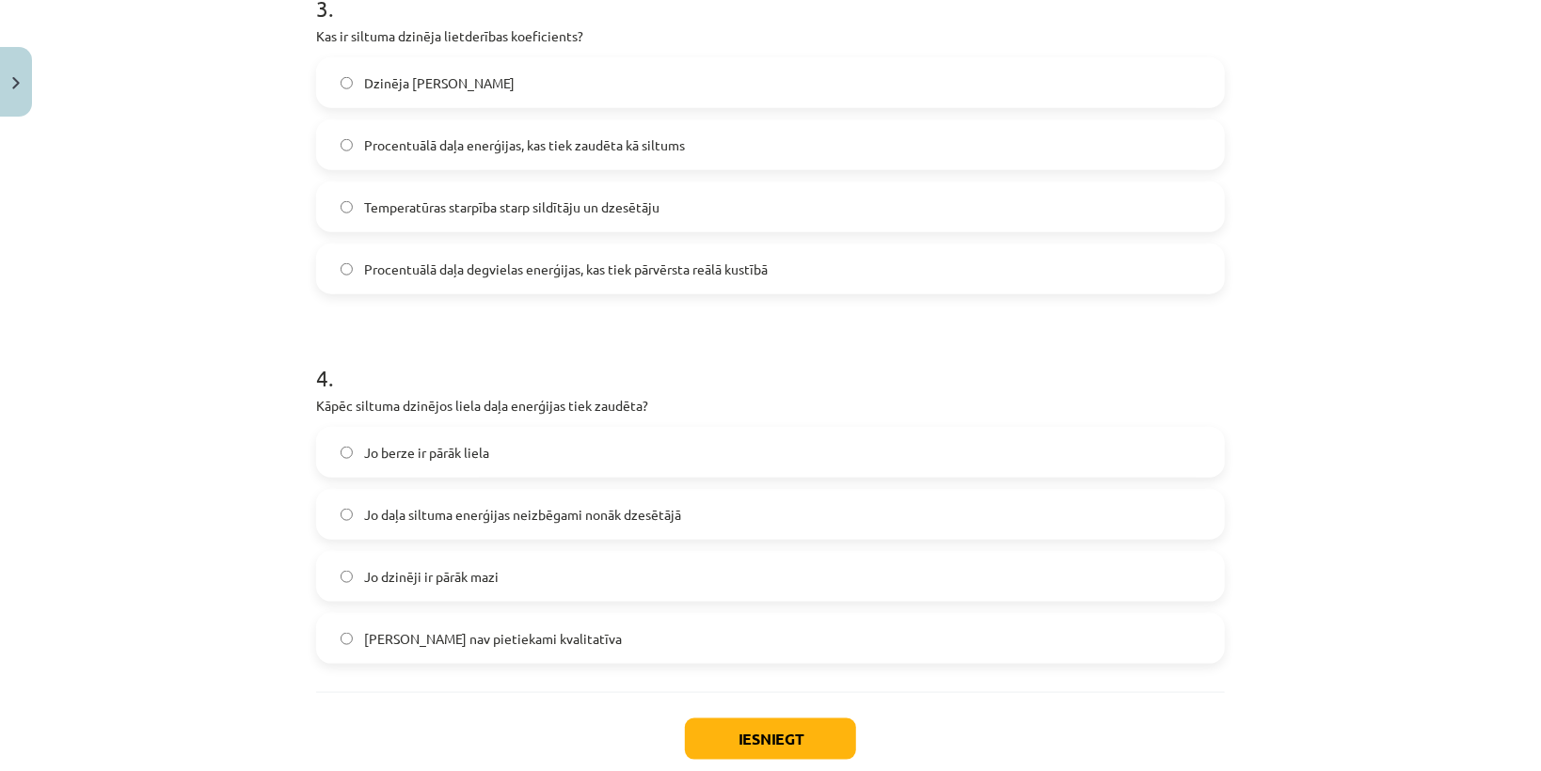
scroll to position [828, 0]
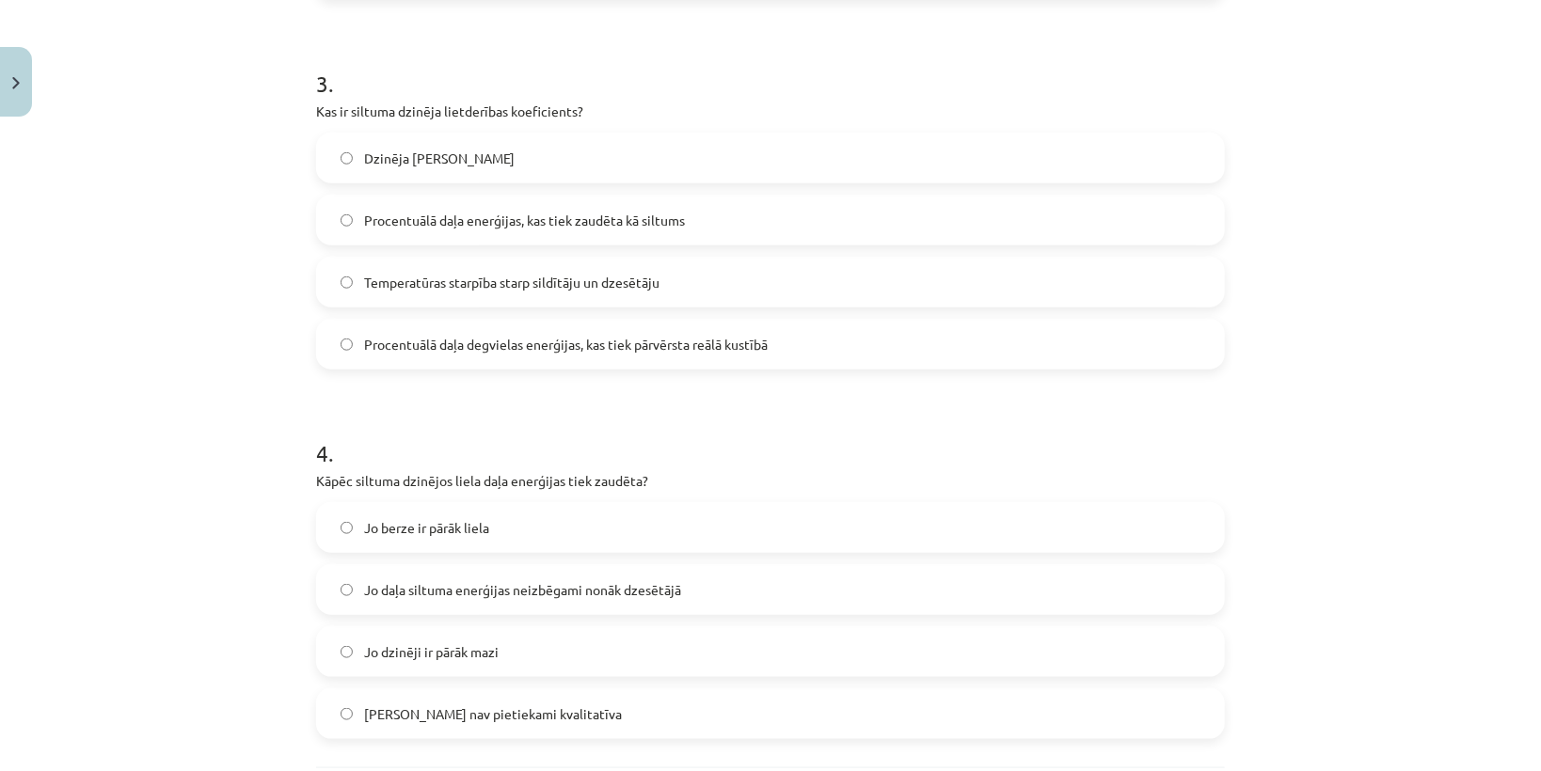
click at [568, 335] on span "Procentuālā daļa degvielas enerģijas, kas tiek pārvērsta reālā kustībā" at bounding box center [566, 345] width 404 height 20
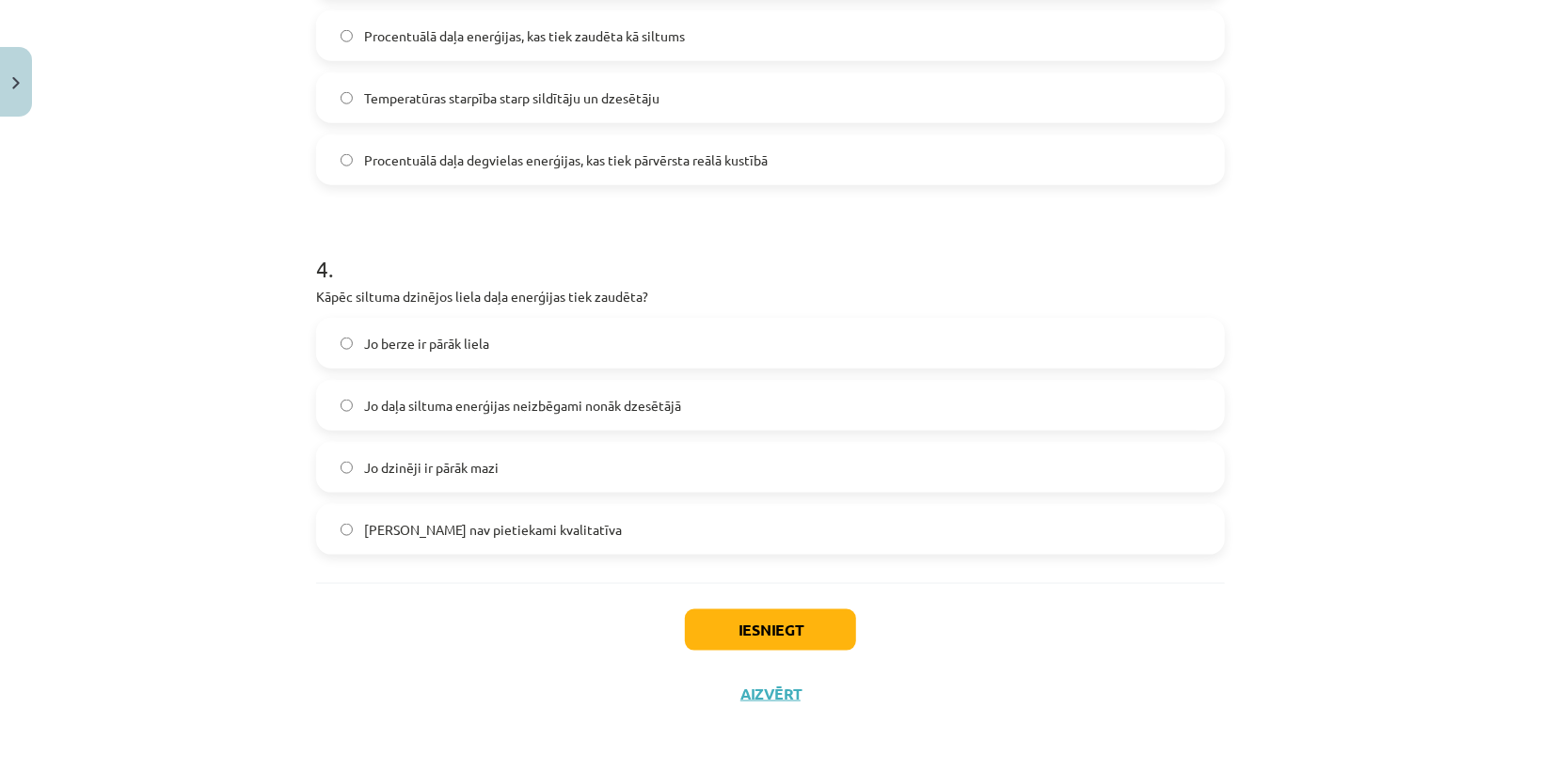
click at [482, 408] on span "Jo daļa siltuma enerģijas neizbēgami nonāk dzesētājā" at bounding box center [522, 406] width 317 height 20
click at [772, 628] on button "Iesniegt" at bounding box center [770, 630] width 171 height 41
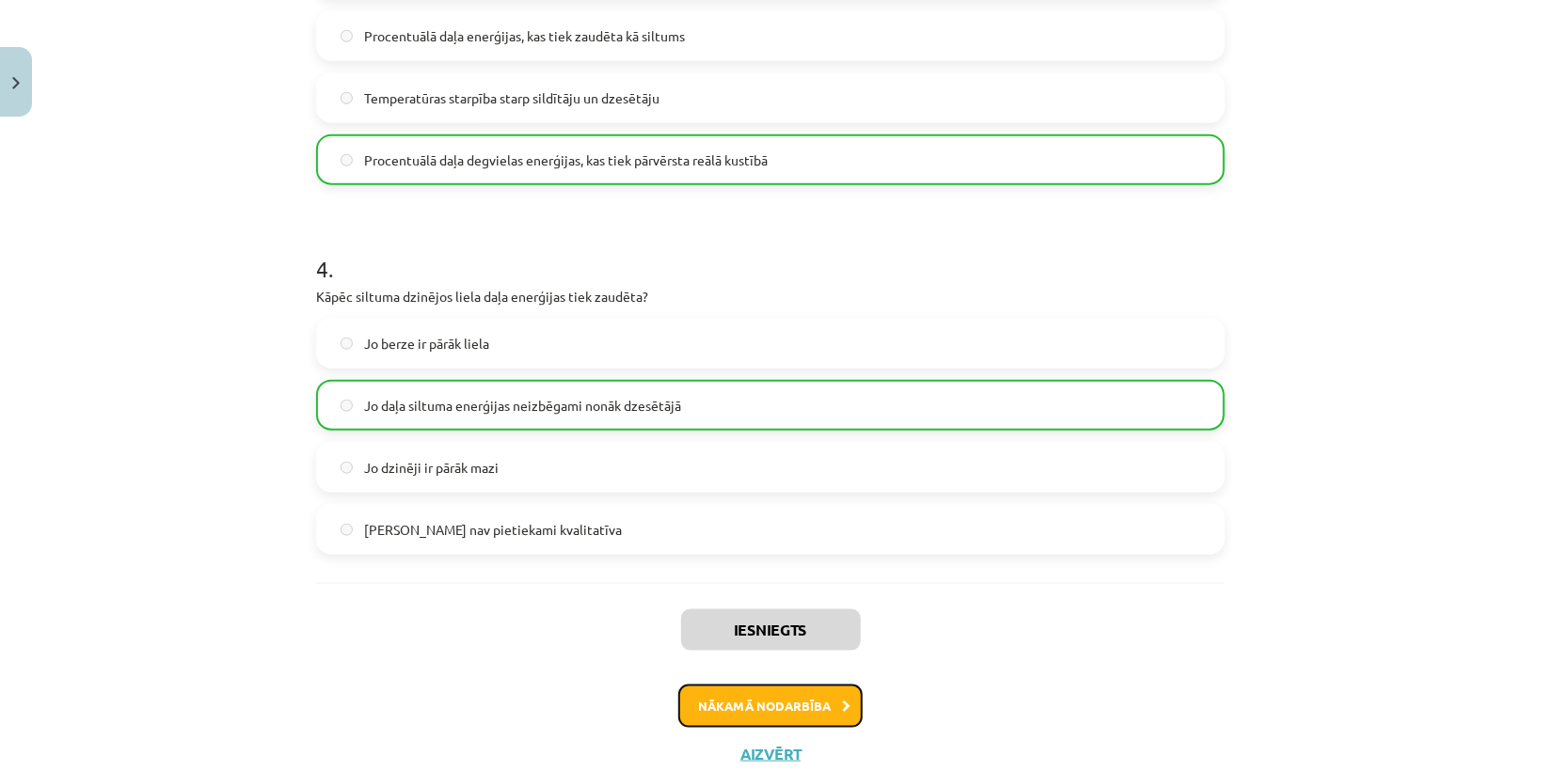
click at [800, 704] on button "Nākamā nodarbība" at bounding box center [770, 706] width 184 height 43
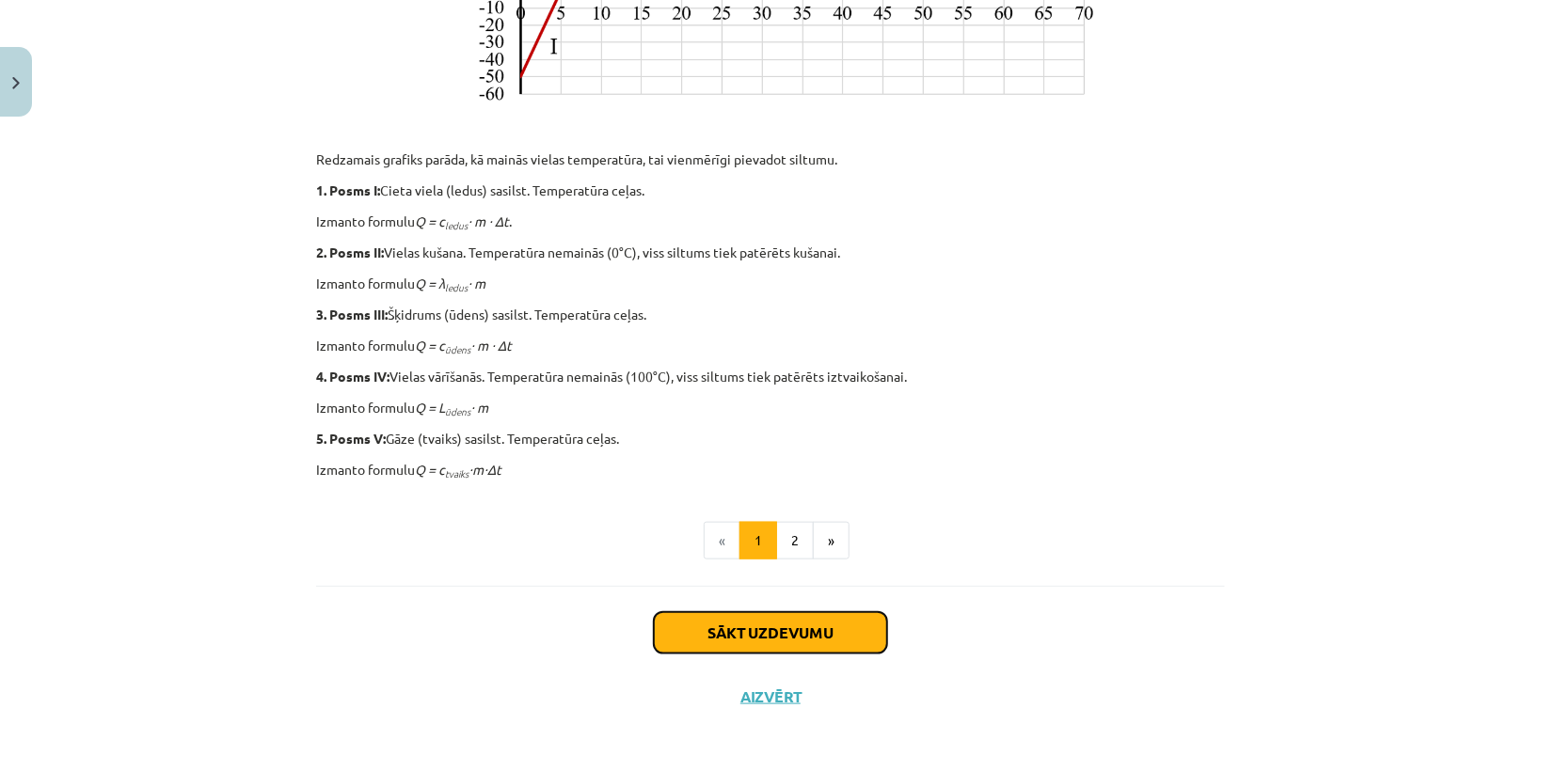
click at [777, 615] on button "Sākt uzdevumu" at bounding box center [770, 632] width 233 height 41
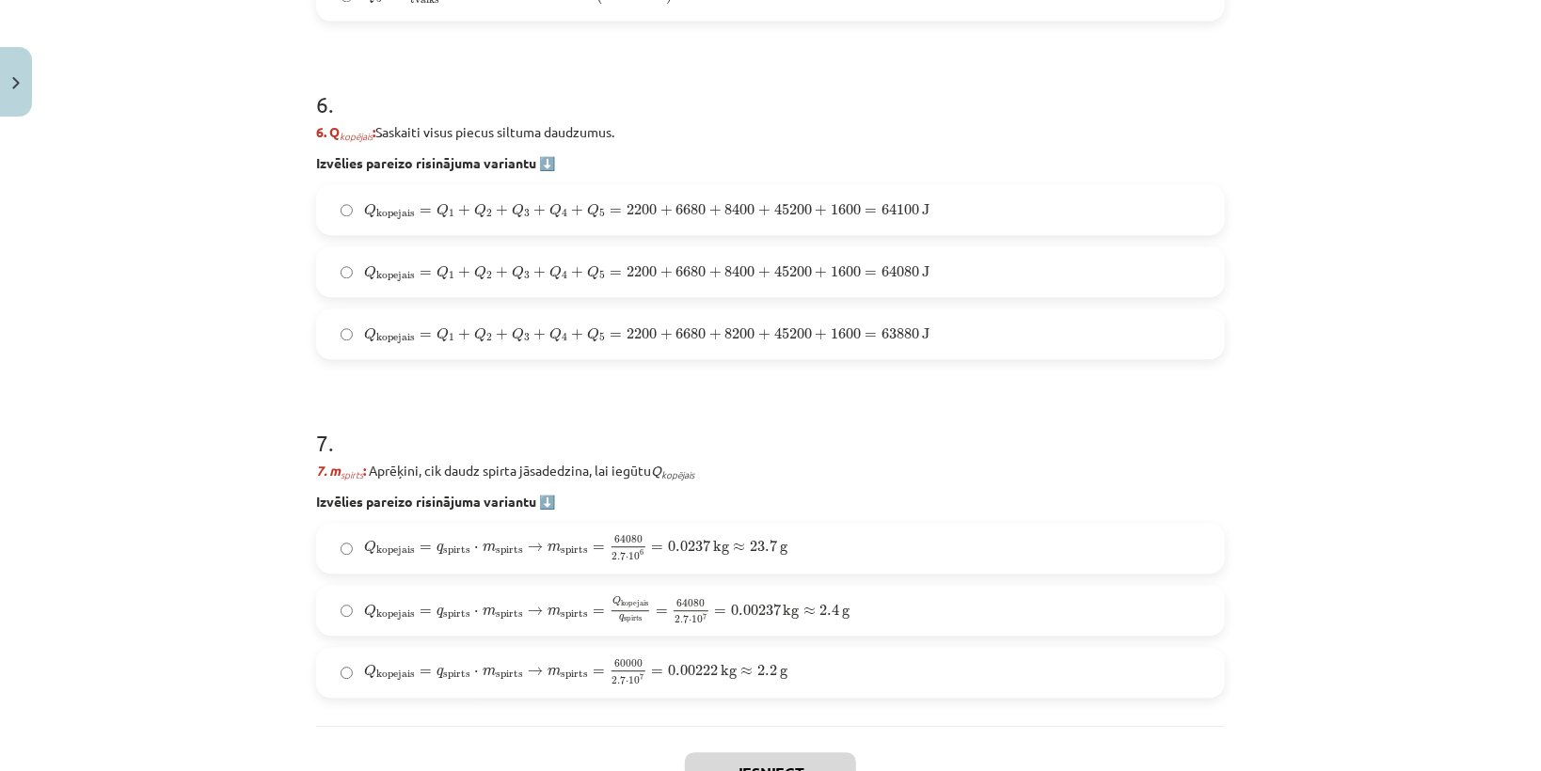
scroll to position [2585, 0]
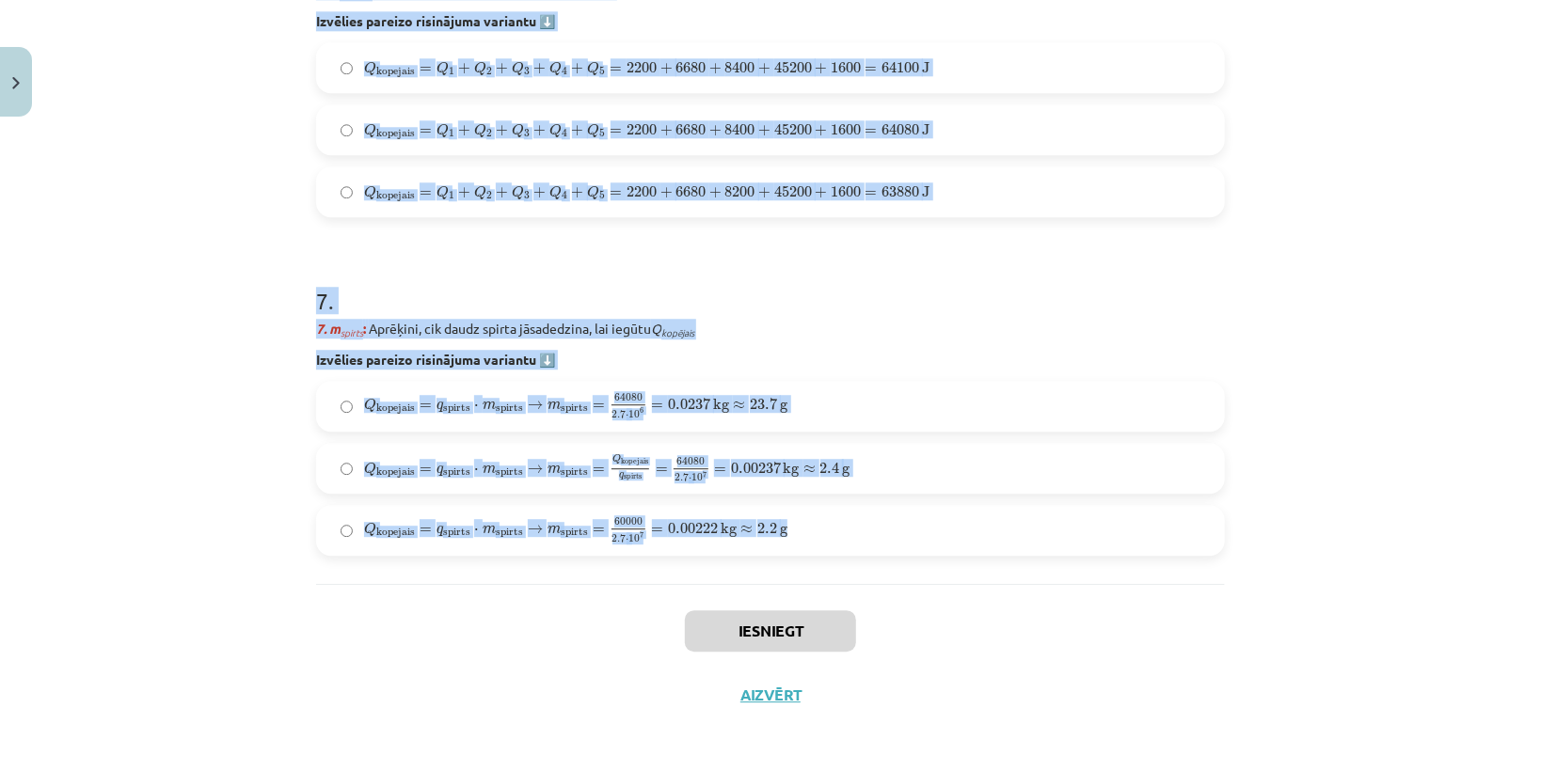
drag, startPoint x: 295, startPoint y: 350, endPoint x: 915, endPoint y: 550, distance: 651.6
click at [915, 550] on div "Mācību tēma: Fizika 9. klases 1. ieskaites mācību materiāls #10 ✅ Kopsavilkuma …" at bounding box center [770, 385] width 1541 height 771
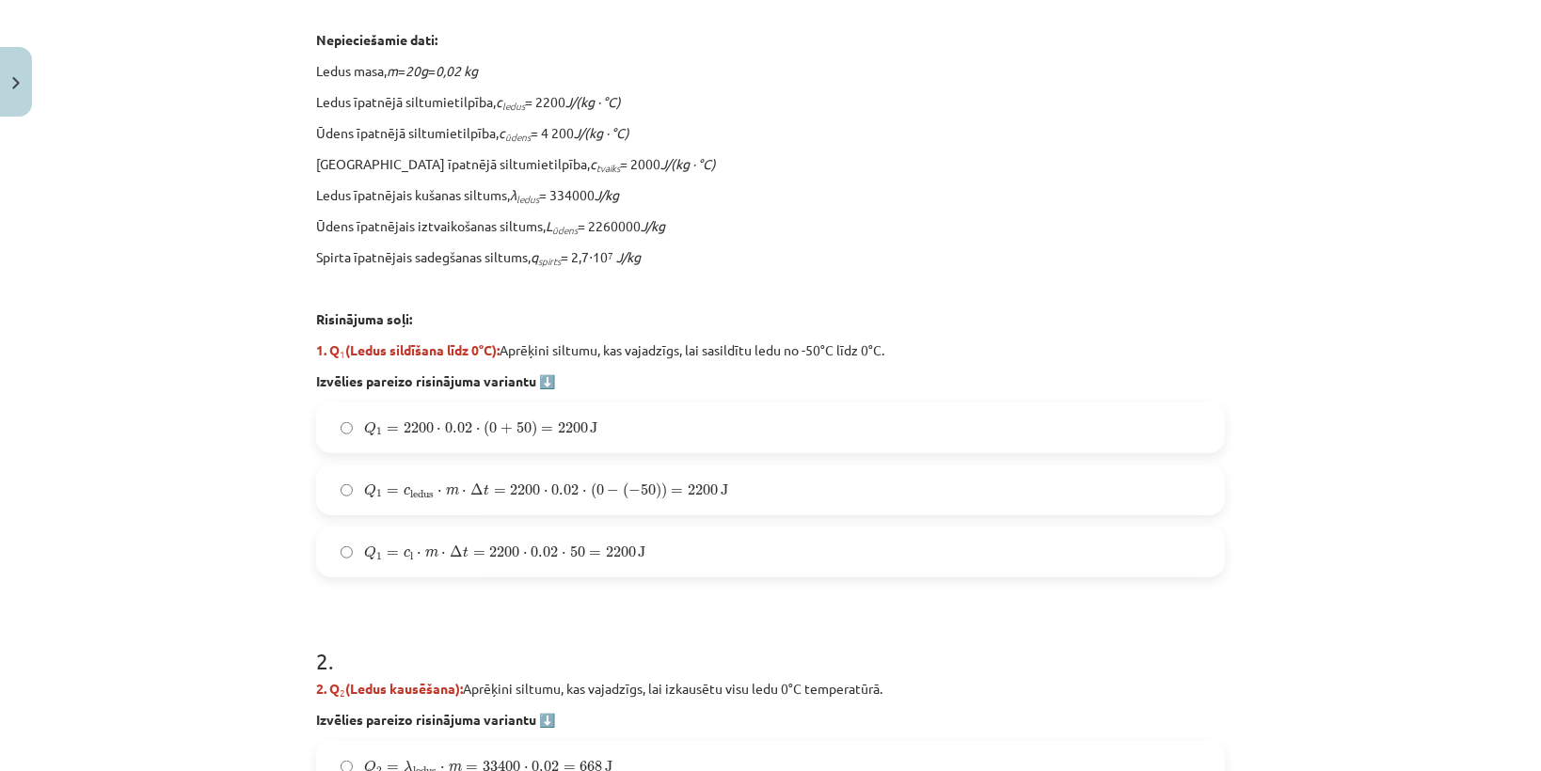
scroll to position [602, 0]
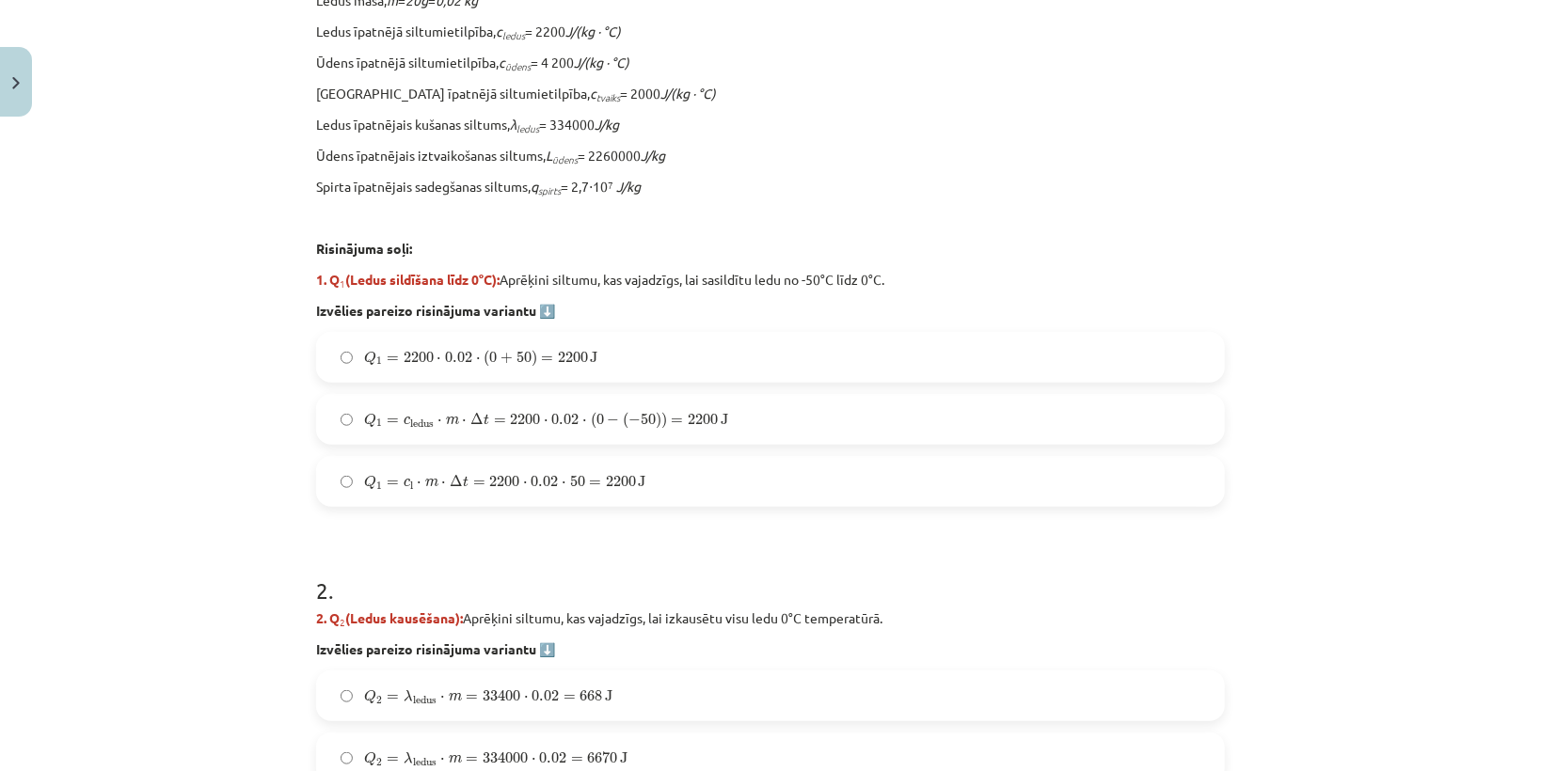
click at [344, 411] on label "Q 1 = c ledus ⋅ m ⋅ Δ t = 2200 ⋅ 0.02 ⋅ ( 0 − ( − 50 ) ) = 2200 J Q 1 = c ledus…" at bounding box center [770, 419] width 905 height 47
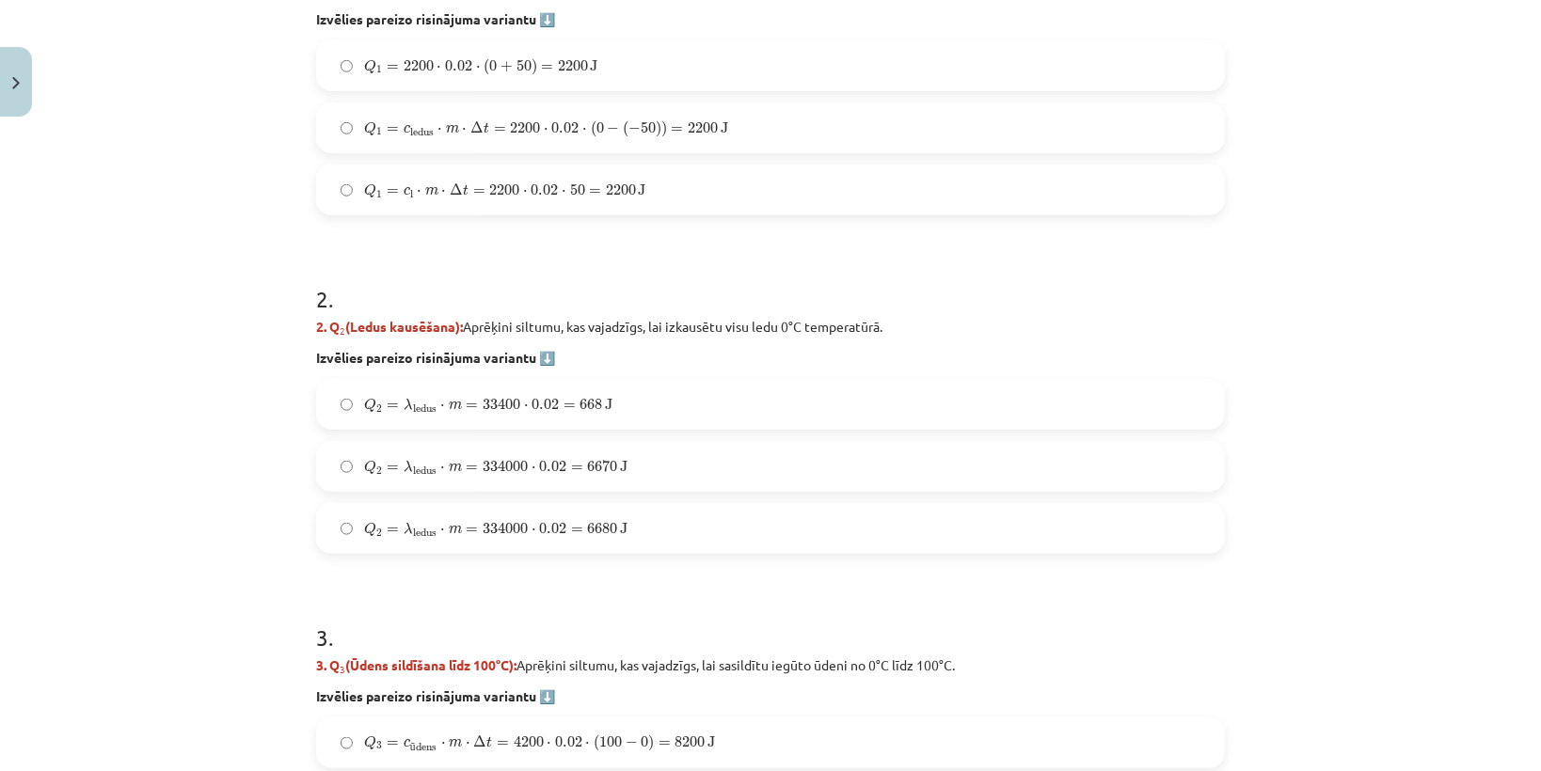
scroll to position [903, 0]
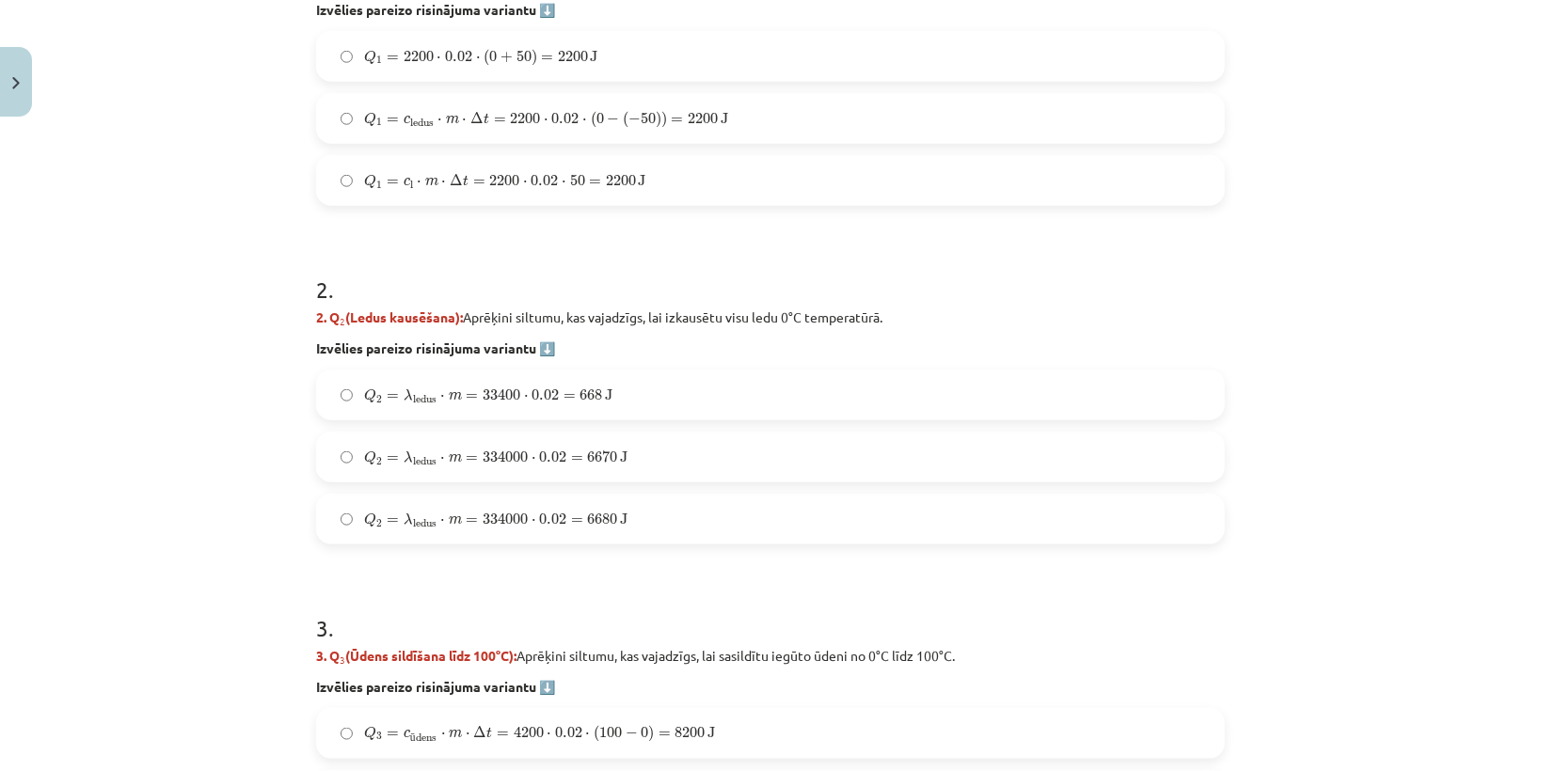
click at [366, 388] on span "Q 2 = λ ledus ⋅ m = 33400 ⋅ 0.02 = 668 J Q 2 = λ ledus ⋅ m = 33400 ⋅ 0.02 = 668…" at bounding box center [488, 396] width 248 height 17
click at [387, 521] on span "=" at bounding box center [393, 521] width 12 height 6
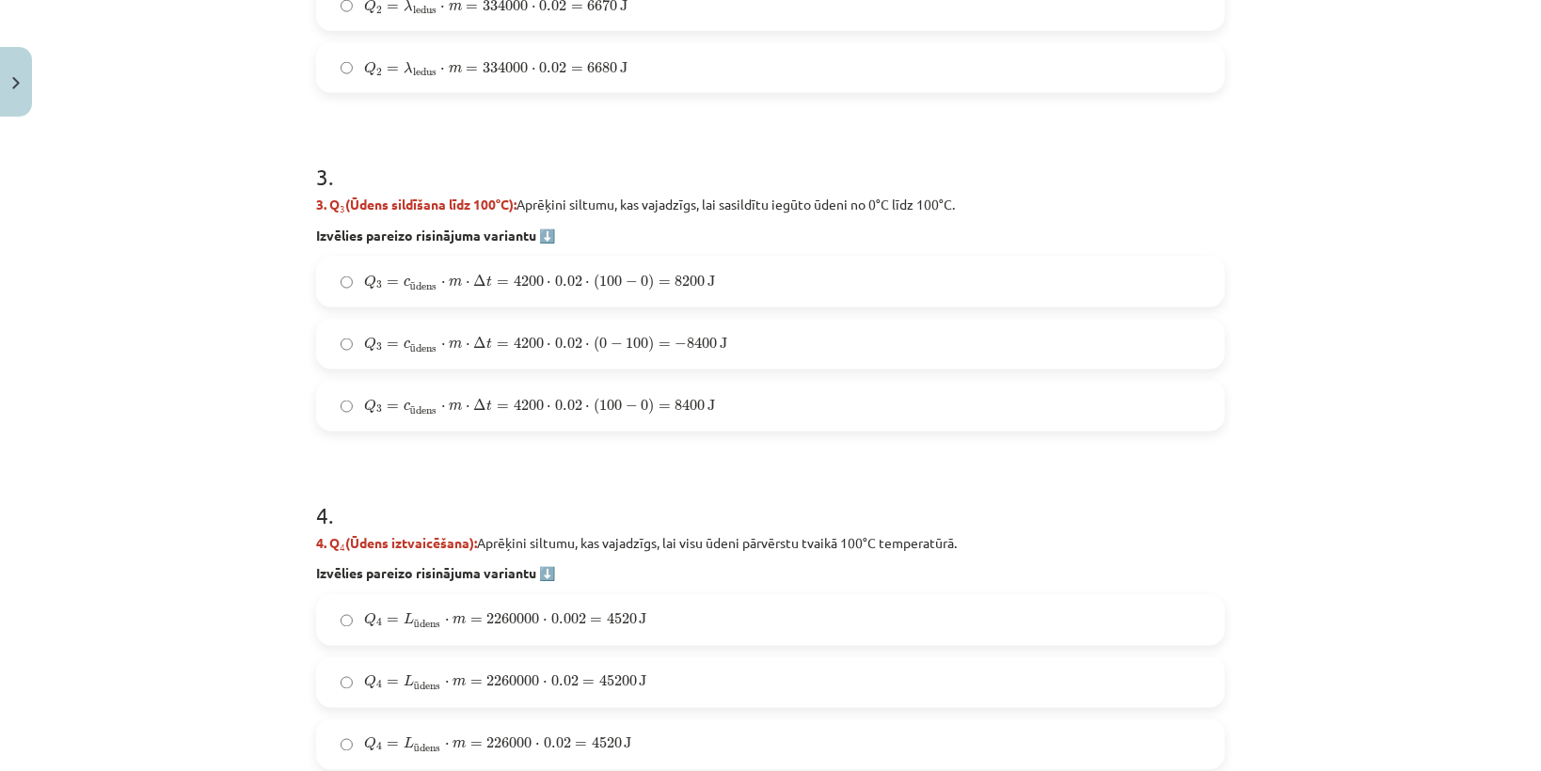
click at [359, 294] on label "Q 3 = c ū dens ⋅ m ⋅ Δ t = 4200 ⋅ 0.02 ⋅ ( 100 − 0 ) = 8200 J Q 3 = c ūdens ⋅ m…" at bounding box center [770, 282] width 905 height 47
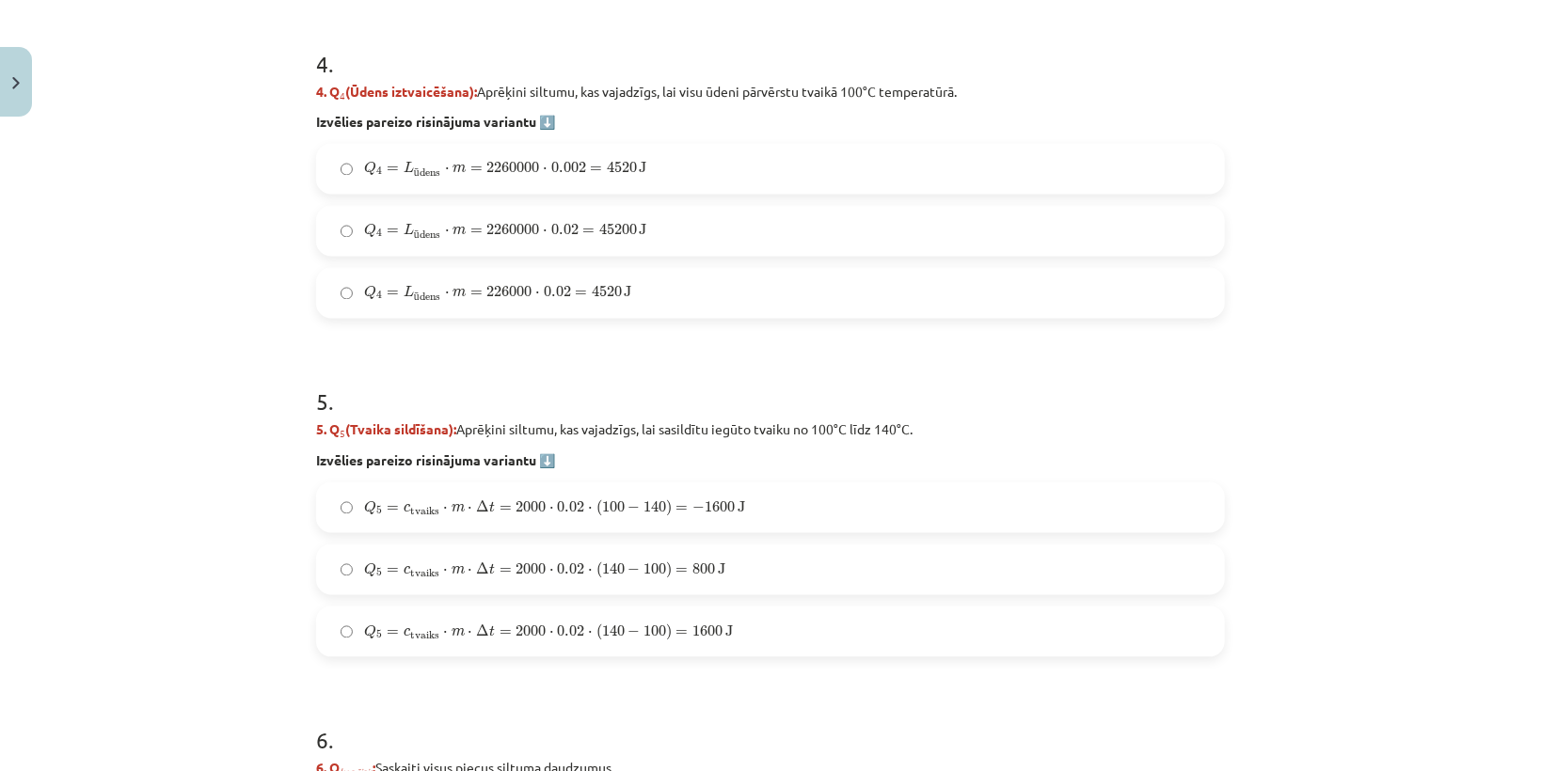
click at [347, 294] on label "Q 4 = L ū dens ⋅ m = 226000 ⋅ 0.02 = 4520 J Q 4 = L ūdens ⋅ m = 226000 ⋅ 0.02 =…" at bounding box center [770, 293] width 905 height 47
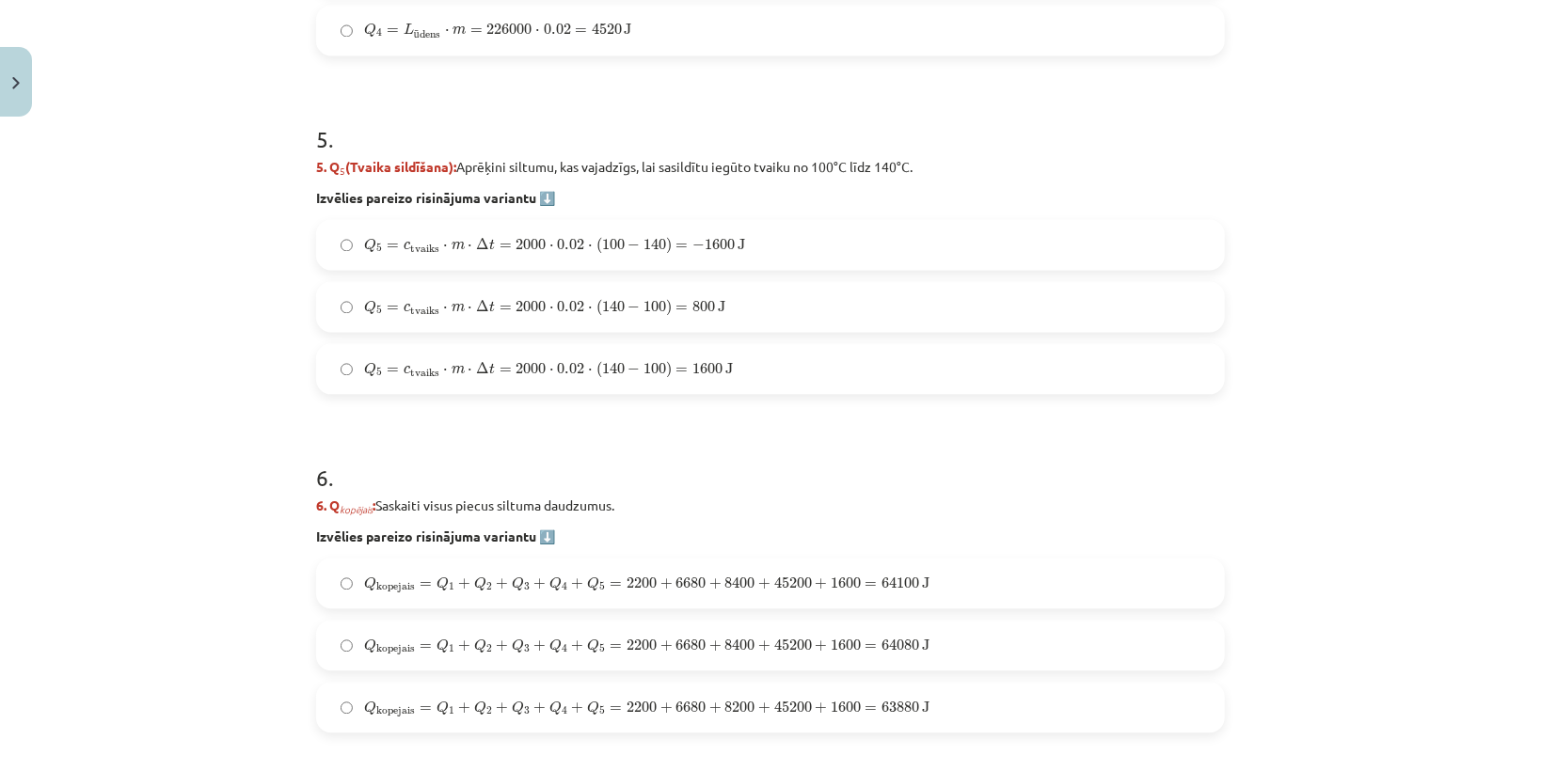
scroll to position [2107, 0]
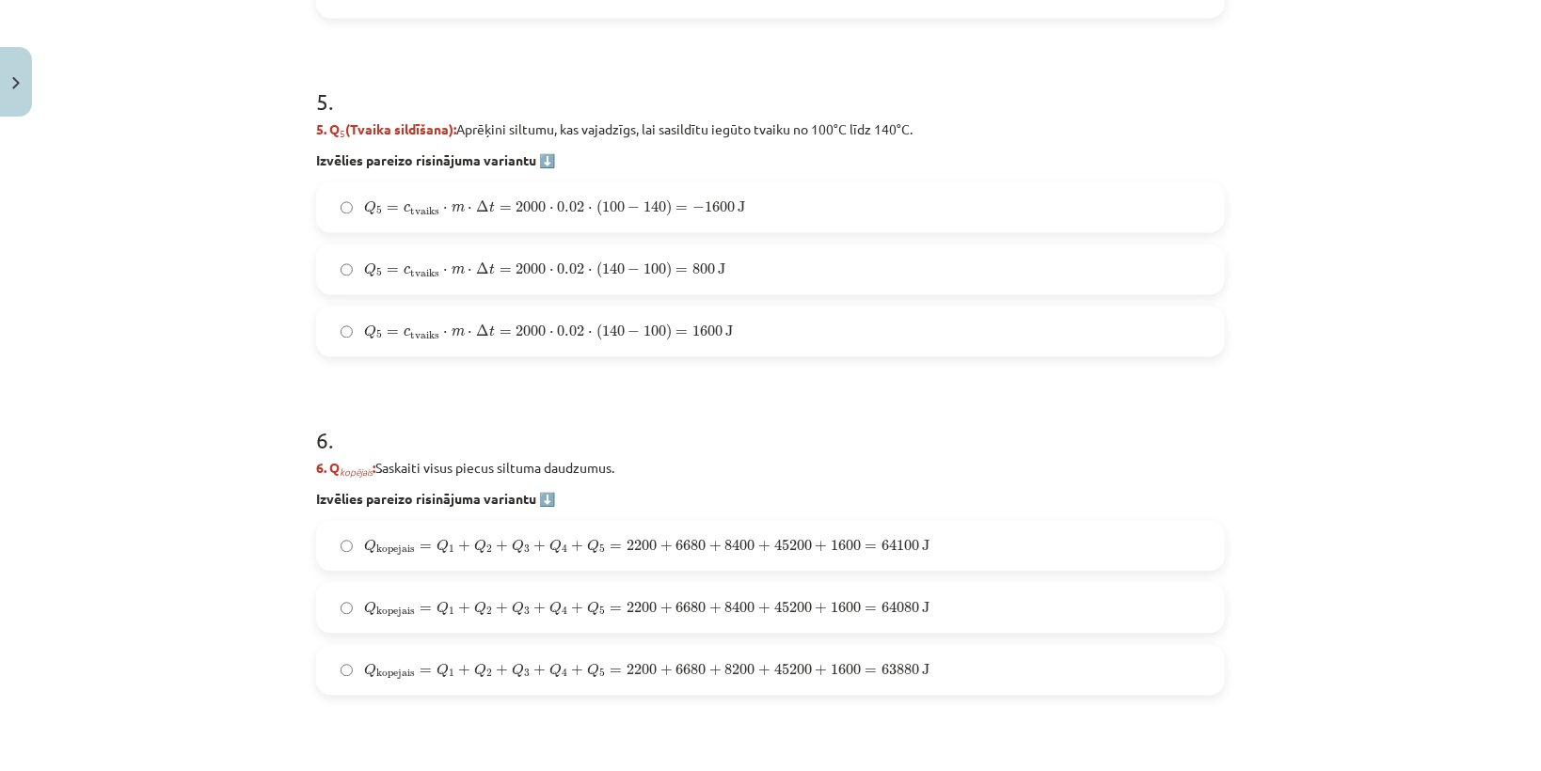
click at [351, 278] on label "Q 5 = c tvaiks ⋅ m ⋅ Δ t = 2000 ⋅ 0.02 ⋅ ( 140 − 100 ) = 800 J Q 5 = c tvaiks ⋅…" at bounding box center [770, 269] width 905 height 47
click at [383, 553] on span "Q kopejais = Q 1 + Q 2 + Q 3 + Q 4 + Q 5 = 2200 + 6680 + 8400 + 45200 + 1600 = …" at bounding box center [646, 547] width 565 height 19
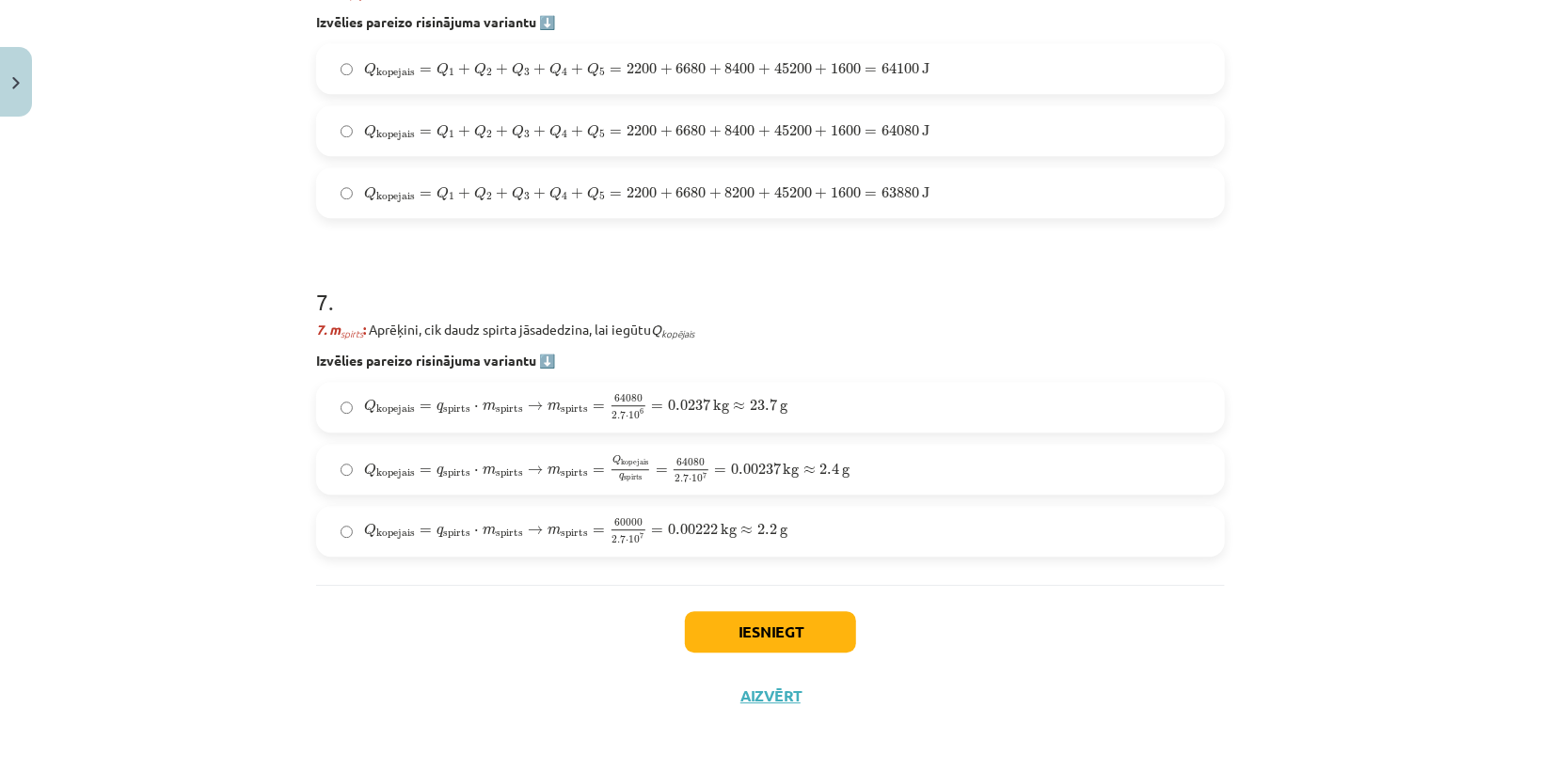
scroll to position [2585, 0]
click at [391, 533] on span "kopejais" at bounding box center [395, 533] width 39 height 10
click at [739, 624] on button "Iesniegt" at bounding box center [770, 631] width 171 height 41
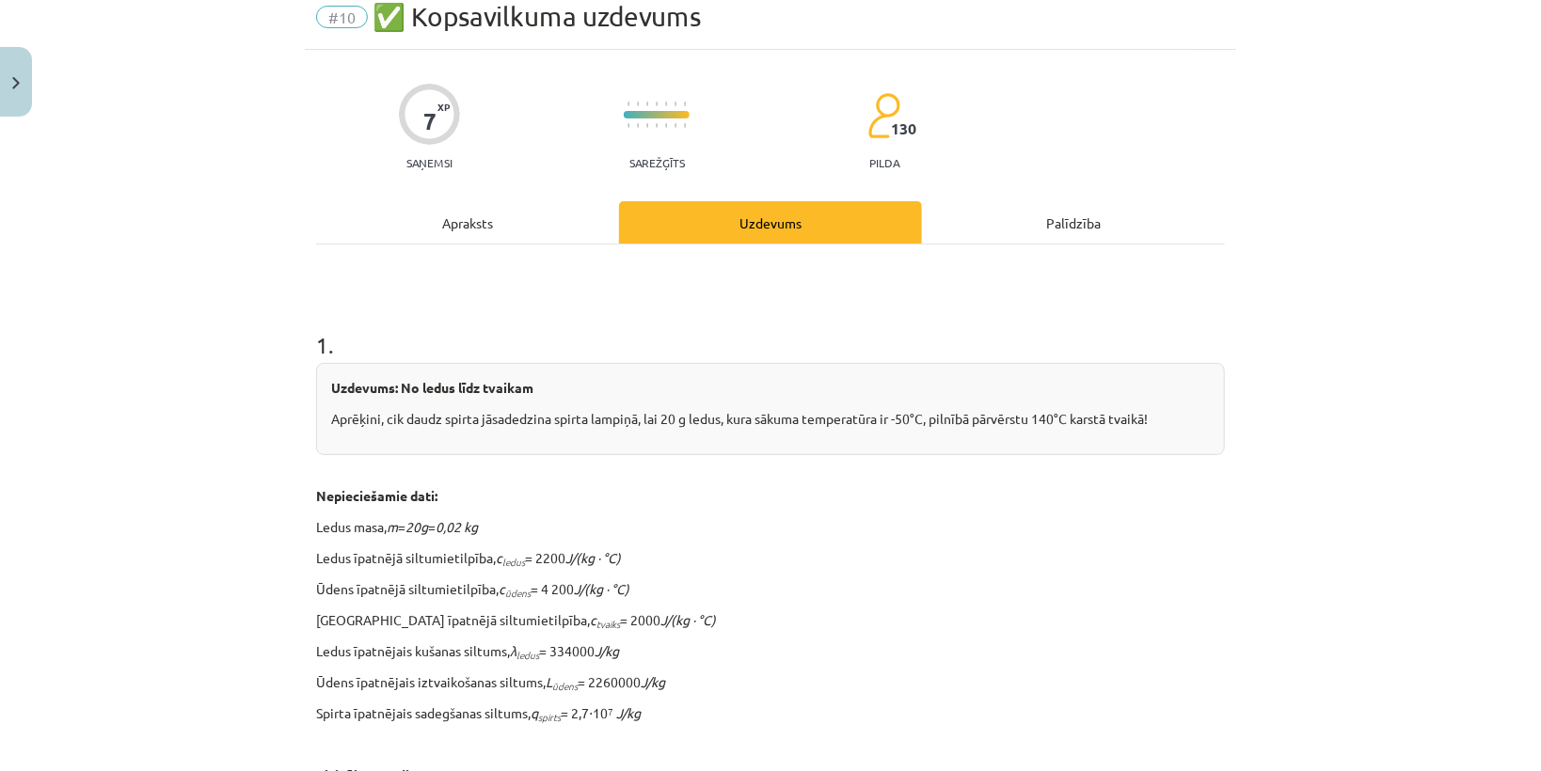
scroll to position [0, 0]
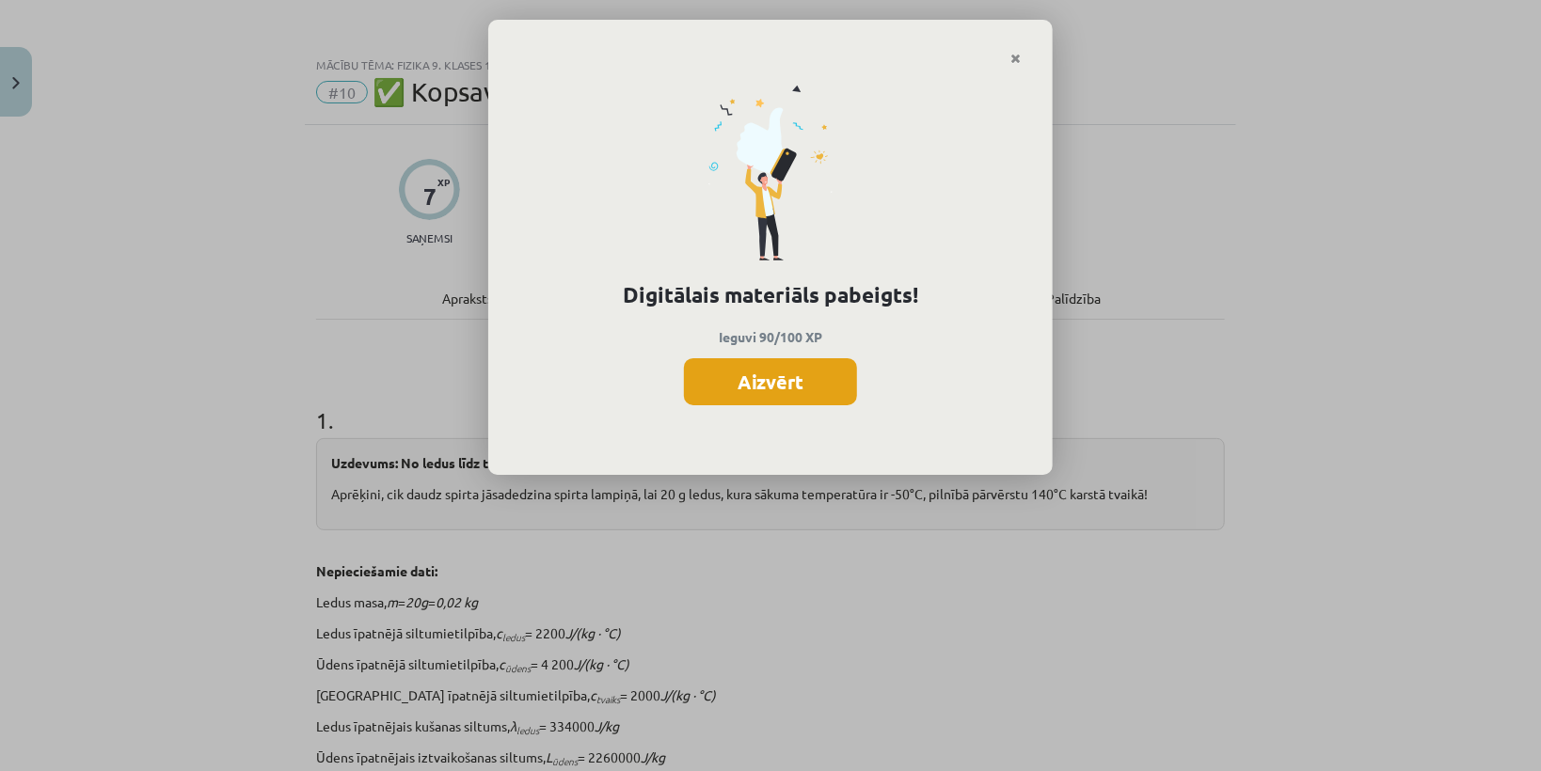
click at [831, 376] on button "Aizvērt" at bounding box center [770, 381] width 173 height 47
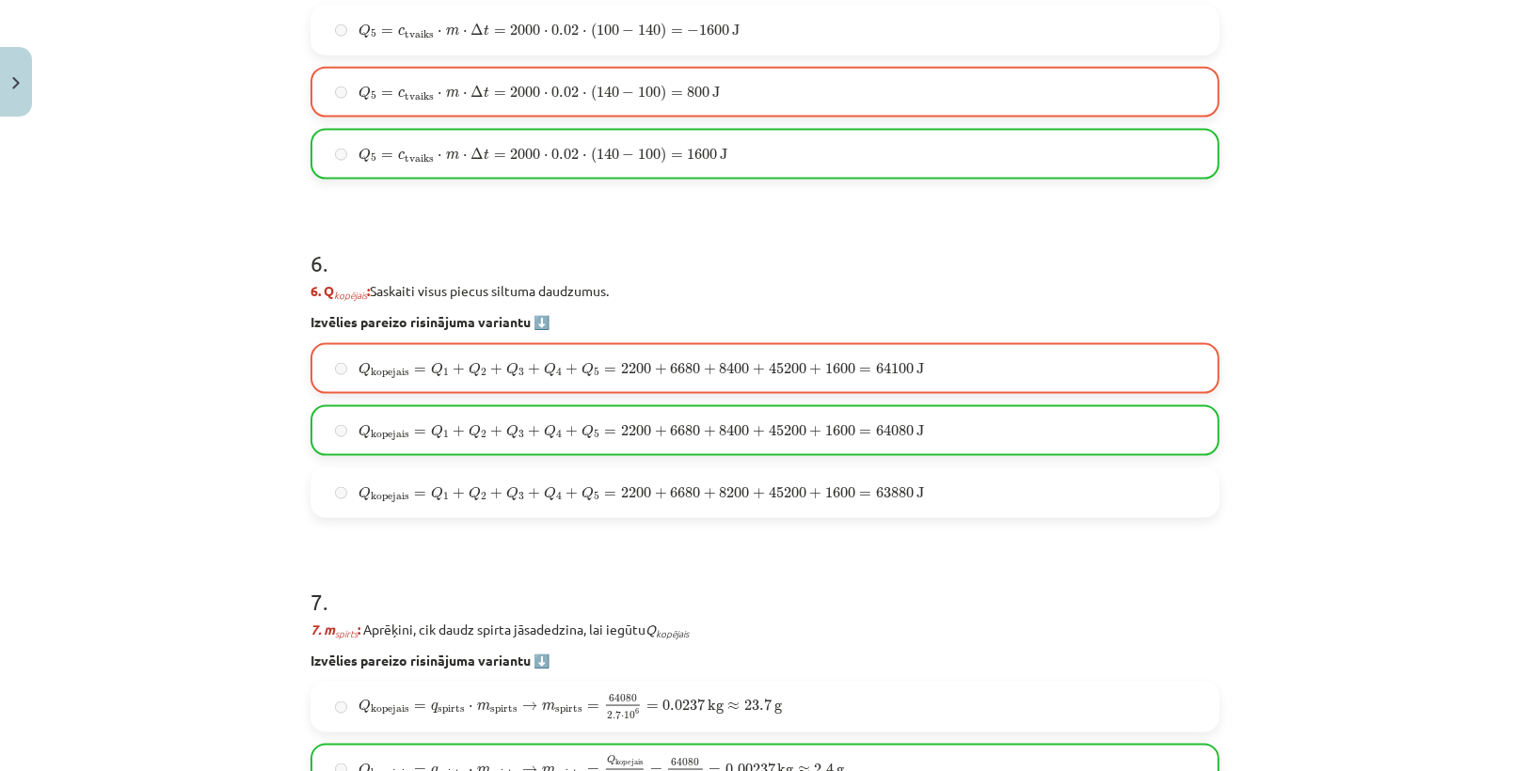
scroll to position [2585, 0]
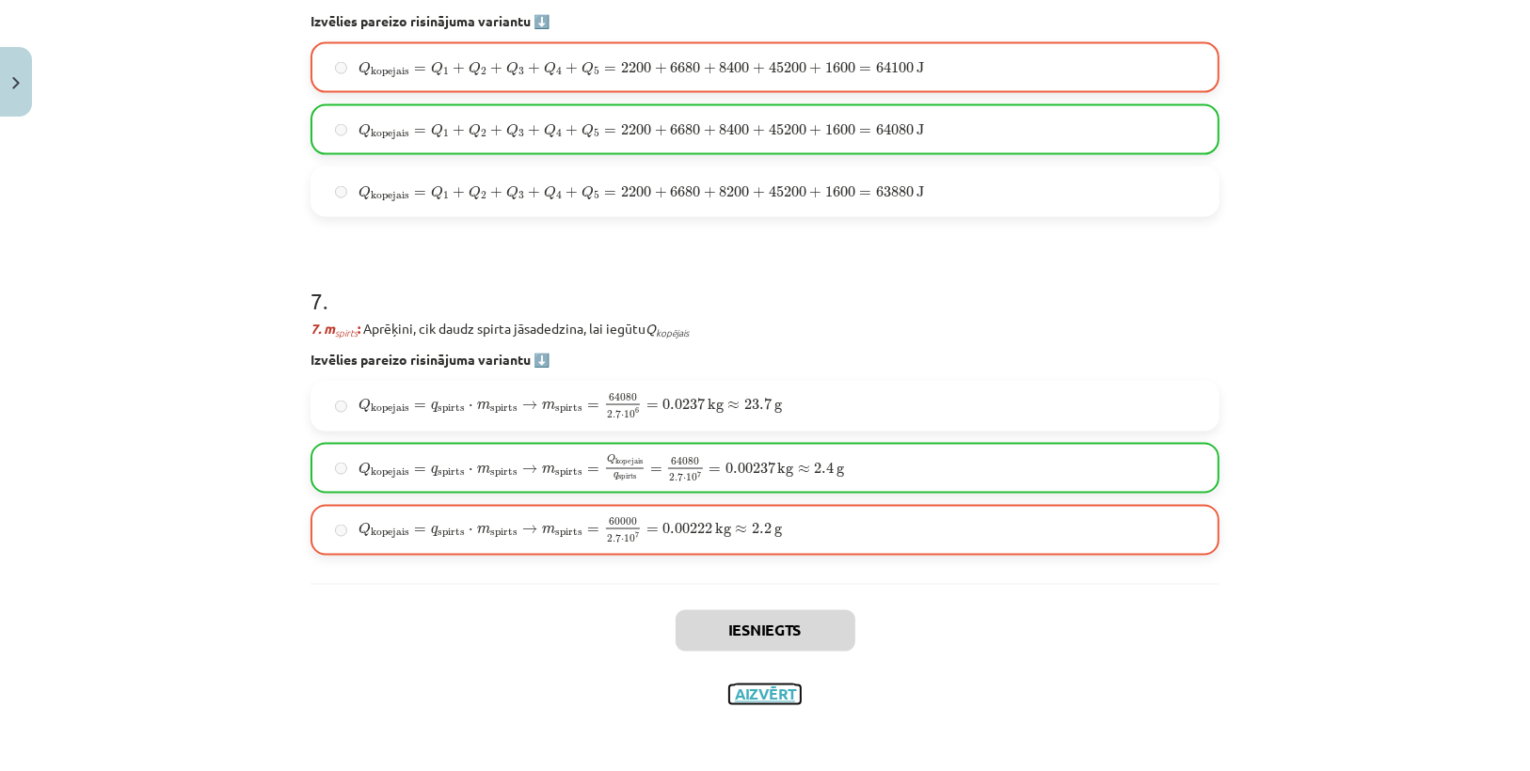
click at [766, 688] on button "Aizvērt" at bounding box center [765, 695] width 72 height 19
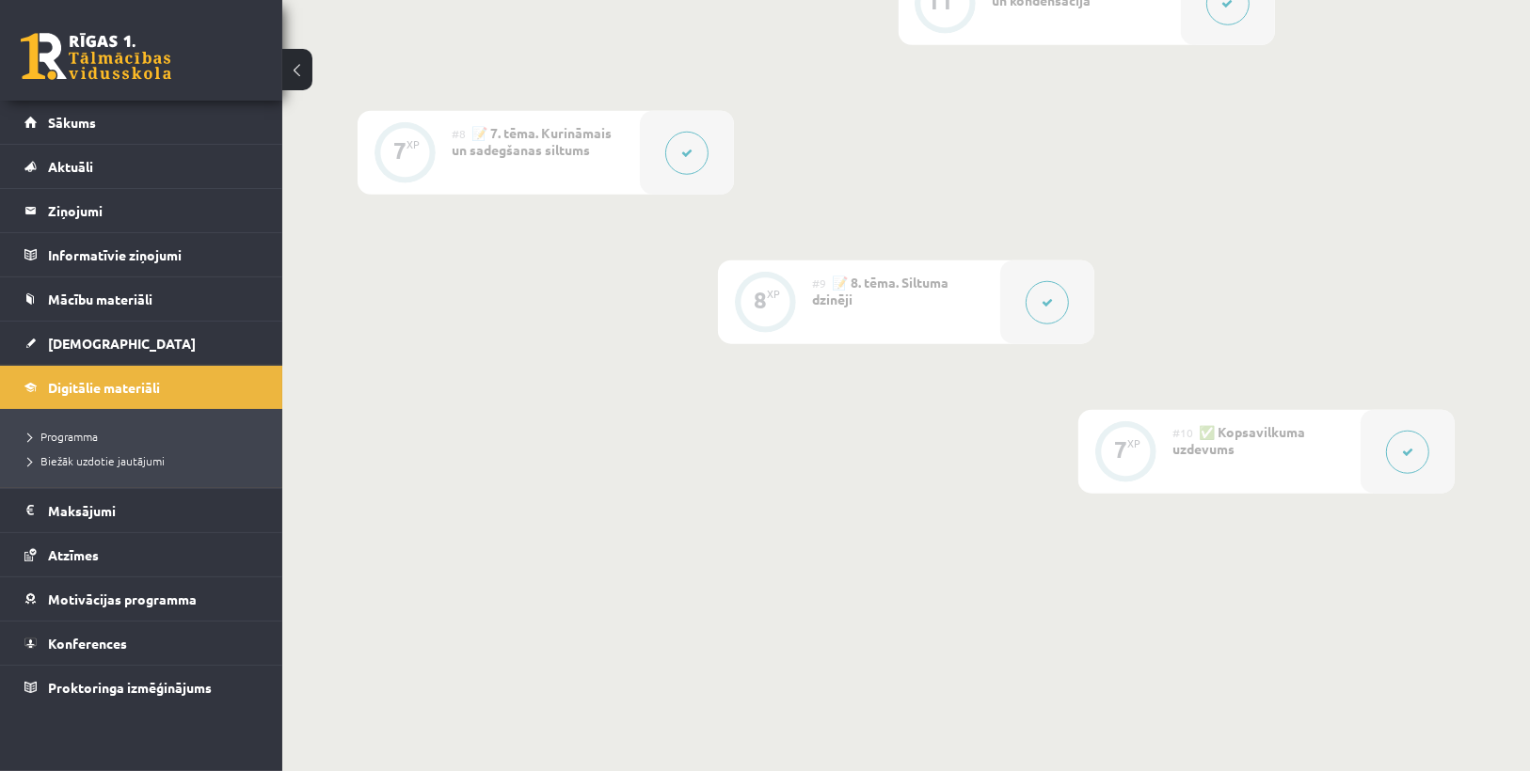
scroll to position [1343, 0]
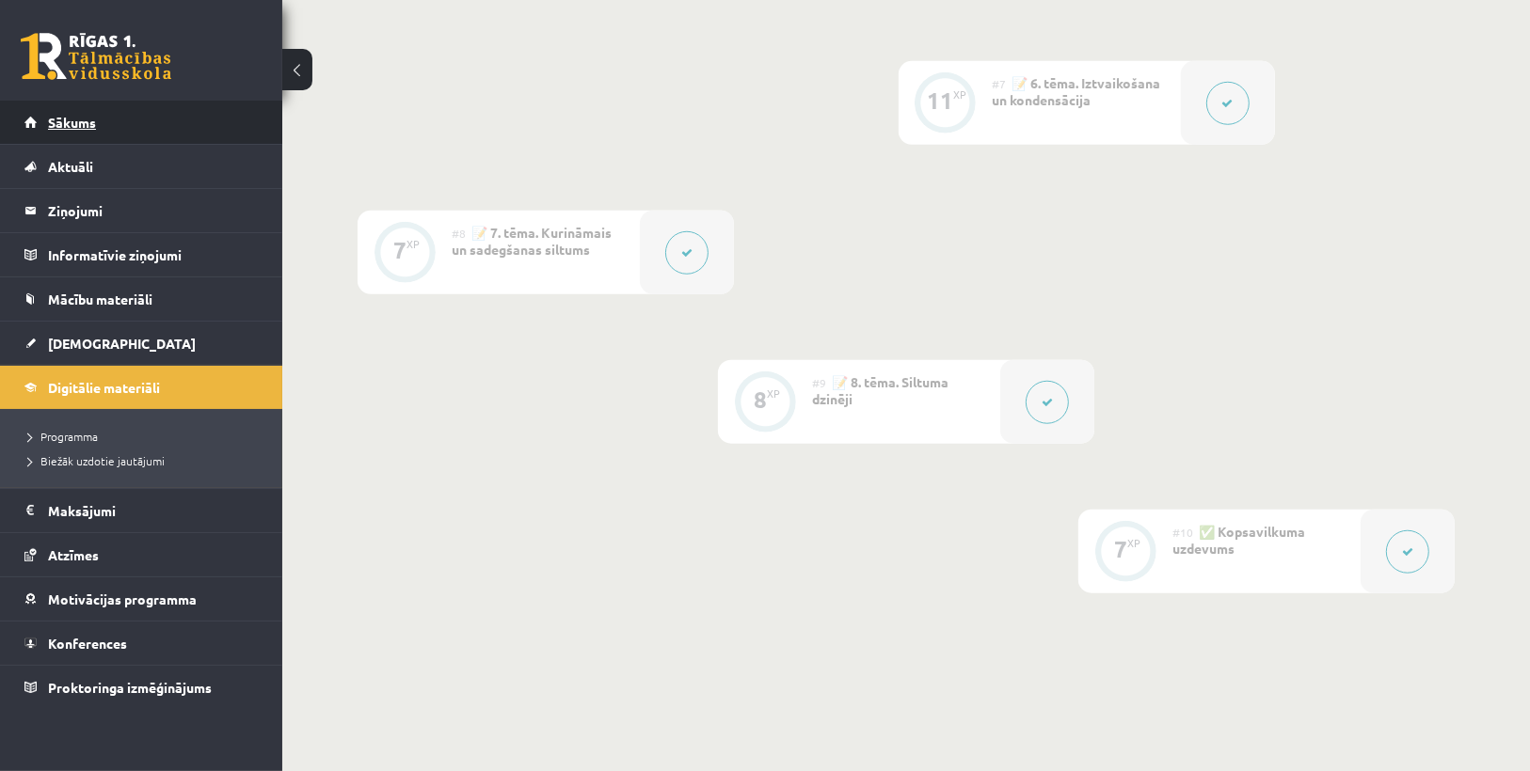
click at [148, 139] on link "Sākums" at bounding box center [141, 122] width 234 height 43
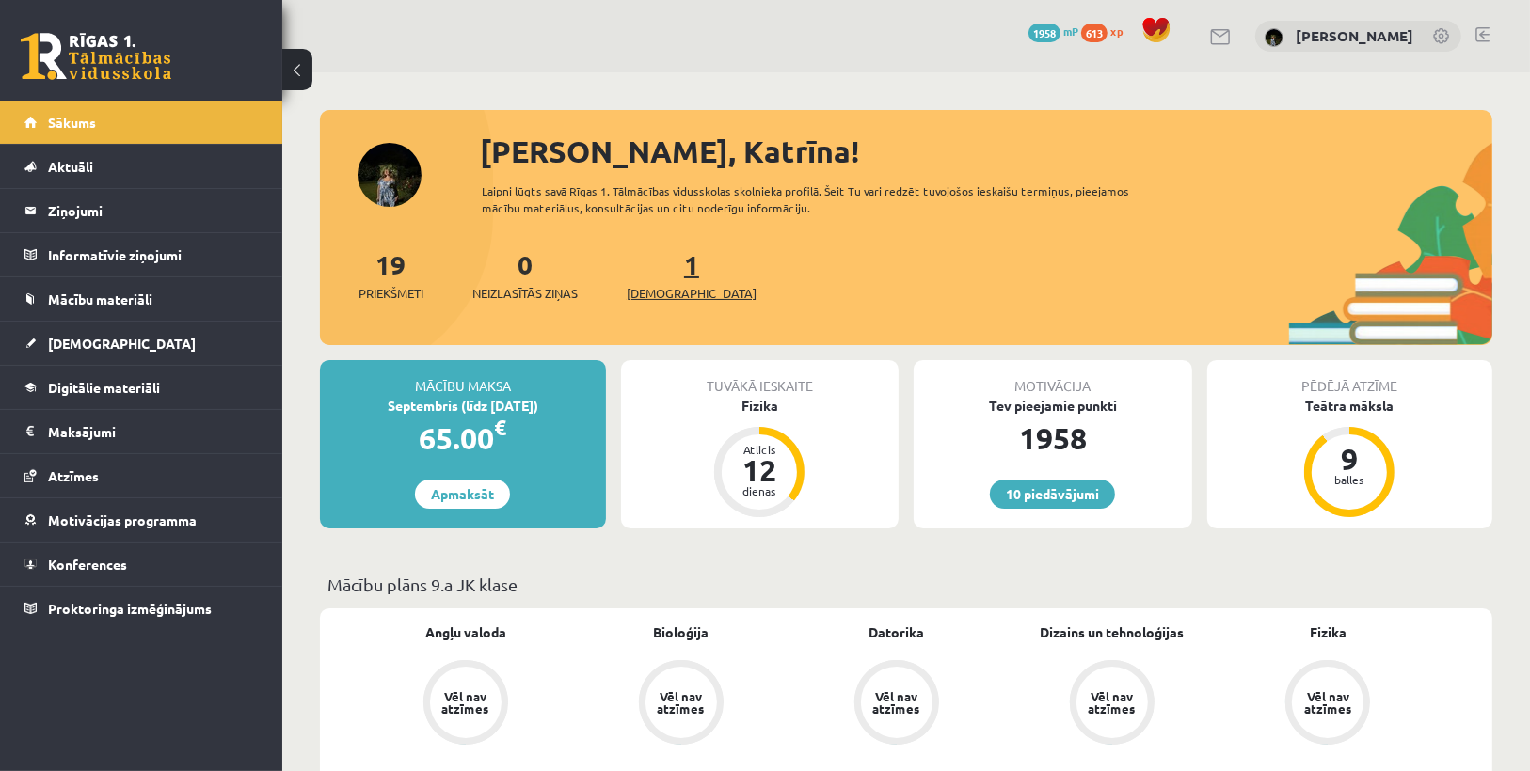
click at [672, 297] on span "[DEMOGRAPHIC_DATA]" at bounding box center [692, 293] width 130 height 19
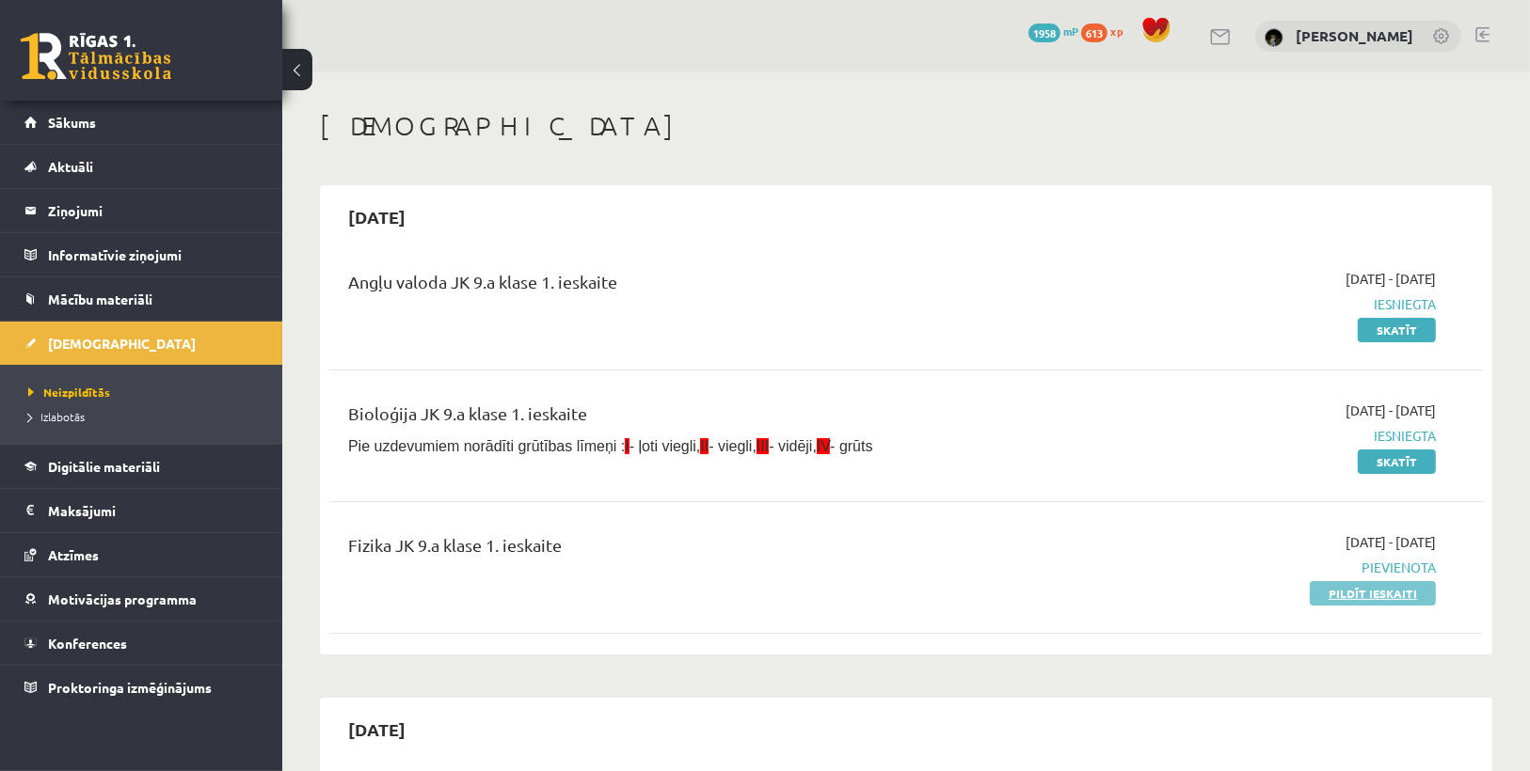
click at [1356, 588] on link "Pildīt ieskaiti" at bounding box center [1373, 593] width 126 height 24
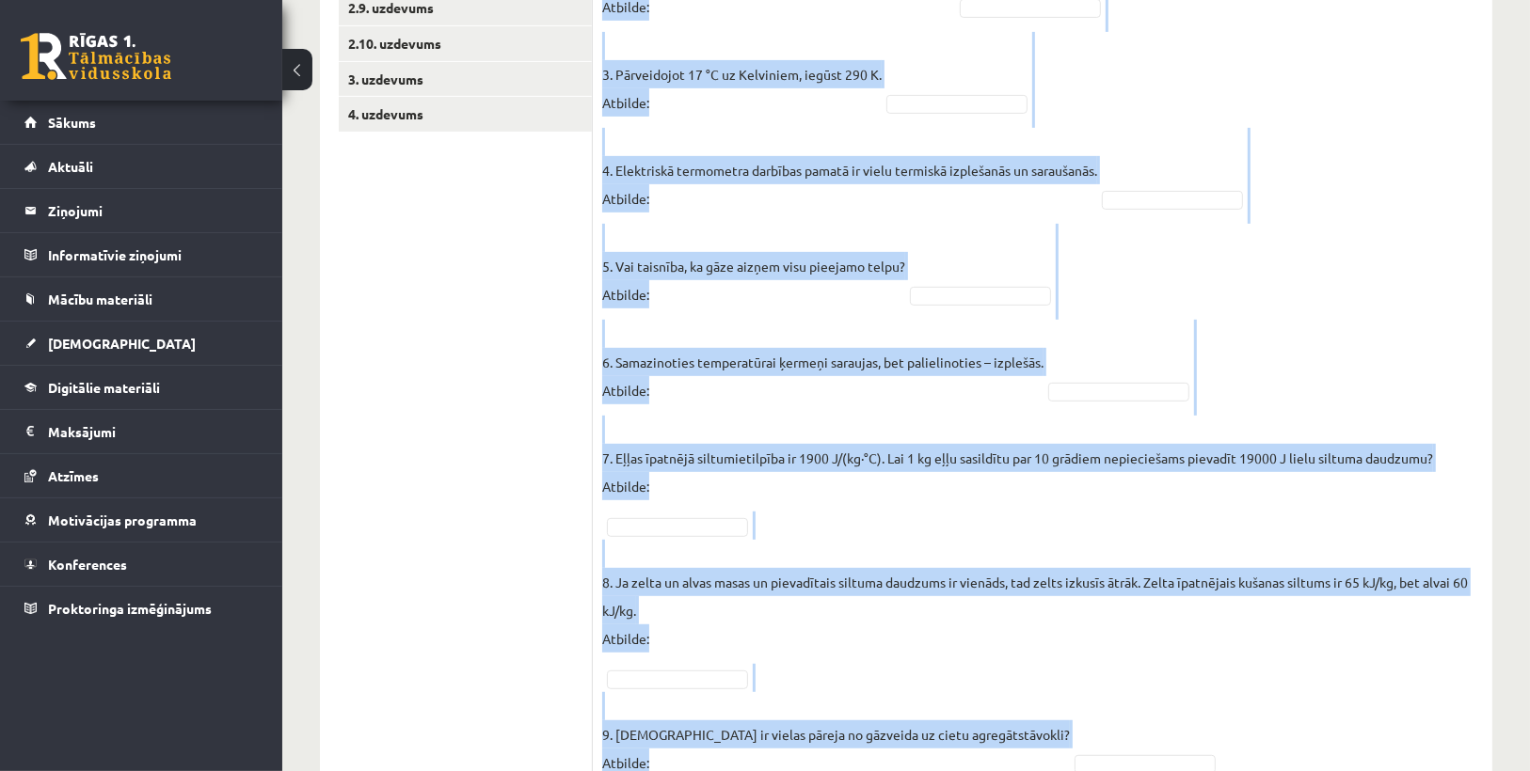
scroll to position [901, 0]
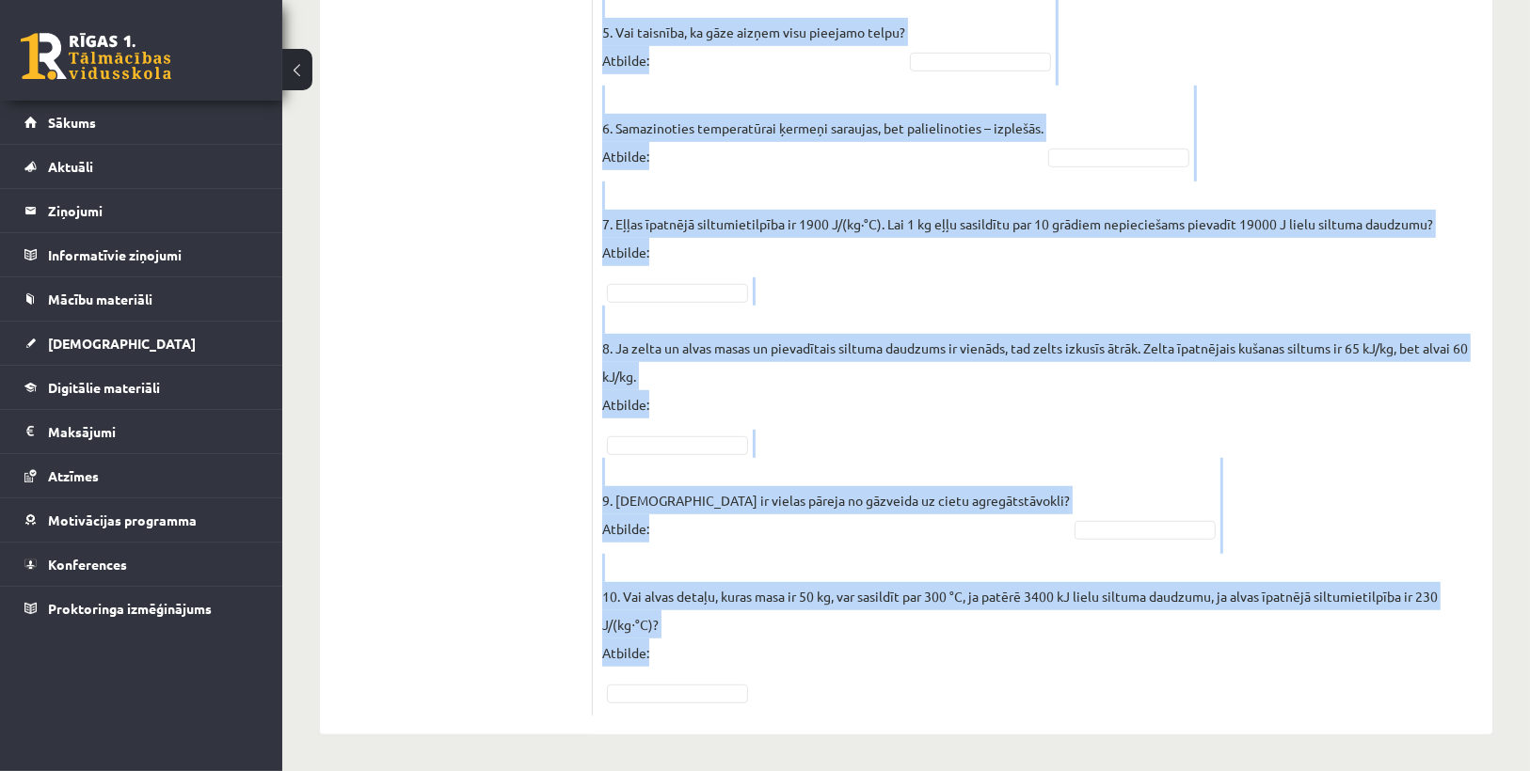
drag, startPoint x: 602, startPoint y: 234, endPoint x: 717, endPoint y: 777, distance: 554.9
copy fieldset "1. Molekulu kustības ātrums vielā, to atdzesējot, samazinās! Atbilde: 2. Moleku…"
click at [832, 420] on fieldset "1. Molekulu kustības ātrums vielā, to atdzesējot, samazinās! Atbilde: 2. Moleku…" at bounding box center [1042, 170] width 881 height 1073
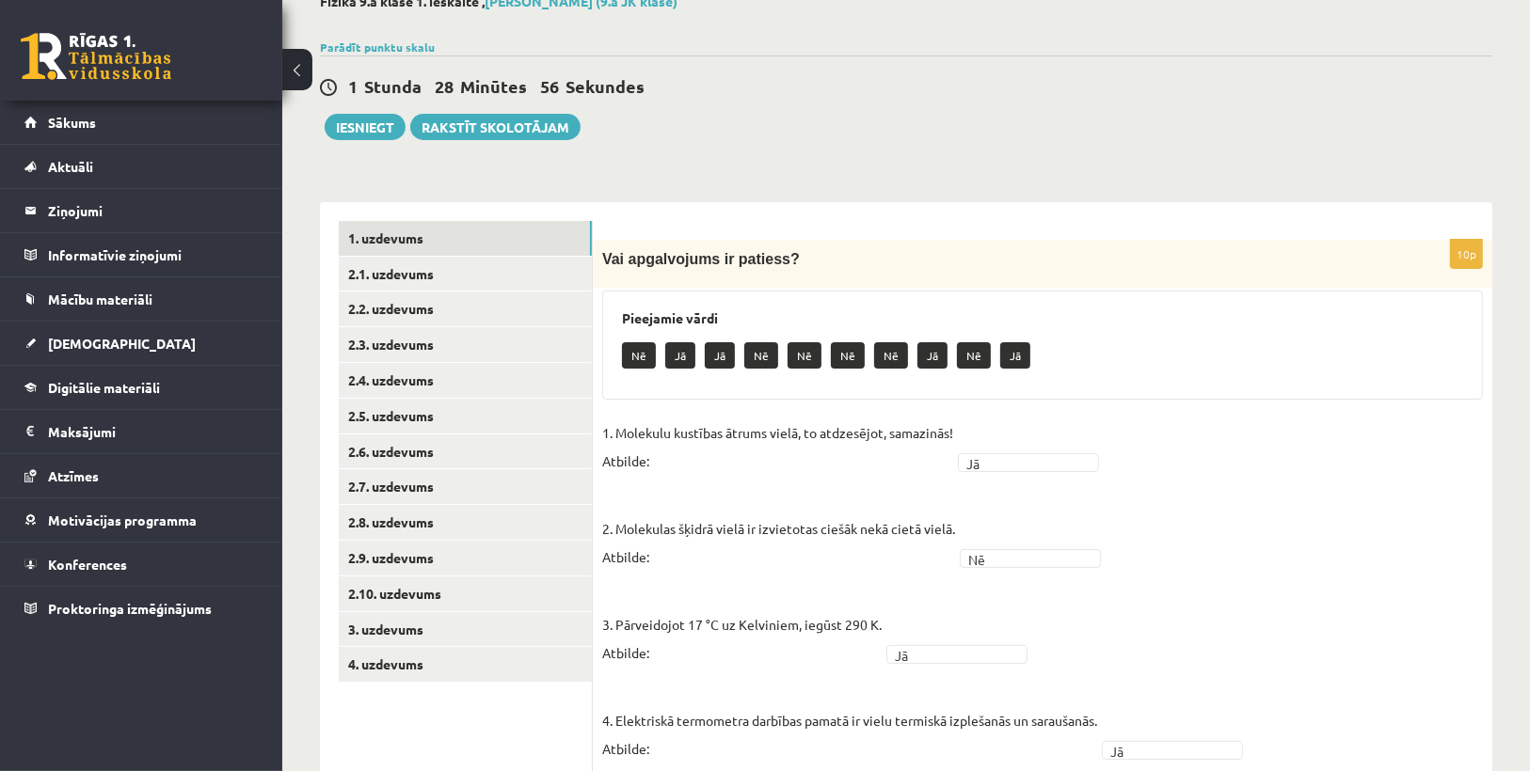
scroll to position [0, 0]
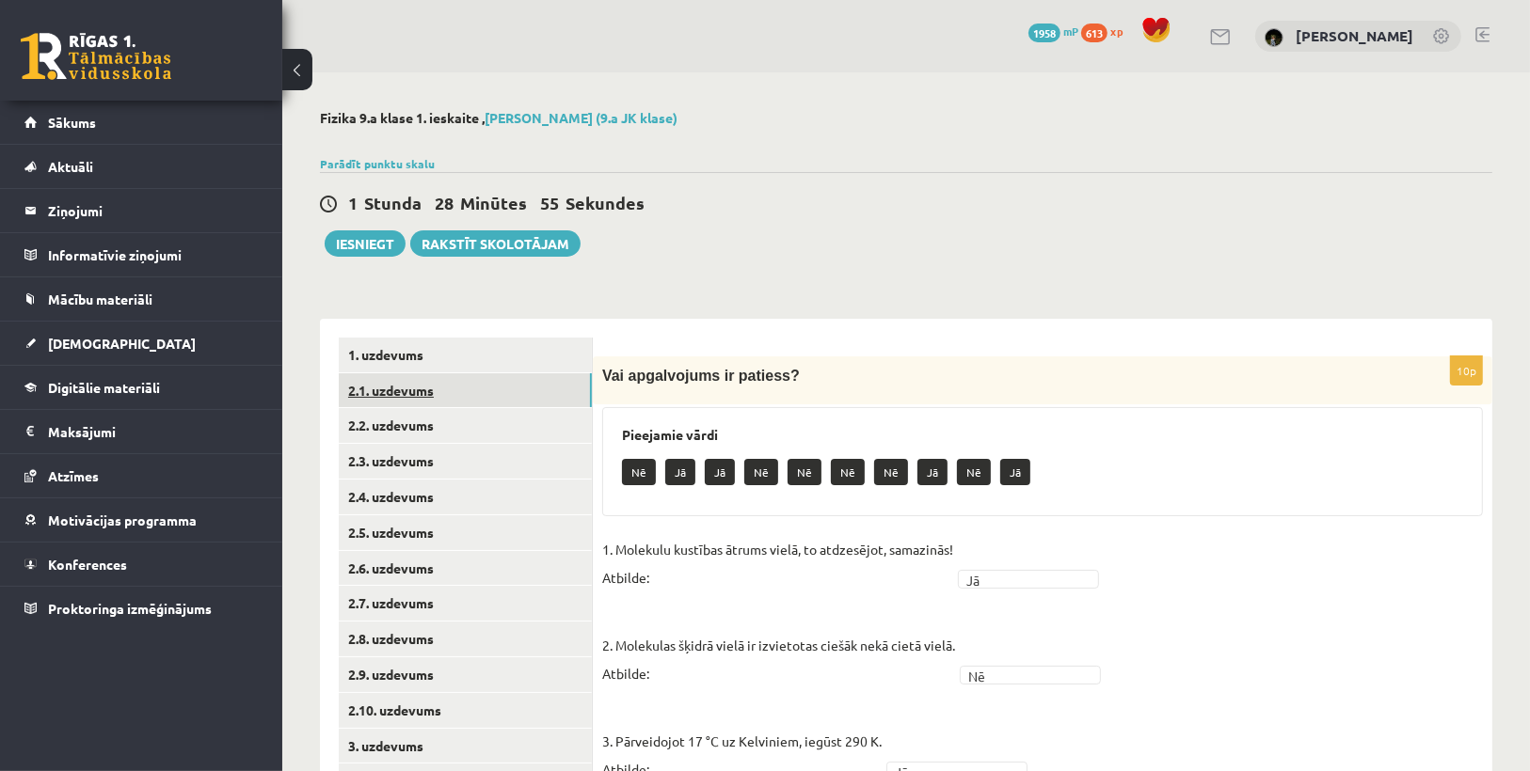
click at [386, 399] on link "2.1. uzdevums" at bounding box center [465, 391] width 253 height 35
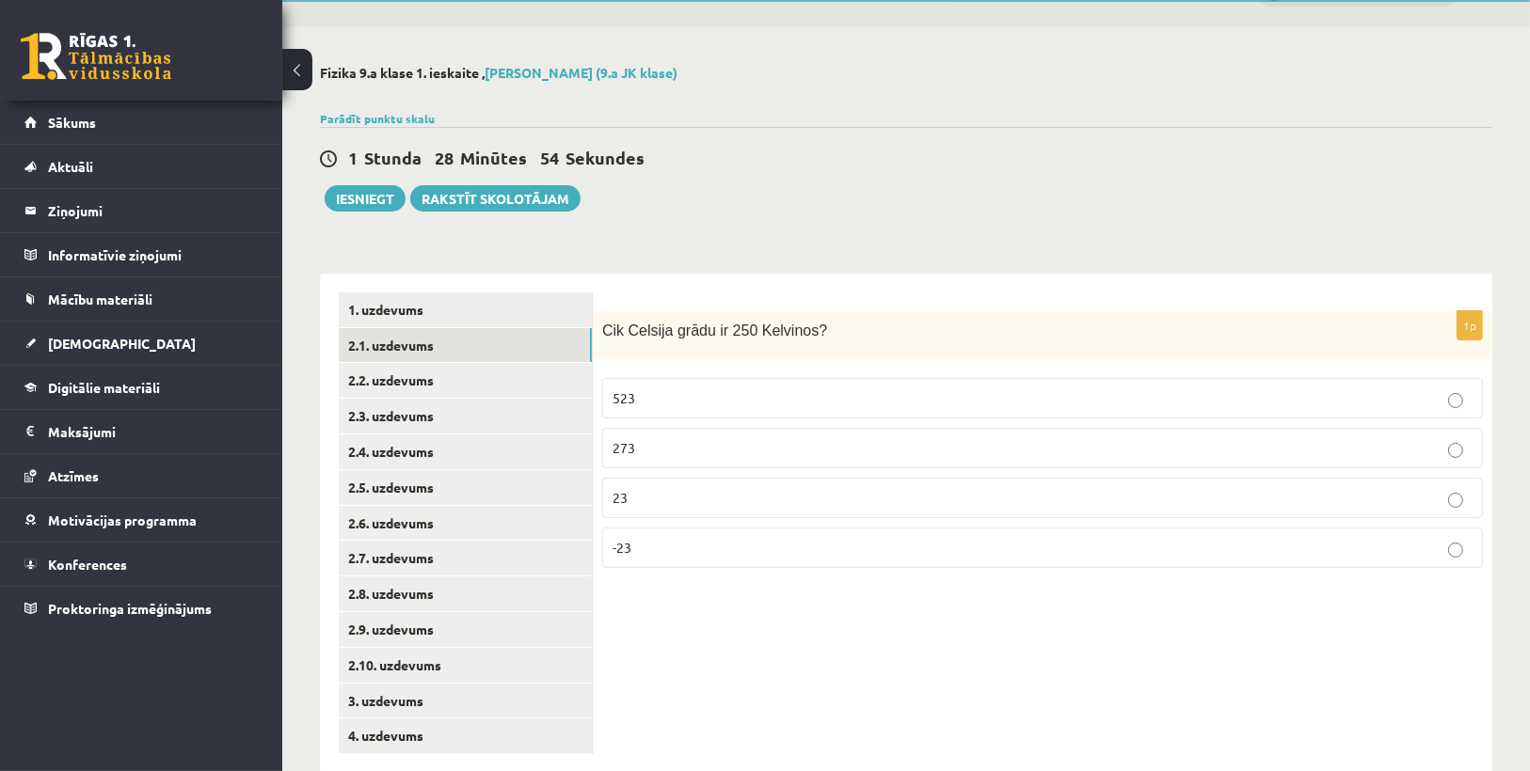
scroll to position [85, 0]
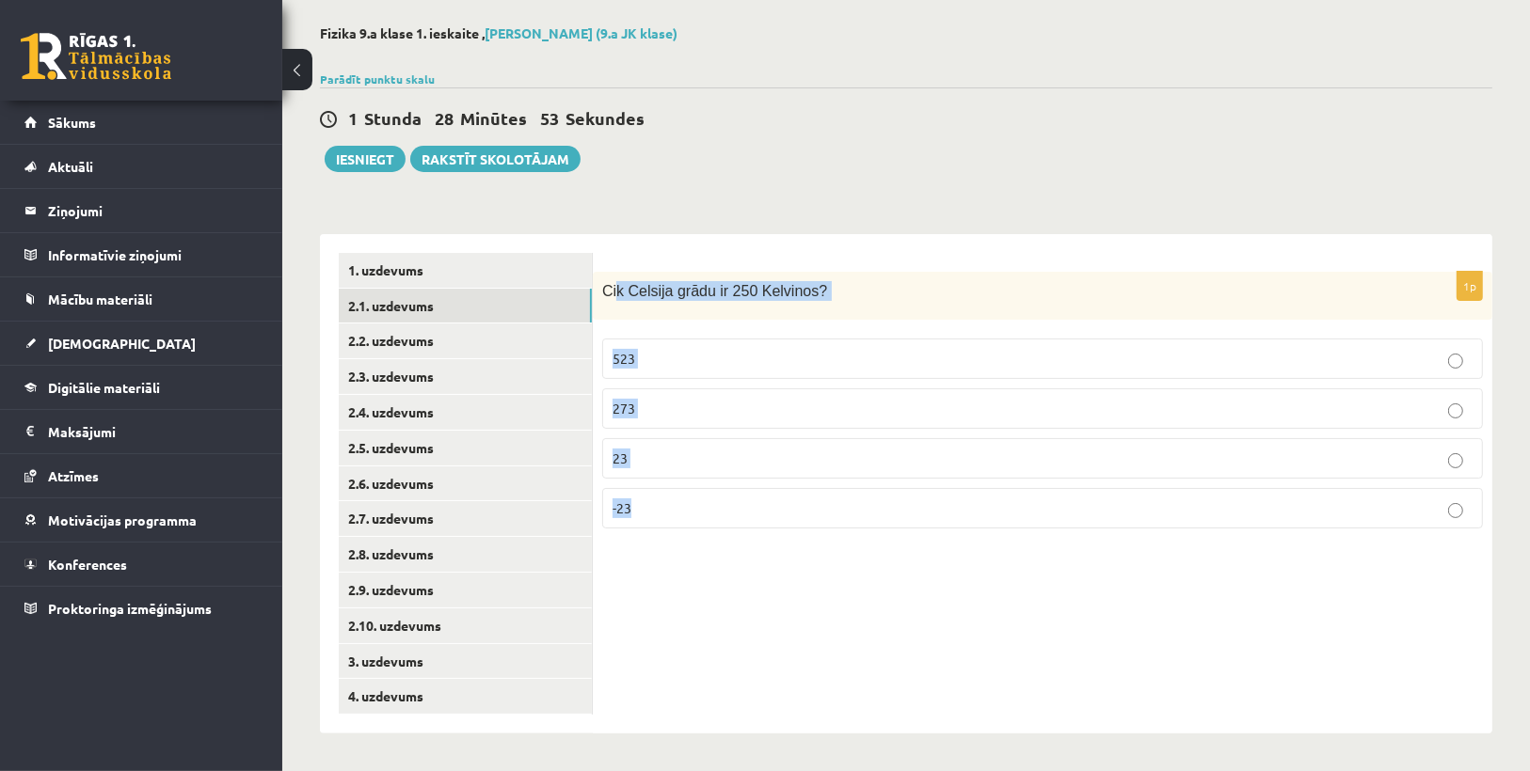
drag, startPoint x: 614, startPoint y: 273, endPoint x: 1400, endPoint y: 607, distance: 853.6
click at [1400, 607] on div "1p Cik Celsija grādu ir 250 Kelvinos? 523 273 23 -23" at bounding box center [1042, 484] width 899 height 500
copy div "k Celsija grādu ir 250 Kelvinos? 523 273 23 -23"
drag, startPoint x: 1073, startPoint y: 596, endPoint x: 1039, endPoint y: 548, distance: 58.0
click at [1072, 596] on div "1p Cik Celsija grādu ir 250 Kelvinos? 523 273 23 -23" at bounding box center [1042, 484] width 899 height 500
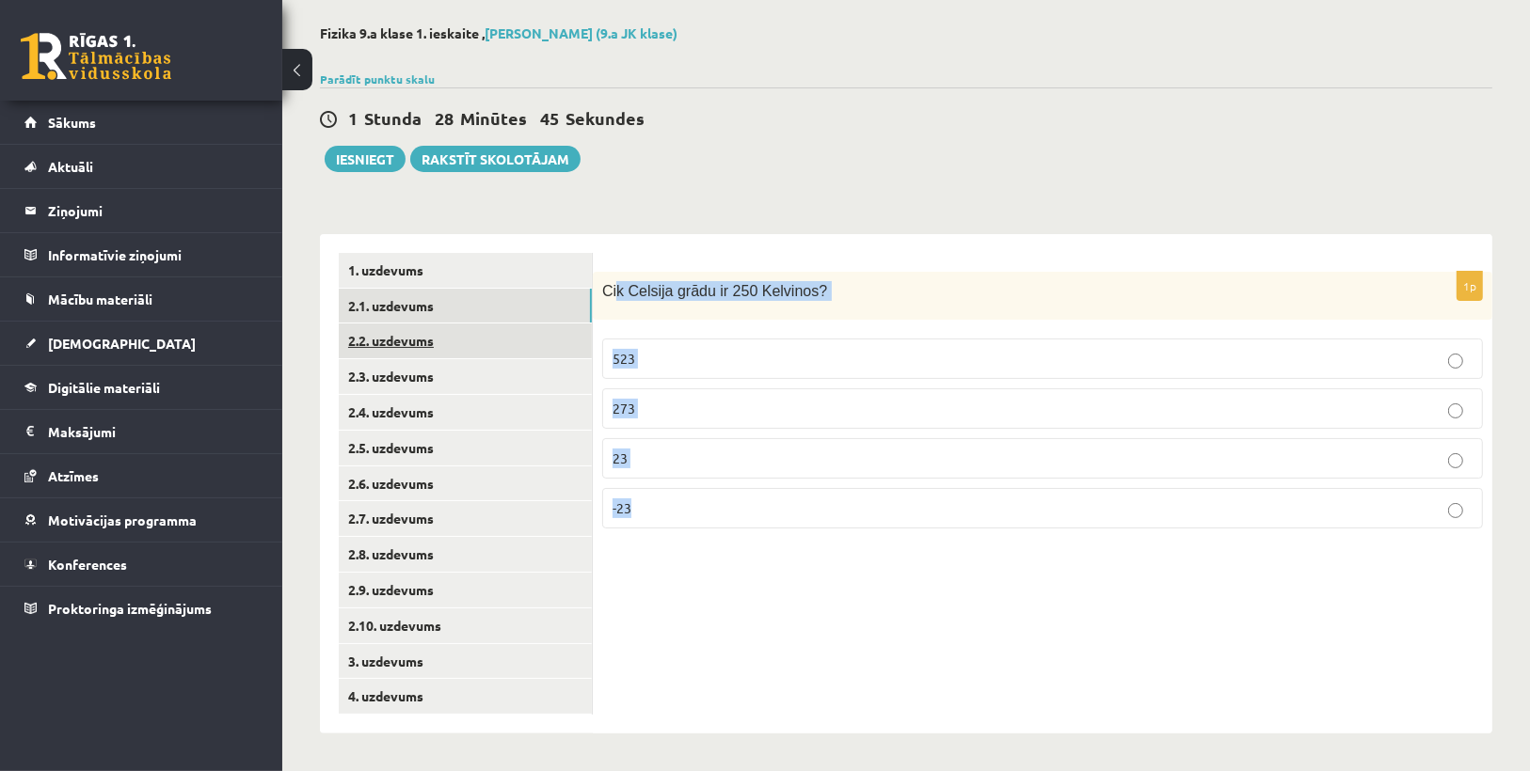
click at [437, 355] on link "2.2. uzdevums" at bounding box center [465, 341] width 253 height 35
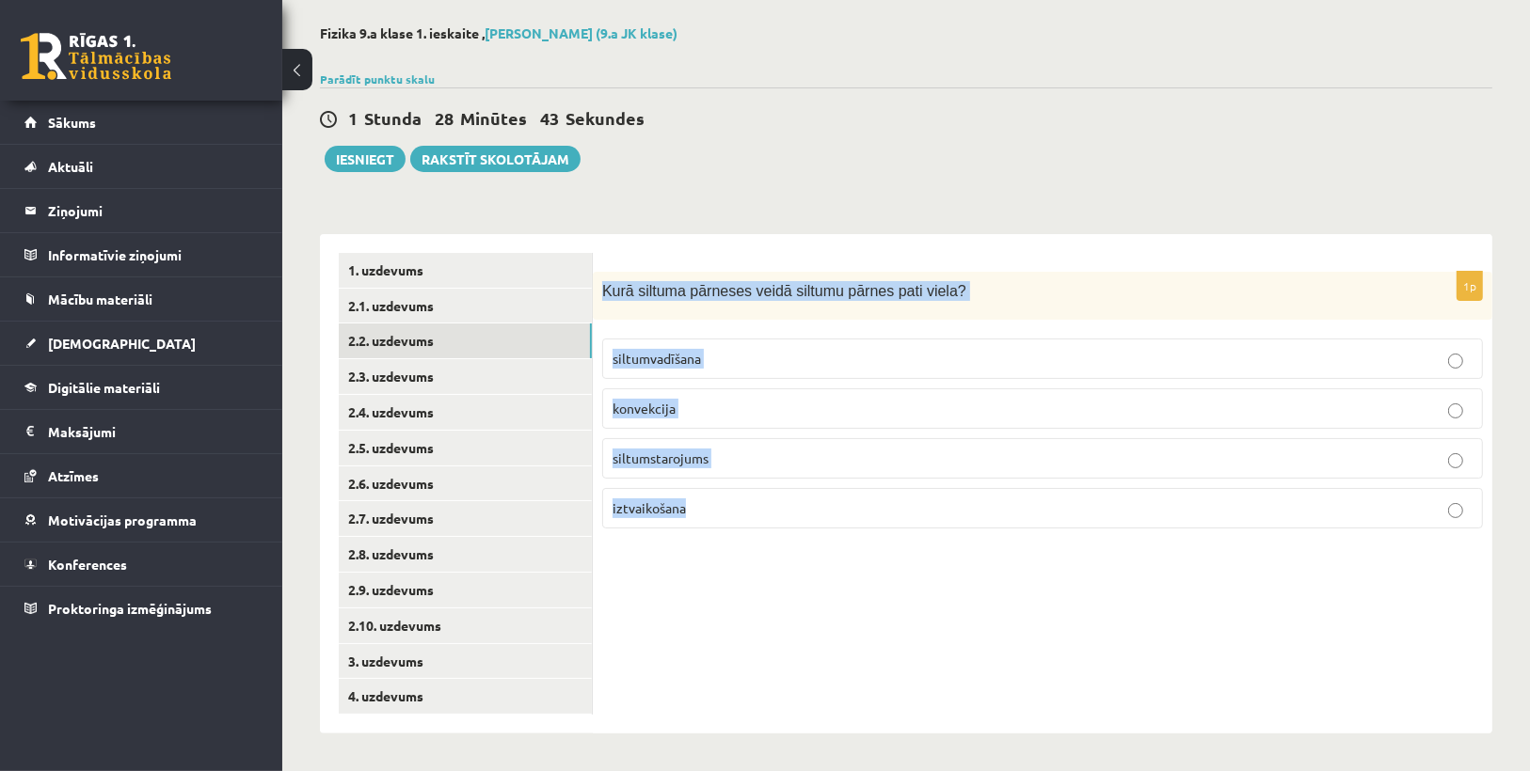
drag, startPoint x: 603, startPoint y: 280, endPoint x: 790, endPoint y: 497, distance: 286.1
click at [790, 497] on div "1p Kurā siltuma pārneses veidā siltumu pārnes pati viela? siltumvadīšana konvek…" at bounding box center [1042, 408] width 899 height 272
copy div "Kurā siltuma pārneses veidā siltumu pārnes pati viela? siltumvadīšana konvekcij…"
click at [801, 564] on div "1p Kurā siltuma pārneses veidā siltumu pārnes pati viela? siltumvadīšana konvek…" at bounding box center [1042, 484] width 899 height 500
drag, startPoint x: 727, startPoint y: 607, endPoint x: 727, endPoint y: 594, distance: 13.2
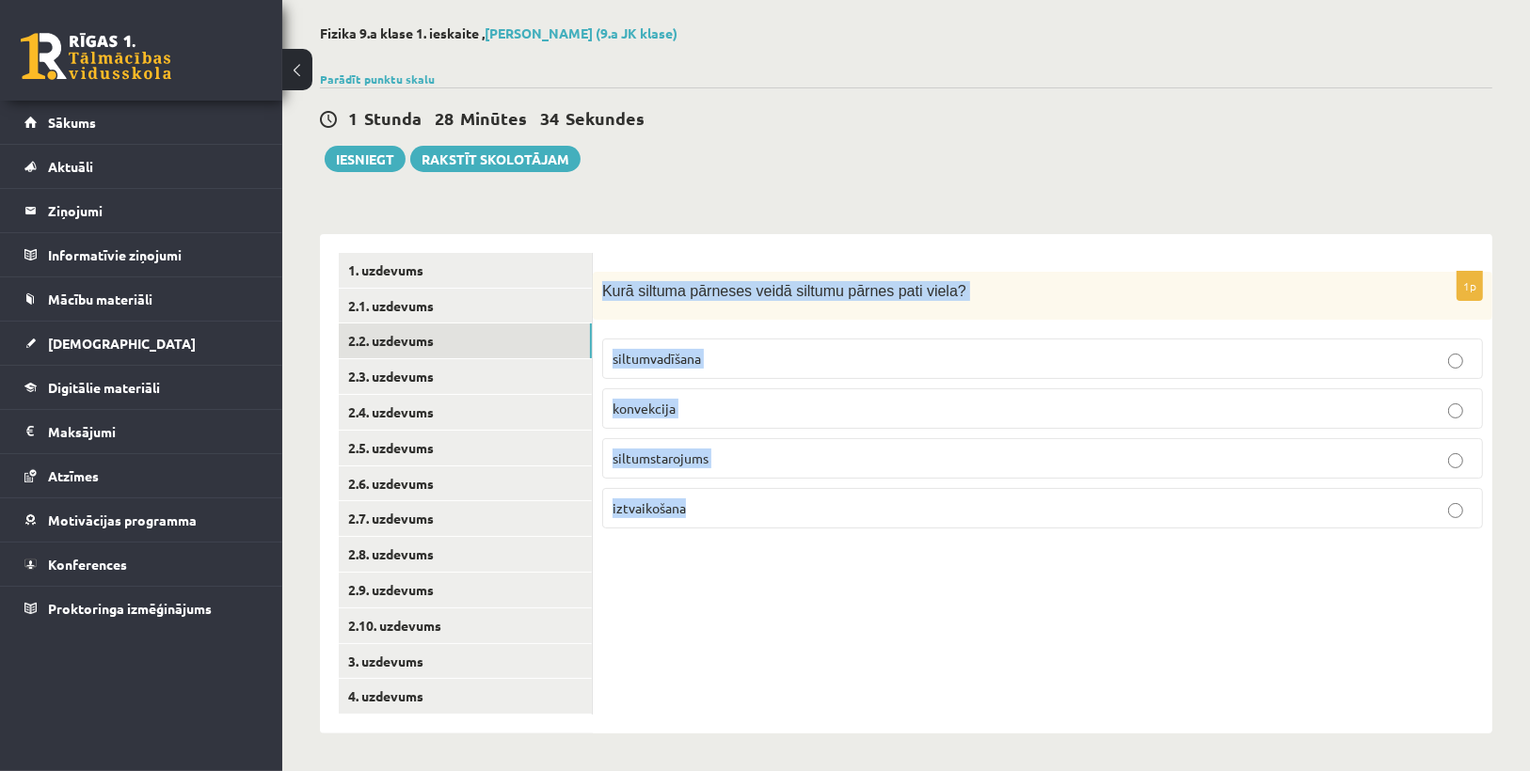
click at [729, 606] on div "1p Kurā siltuma pārneses veidā siltumu pārnes pati viela? siltumvadīšana konvek…" at bounding box center [1042, 484] width 899 height 500
click at [679, 570] on div "1p Kurā siltuma pārneses veidā siltumu pārnes pati viela? siltumvadīšana konvek…" at bounding box center [1042, 484] width 899 height 500
drag, startPoint x: 1123, startPoint y: 360, endPoint x: 1178, endPoint y: 366, distance: 54.9
click at [1123, 360] on p "siltumvadīšana" at bounding box center [1042, 359] width 860 height 20
click at [1178, 366] on p "siltumvadīšana" at bounding box center [1042, 359] width 860 height 20
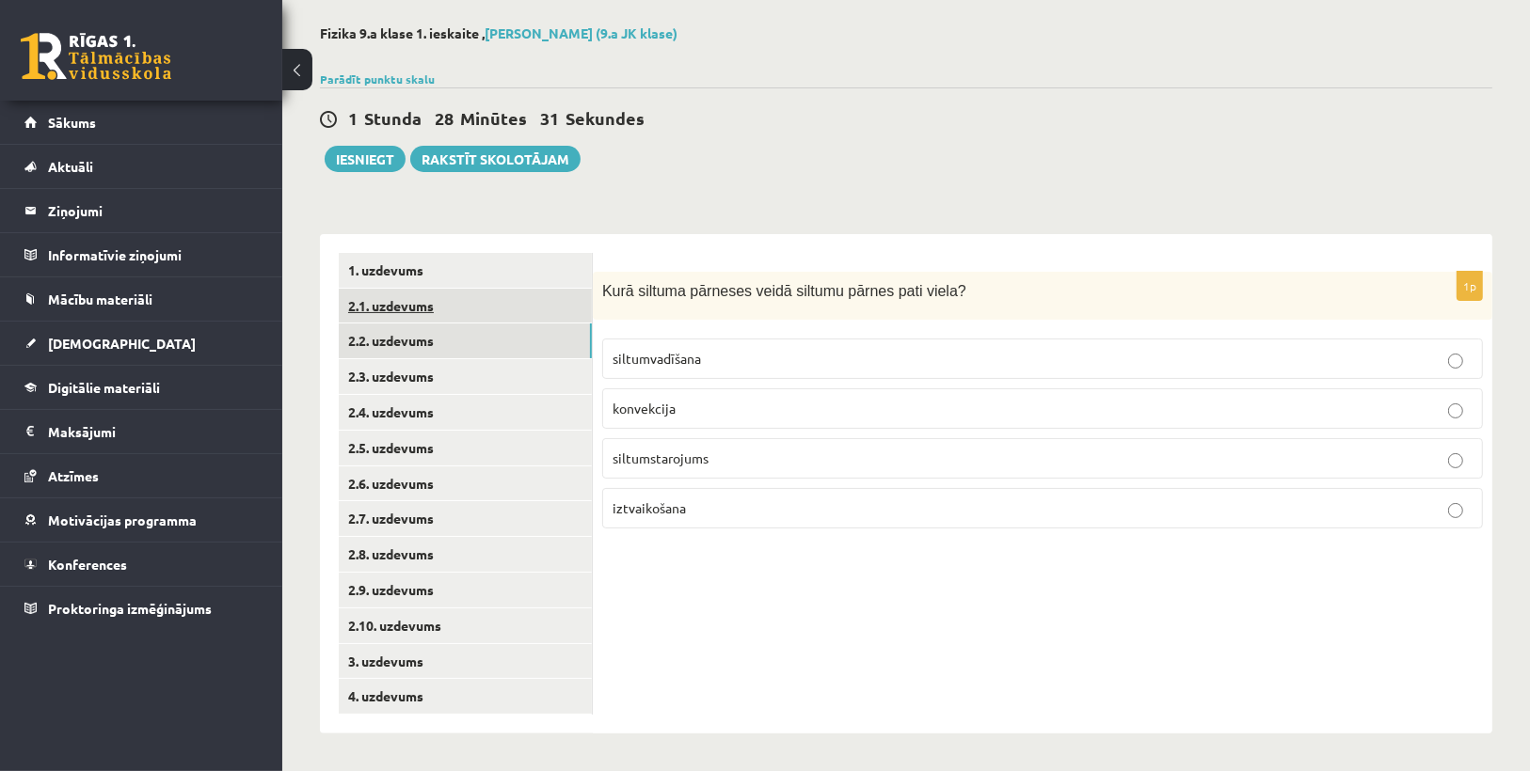
click at [411, 317] on link "2.1. uzdevums" at bounding box center [465, 306] width 253 height 35
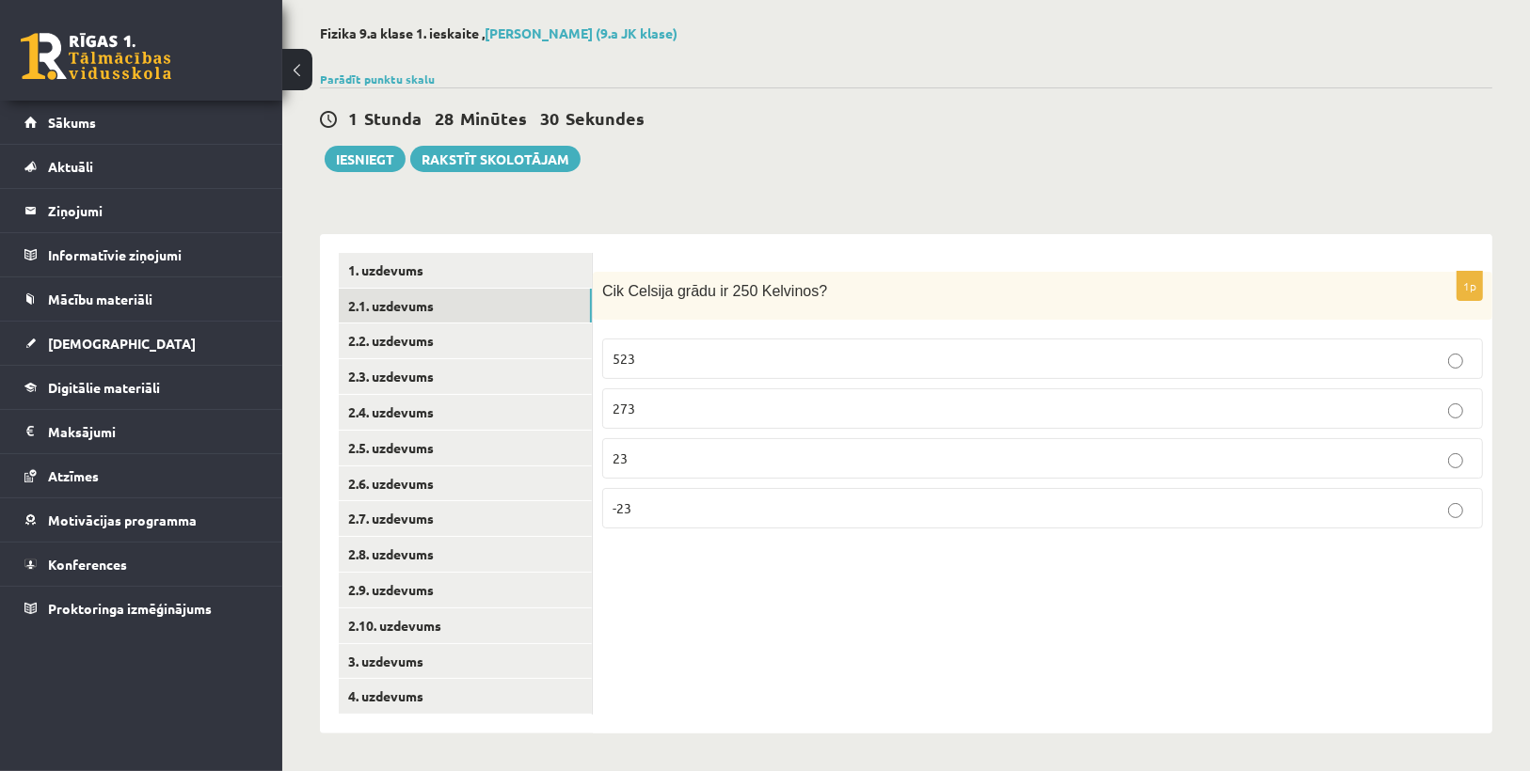
click at [657, 503] on p "-23" at bounding box center [1042, 509] width 860 height 20
click at [429, 383] on link "2.3. uzdevums" at bounding box center [465, 376] width 253 height 35
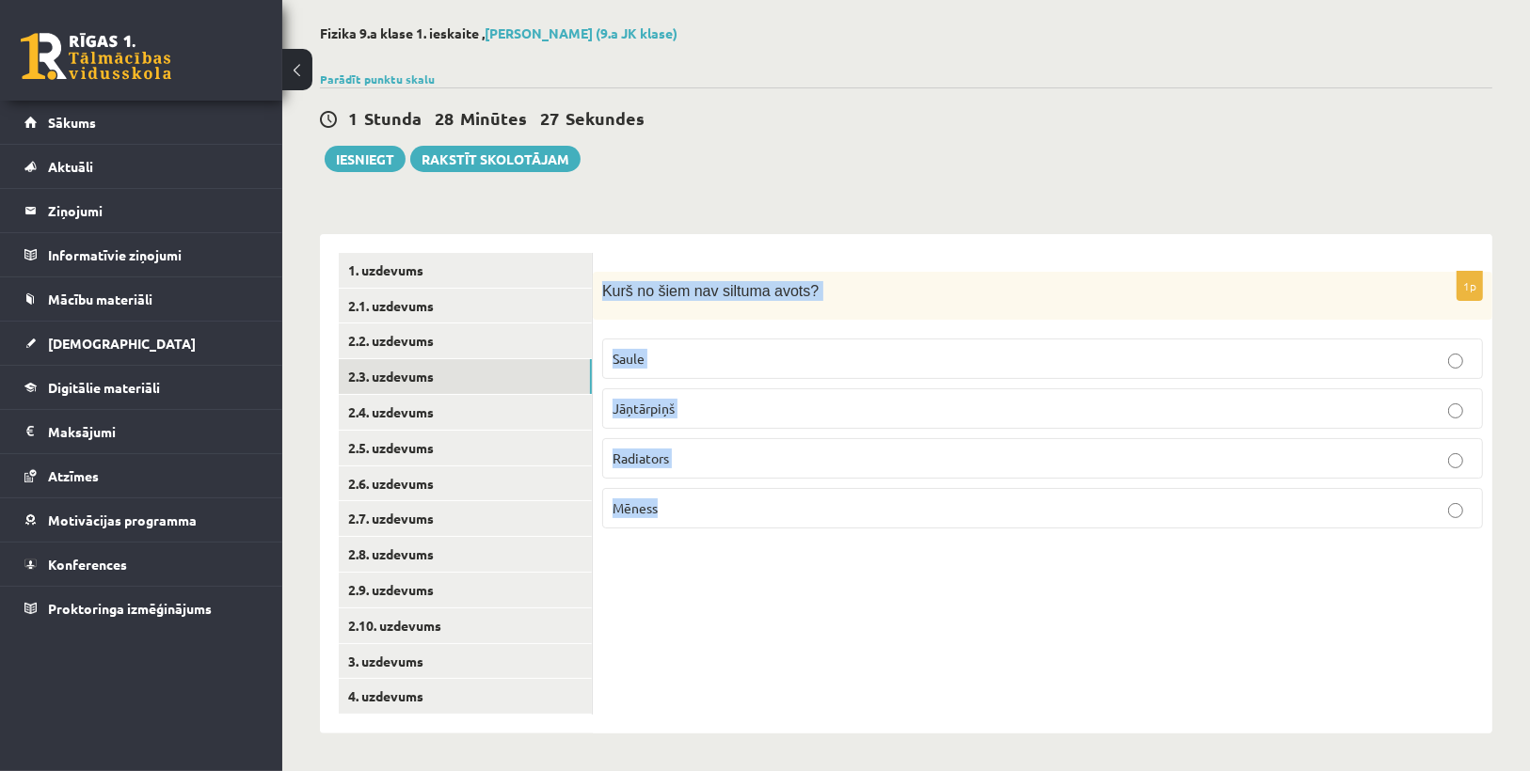
drag, startPoint x: 603, startPoint y: 281, endPoint x: 764, endPoint y: 517, distance: 285.0
click at [764, 517] on div "1p Kurš no šiem nav siltuma avots? Saule Jāņtārpiņš Radiators Mēness" at bounding box center [1042, 408] width 899 height 272
copy div "Kurš no šiem nav siltuma avots? Saule Jāņtārpiņš Radiators Mēness"
click at [779, 538] on div "1p Kurš no šiem nav siltuma avots? Saule Jāņtārpiņš Radiators Mēness" at bounding box center [1042, 408] width 899 height 272
click at [752, 660] on div "1p Kurš no šiem nav siltuma avots? Saule Jāņtārpiņš Radiators Mēness" at bounding box center [1042, 484] width 899 height 500
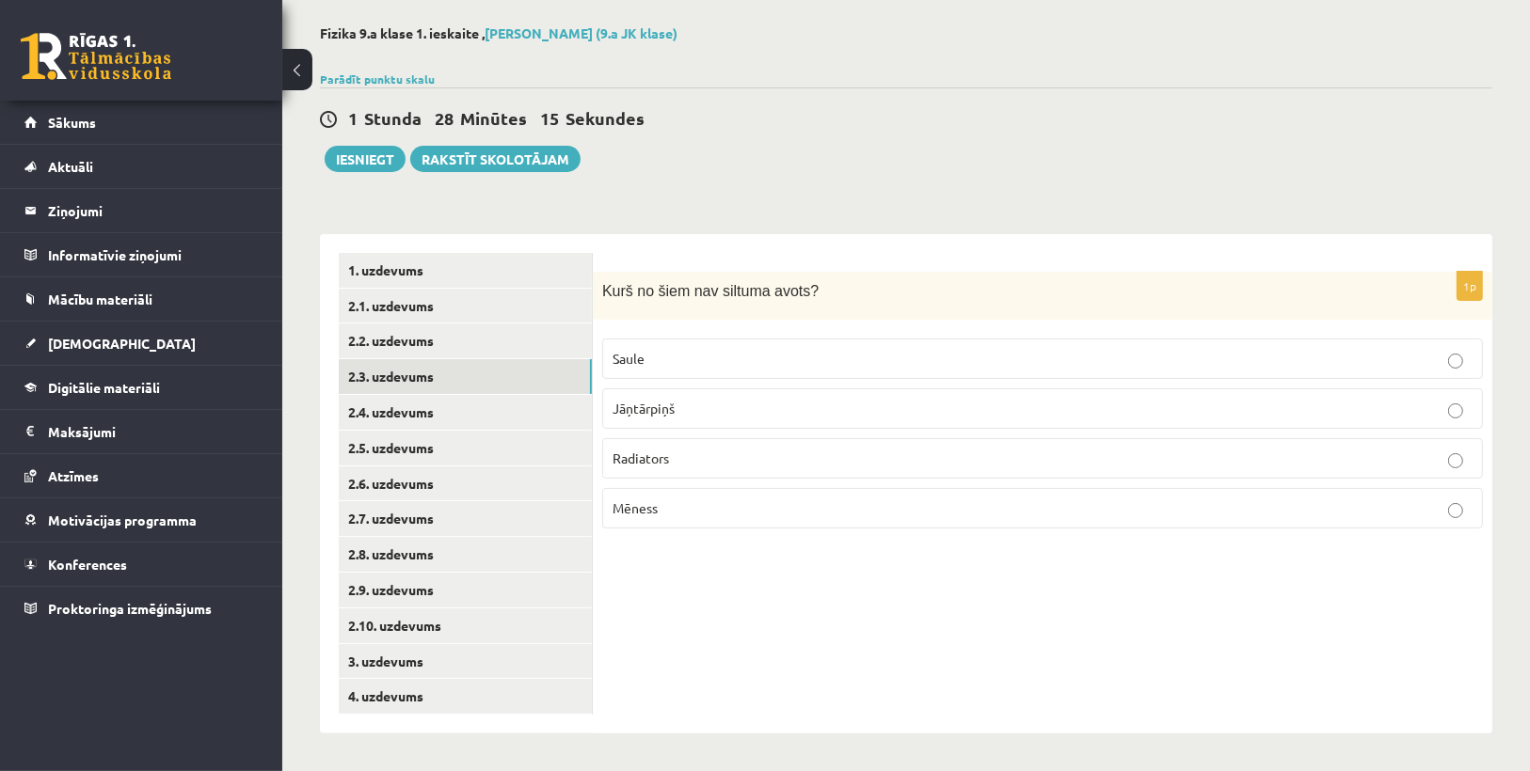
click at [725, 514] on p "Mēness" at bounding box center [1042, 509] width 860 height 20
click at [437, 414] on link "2.4. uzdevums" at bounding box center [465, 412] width 253 height 35
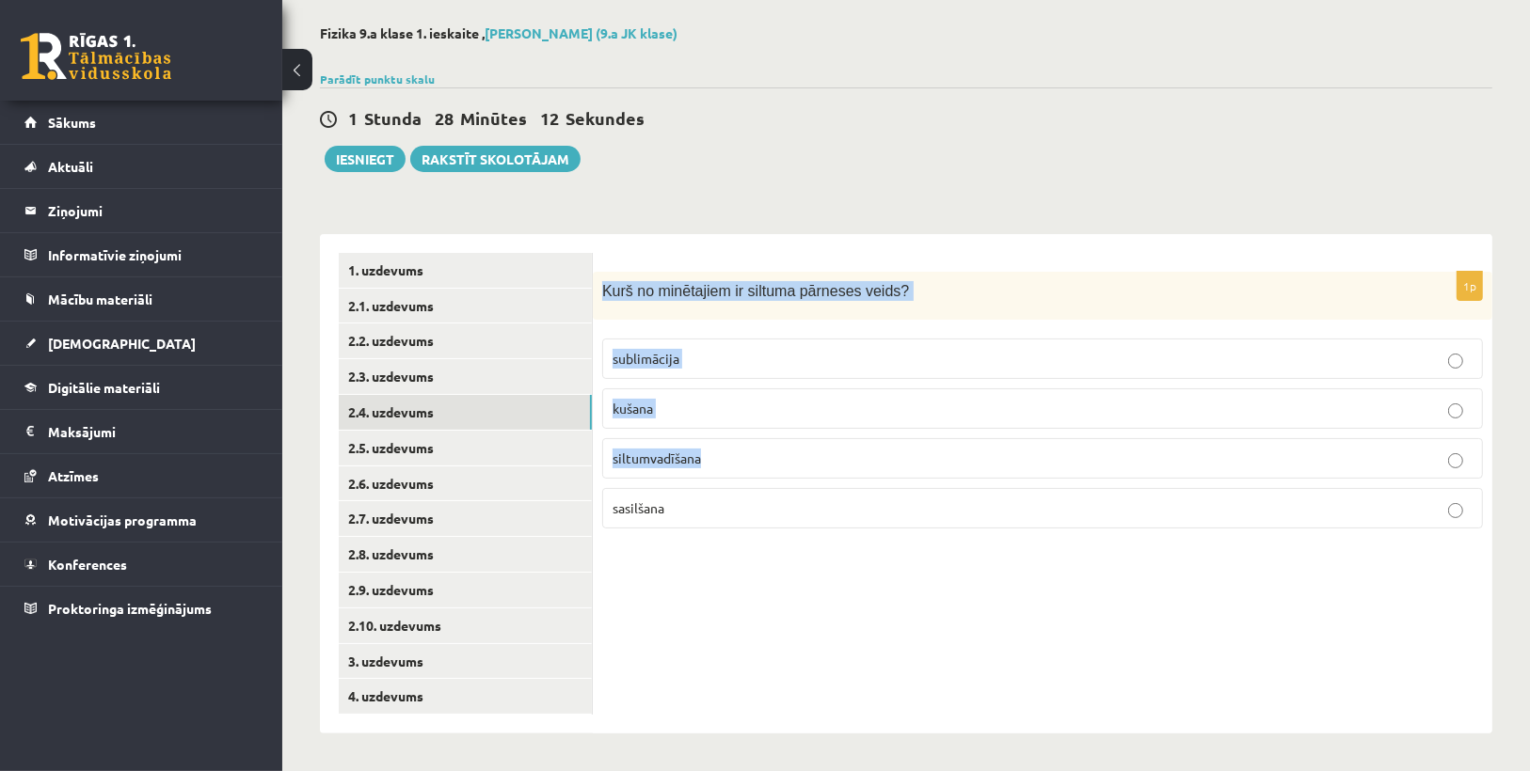
drag, startPoint x: 605, startPoint y: 279, endPoint x: 727, endPoint y: 473, distance: 229.2
click at [725, 470] on div "1p Kurš no minētajiem ir siltuma pārneses veids? sublimācija kušana siltumvadīš…" at bounding box center [1042, 408] width 899 height 272
click at [1099, 272] on div "Kurš no minētajiem ir siltuma pārneses veids?" at bounding box center [1042, 296] width 899 height 48
drag, startPoint x: 596, startPoint y: 282, endPoint x: 772, endPoint y: 551, distance: 321.5
click at [772, 551] on div "1p Kurš no minētajiem ir siltuma pārneses veids? sublimācija kušana siltumvadīš…" at bounding box center [1042, 484] width 899 height 500
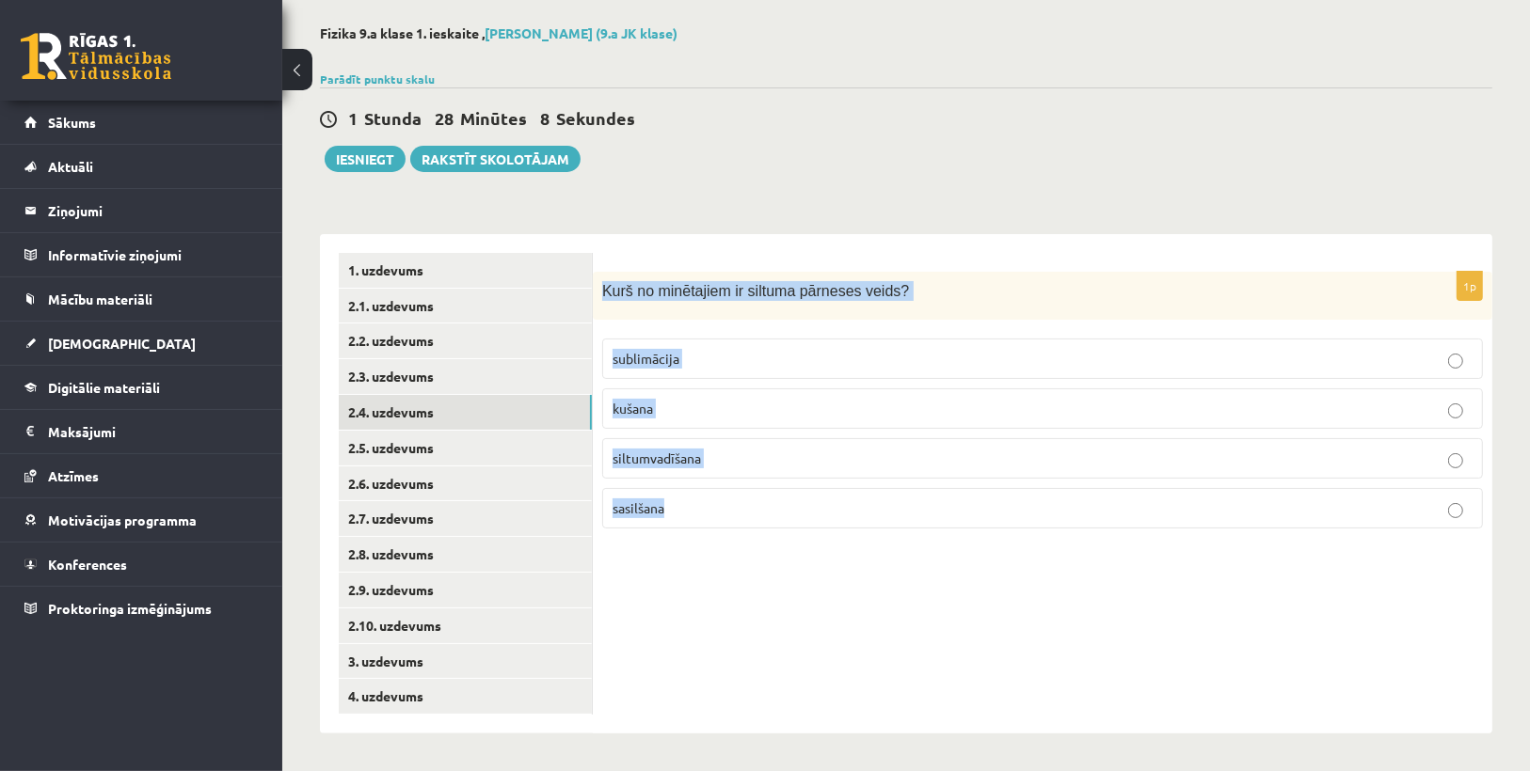
copy div "Kurš no minētajiem ir siltuma pārneses veids? sublimācija kušana siltumvadīšana…"
click at [816, 573] on div "1p Kurš no minētajiem ir siltuma pārneses veids? sublimācija kušana siltumvadīš…" at bounding box center [1042, 484] width 899 height 500
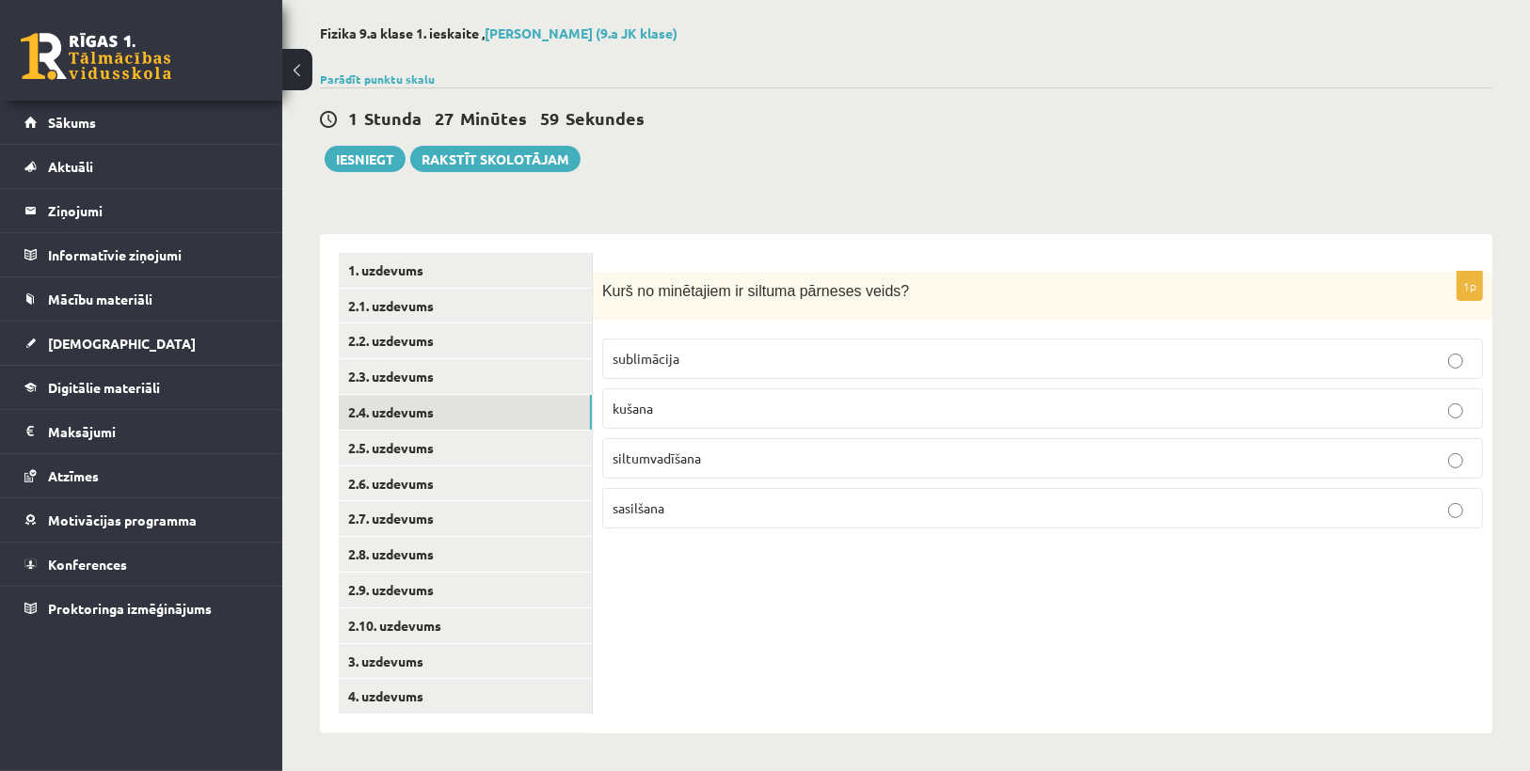
click at [789, 463] on p "siltumvadīšana" at bounding box center [1042, 459] width 860 height 20
click at [409, 445] on link "2.5. uzdevums" at bounding box center [465, 448] width 253 height 35
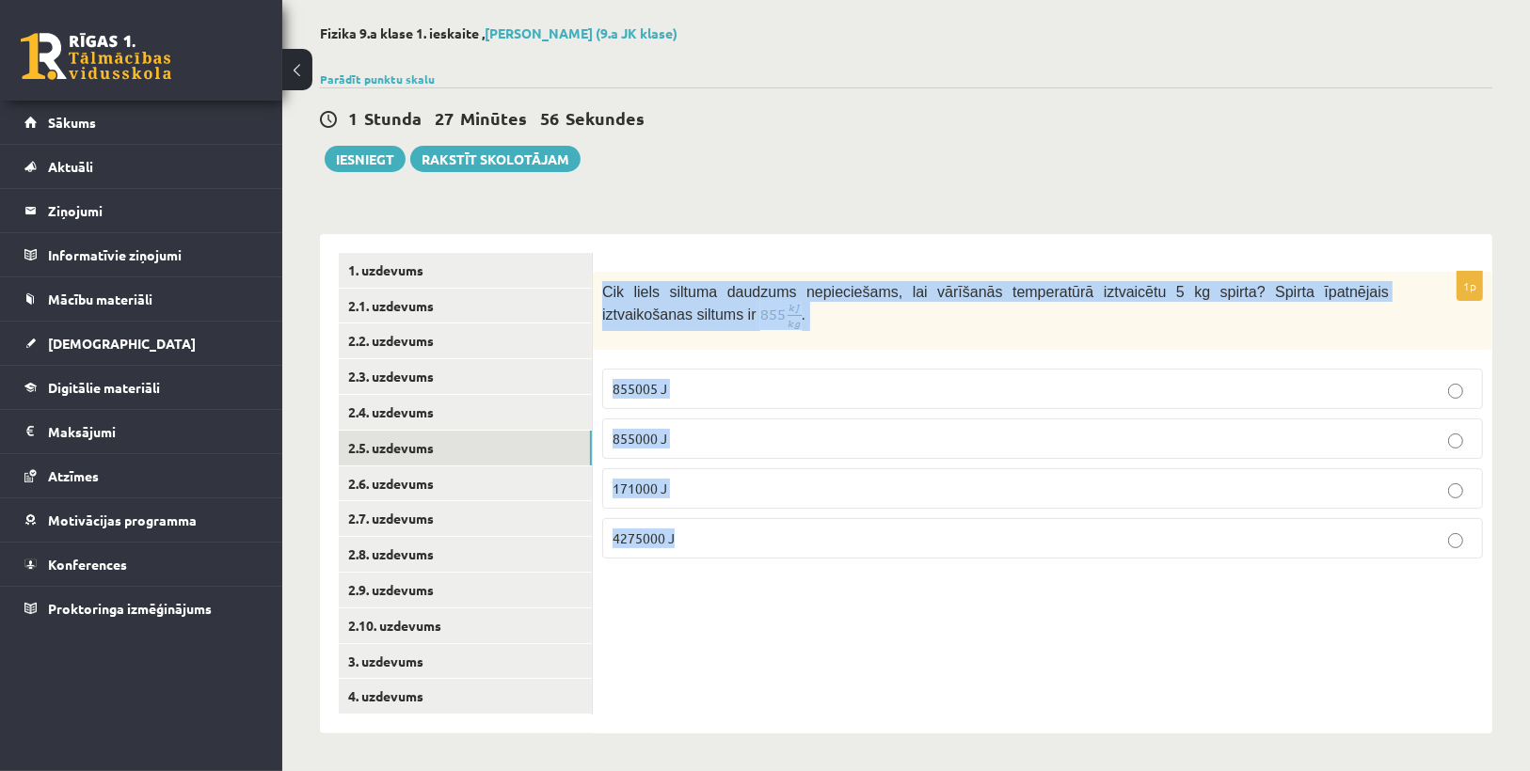
drag, startPoint x: 604, startPoint y: 278, endPoint x: 740, endPoint y: 576, distance: 327.1
click at [740, 576] on div "1p Cik liels siltuma daudzums nepieciešams, lai vārīšanās temperatūrā iztvaicēt…" at bounding box center [1042, 484] width 899 height 500
copy div "Cik liels siltuma daudzums nepieciešams, lai vārīšanās temperatūrā iztvaicētu 5…"
click at [783, 593] on div "1p Cik liels siltuma daudzums nepieciešams, lai vārīšanās temperatūrā iztvaicēt…" at bounding box center [1042, 484] width 899 height 500
click at [662, 748] on div "Fizika 9.a klase 1. ieskaite , Katrīna Arāja (9.a JK klase) Parādīt punktu skal…" at bounding box center [906, 380] width 1248 height 784
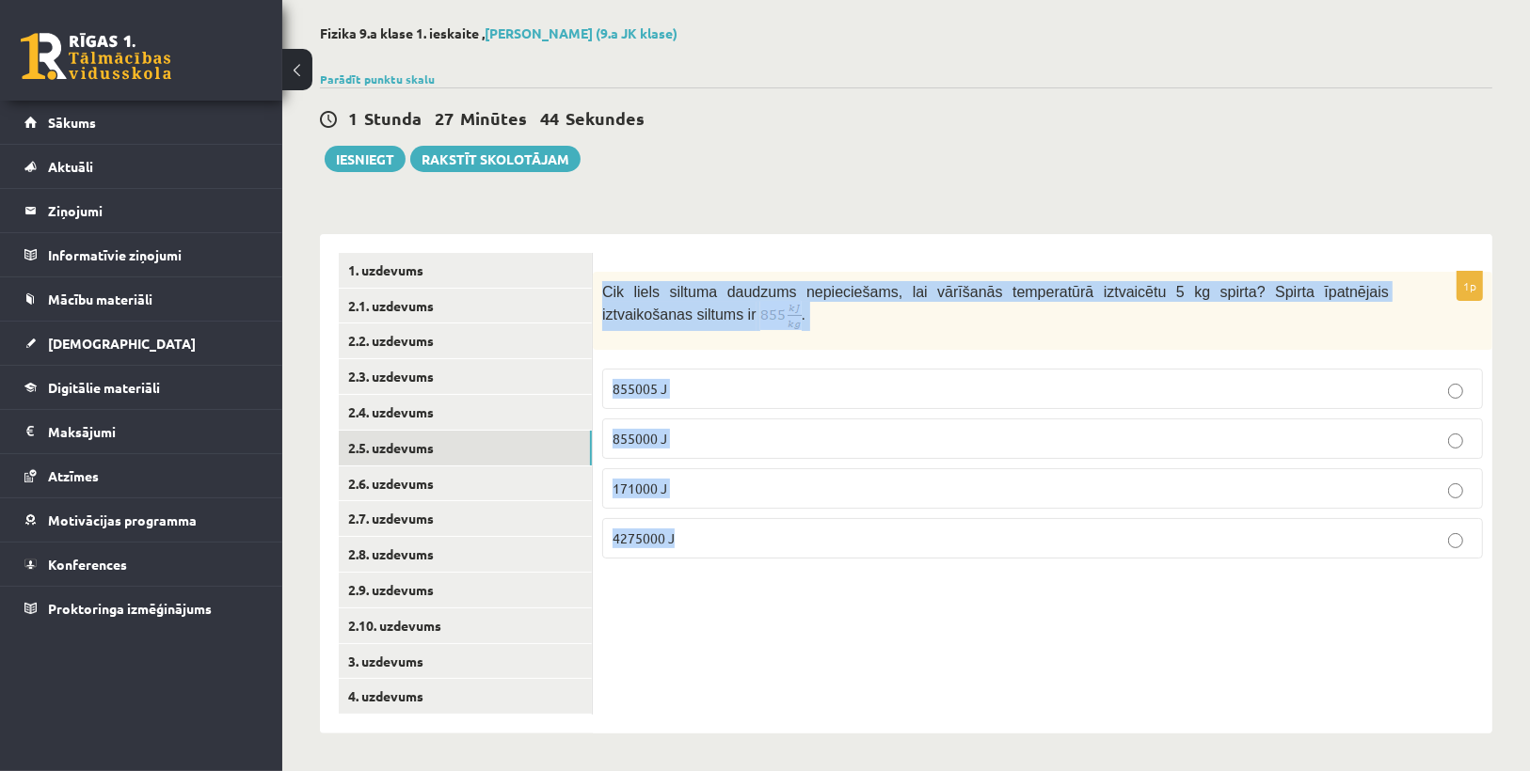
click at [655, 697] on div "1p Cik liels siltuma daudzums nepieciešams, lai vārīšanās temperatūrā iztvaicēt…" at bounding box center [1042, 484] width 899 height 500
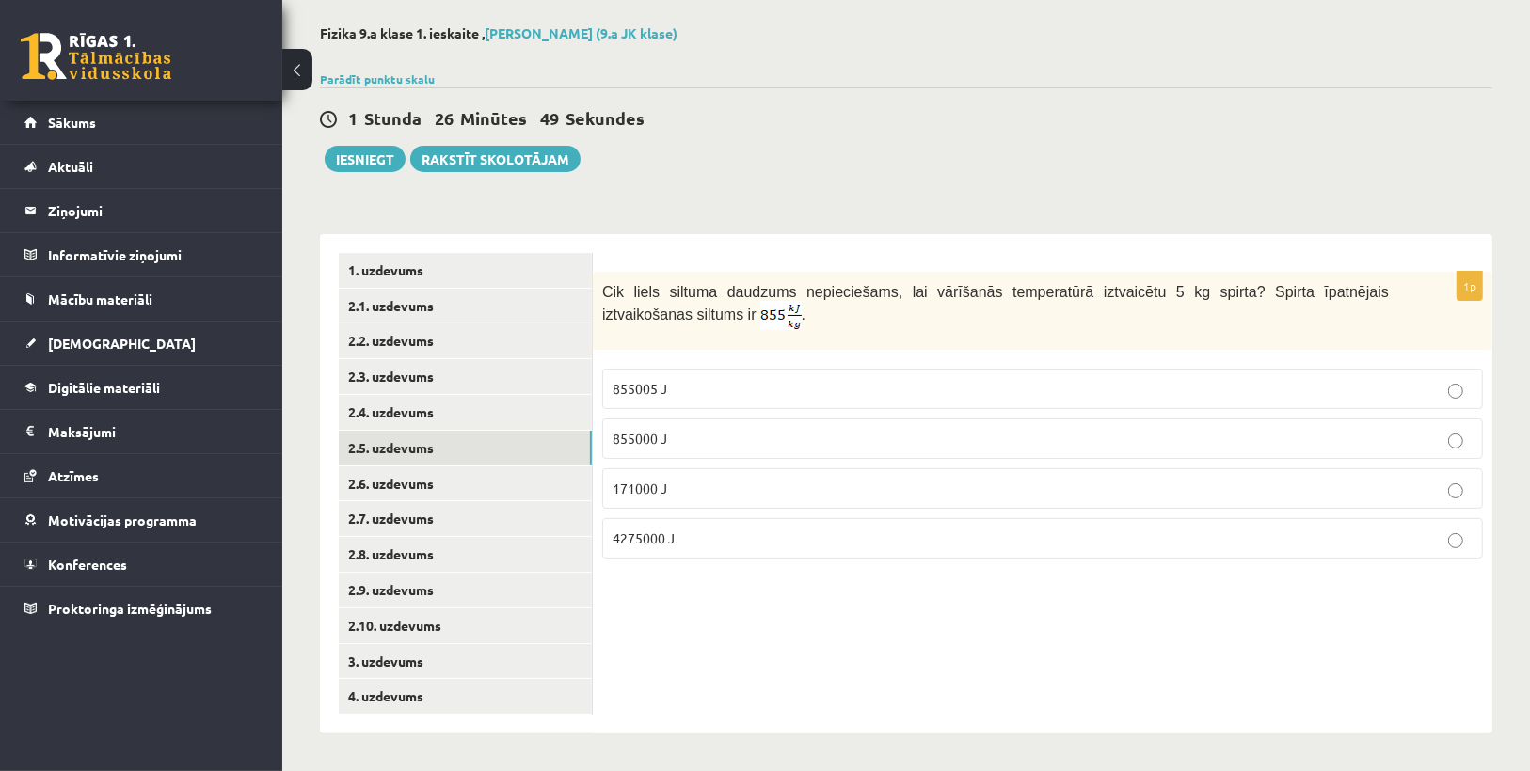
click at [706, 531] on p "4275000 J" at bounding box center [1042, 539] width 860 height 20
click at [411, 488] on link "2.6. uzdevums" at bounding box center [465, 484] width 253 height 35
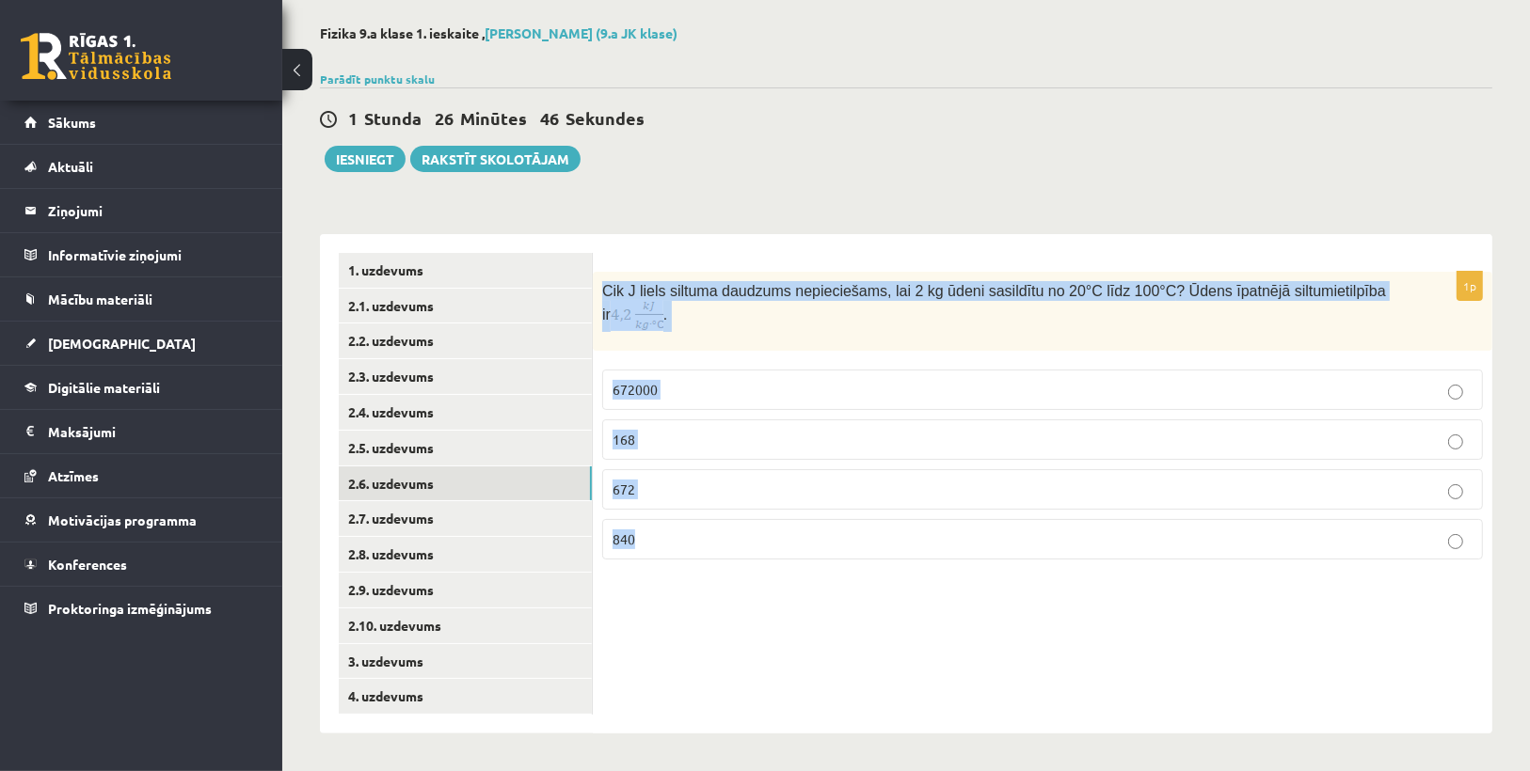
drag, startPoint x: 605, startPoint y: 287, endPoint x: 654, endPoint y: 517, distance: 234.7
click at [654, 517] on div "1p Cik J liels siltuma daudzums nepieciešams, lai 2 kg ūdeni sasildītu no 20°C …" at bounding box center [1042, 423] width 899 height 303
copy div "Cik J liels siltuma daudzums nepieciešams, lai 2 kg ūdeni sasildītu no 20°C līd…"
click at [674, 572] on div "1p Cik J liels siltuma daudzums nepieciešams, lai 2 kg ūdeni sasildītu no 20°C …" at bounding box center [1042, 484] width 899 height 500
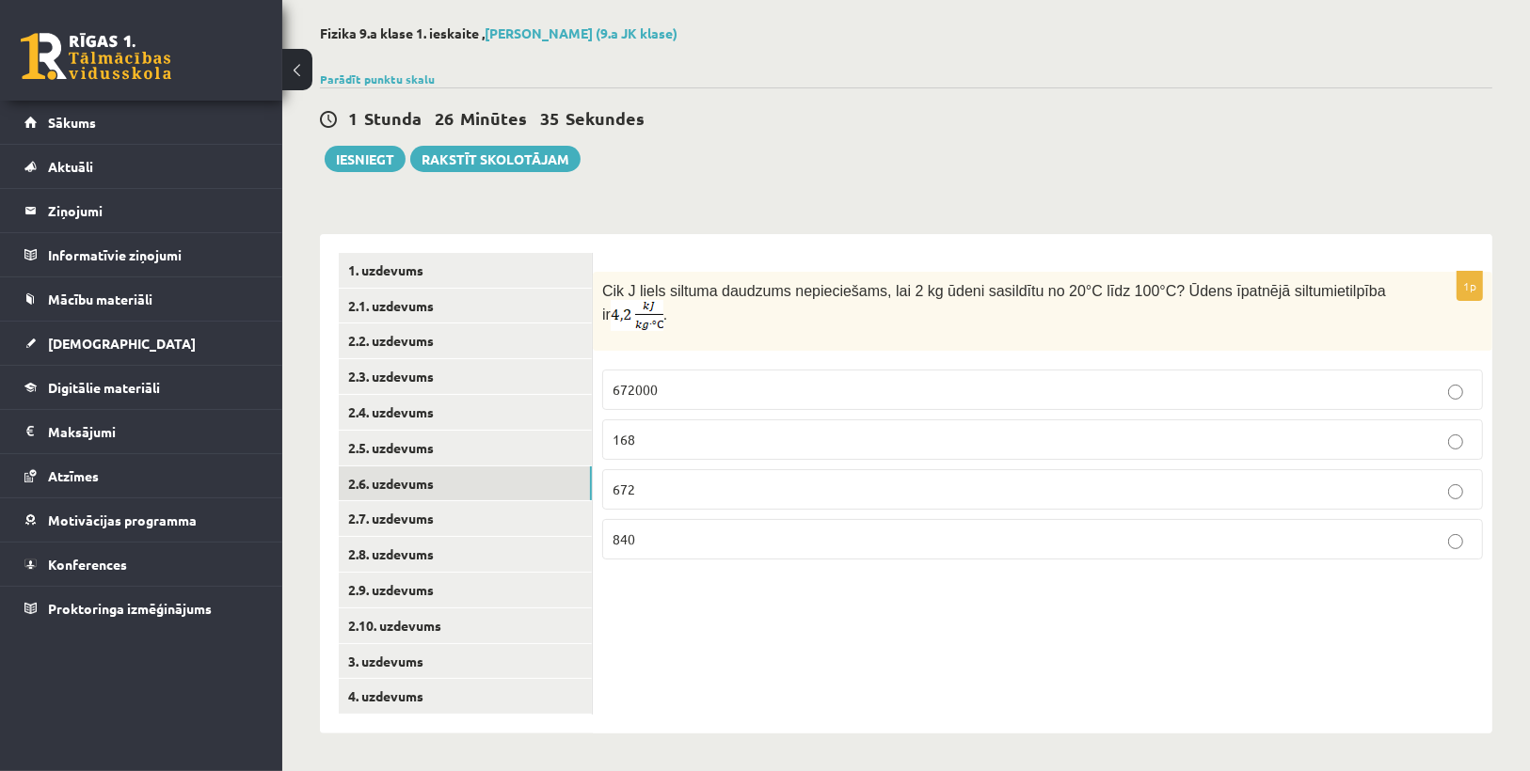
click at [710, 380] on p "672000" at bounding box center [1042, 390] width 860 height 20
click at [392, 507] on link "2.7. uzdevums" at bounding box center [465, 518] width 253 height 35
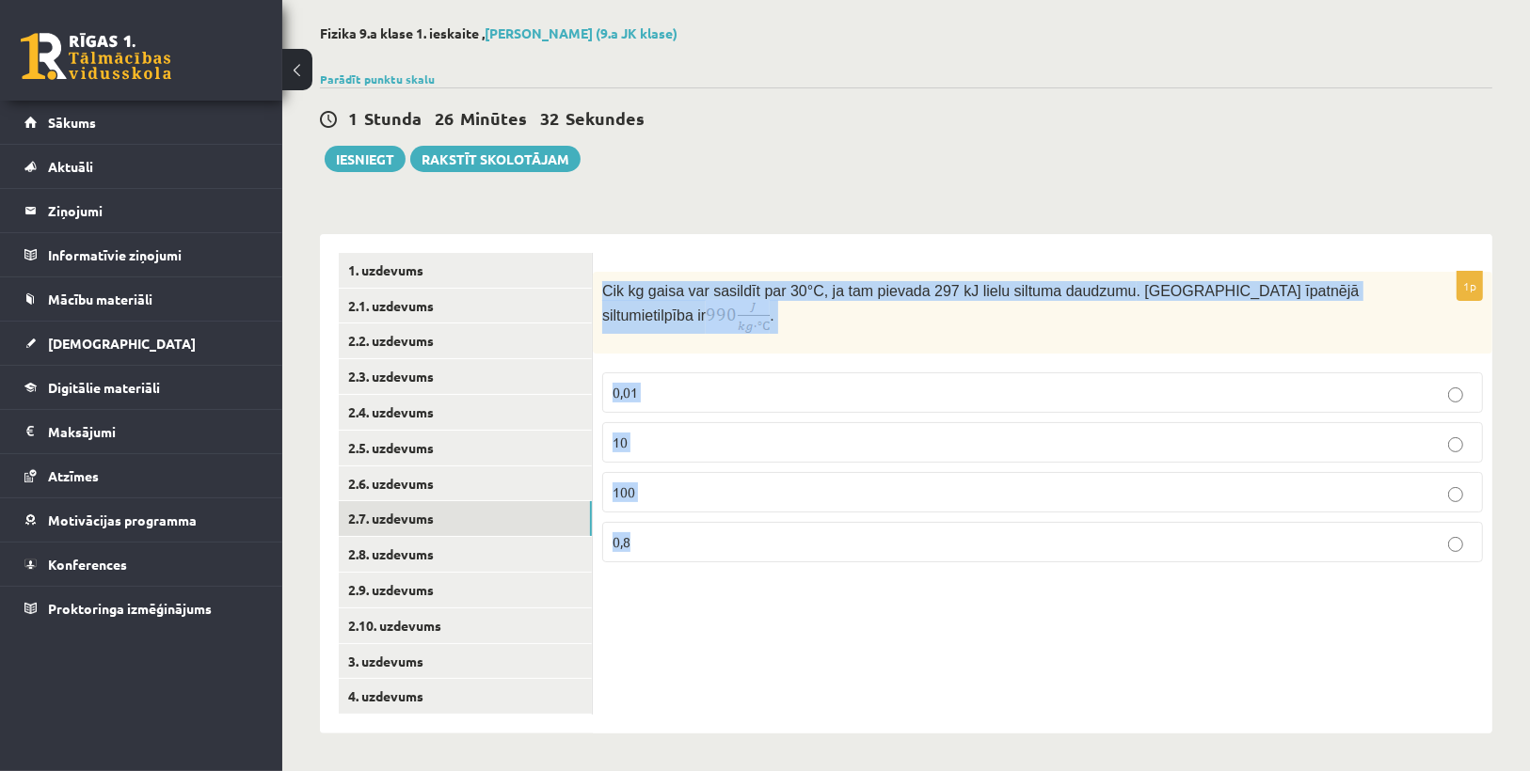
drag, startPoint x: 605, startPoint y: 289, endPoint x: 682, endPoint y: 520, distance: 244.0
click at [682, 520] on div "1p Cik kg gaisa var sasildīt par 30 °C, ja tam pievada 297 kJ lielu siltuma dau…" at bounding box center [1042, 425] width 899 height 306
copy div "Cik kg gaisa var sasildīt par 30 °C, ja tam pievada 297 kJ lielu siltuma daudzu…"
click at [725, 570] on div "1p Cik kg gaisa var sasildīt par 30 °C, ja tam pievada 297 kJ lielu siltuma dau…" at bounding box center [1042, 484] width 899 height 500
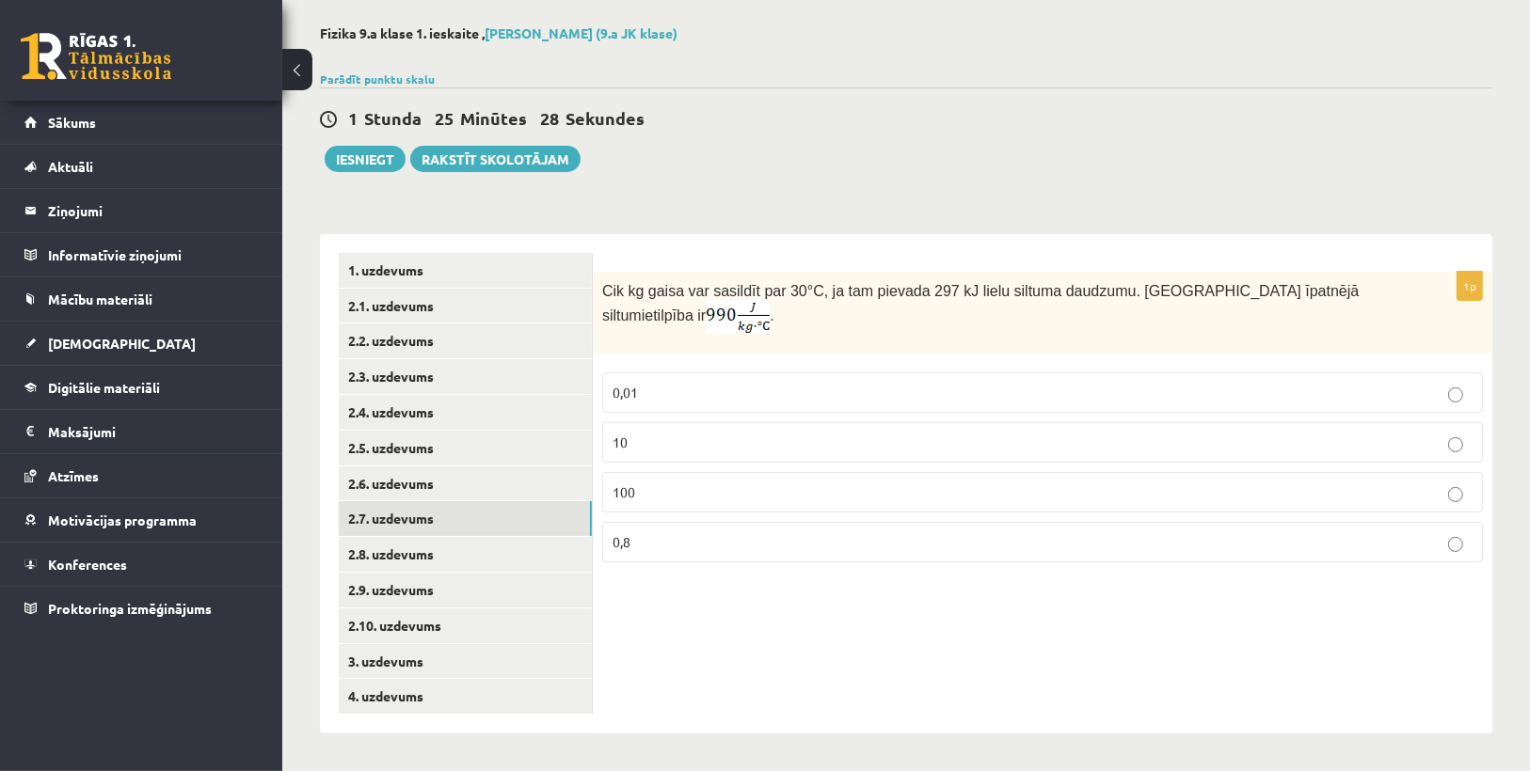
click at [649, 433] on p "10" at bounding box center [1042, 443] width 860 height 20
click at [409, 566] on link "2.8. uzdevums" at bounding box center [465, 554] width 253 height 35
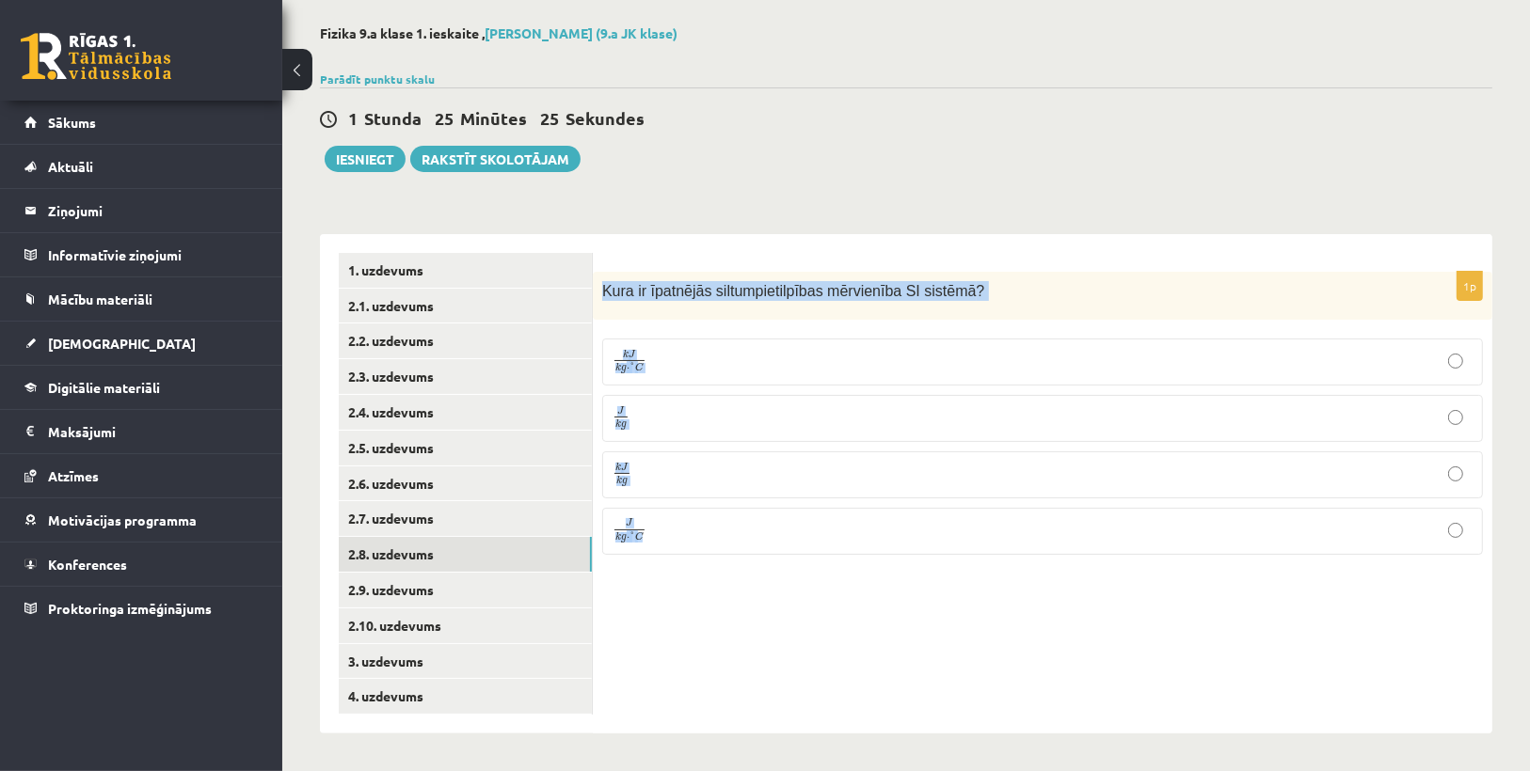
drag, startPoint x: 602, startPoint y: 279, endPoint x: 707, endPoint y: 528, distance: 269.8
click at [707, 528] on div "1p Kura ir īpatnējās siltumpietilpības mērvienība SI sistēmā ? k J k g ⋅ ° C k …" at bounding box center [1042, 421] width 899 height 298
drag, startPoint x: 707, startPoint y: 528, endPoint x: 637, endPoint y: 283, distance: 254.6
click at [648, 283] on span "Kura ir īpatnējās siltumpietilpības mērvienība SI sistēmā" at bounding box center [789, 291] width 374 height 16
drag, startPoint x: 616, startPoint y: 290, endPoint x: 704, endPoint y: 563, distance: 286.5
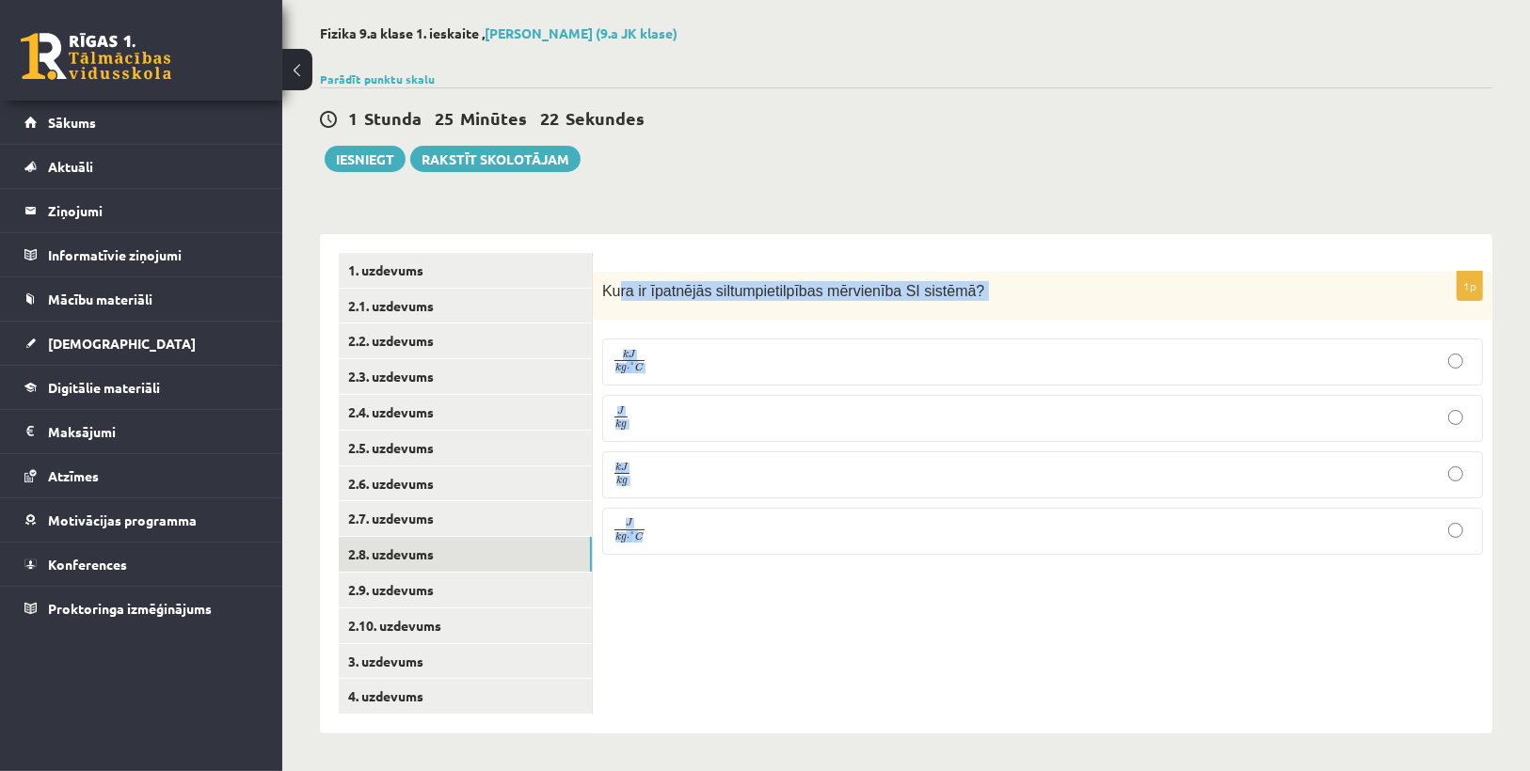
click at [704, 563] on div "1p Kura ir īpatnējās siltumpietilpības mērvienība SI sistēmā ? k J k g ⋅ ° C k …" at bounding box center [1042, 421] width 899 height 298
drag, startPoint x: 704, startPoint y: 568, endPoint x: 609, endPoint y: 285, distance: 298.7
click at [610, 284] on span "Kura ir īpatnējās siltumpietilpības mērvienība SI sistēmā" at bounding box center [789, 291] width 374 height 16
drag, startPoint x: 603, startPoint y: 286, endPoint x: 1020, endPoint y: 294, distance: 416.8
click at [1018, 294] on p "Kura ir īpatnējās siltumpietilpības mērvienība SI sistēmā ?" at bounding box center [995, 291] width 787 height 20
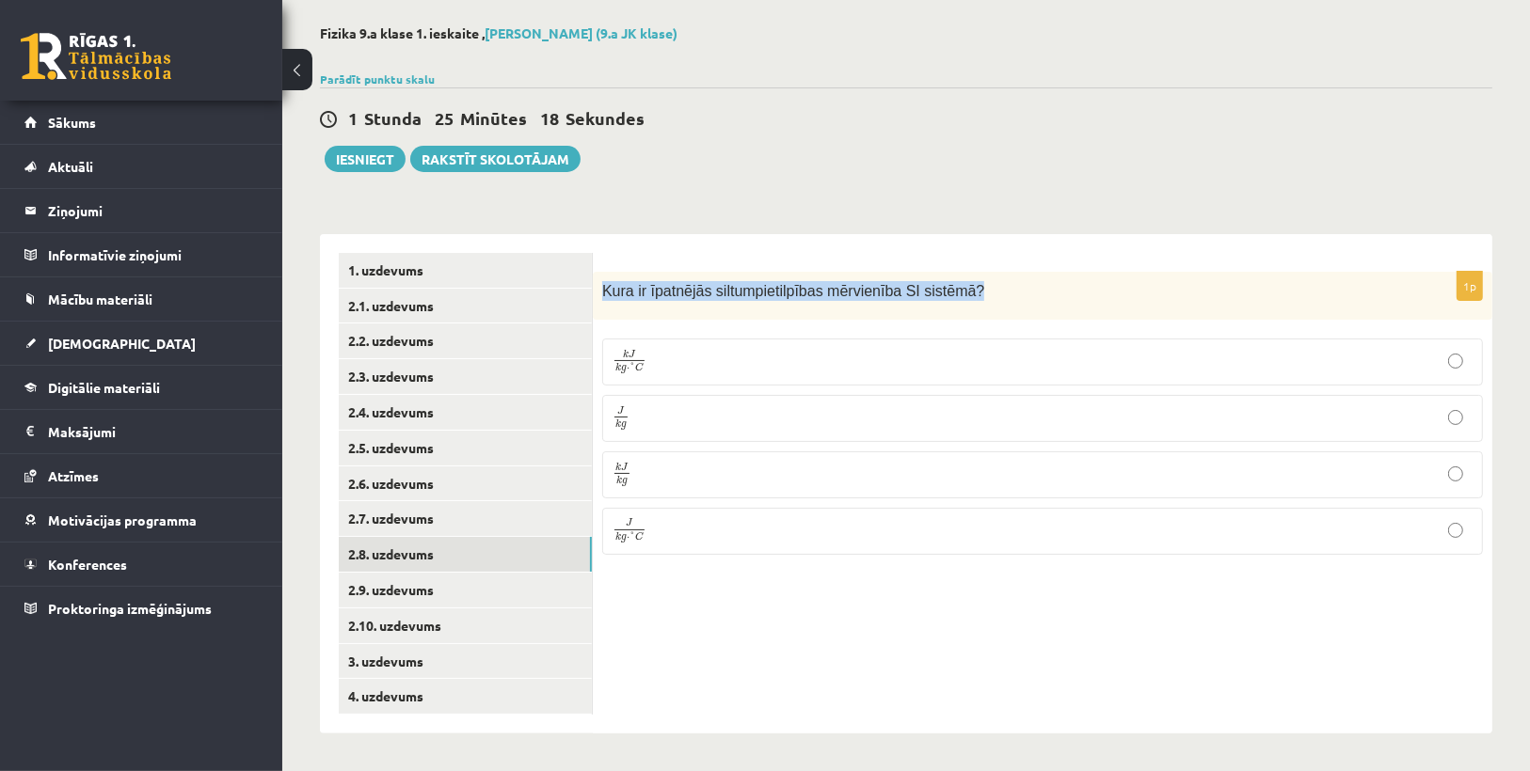
copy span "Kura ir īpatnējās siltumpietilpības mērvienība SI sistēmā ?"
click at [1031, 313] on div "Kura ir īpatnējās siltumpietilpības mērvienība SI sistēmā ?" at bounding box center [1042, 296] width 899 height 48
click at [666, 518] on p "J k g ⋅ ° C J k g ⋅ ° C" at bounding box center [1042, 531] width 860 height 26
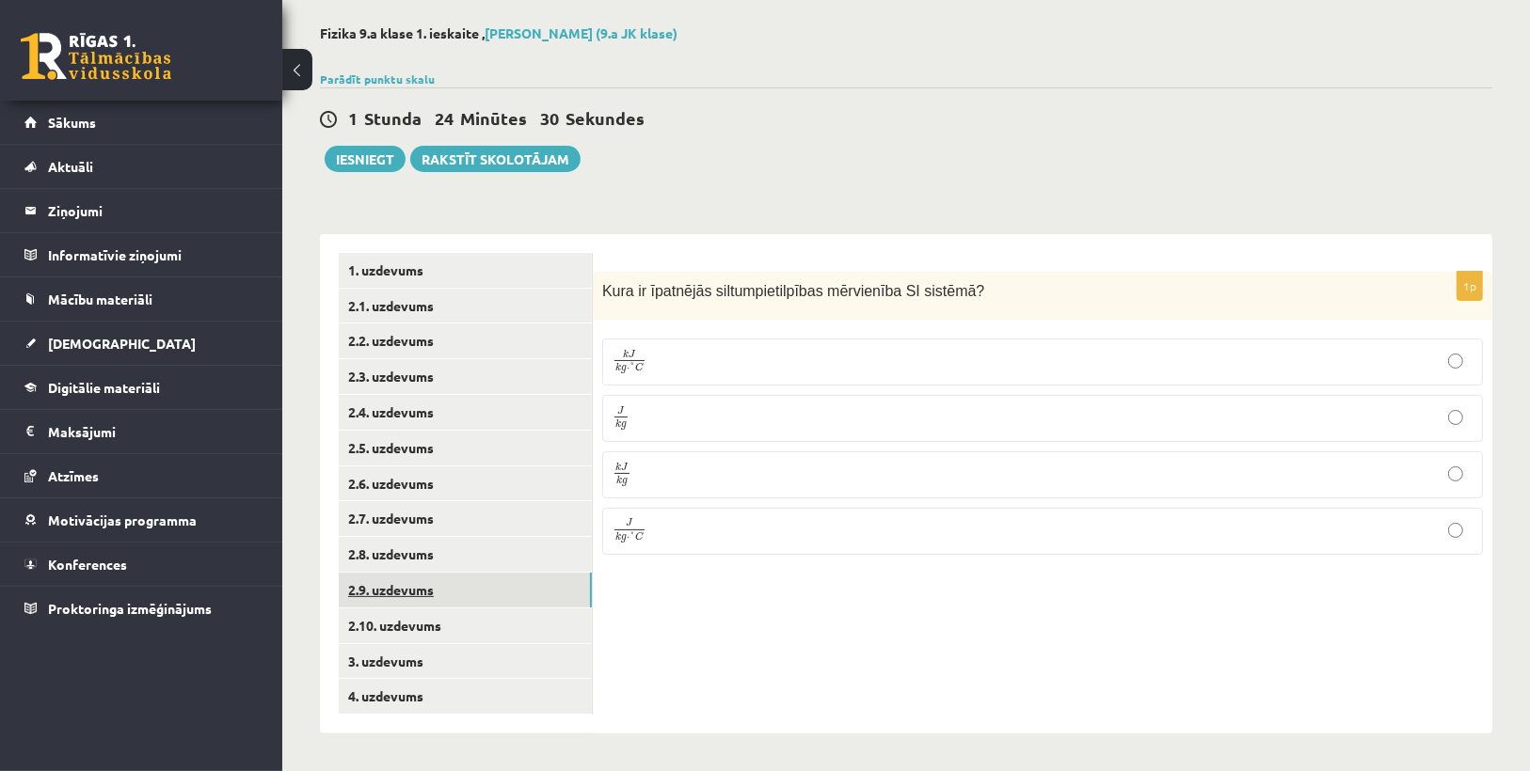
click at [446, 596] on link "2.9. uzdevums" at bounding box center [465, 590] width 253 height 35
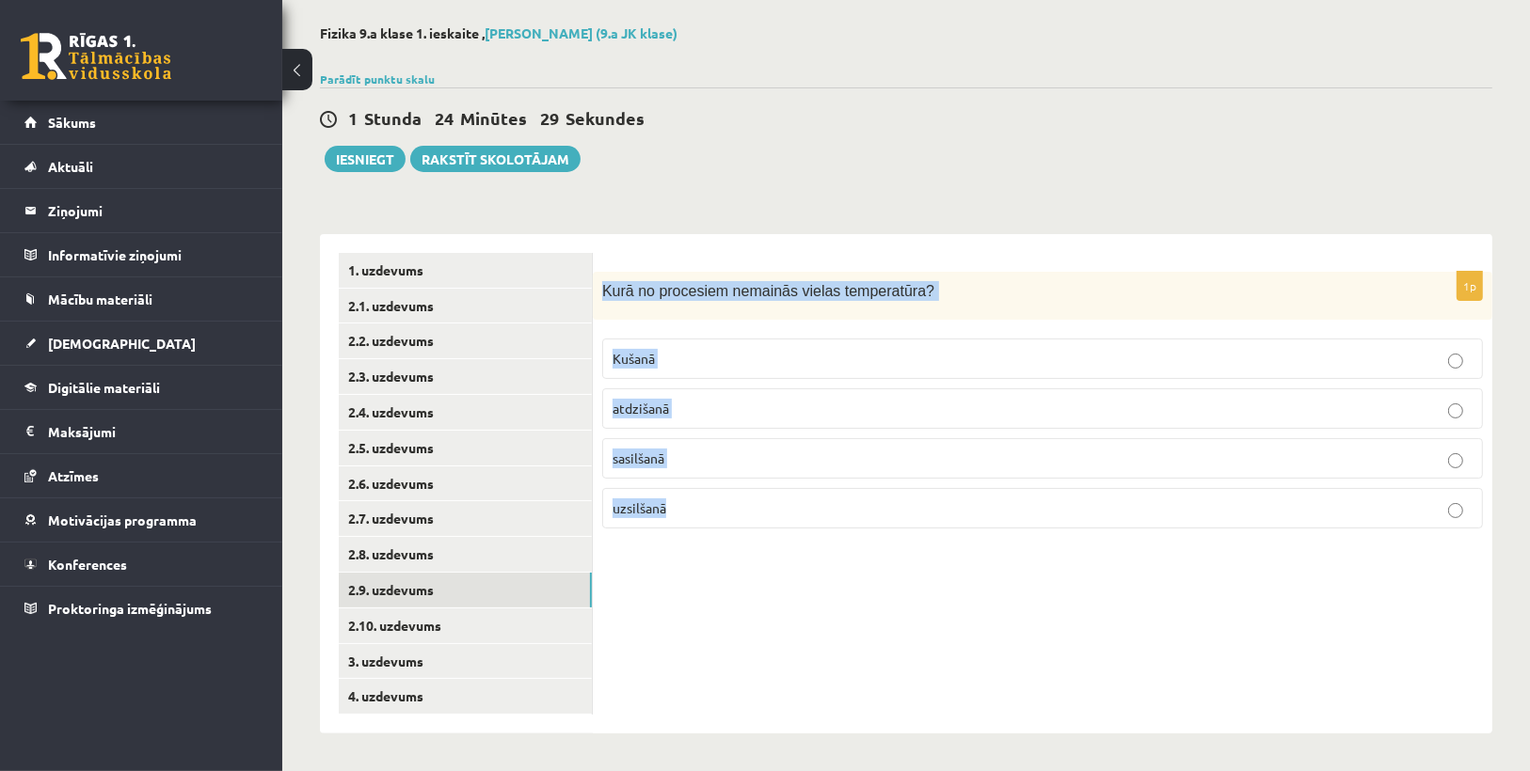
drag, startPoint x: 597, startPoint y: 278, endPoint x: 696, endPoint y: 507, distance: 249.9
click at [696, 507] on div "1p Kurā no procesiem nemainās vielas temperatūra? Kušanā atdzišanā sasilšanā uz…" at bounding box center [1042, 408] width 899 height 272
copy div "Kurā no procesiem nemainās vielas temperatūra? Kušanā atdzišanā sasilšanā uzsil…"
click at [706, 558] on div "1p Kurā no procesiem nemainās vielas temperatūra? Kušanā atdzišanā sasilšanā uz…" at bounding box center [1042, 484] width 899 height 500
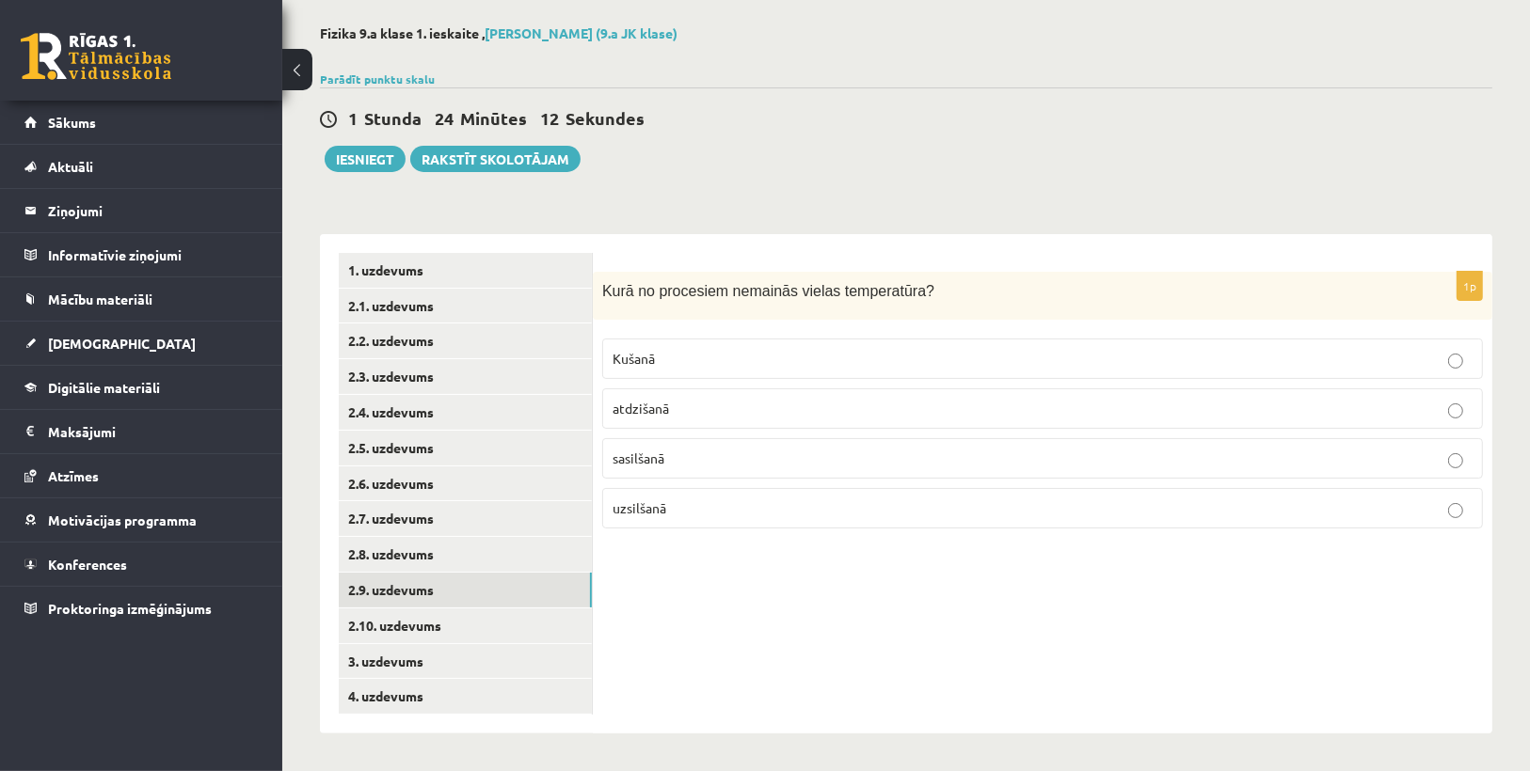
click at [646, 358] on span "Kušanā" at bounding box center [633, 358] width 42 height 17
click at [454, 633] on link "2.10. uzdevums" at bounding box center [465, 626] width 253 height 35
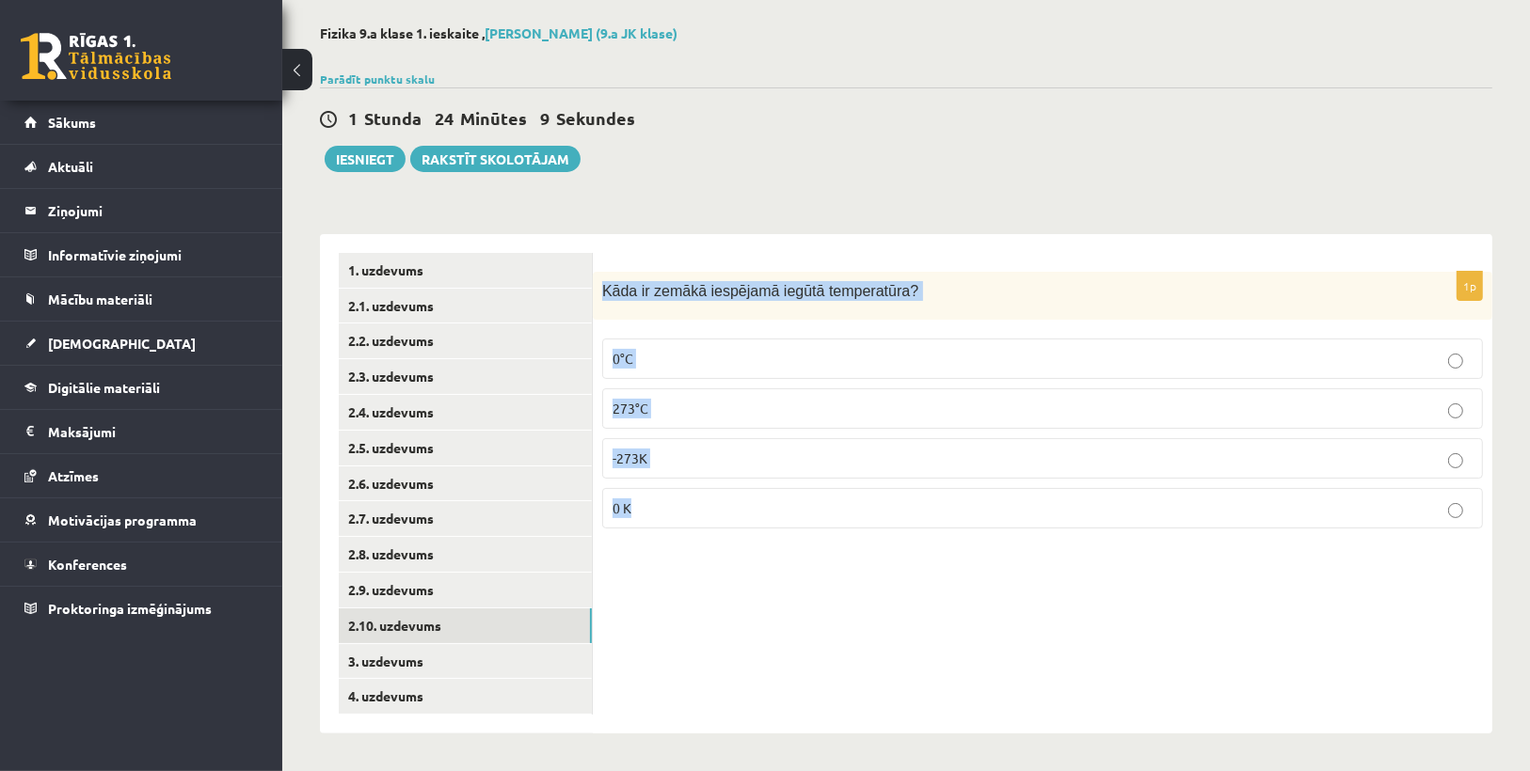
drag, startPoint x: 598, startPoint y: 282, endPoint x: 694, endPoint y: 514, distance: 250.5
click at [694, 514] on div "1p Kāda ir zemākā iespējamā iegūtā temperatūra? 0°C 273°C -273K 0 K" at bounding box center [1042, 408] width 899 height 272
click at [727, 551] on div "1p Kāda ir zemākā iespējamā iegūtā temperatūra? 0°C 273°C -273K 0 K" at bounding box center [1042, 484] width 899 height 500
click at [649, 506] on p "0 K" at bounding box center [1042, 509] width 860 height 20
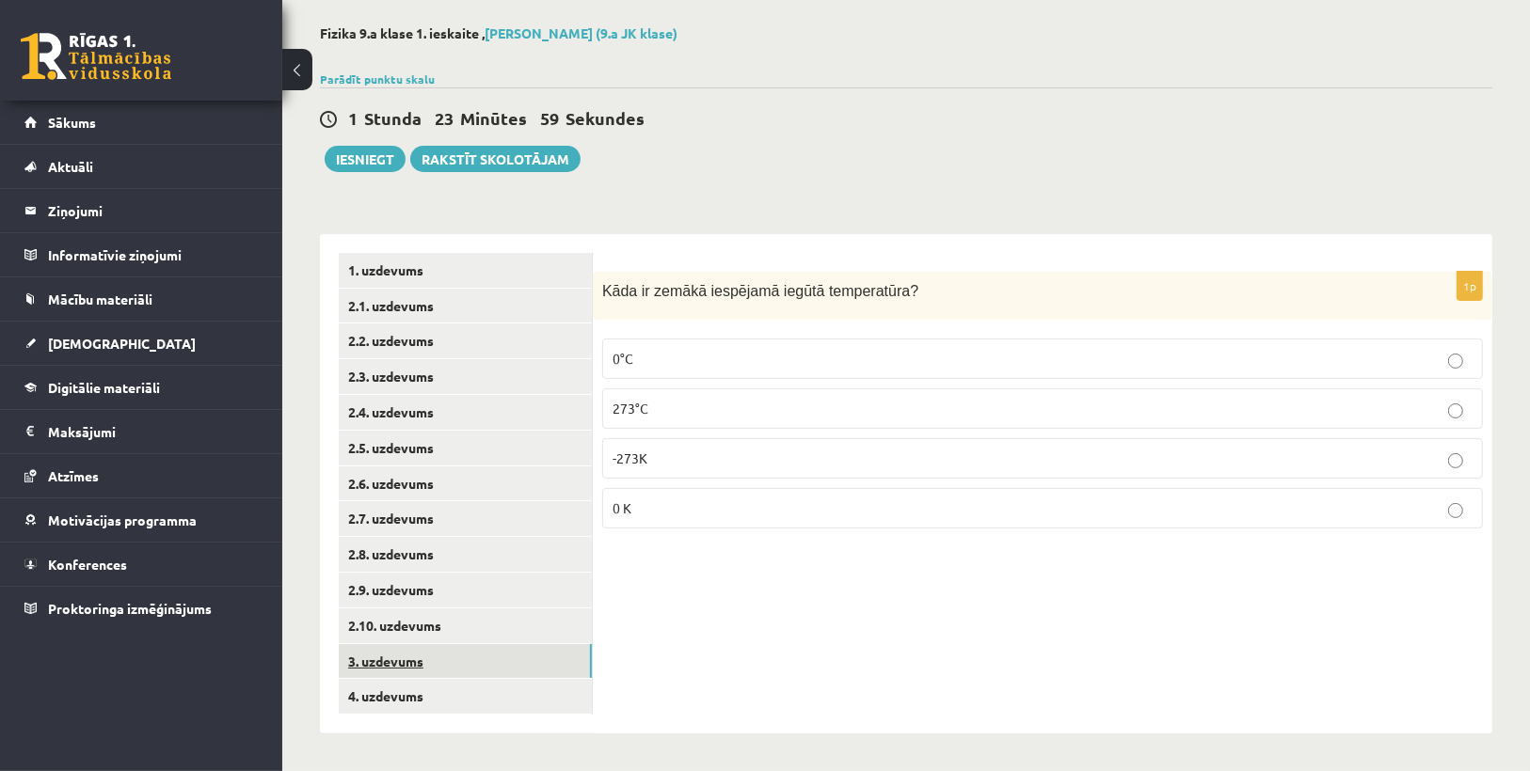
click at [476, 648] on link "3. uzdevums" at bounding box center [465, 661] width 253 height 35
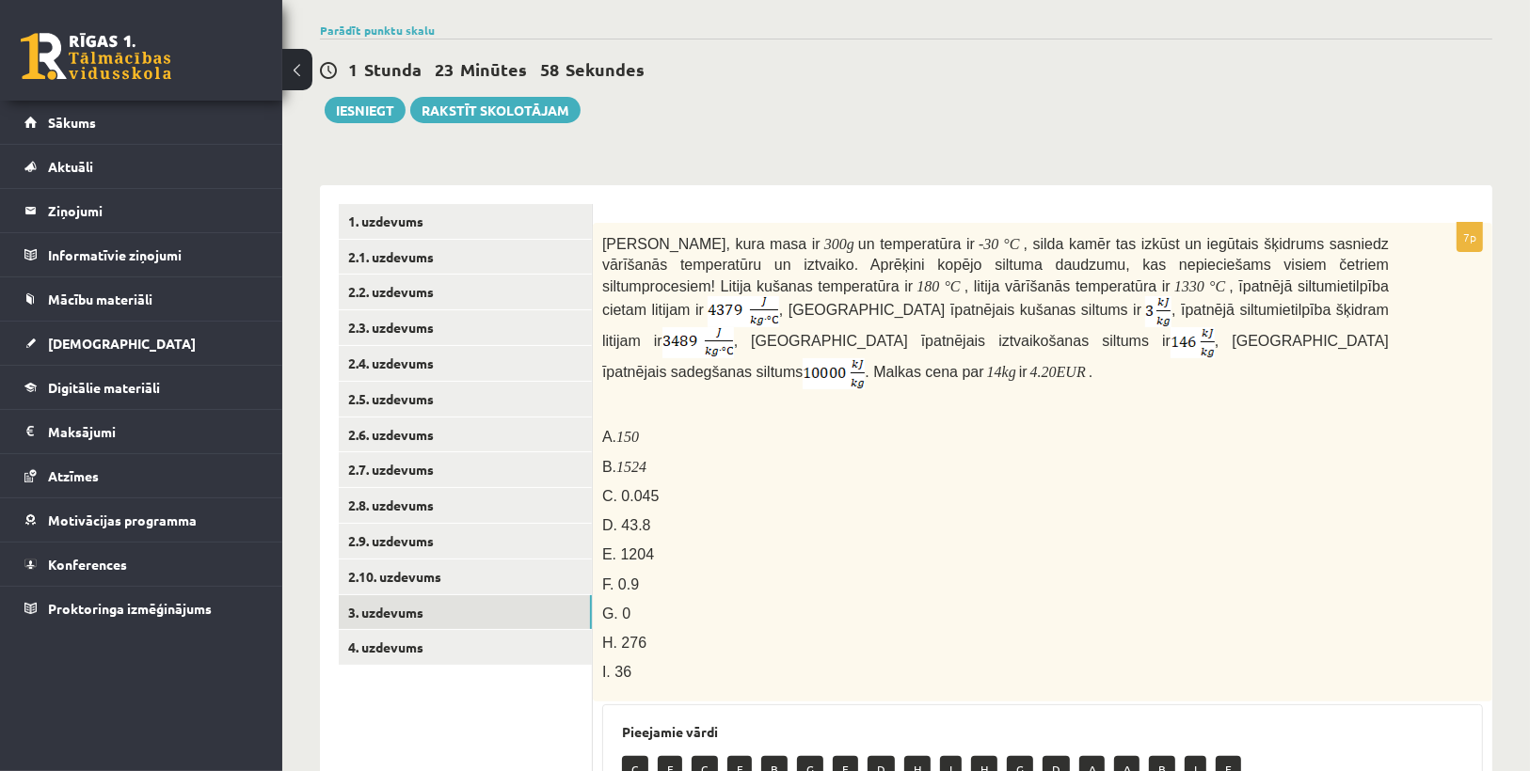
scroll to position [160, 0]
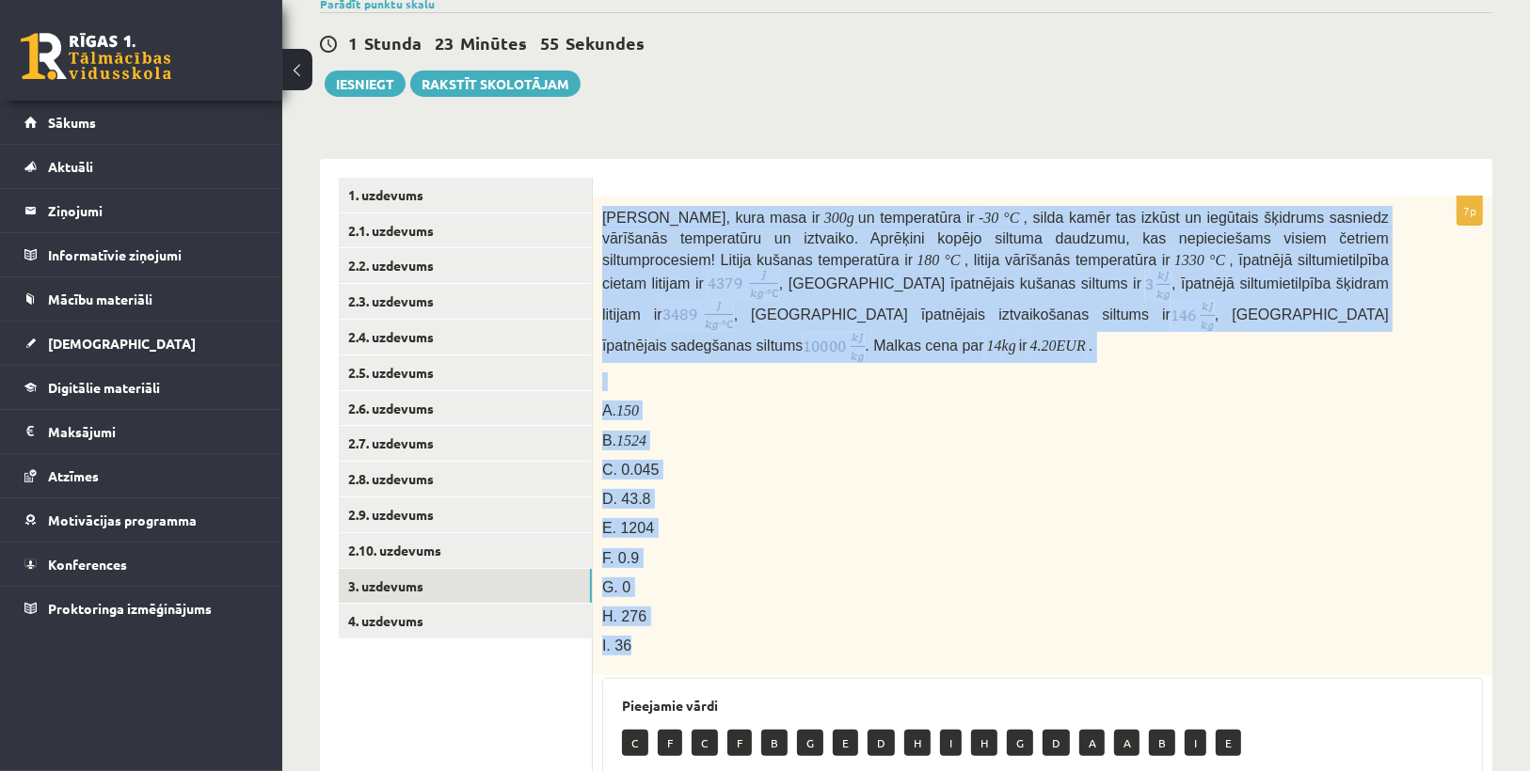
drag, startPoint x: 597, startPoint y: 209, endPoint x: 693, endPoint y: 615, distance: 417.6
click at [693, 615] on div "Litija klucīti, kura masa ir 300 g un temperatūra ir - 30 ° C , silda kamēr tas…" at bounding box center [1042, 436] width 899 height 479
click at [736, 460] on p "C. 0.045" at bounding box center [995, 470] width 787 height 20
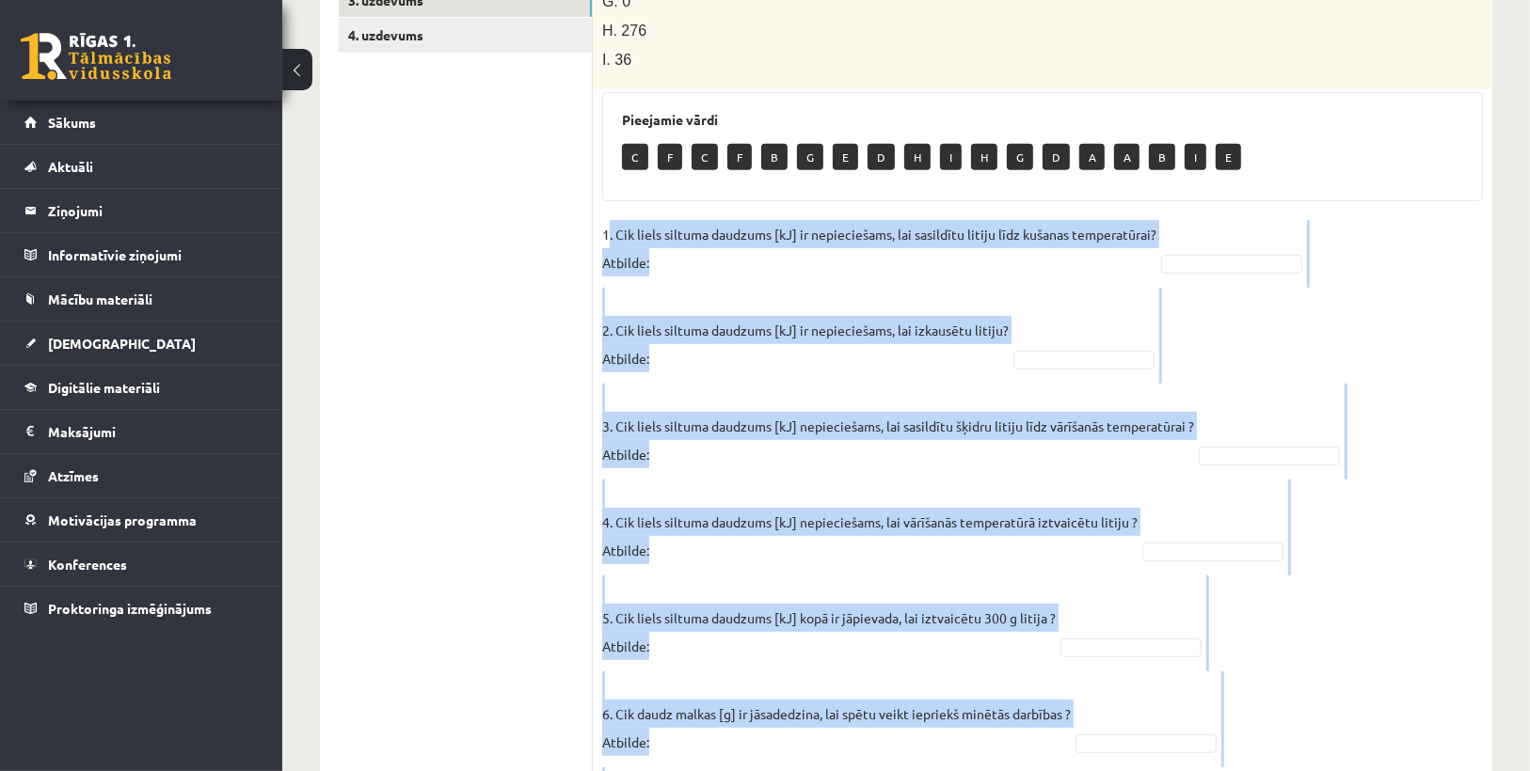
scroll to position [881, 0]
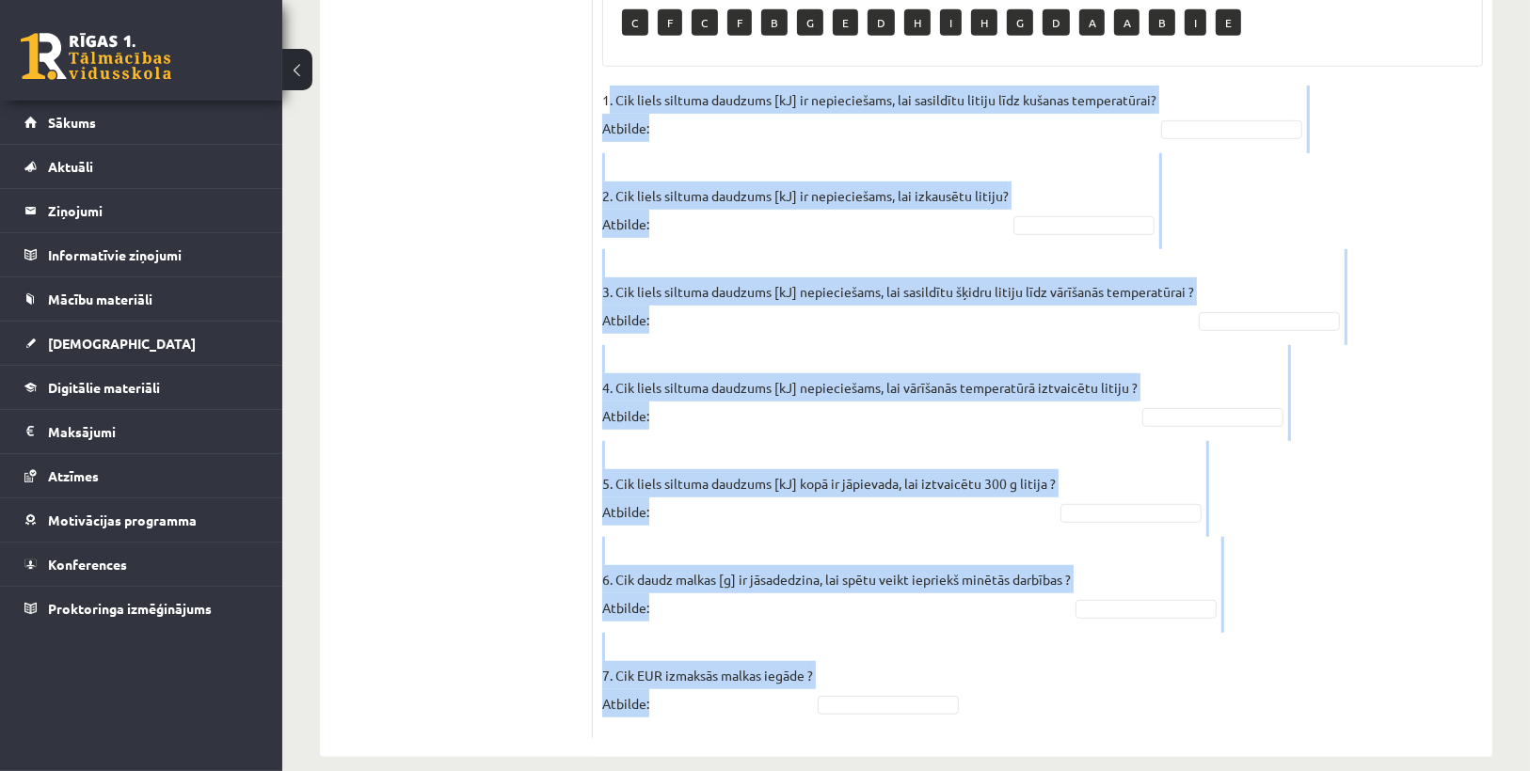
drag, startPoint x: 606, startPoint y: 410, endPoint x: 933, endPoint y: 665, distance: 415.0
click at [933, 665] on fieldset "1. Cik liels siltuma daudzums [kJ] ir nepieciešams, lai sasildītu litiju līdz k…" at bounding box center [1042, 408] width 881 height 644
drag, startPoint x: 603, startPoint y: 217, endPoint x: 665, endPoint y: 686, distance: 472.6
click at [665, 686] on fieldset "1. Cik liels siltuma daudzums [kJ] ir nepieciešams, lai sasildītu litiju līdz k…" at bounding box center [1042, 408] width 881 height 644
click at [685, 537] on p "6. Cik daudz malkas [g] ir jāsadedzina, lai spētu veikt iepriekš minētās darbīb…" at bounding box center [836, 579] width 469 height 85
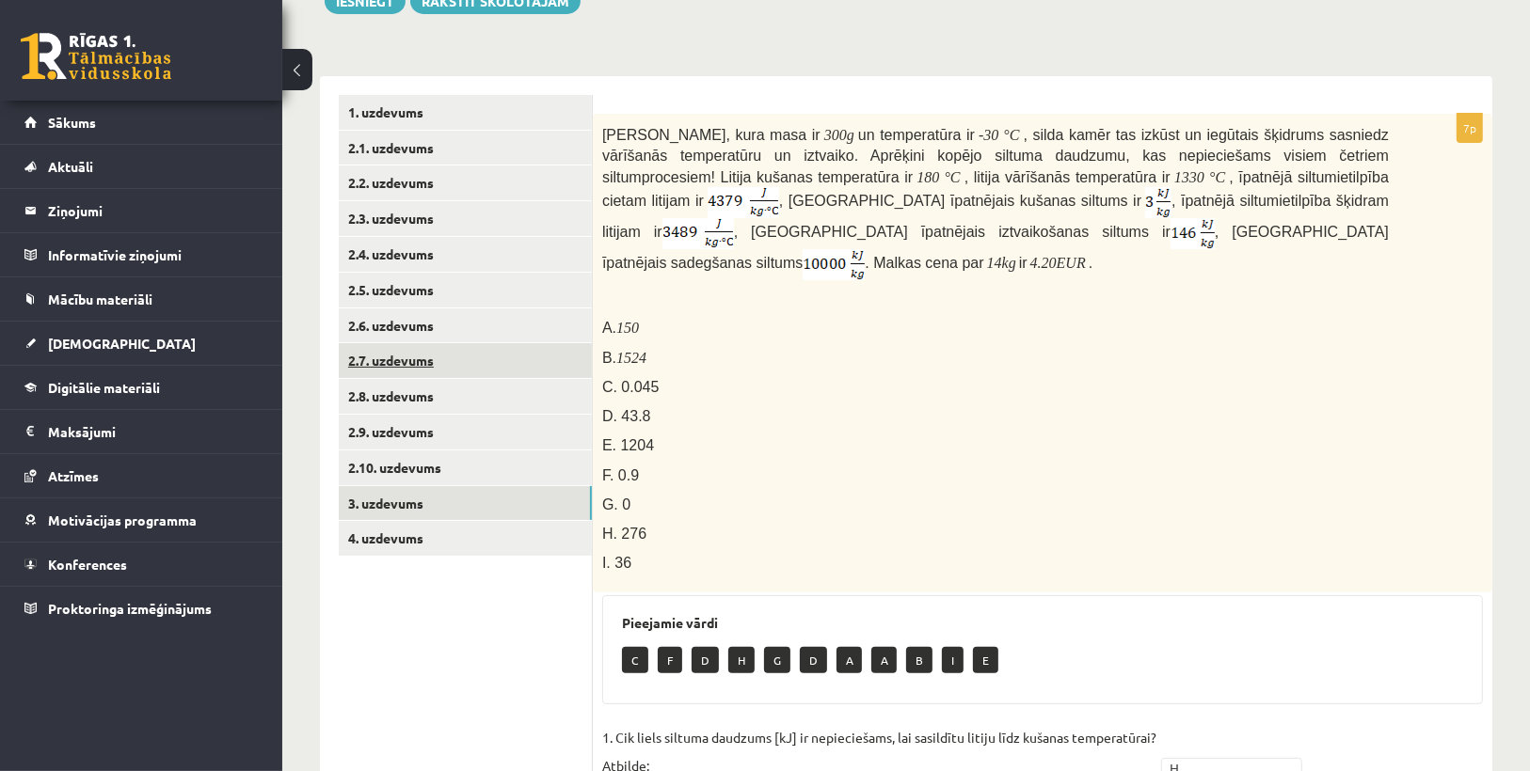
scroll to position [128, 0]
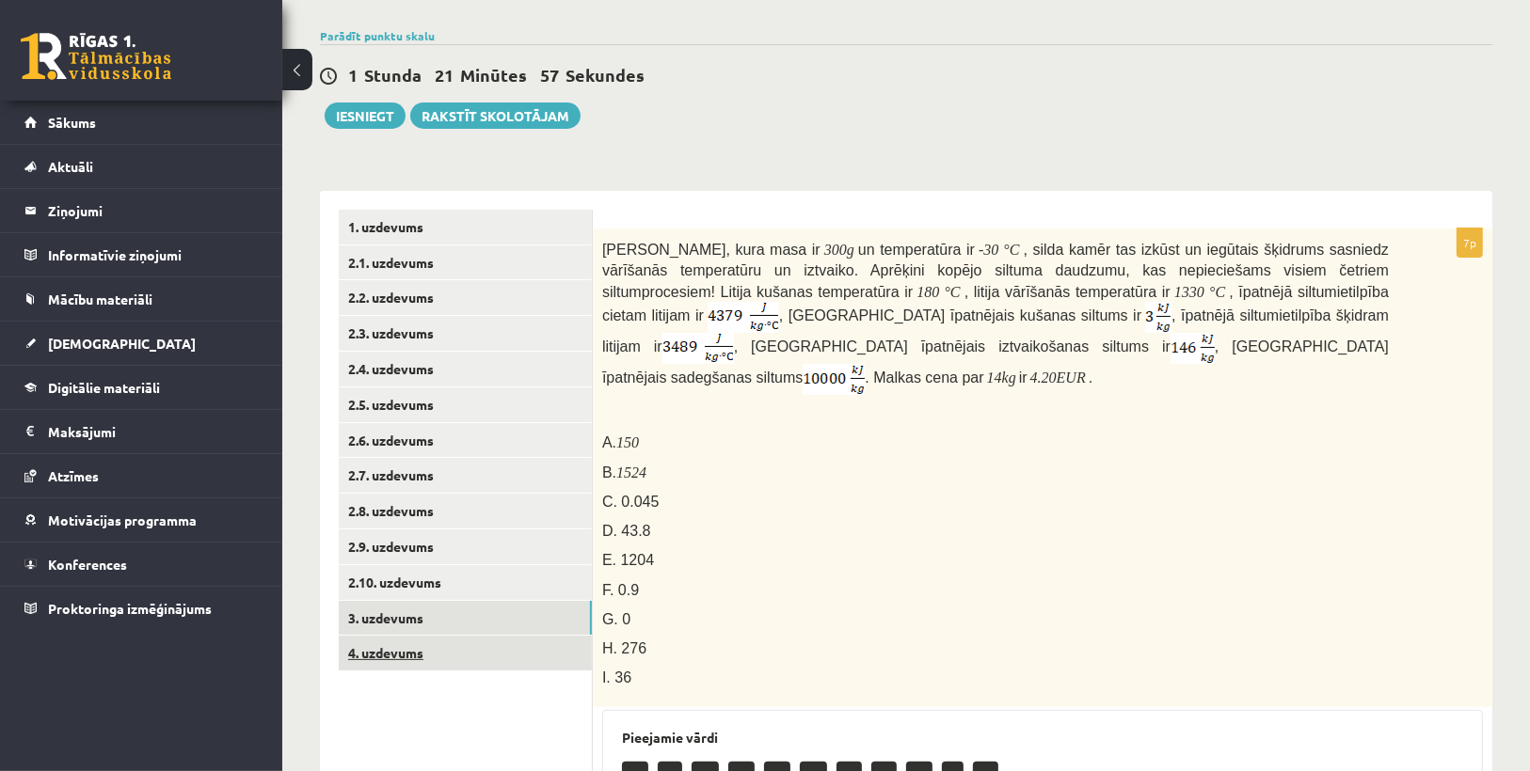
click at [406, 647] on link "4. uzdevums" at bounding box center [465, 653] width 253 height 35
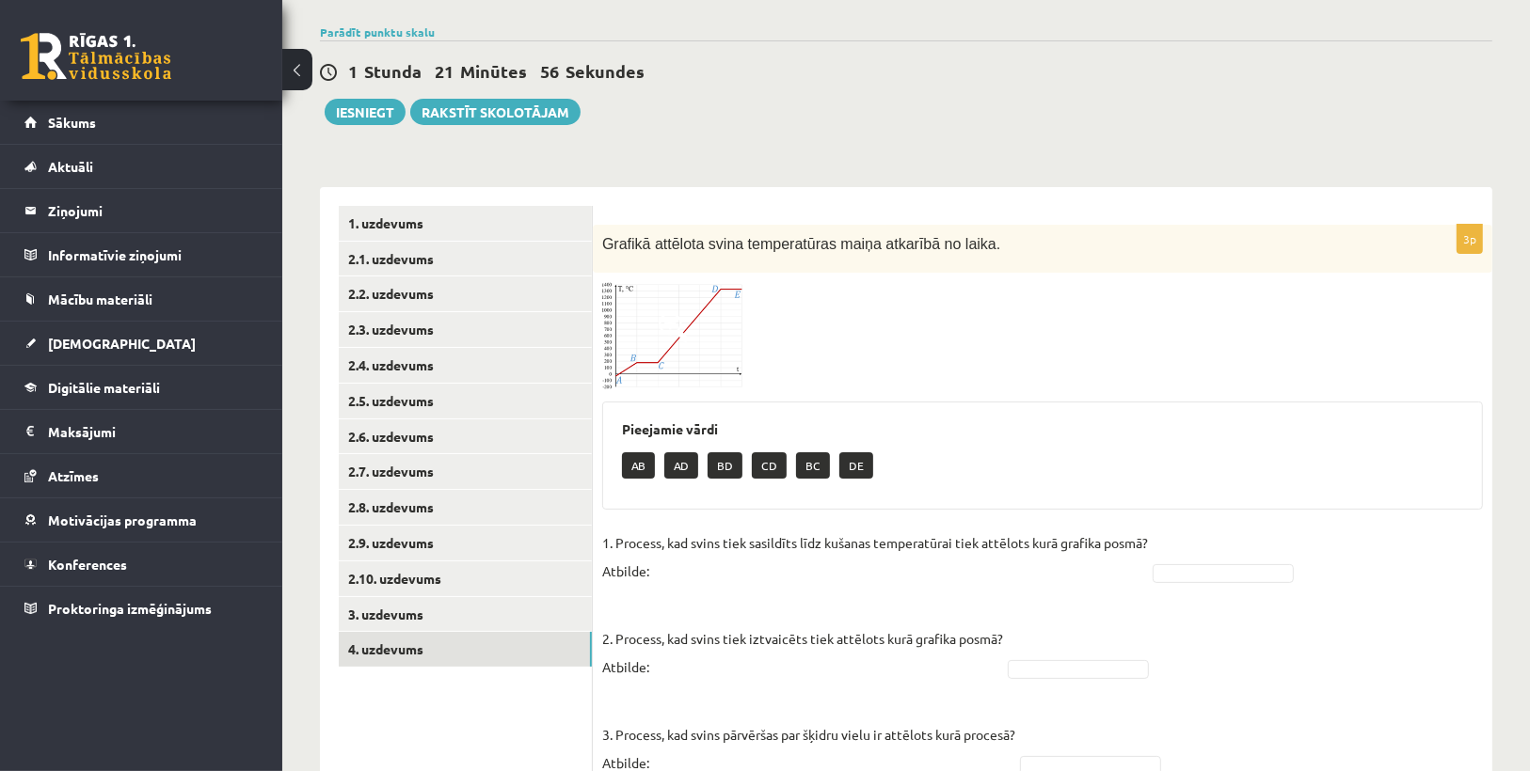
scroll to position [214, 0]
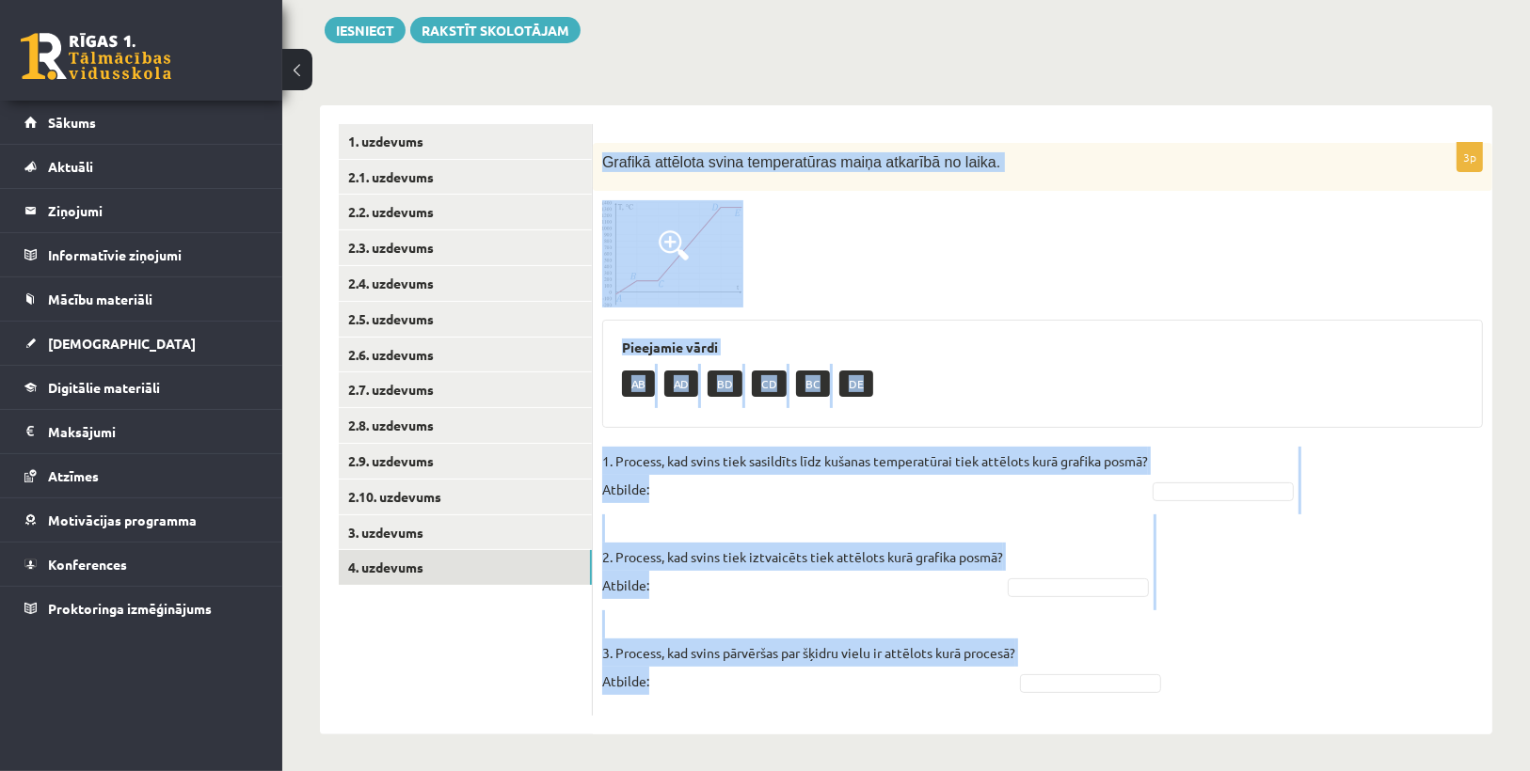
drag, startPoint x: 603, startPoint y: 154, endPoint x: 870, endPoint y: 686, distance: 594.9
click at [870, 686] on div "3p Grafikā attēlota svina temperatūras maiņa atkarībā no laika. Pieejamie vārdi…" at bounding box center [1042, 430] width 899 height 574
click at [922, 517] on p "2. Process, kad svins tiek iztvaicēts tiek attēlots kurā grafika posmā? Atbilde:" at bounding box center [802, 557] width 401 height 85
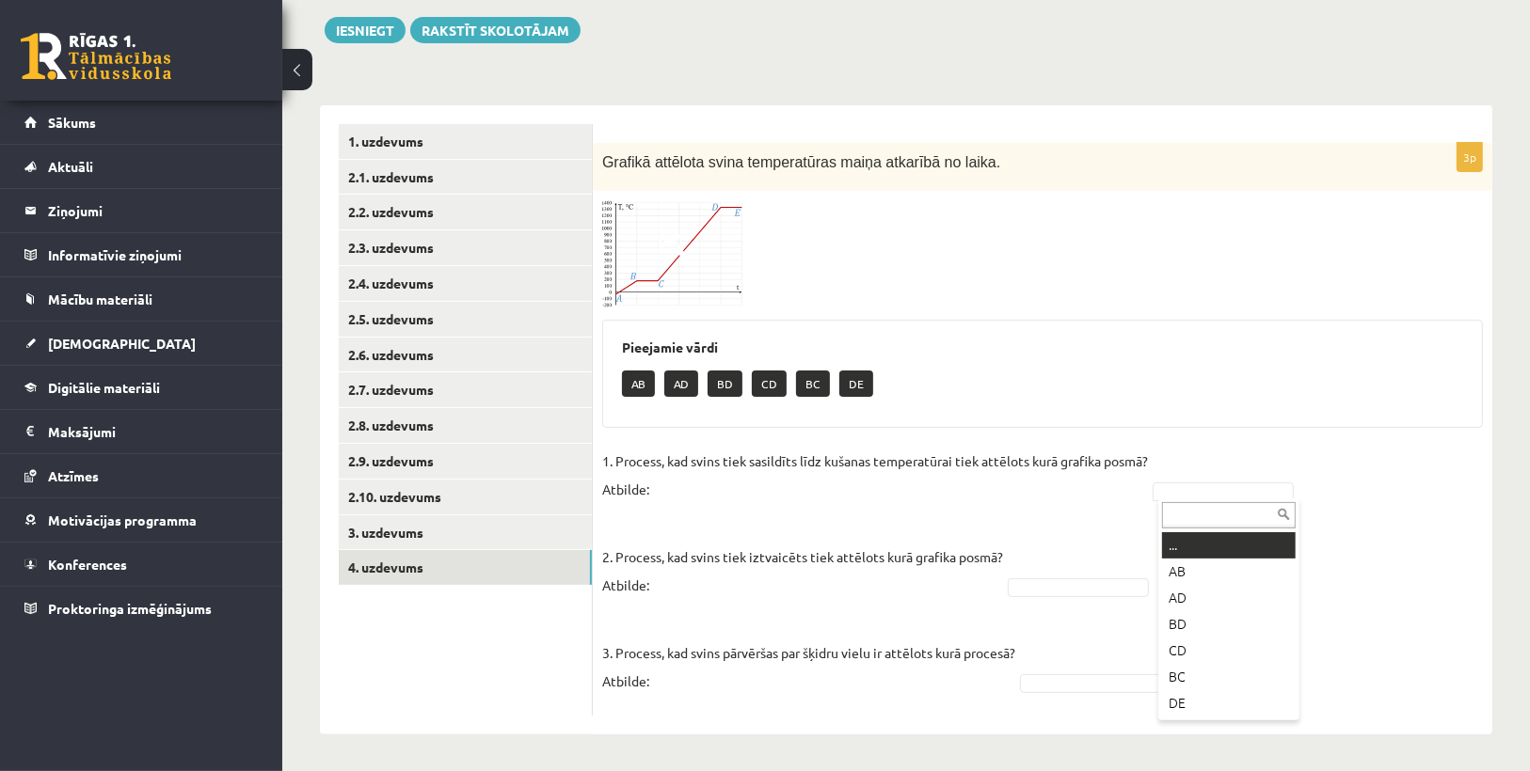
drag, startPoint x: 1190, startPoint y: 483, endPoint x: 1180, endPoint y: 490, distance: 12.8
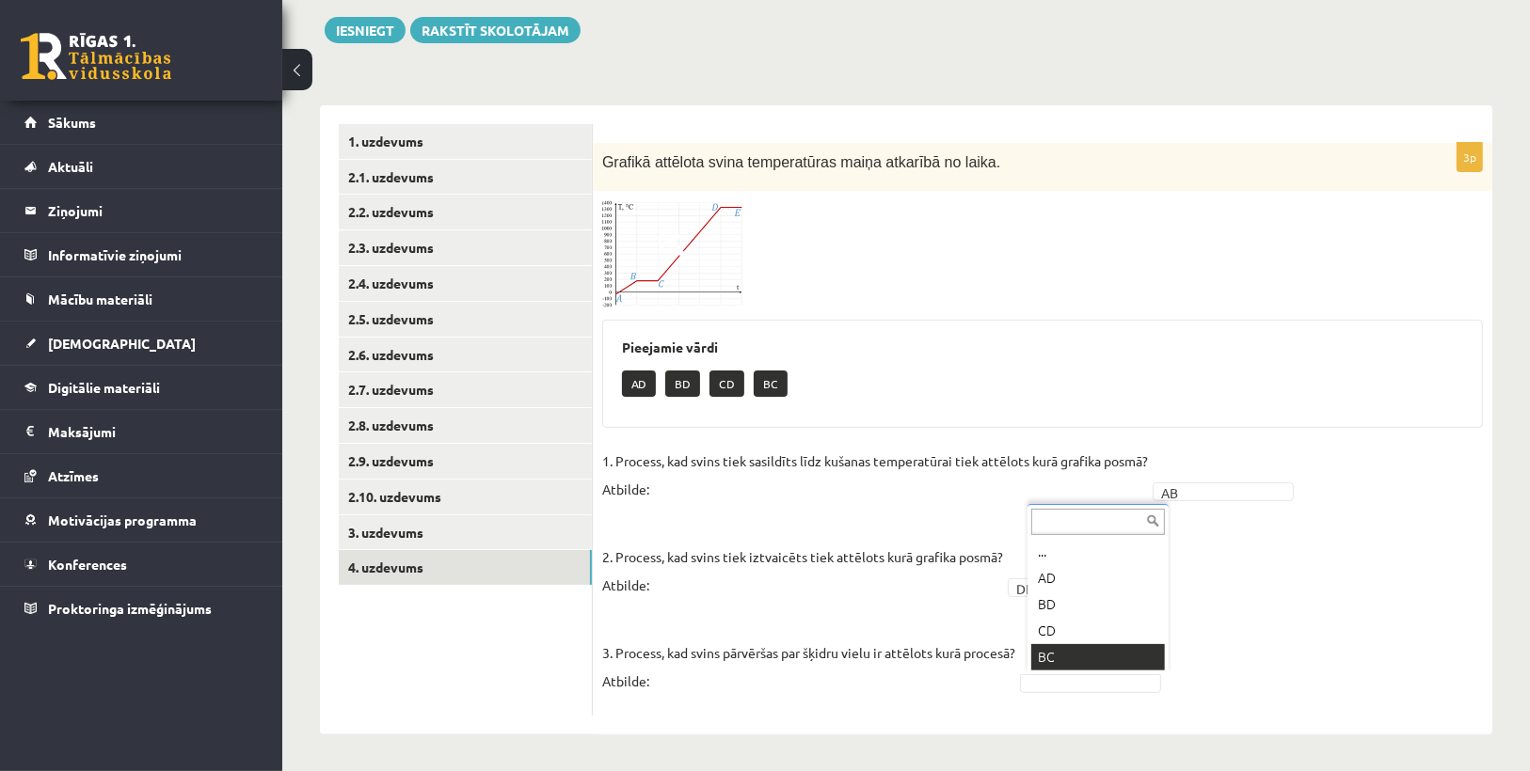
drag, startPoint x: 1080, startPoint y: 651, endPoint x: 1005, endPoint y: 649, distance: 75.3
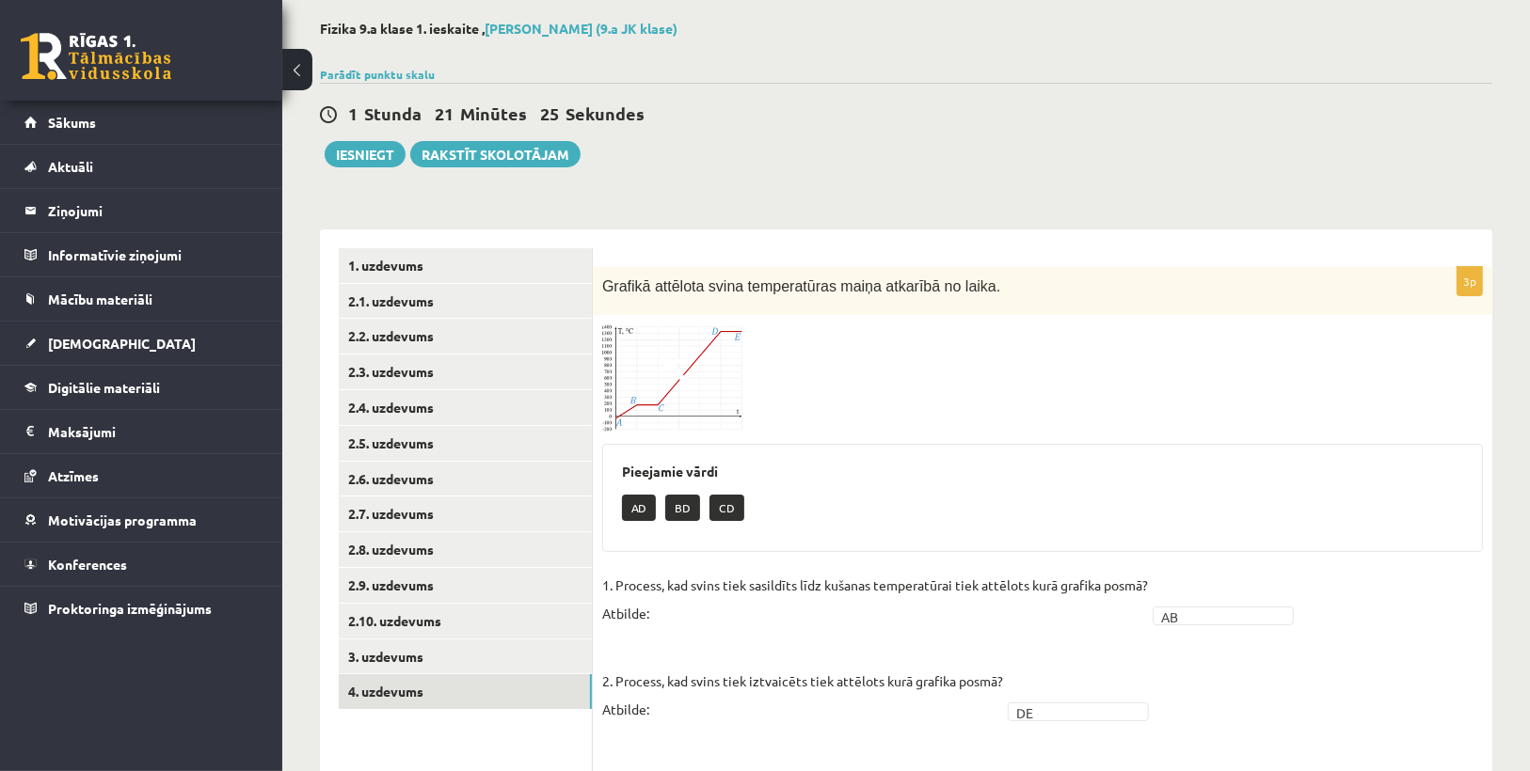
scroll to position [0, 0]
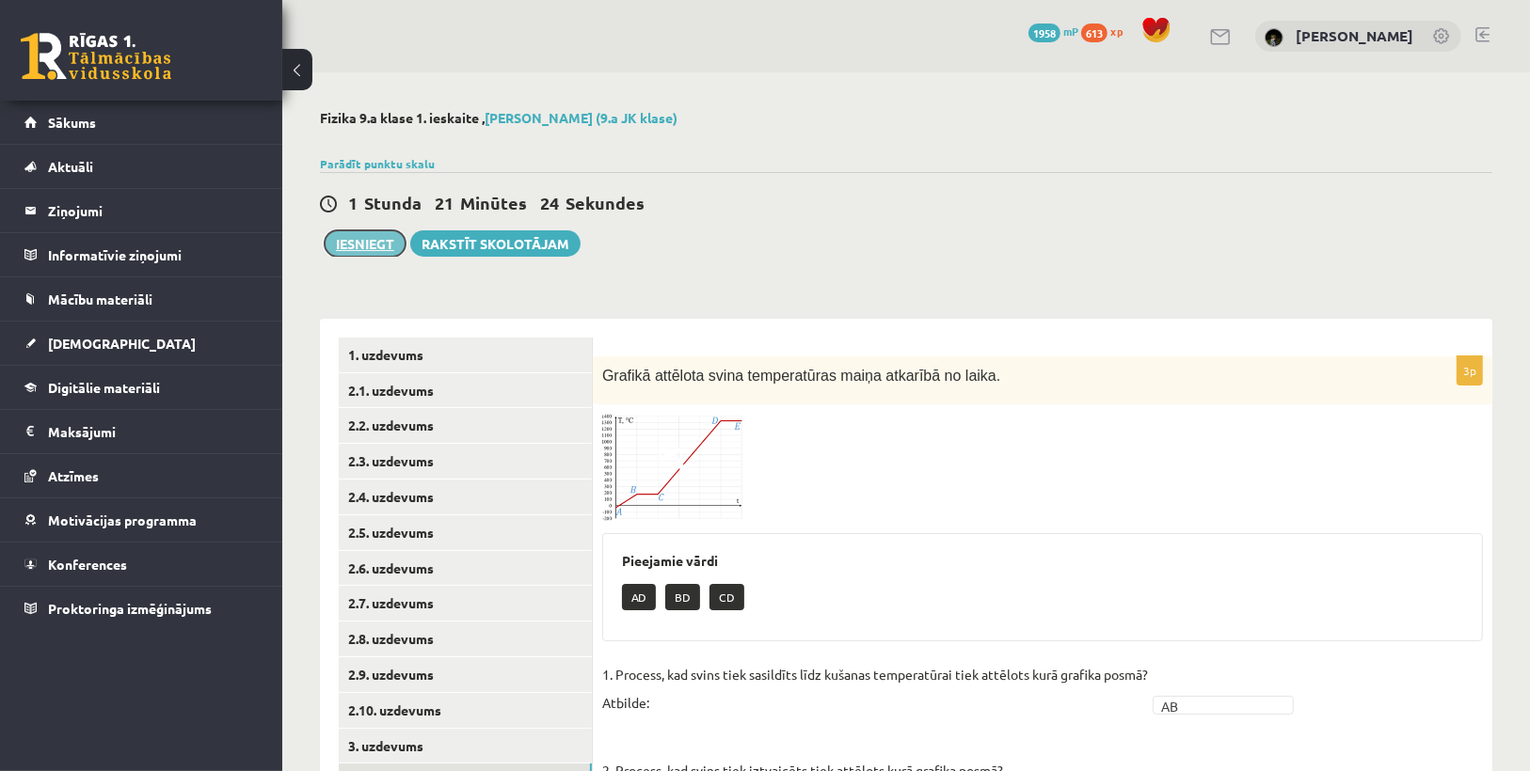
click at [385, 245] on button "Iesniegt" at bounding box center [365, 243] width 81 height 26
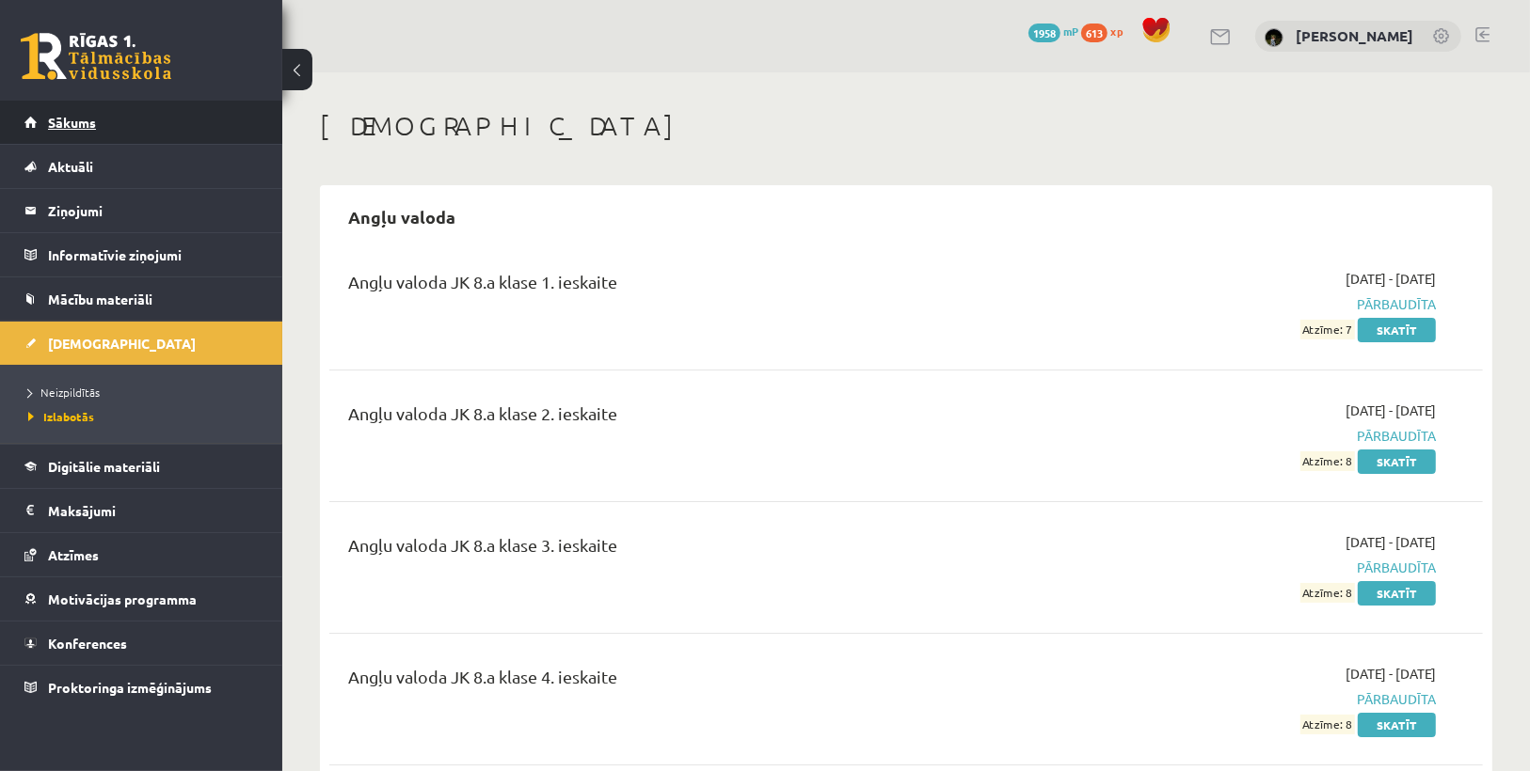
click at [80, 116] on span "Sākums" at bounding box center [72, 122] width 48 height 17
